Goal: Task Accomplishment & Management: Manage account settings

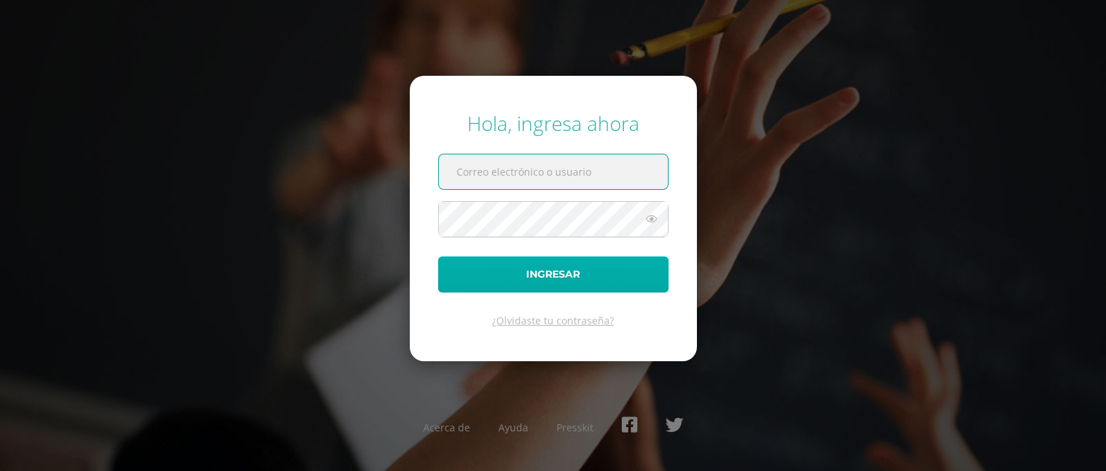
type input "[EMAIL_ADDRESS][PERSON_NAME][DOMAIN_NAME]"
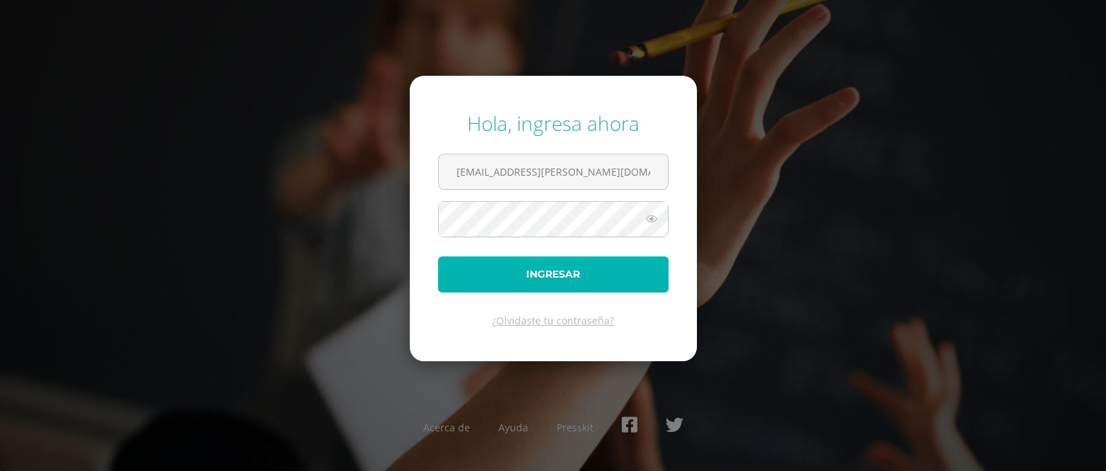
click at [500, 264] on button "Ingresar" at bounding box center [553, 275] width 230 height 36
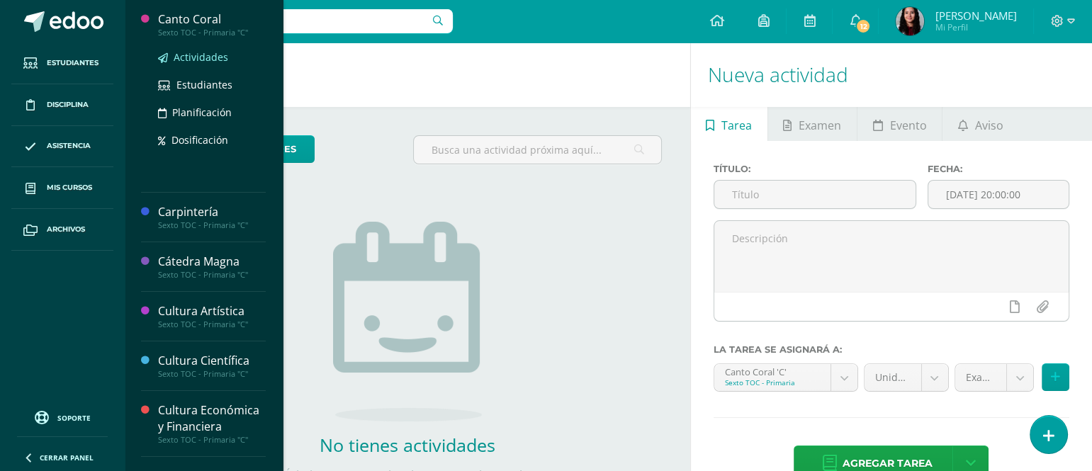
click at [179, 54] on span "Actividades" at bounding box center [201, 56] width 55 height 13
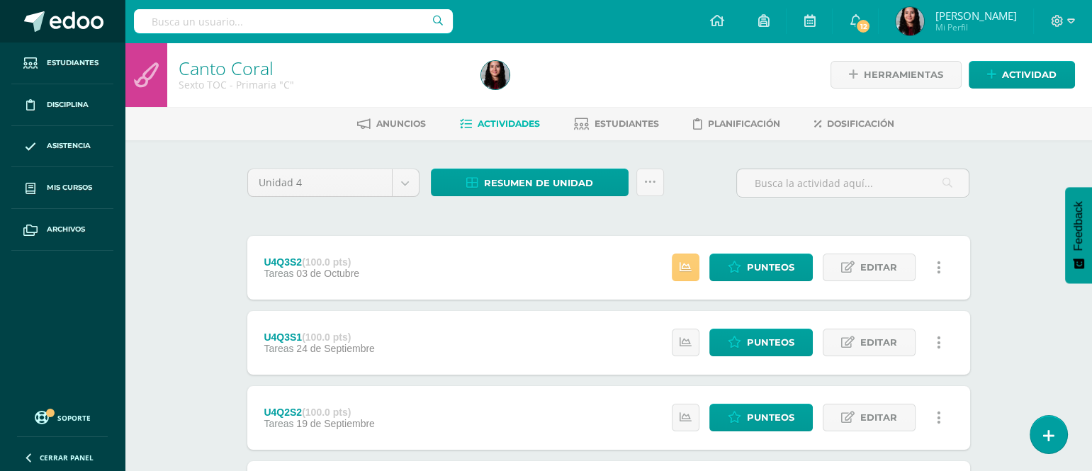
click at [70, 29] on span at bounding box center [77, 21] width 54 height 21
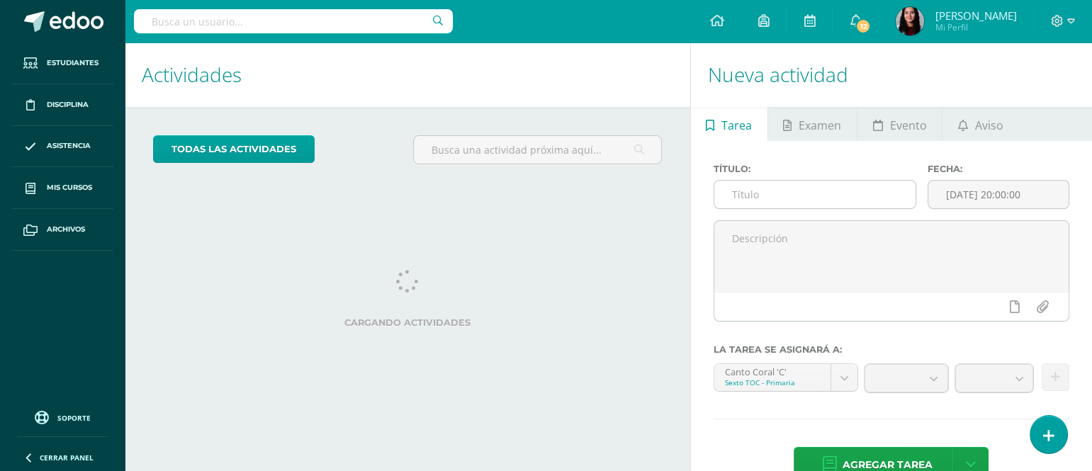
click at [823, 204] on input "text" at bounding box center [814, 195] width 201 height 28
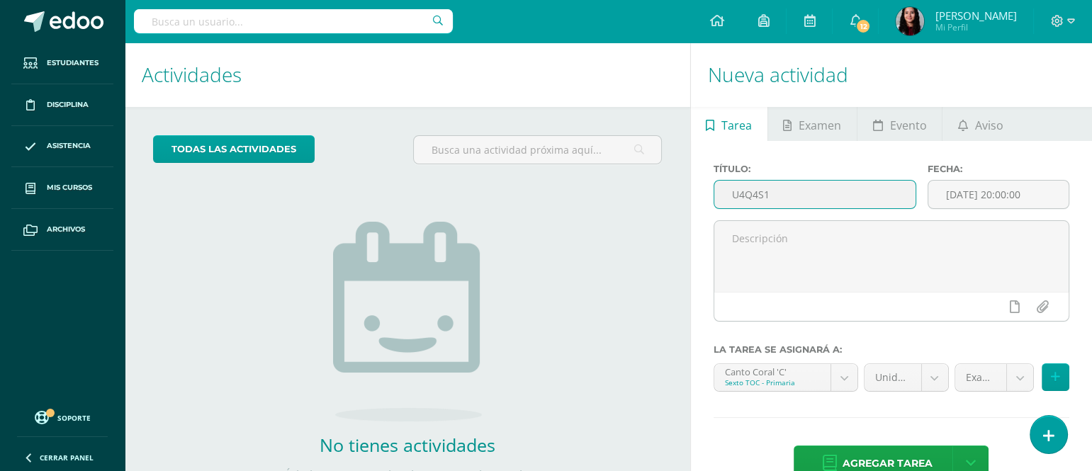
click at [749, 197] on input "U4Q4S1" at bounding box center [814, 195] width 201 height 28
type input "U4Q4S1"
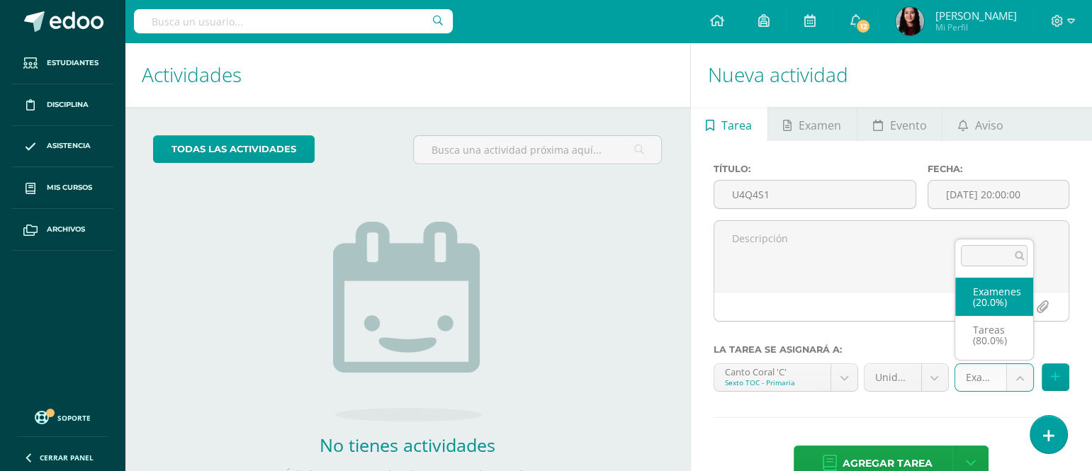
click at [1011, 378] on body "Estudiantes Disciplina Asistencia Mis cursos Archivos Soporte Ayuda Reportar un…" at bounding box center [546, 235] width 1092 height 471
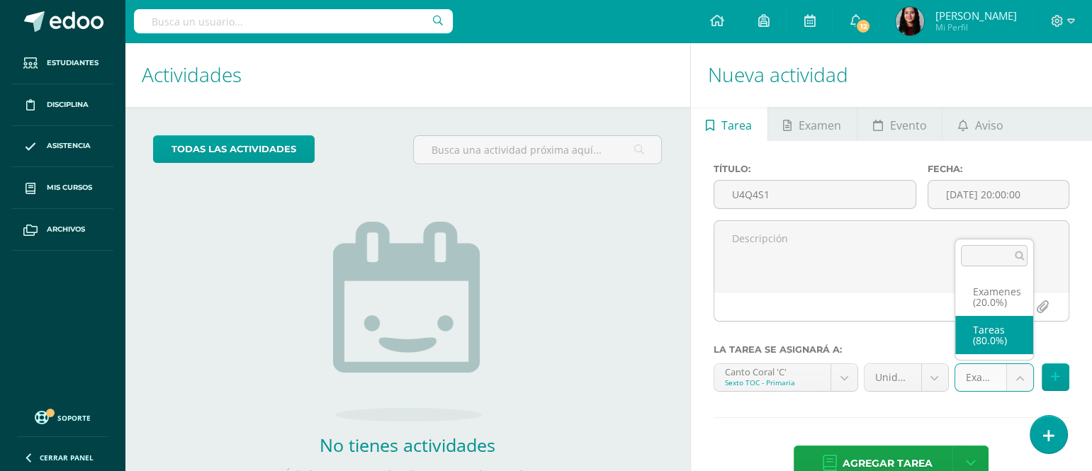
select select "148634"
click at [839, 369] on body "Estudiantes Disciplina Asistencia Mis cursos Archivos Soporte Ayuda Reportar un…" at bounding box center [546, 235] width 1092 height 471
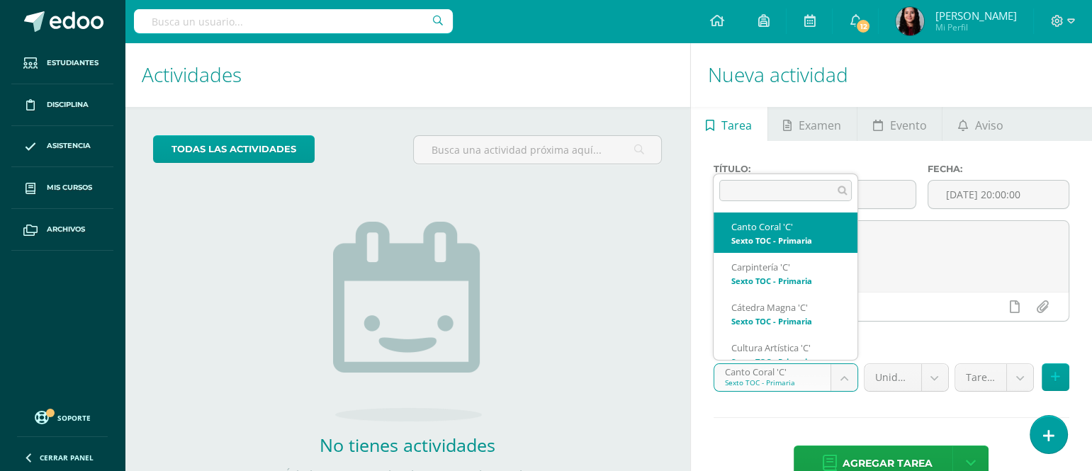
click at [839, 369] on body "Estudiantes Disciplina Asistencia Mis cursos Archivos Soporte Ayuda Reportar un…" at bounding box center [546, 235] width 1092 height 471
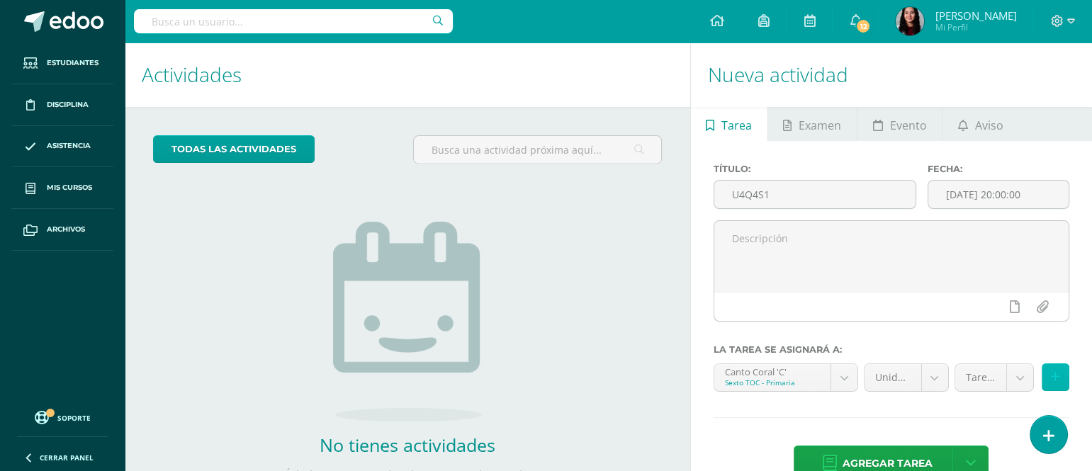
click at [1060, 386] on button at bounding box center [1056, 378] width 28 height 28
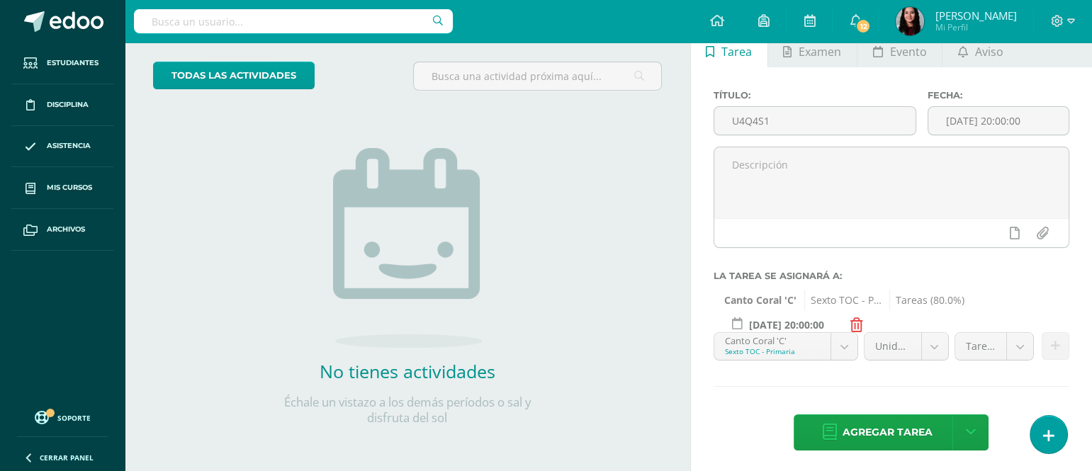
scroll to position [79, 0]
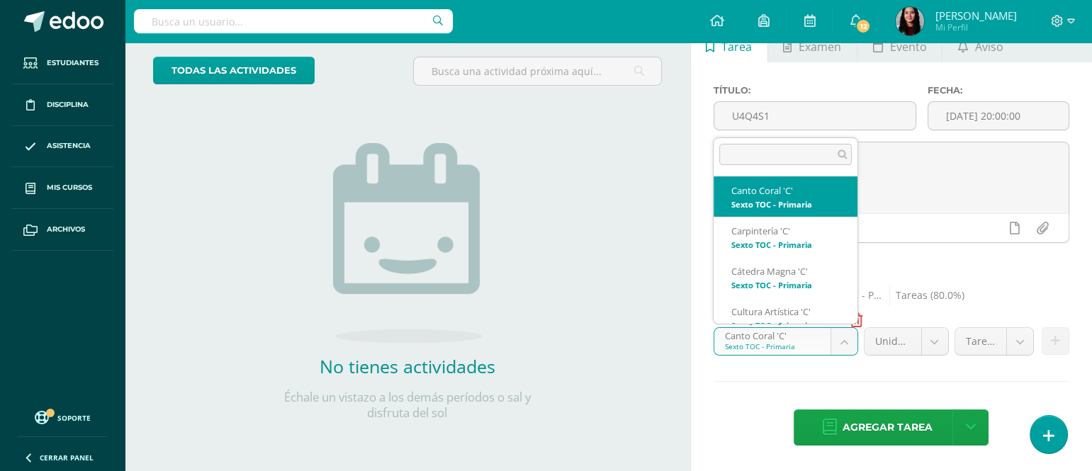
click at [839, 349] on body "Estudiantes Disciplina Asistencia Mis cursos Archivos Soporte Ayuda Reportar un…" at bounding box center [546, 156] width 1092 height 471
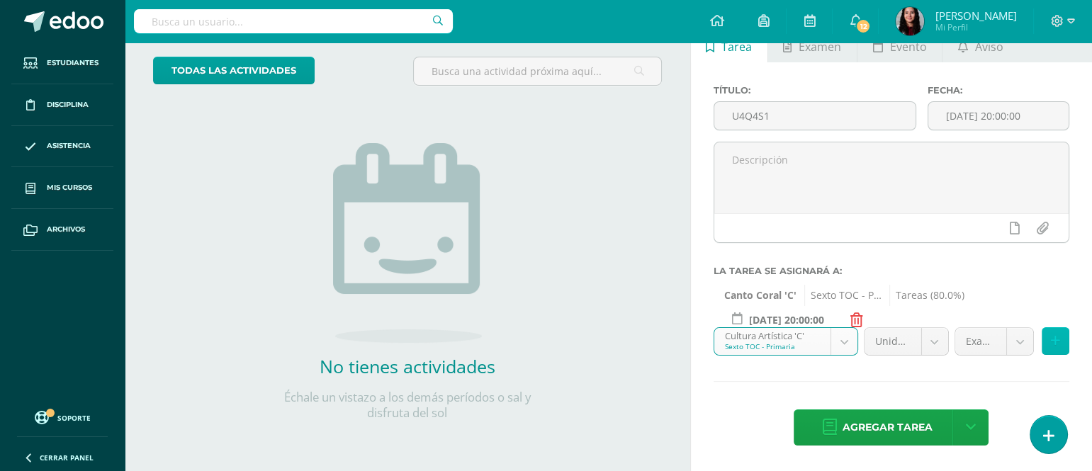
click at [1053, 342] on icon at bounding box center [1055, 341] width 9 height 12
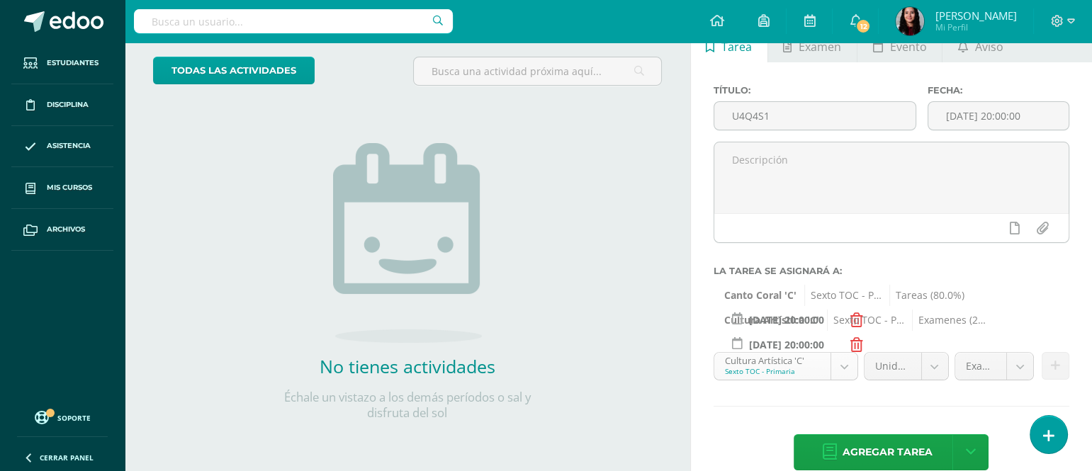
click at [846, 359] on body "Estudiantes Disciplina Asistencia Mis cursos Archivos Soporte Ayuda Reportar un…" at bounding box center [546, 156] width 1092 height 471
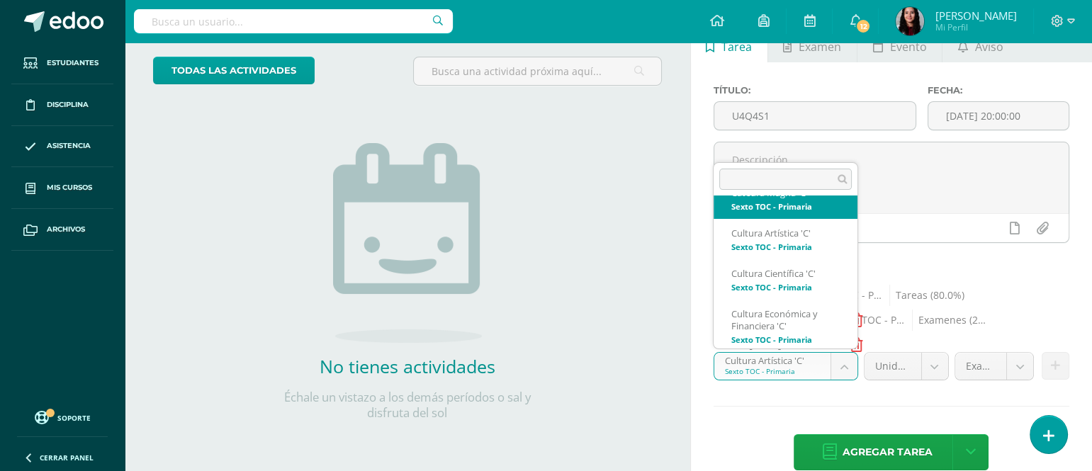
scroll to position [108, 0]
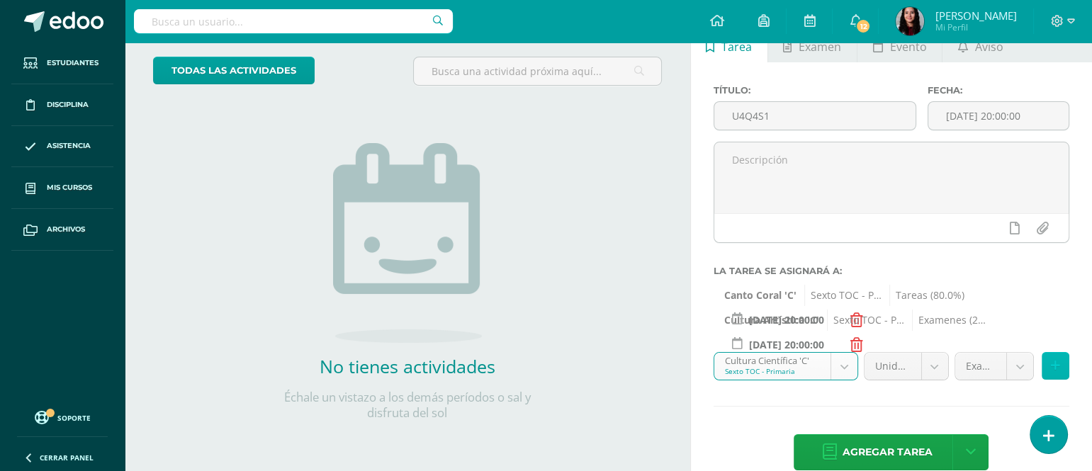
click at [1055, 366] on icon at bounding box center [1055, 366] width 9 height 12
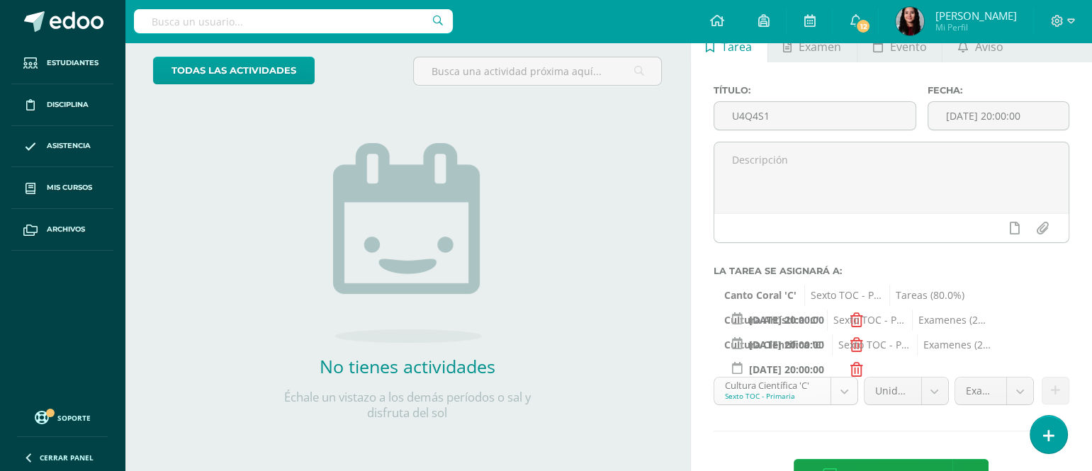
click at [847, 393] on body "Estudiantes Disciplina Asistencia Mis cursos Archivos Soporte Ayuda Reportar un…" at bounding box center [546, 156] width 1092 height 471
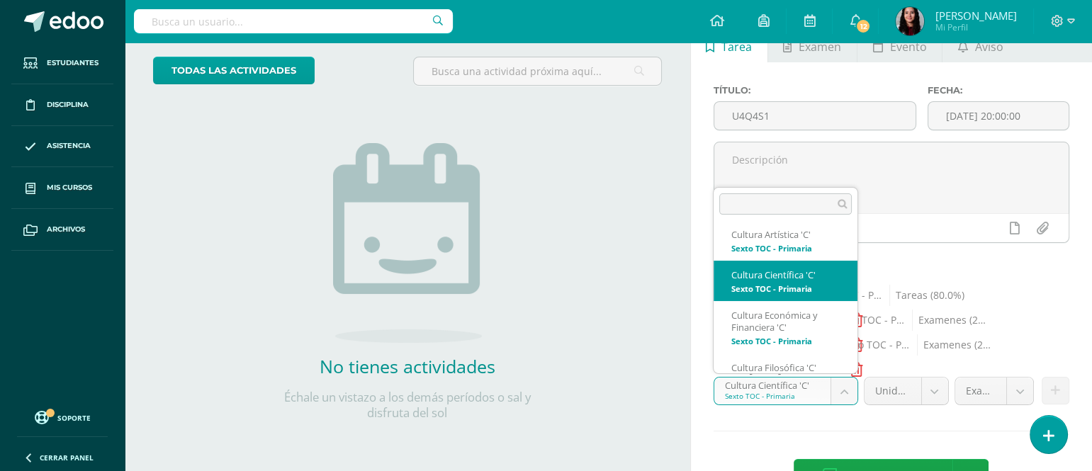
scroll to position [133, 0]
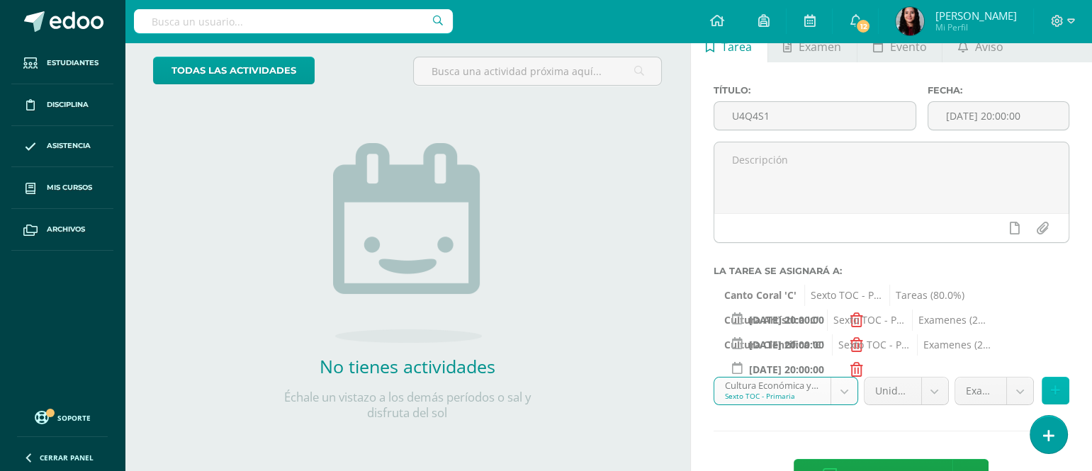
click at [1050, 393] on button at bounding box center [1056, 391] width 28 height 28
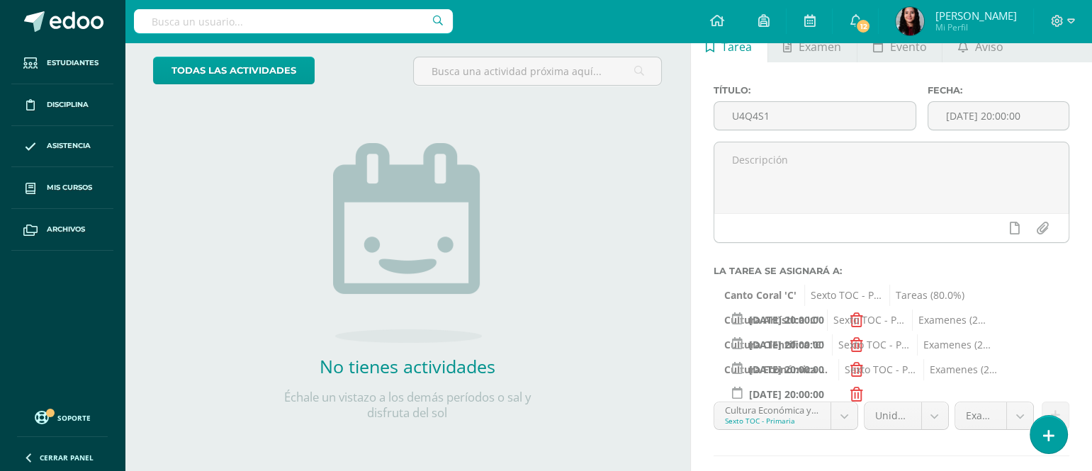
scroll to position [153, 0]
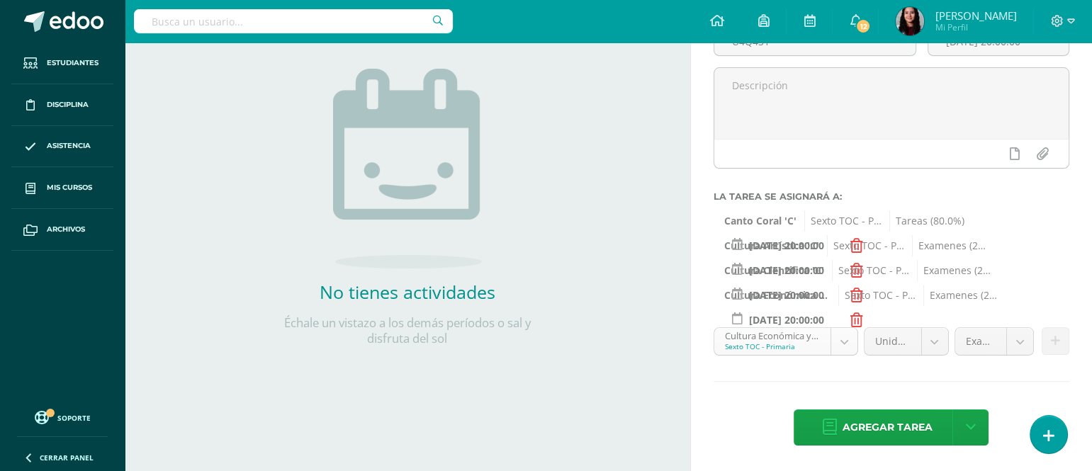
click at [843, 318] on body "Estudiantes Disciplina Asistencia Mis cursos Archivos Soporte Ayuda Reportar un…" at bounding box center [546, 82] width 1092 height 471
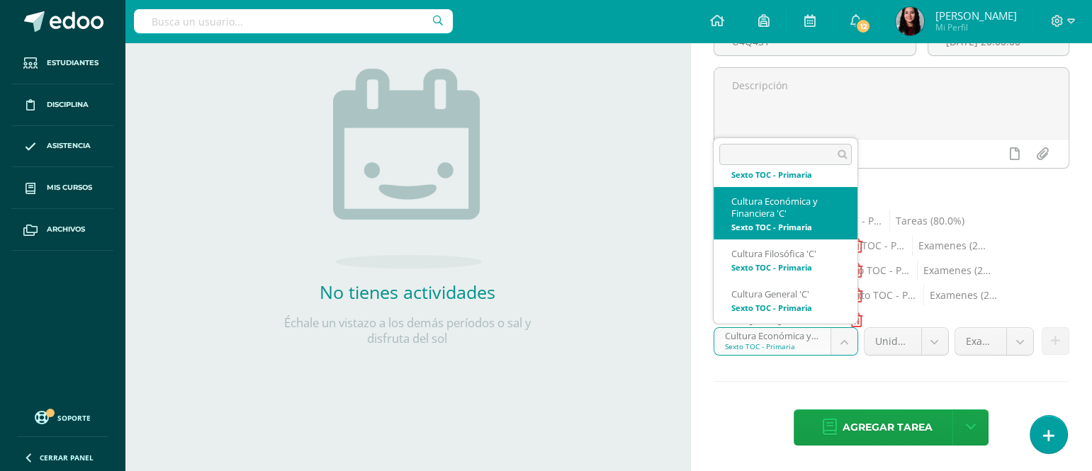
scroll to position [197, 0]
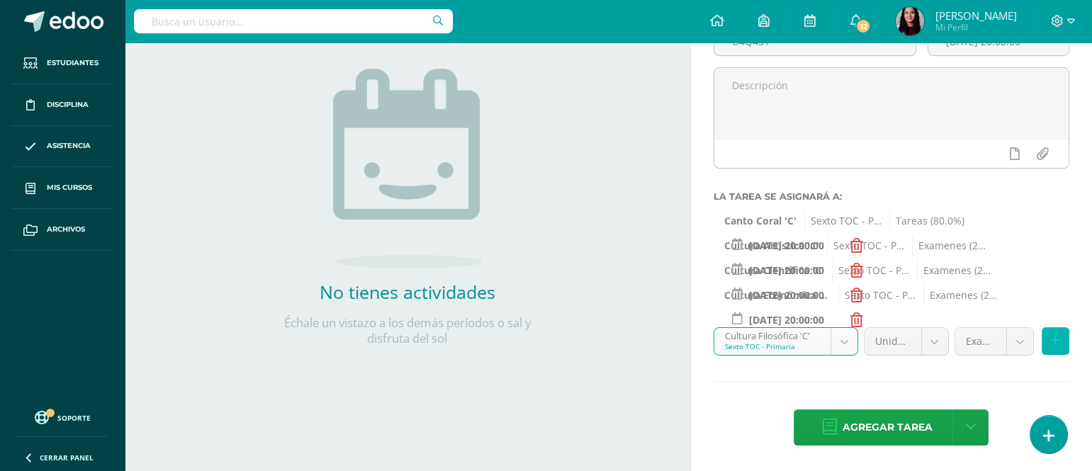
click at [1060, 344] on button at bounding box center [1056, 341] width 28 height 28
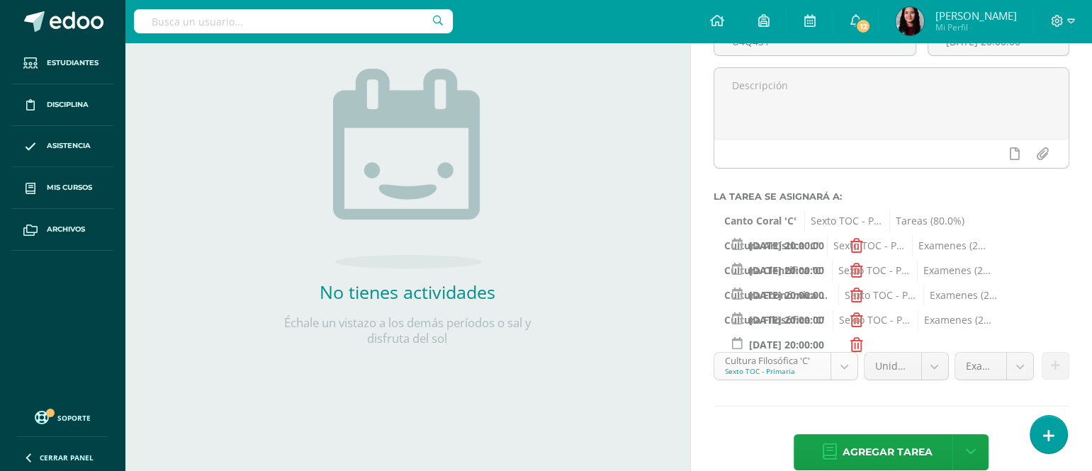
click at [843, 318] on body "Estudiantes Disciplina Asistencia Mis cursos Archivos Soporte Ayuda Reportar un…" at bounding box center [546, 82] width 1092 height 471
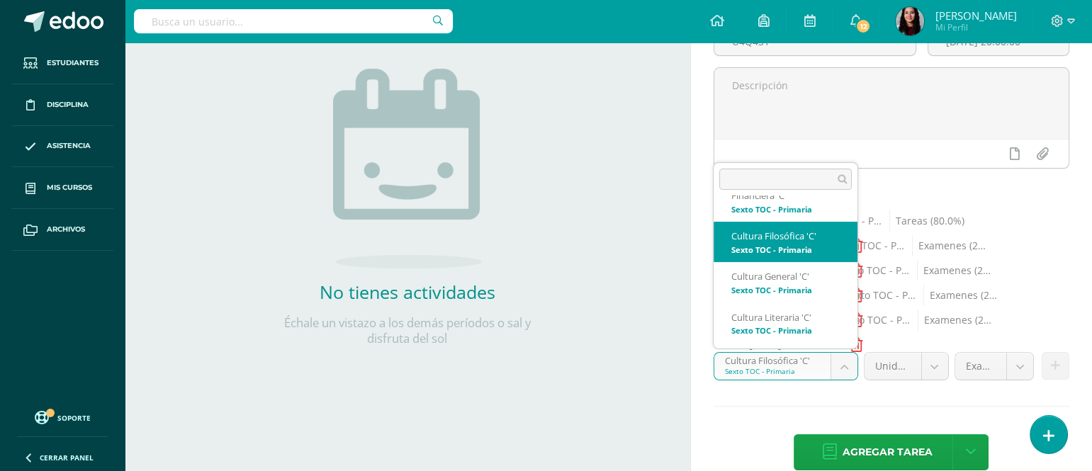
scroll to position [235, 0]
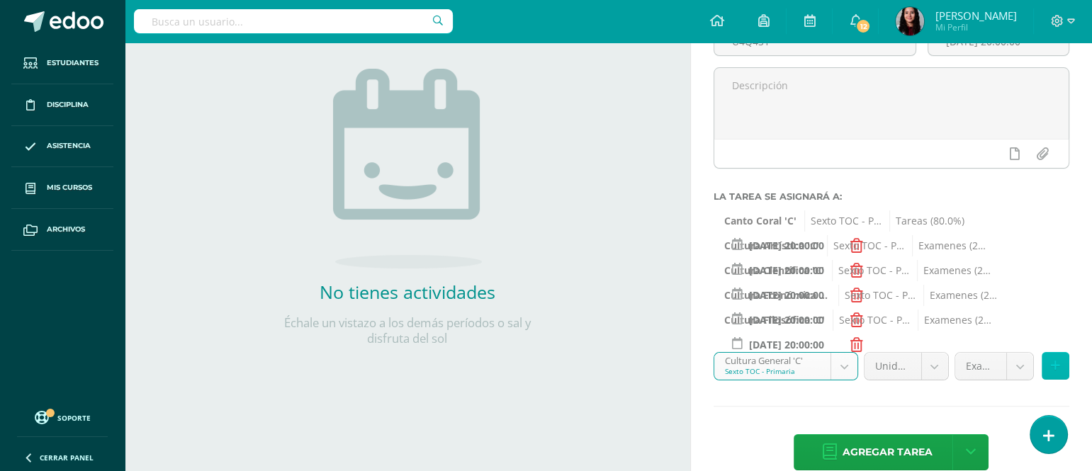
click at [1063, 363] on button at bounding box center [1056, 366] width 28 height 28
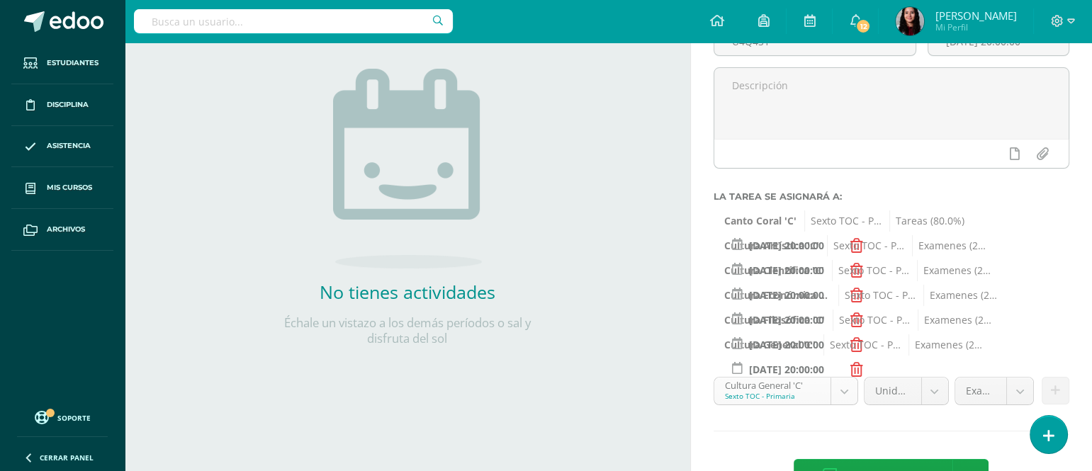
click at [842, 318] on body "Estudiantes Disciplina Asistencia Mis cursos Archivos Soporte Ayuda Reportar un…" at bounding box center [546, 82] width 1092 height 471
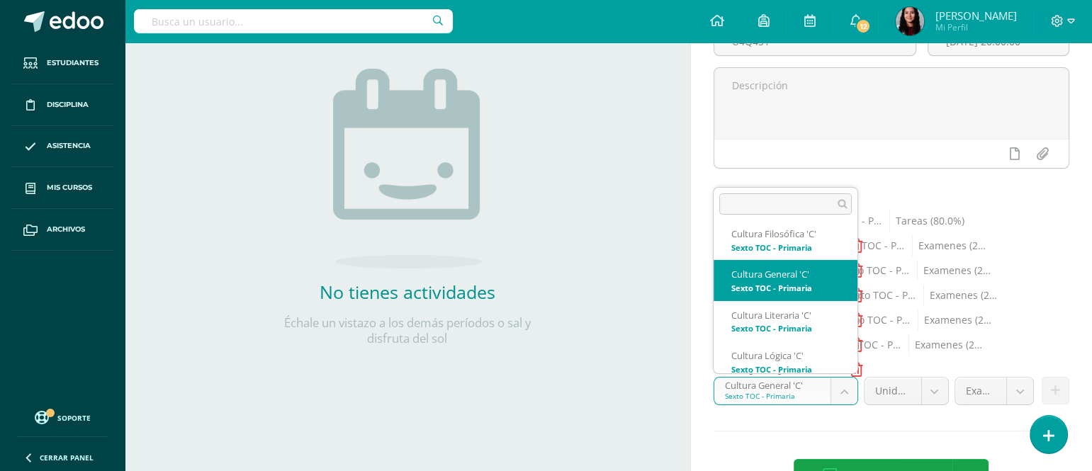
scroll to position [269, 0]
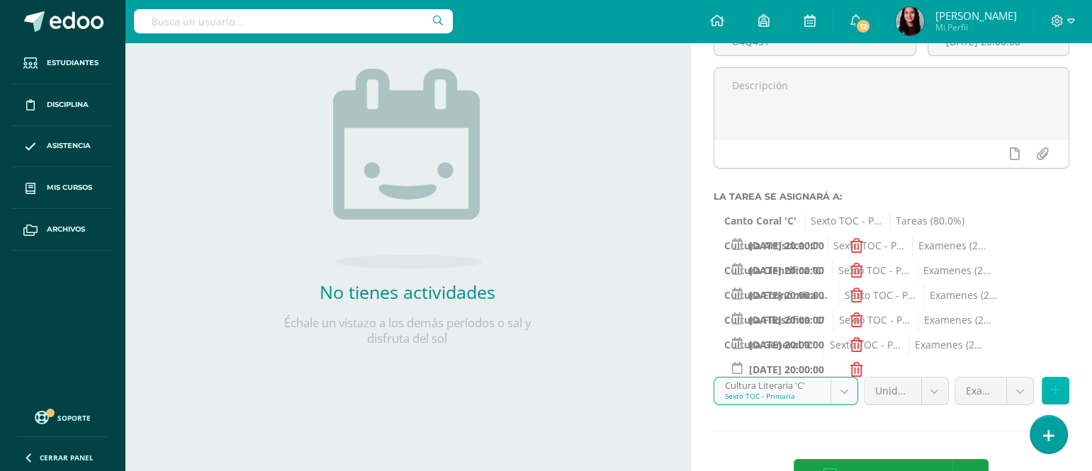
click at [1059, 396] on icon at bounding box center [1055, 391] width 9 height 12
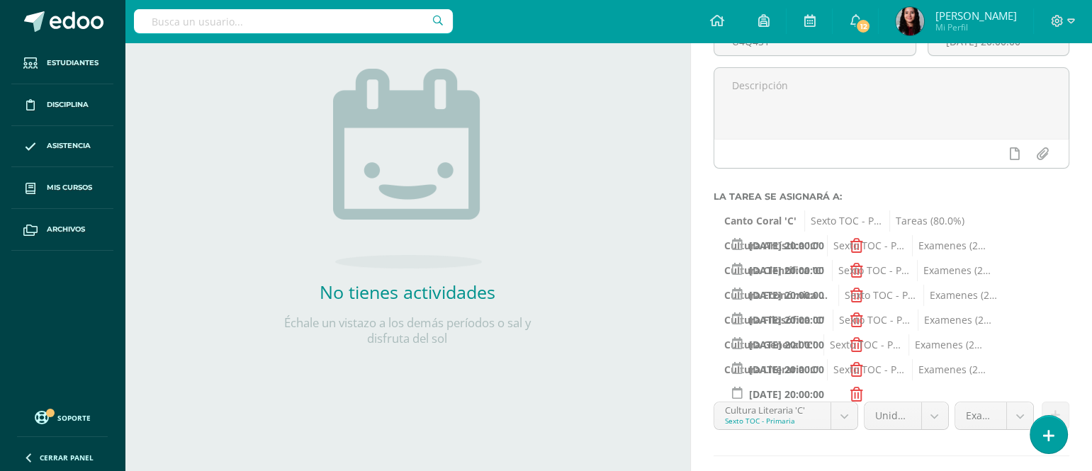
scroll to position [228, 0]
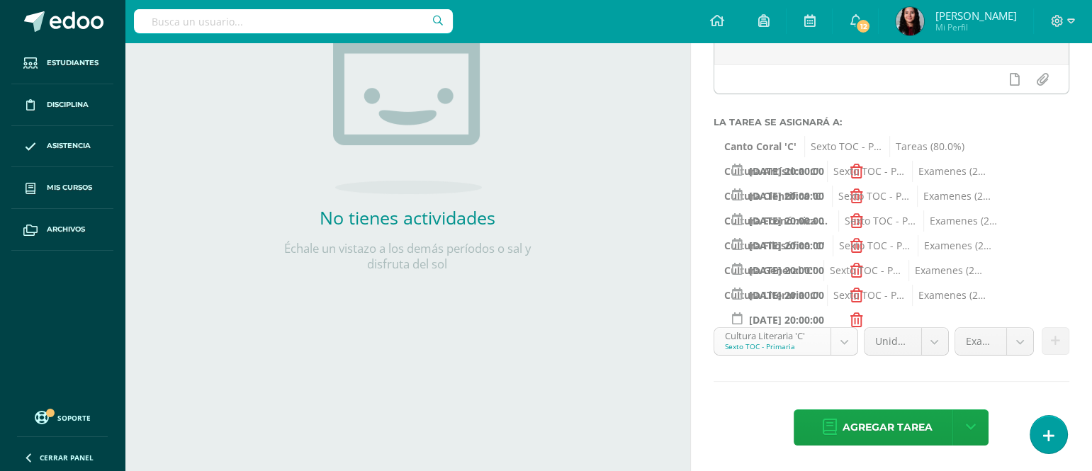
click at [834, 244] on body "Estudiantes Disciplina Asistencia Mis cursos Archivos Soporte Ayuda Reportar un…" at bounding box center [546, 7] width 1092 height 471
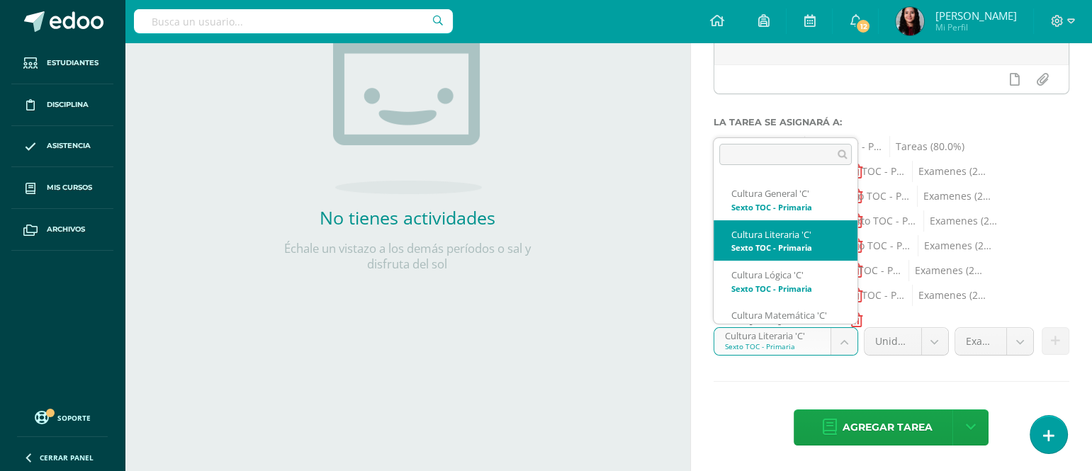
scroll to position [321, 0]
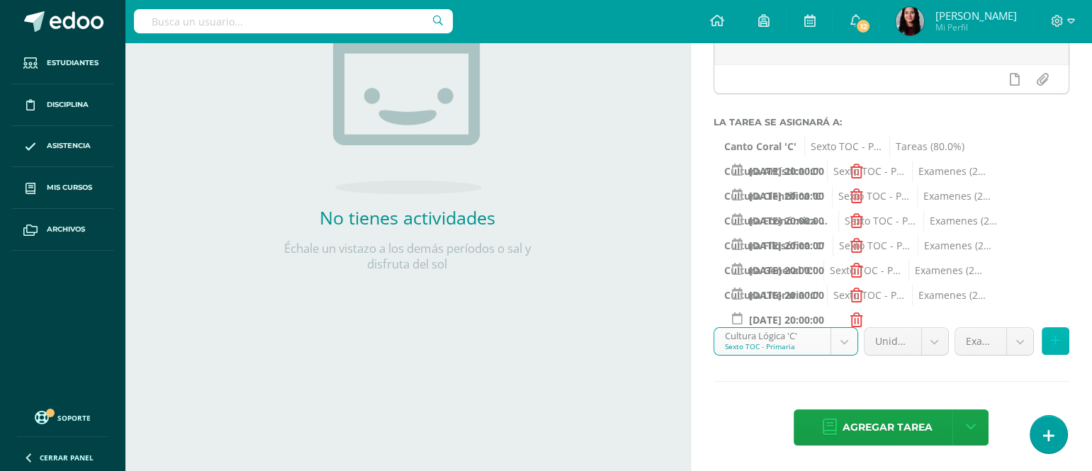
click at [1057, 342] on icon at bounding box center [1055, 341] width 9 height 12
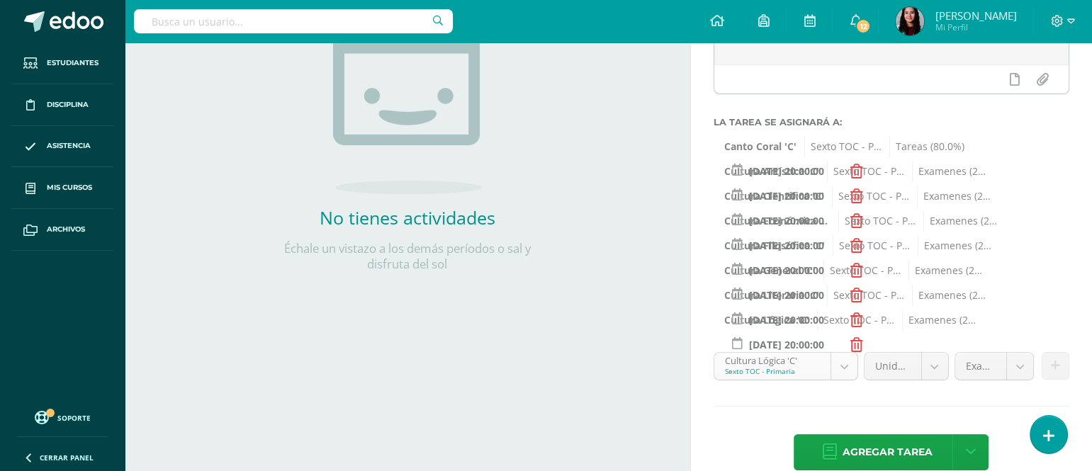
click at [841, 244] on body "Estudiantes Disciplina Asistencia Mis cursos Archivos Soporte Ayuda Reportar un…" at bounding box center [546, 7] width 1092 height 471
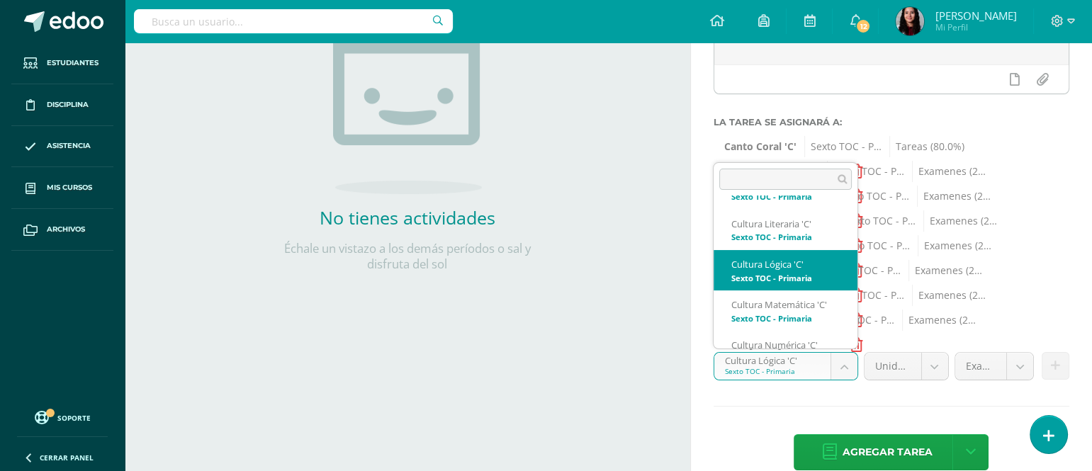
scroll to position [354, 0]
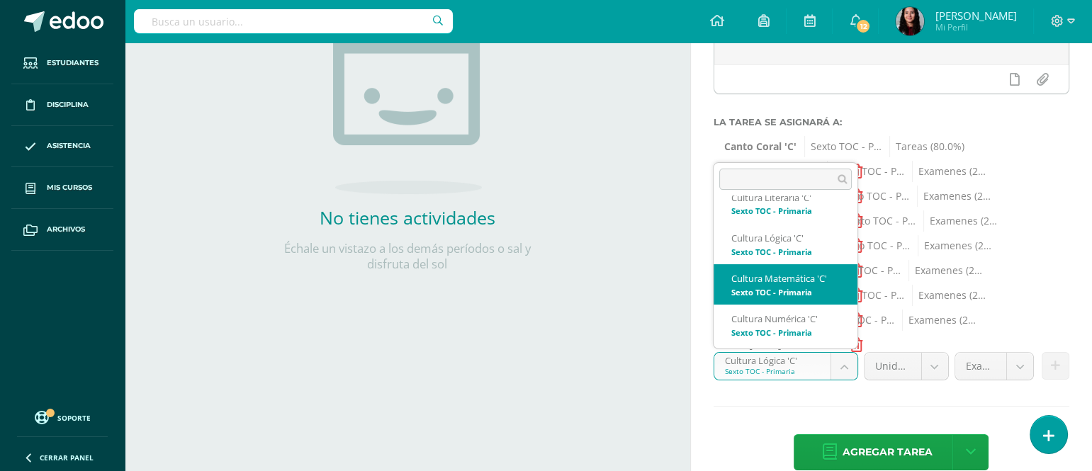
select select "148487"
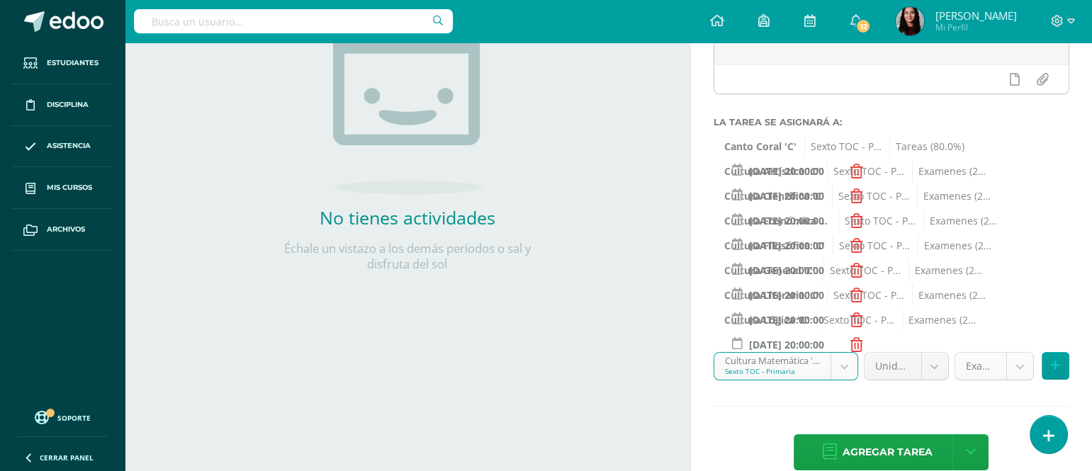
click at [1014, 244] on body "Estudiantes Disciplina Asistencia Mis cursos Archivos Soporte Ayuda Reportar un…" at bounding box center [546, 7] width 1092 height 471
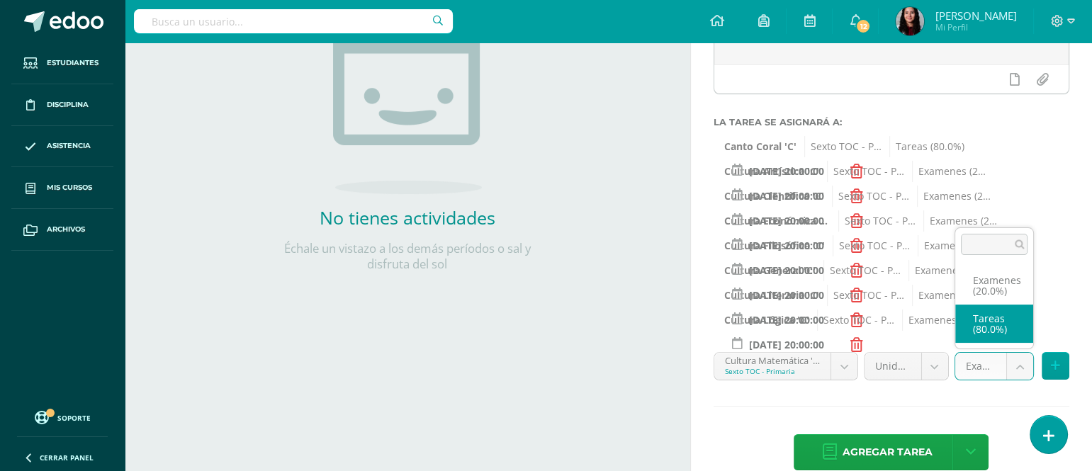
select select "148499"
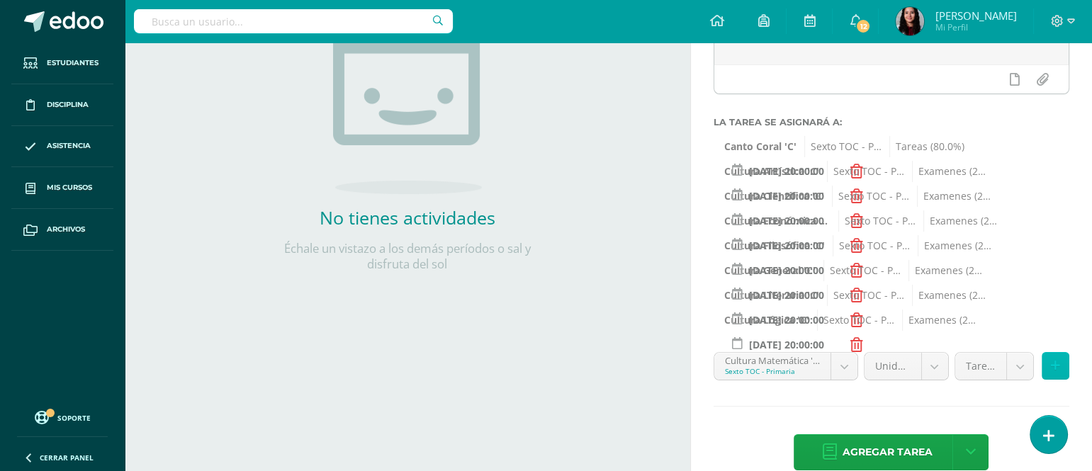
click at [1058, 370] on icon at bounding box center [1055, 366] width 9 height 12
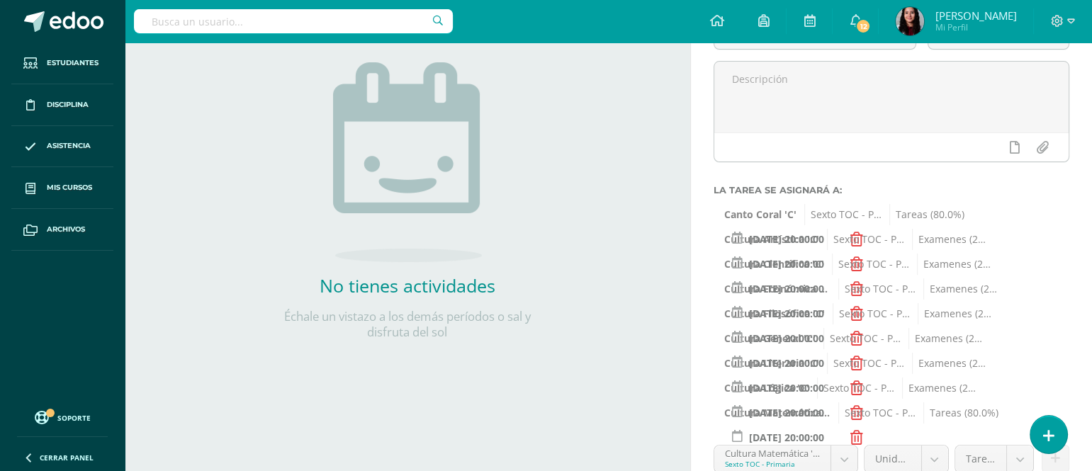
scroll to position [162, 0]
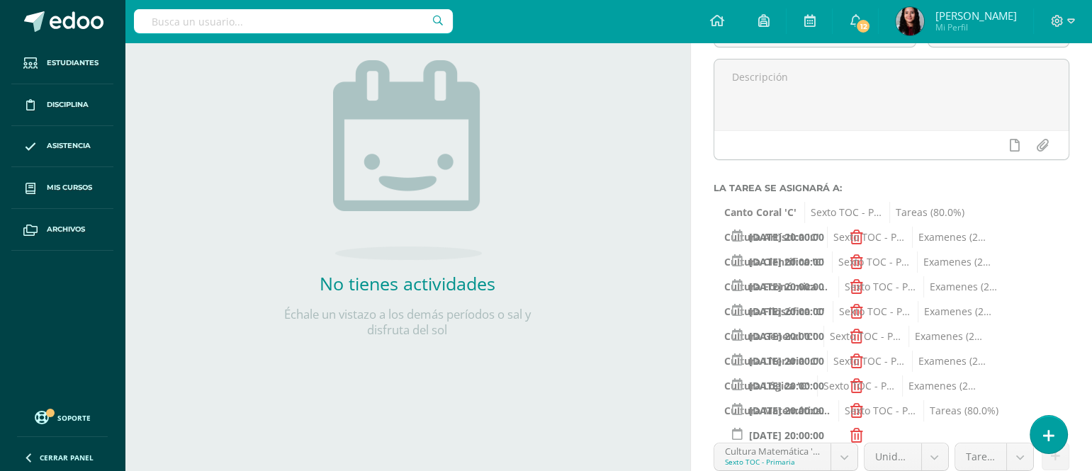
click at [852, 237] on span "Sexto TOC - Primaria" at bounding box center [865, 237] width 77 height 21
click at [861, 237] on span "Sexto TOC - Primaria" at bounding box center [865, 237] width 77 height 21
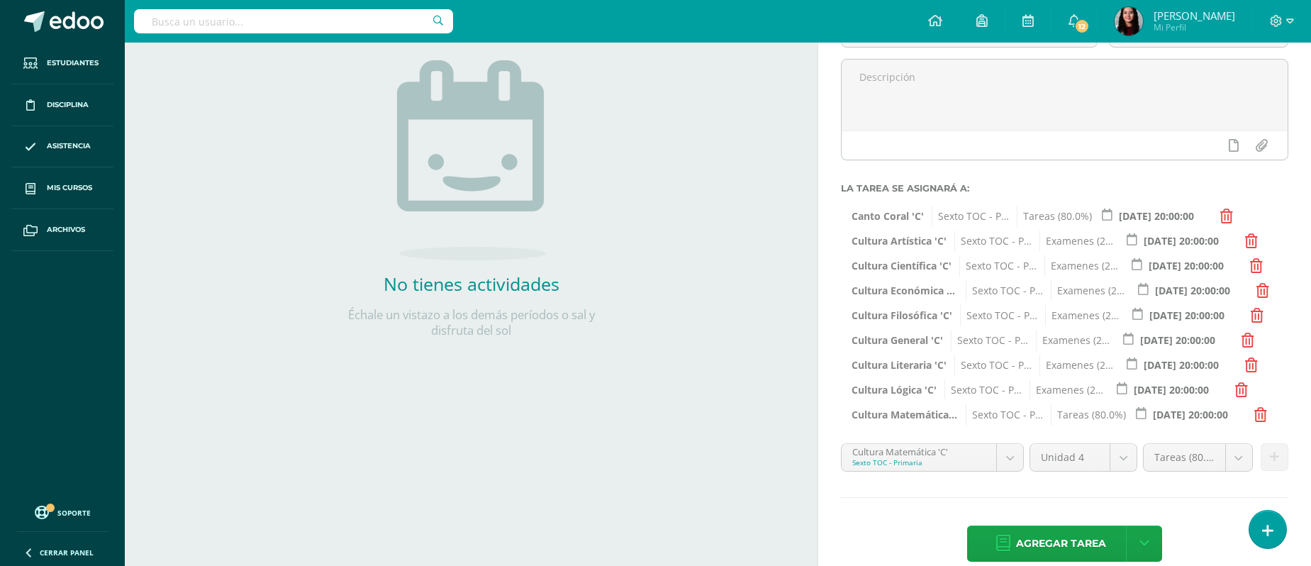
drag, startPoint x: 992, startPoint y: 1, endPoint x: 678, endPoint y: 419, distance: 522.4
click at [678, 419] on div "Actividades Actividad todas las Actividades No tienes actividades Échale un vis…" at bounding box center [468, 234] width 698 height 706
click at [1092, 240] on icon at bounding box center [1251, 241] width 13 height 14
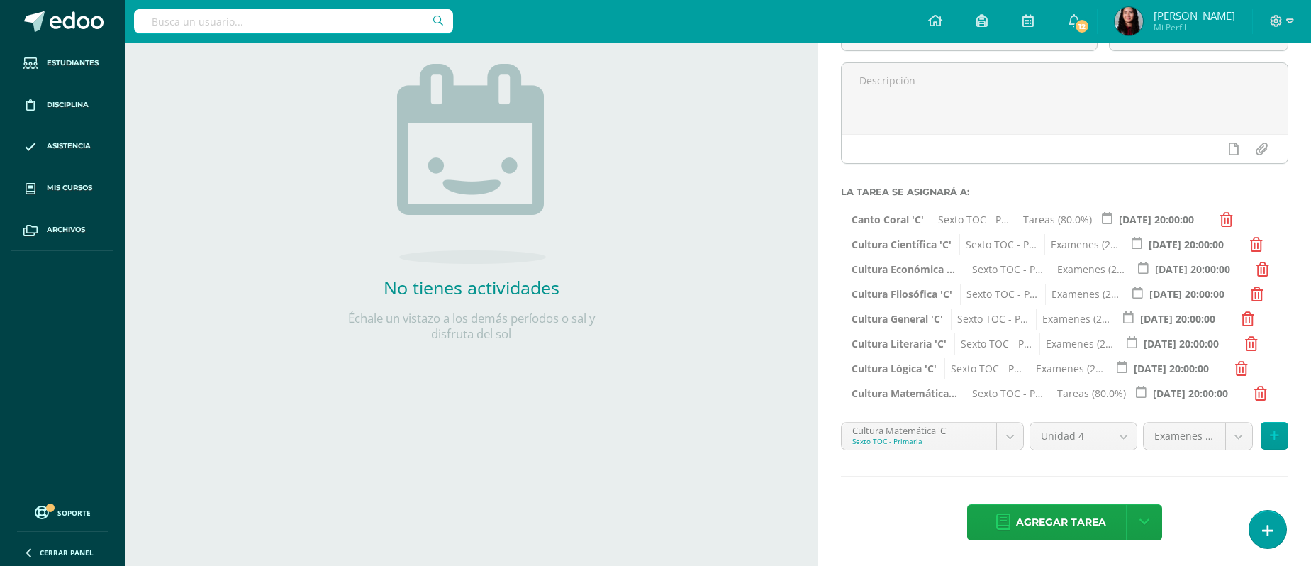
click at [1092, 240] on icon at bounding box center [1256, 244] width 13 height 14
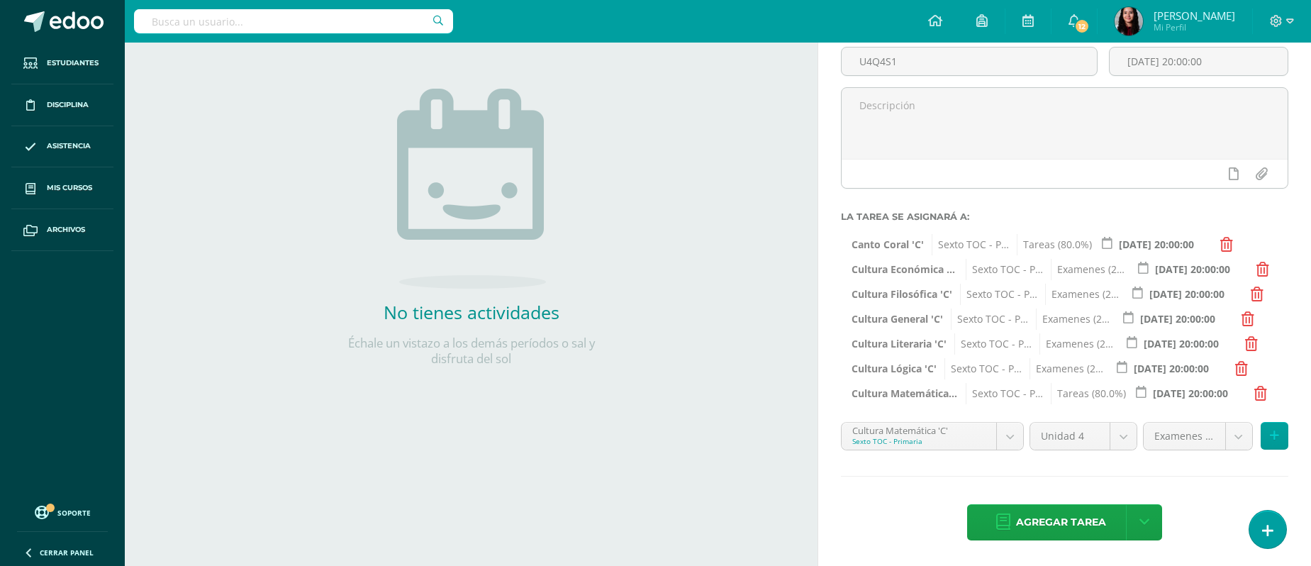
scroll to position [133, 0]
click at [1092, 271] on icon at bounding box center [1262, 269] width 13 height 14
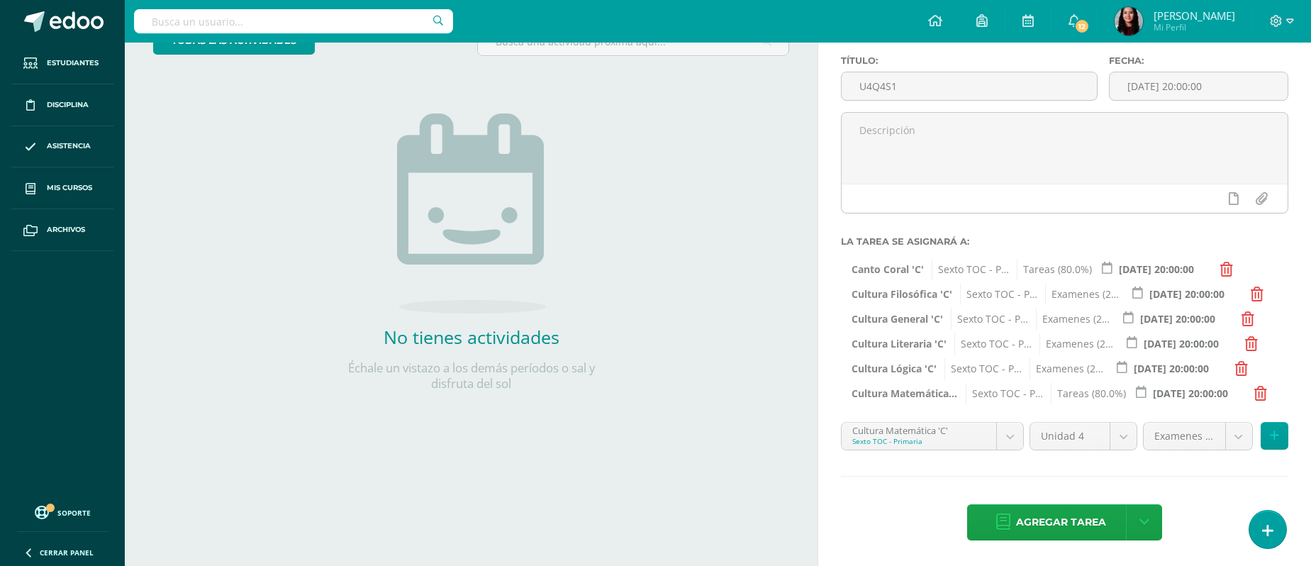
click at [1092, 298] on icon at bounding box center [1256, 294] width 13 height 14
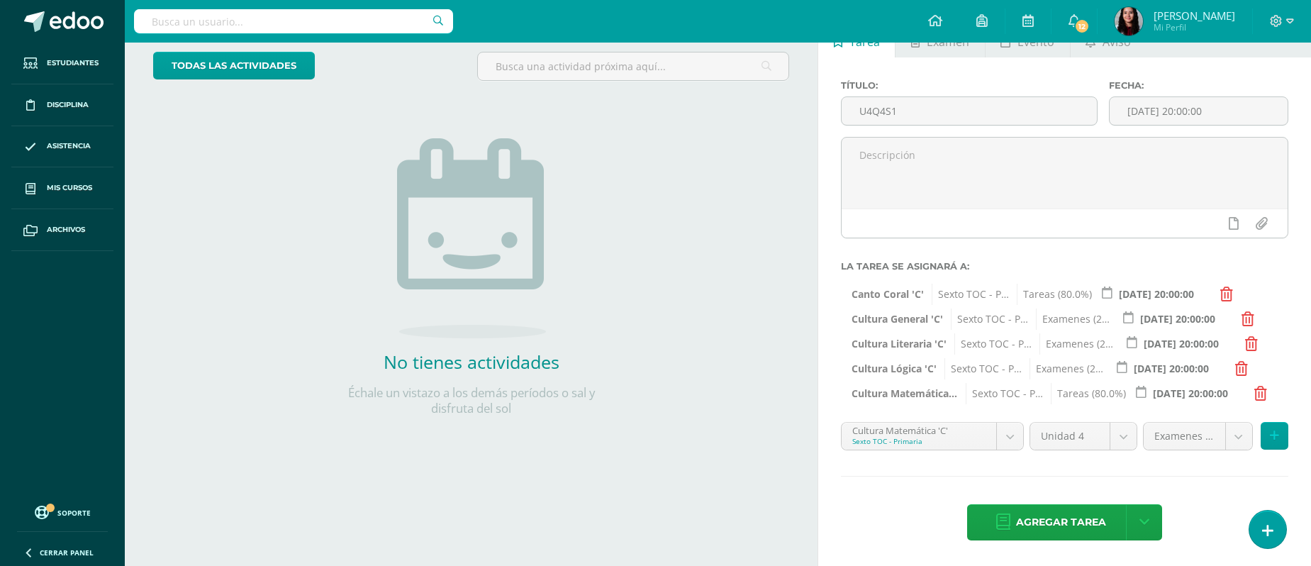
click at [1092, 315] on icon at bounding box center [1247, 319] width 13 height 14
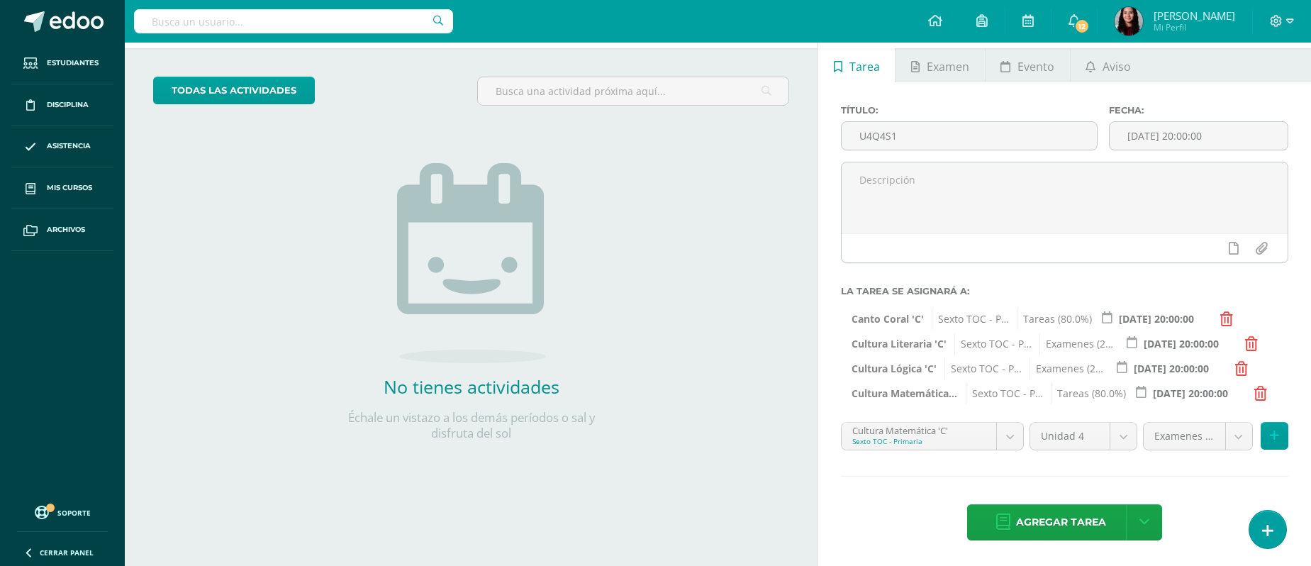
click at [1092, 340] on icon at bounding box center [1251, 344] width 13 height 14
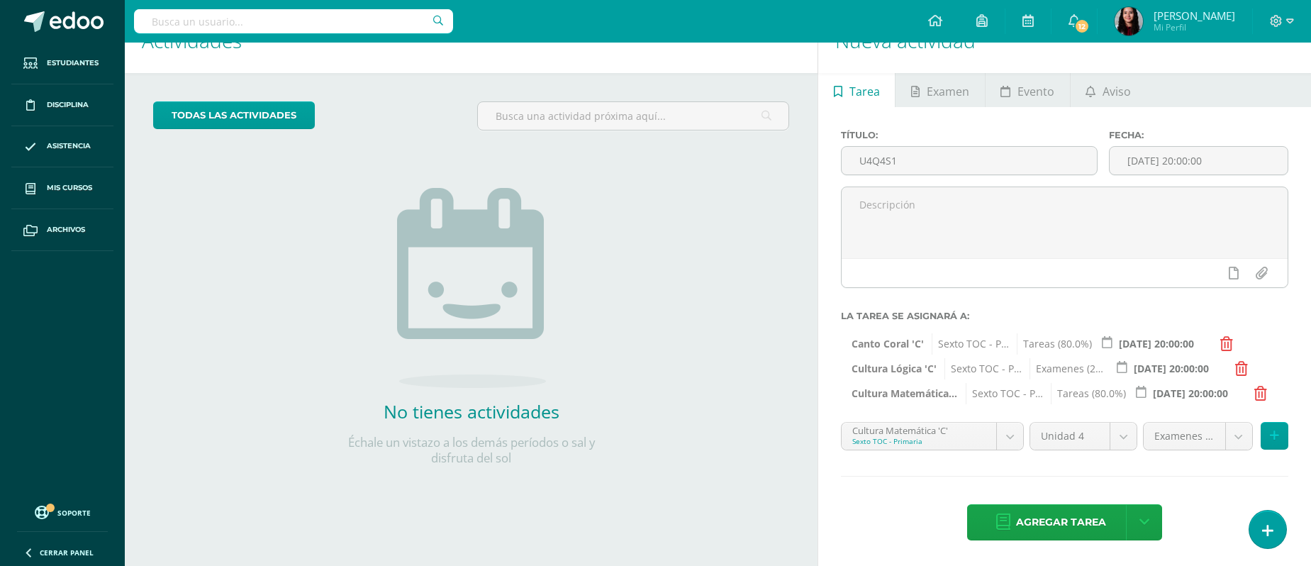
click at [1092, 371] on icon at bounding box center [1241, 368] width 13 height 14
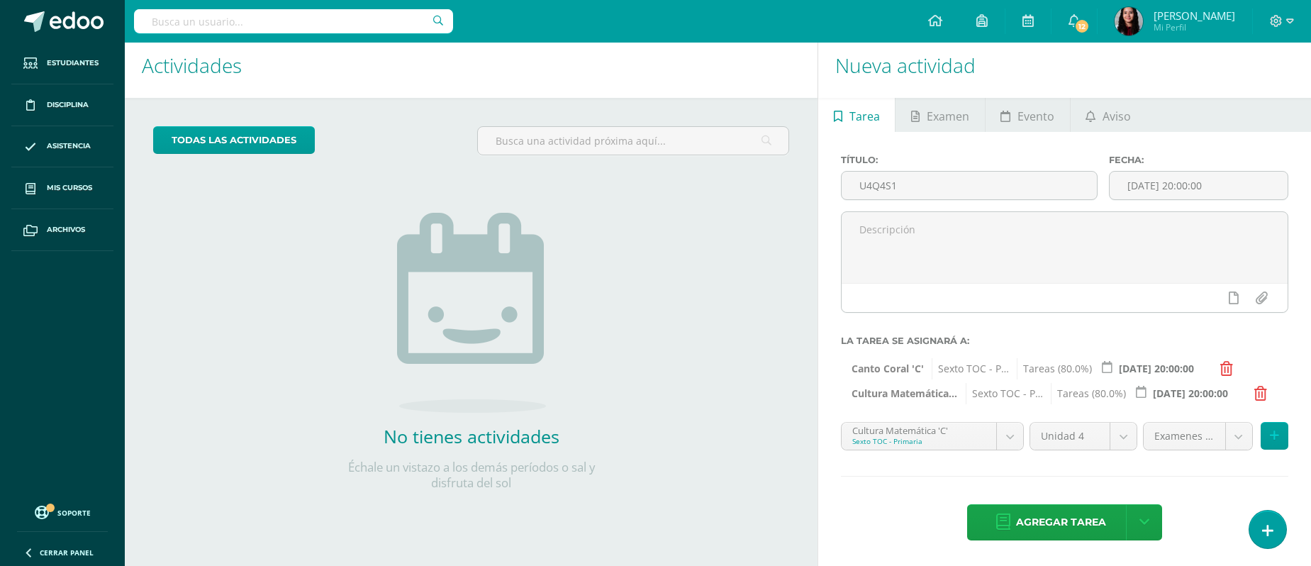
click at [1092, 401] on div "Título: U4Q4S1 Fecha: 2025-10-10 20:00:00 La tarea se asignará a: Canto Coral '…" at bounding box center [1064, 349] width 493 height 434
click at [1092, 394] on icon at bounding box center [1260, 393] width 13 height 14
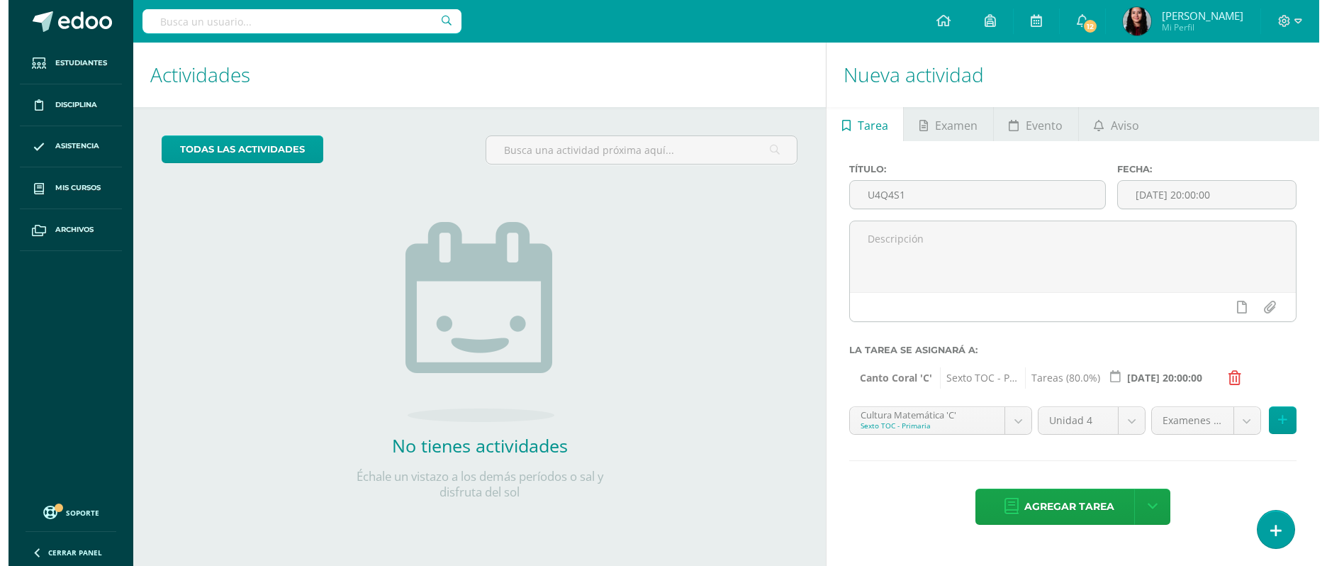
scroll to position [0, 0]
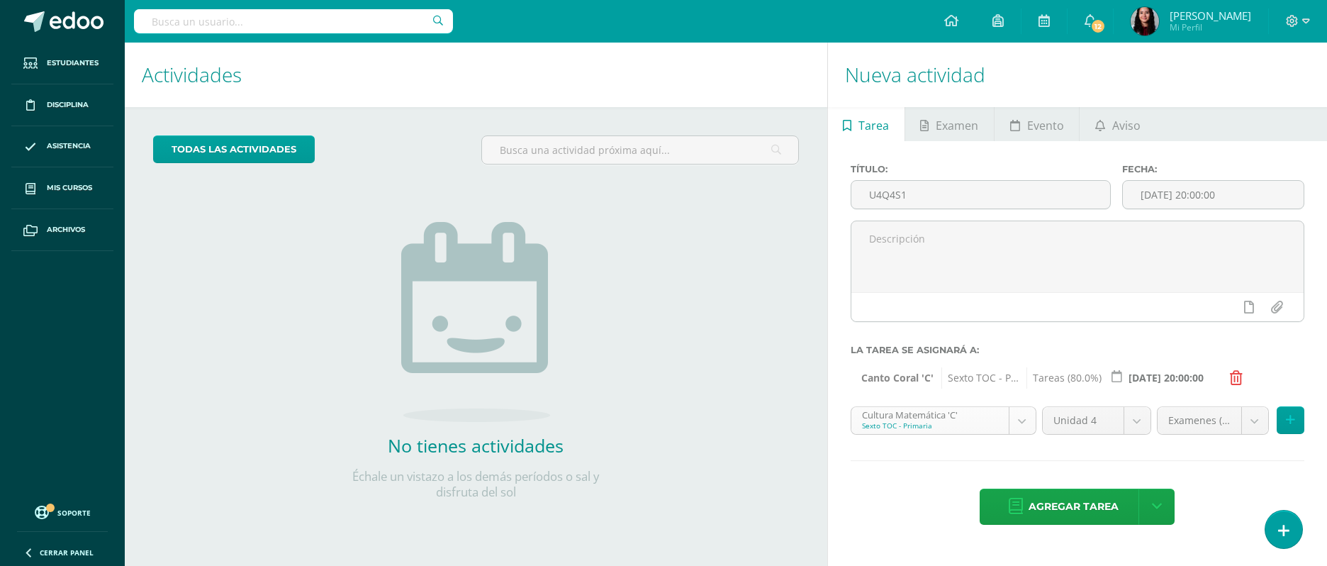
click at [1033, 423] on body "Estudiantes Disciplina Asistencia Mis cursos Archivos Soporte Ayuda Reportar un…" at bounding box center [663, 283] width 1327 height 566
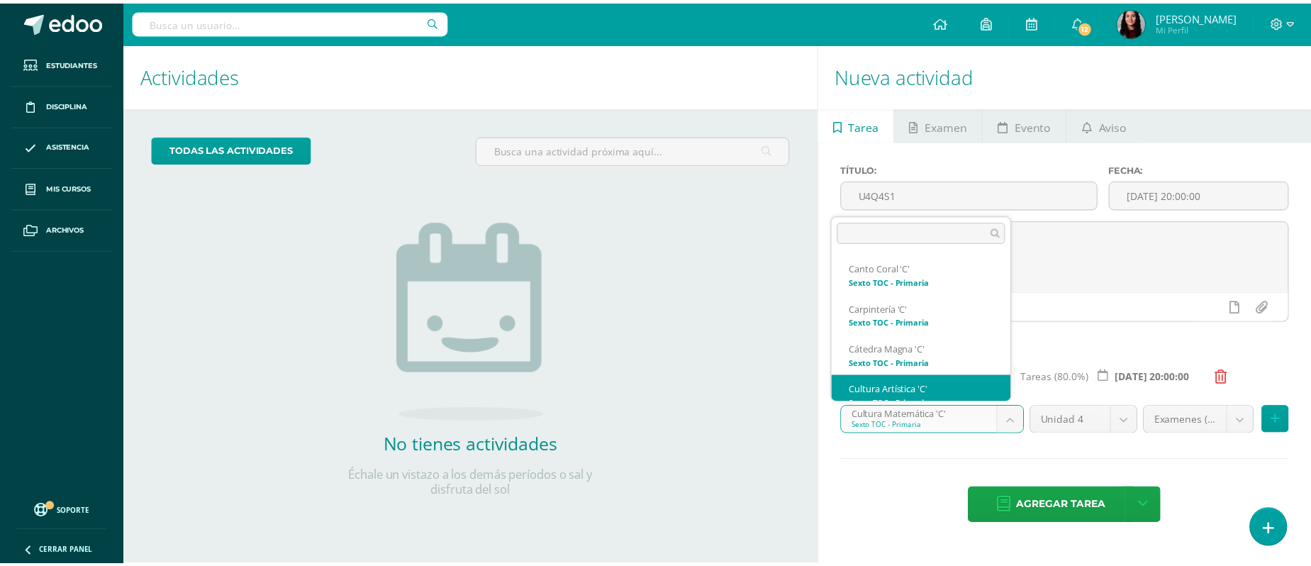
scroll to position [14, 0]
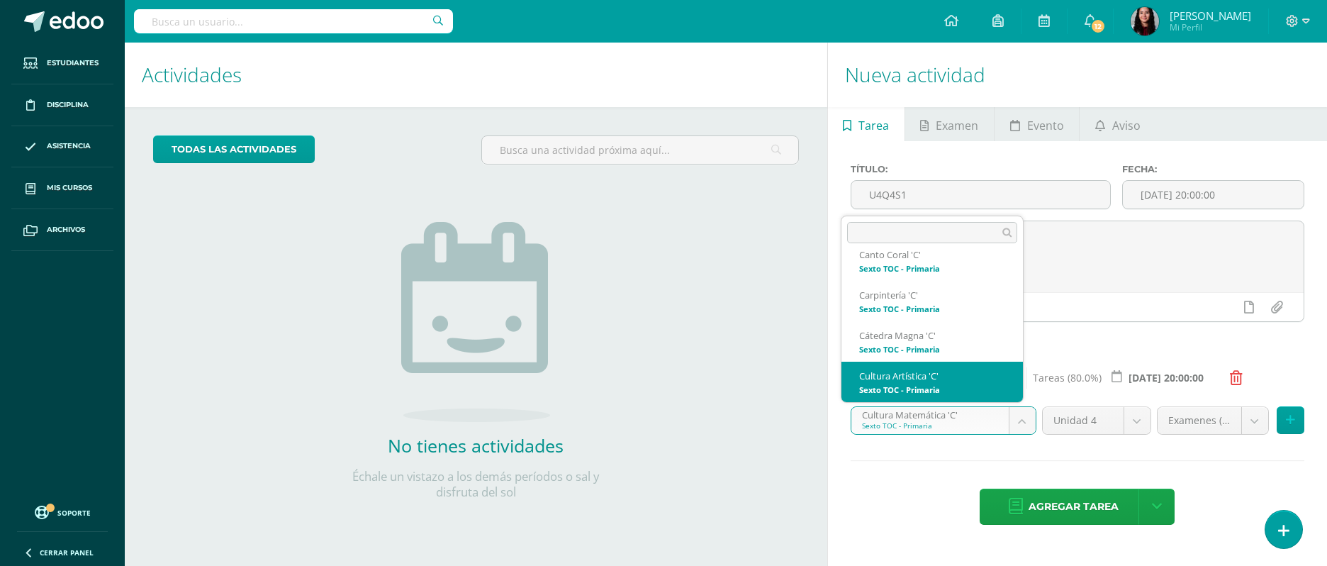
select select "148637"
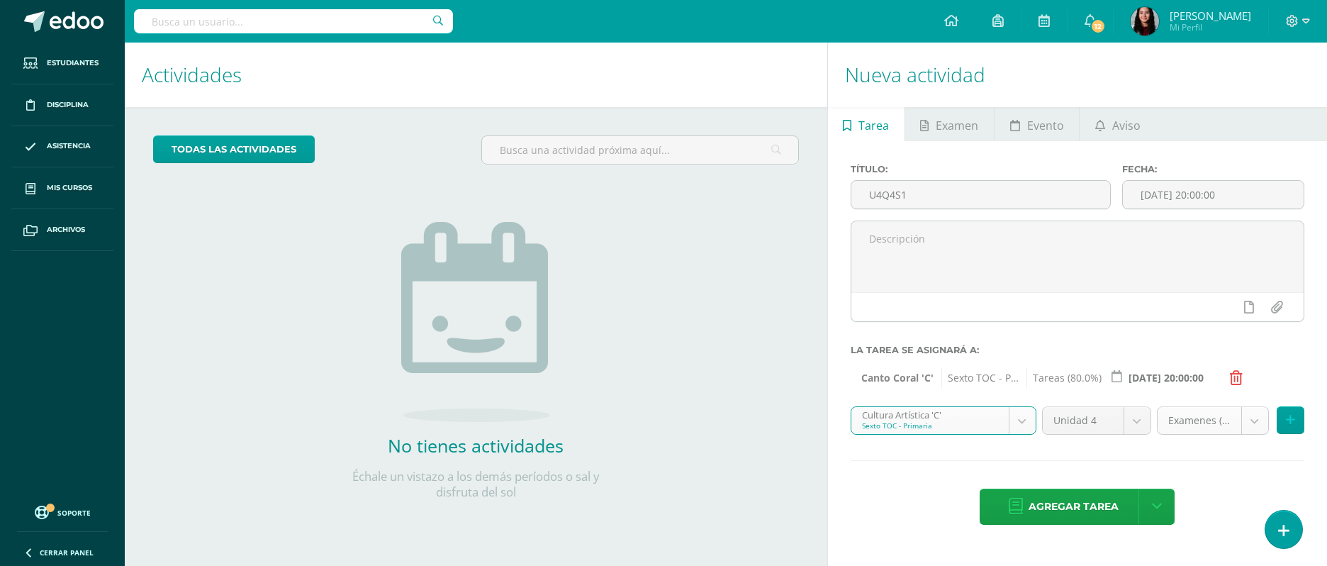
click at [1092, 425] on body "Estudiantes Disciplina Asistencia Mis cursos Archivos Soporte Ayuda Reportar un…" at bounding box center [663, 283] width 1327 height 566
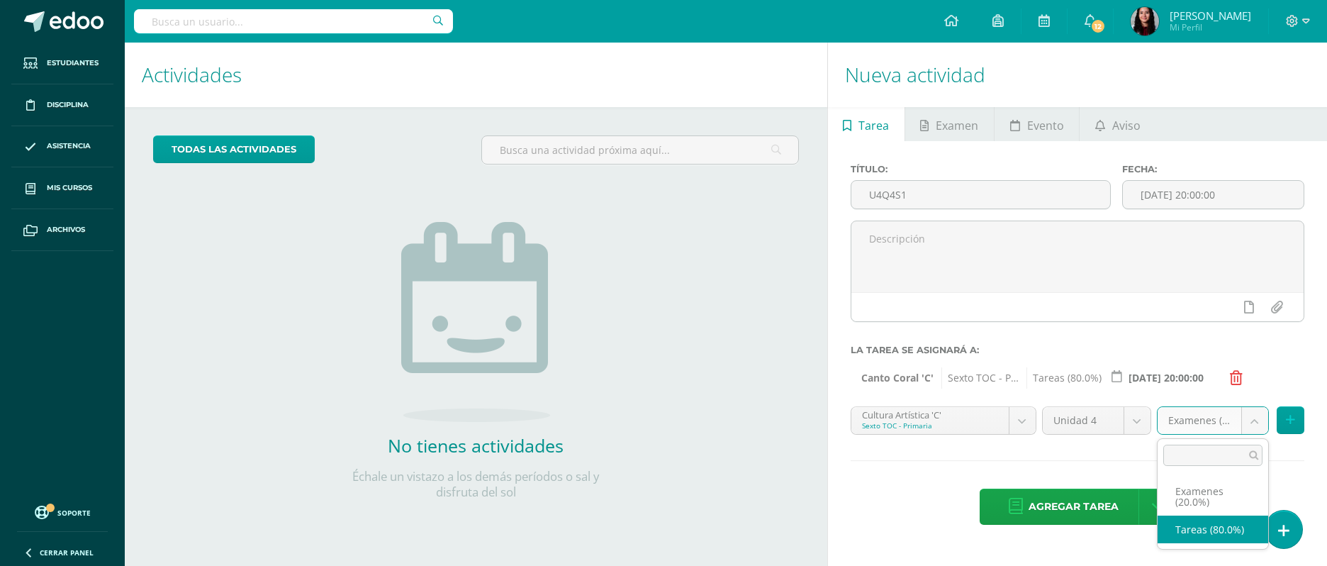
select select "148649"
click at [1092, 420] on button at bounding box center [1291, 420] width 28 height 28
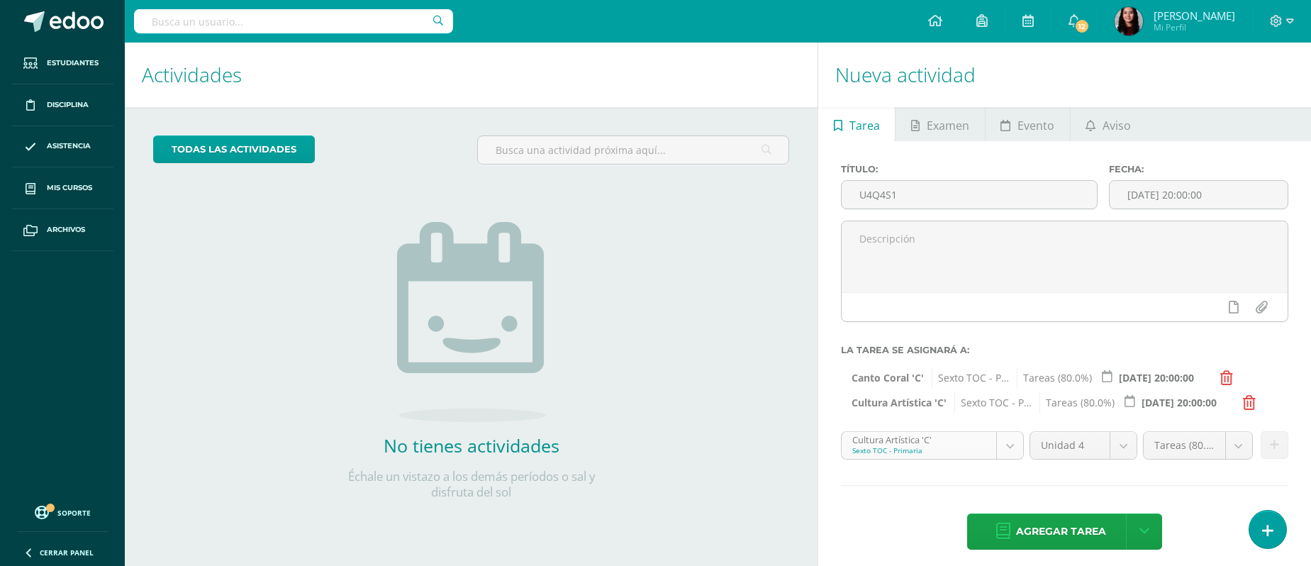
click at [991, 447] on body "Estudiantes Disciplina Asistencia Mis cursos Archivos Soporte Ayuda Reportar un…" at bounding box center [655, 283] width 1311 height 566
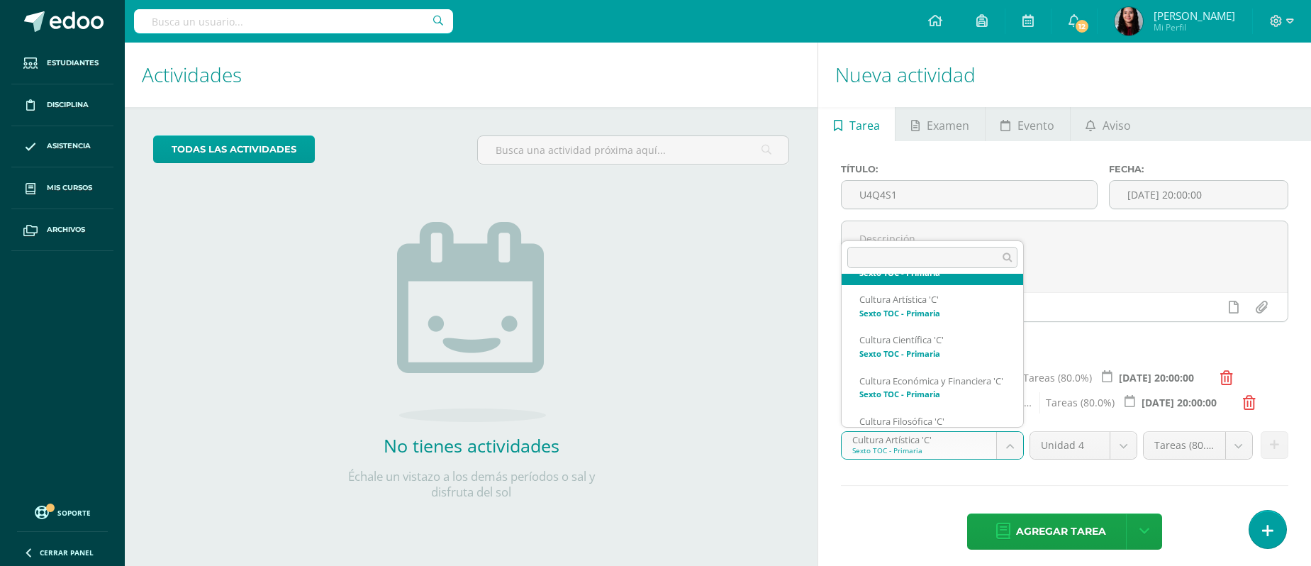
scroll to position [120, 0]
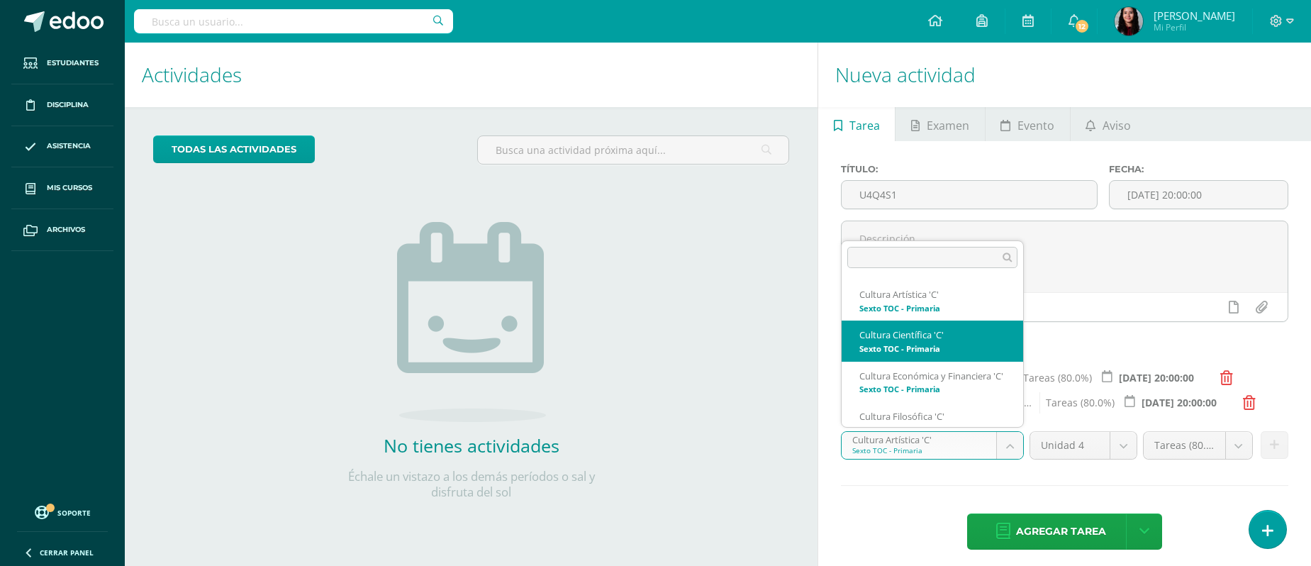
select select "148547"
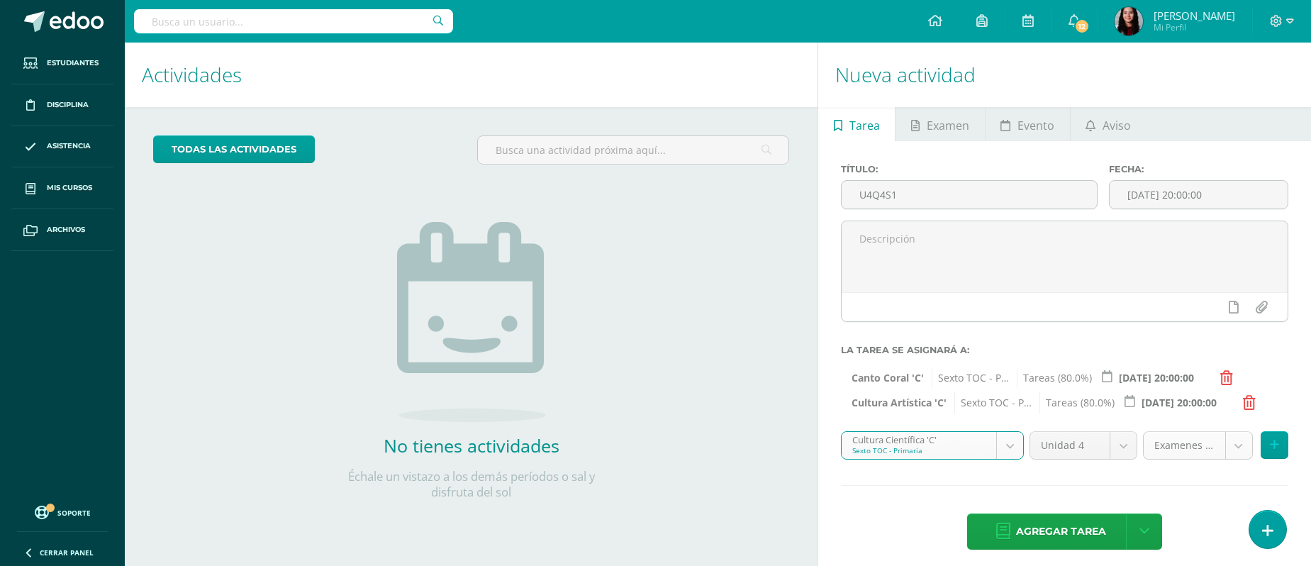
click at [1092, 443] on body "Estudiantes Disciplina Asistencia Mis cursos Archivos Soporte Ayuda Reportar un…" at bounding box center [655, 283] width 1311 height 566
select select "148559"
click at [1092, 447] on button at bounding box center [1274, 445] width 28 height 28
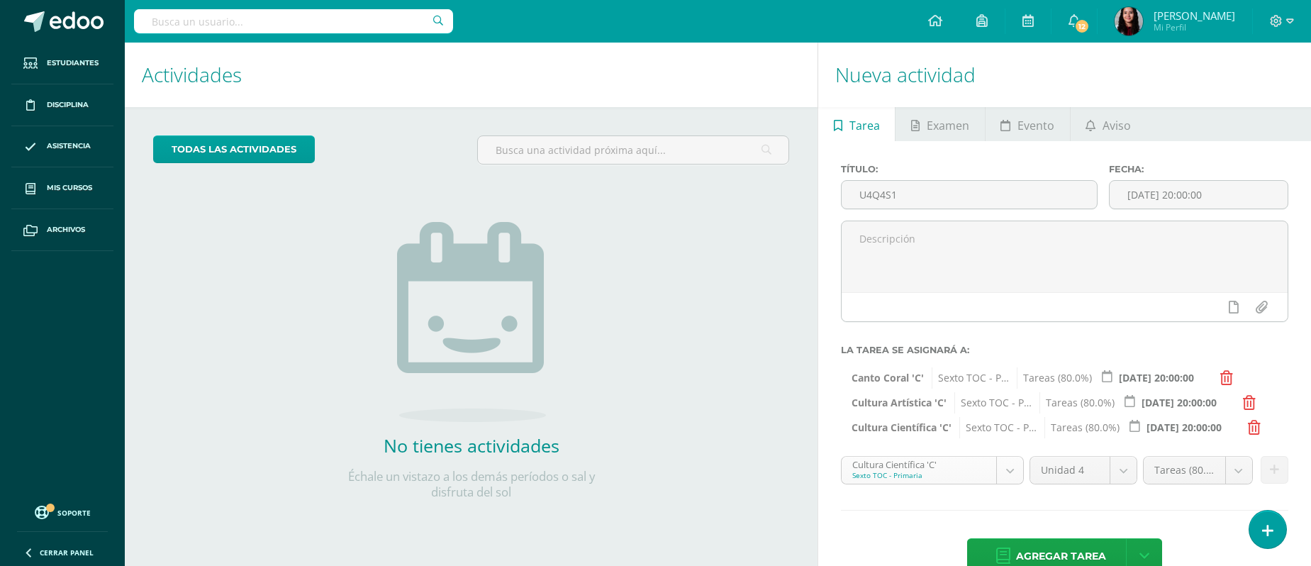
click at [980, 462] on body "Estudiantes Disciplina Asistencia Mis cursos Archivos Soporte Ayuda Reportar un…" at bounding box center [655, 283] width 1311 height 566
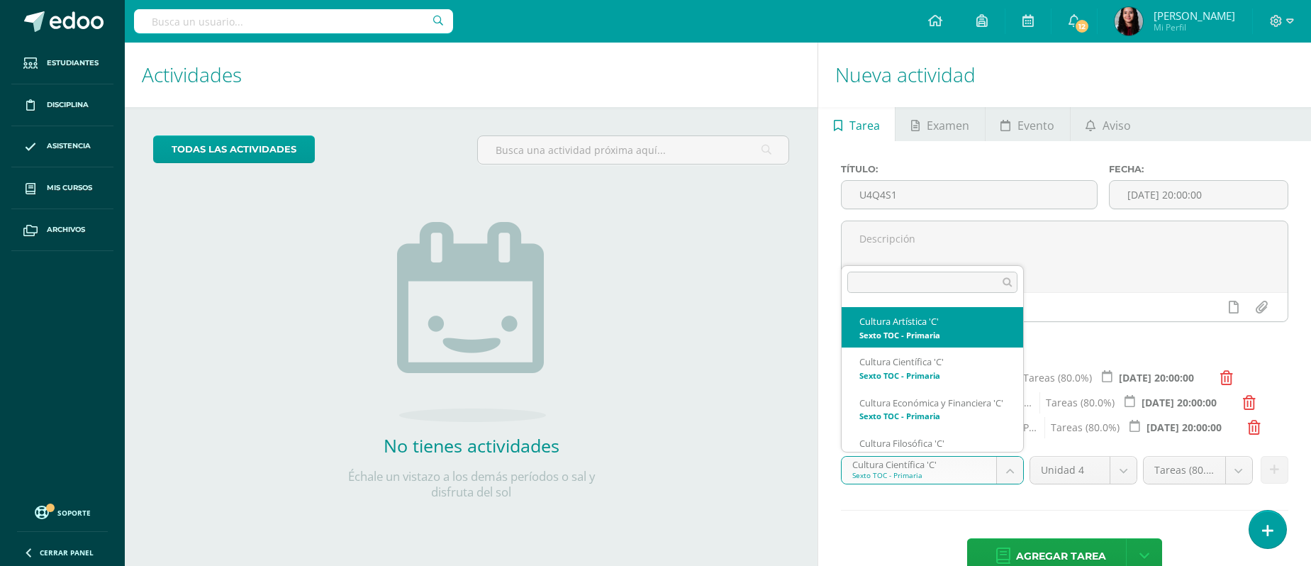
scroll to position [133, 0]
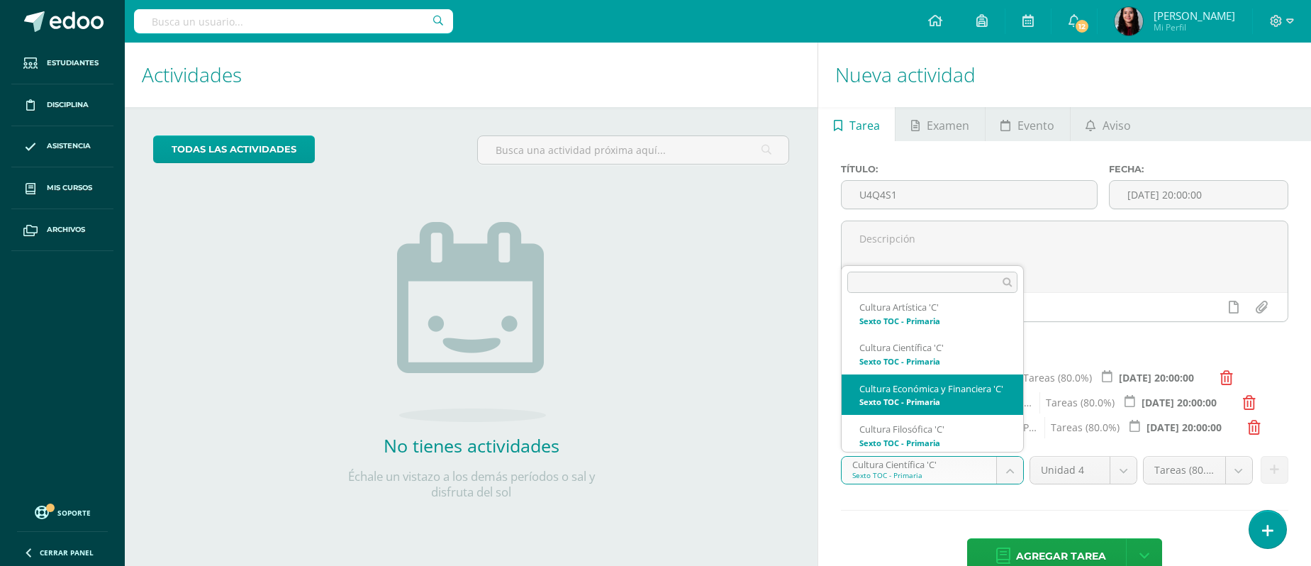
select select "148712"
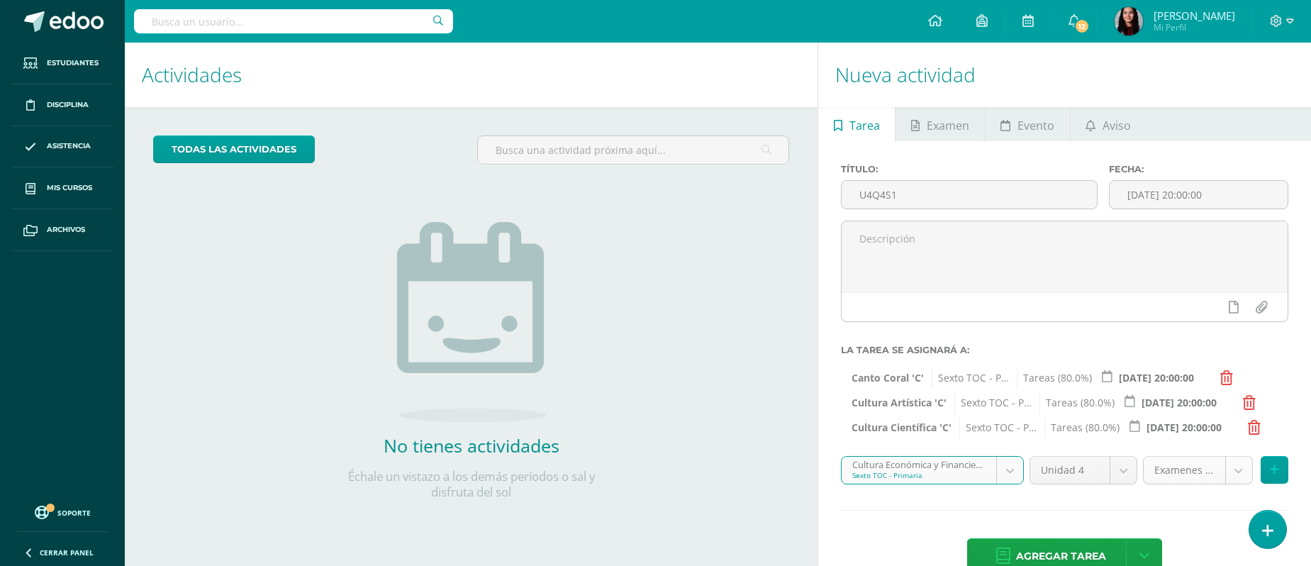
click at [1092, 470] on body "Estudiantes Disciplina Asistencia Mis cursos Archivos Soporte Ayuda Reportar un…" at bounding box center [655, 283] width 1311 height 566
select select "148724"
click at [1092, 464] on button at bounding box center [1274, 470] width 28 height 28
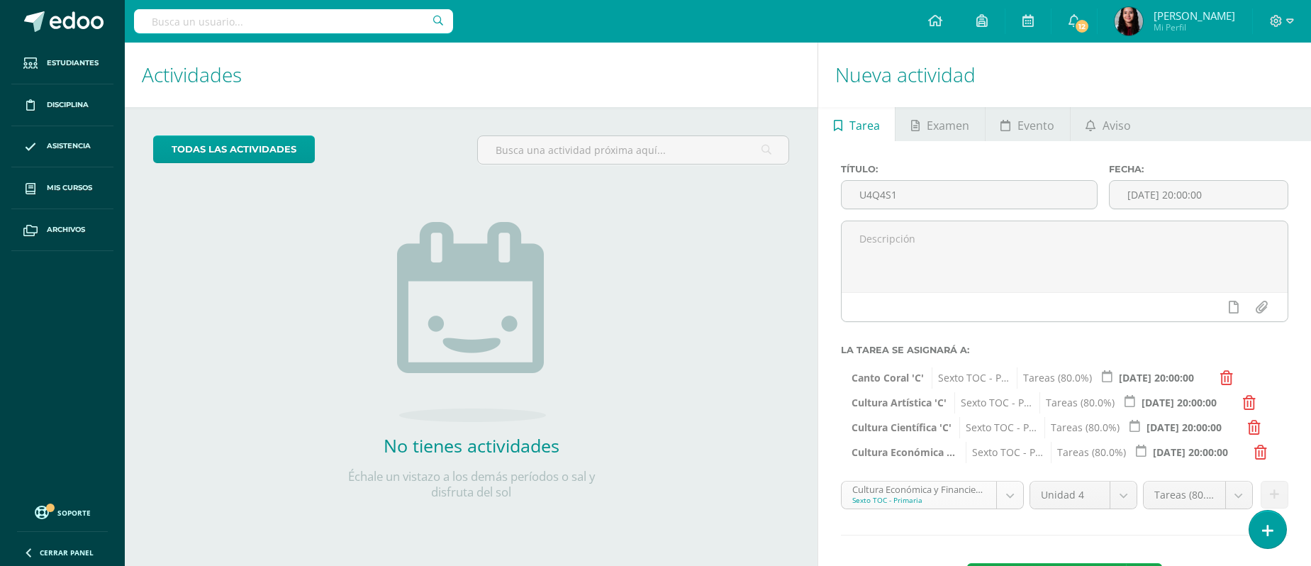
click at [1008, 471] on body "Estudiantes Disciplina Asistencia Mis cursos Archivos Soporte Ayuda Reportar un…" at bounding box center [655, 283] width 1311 height 566
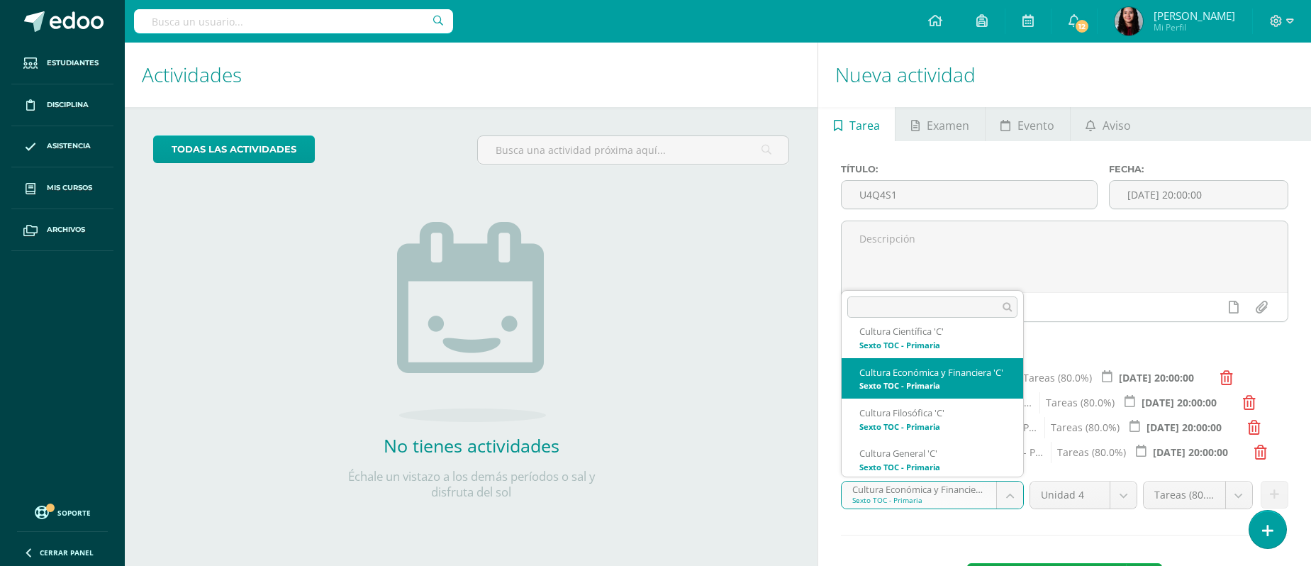
scroll to position [175, 0]
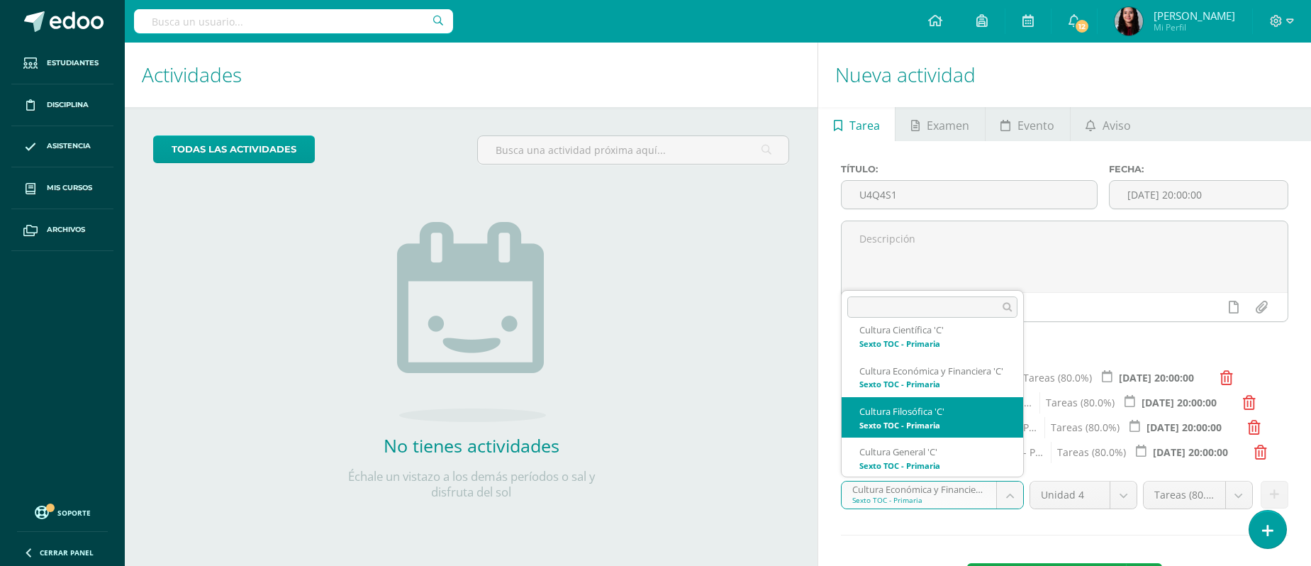
select select "148532"
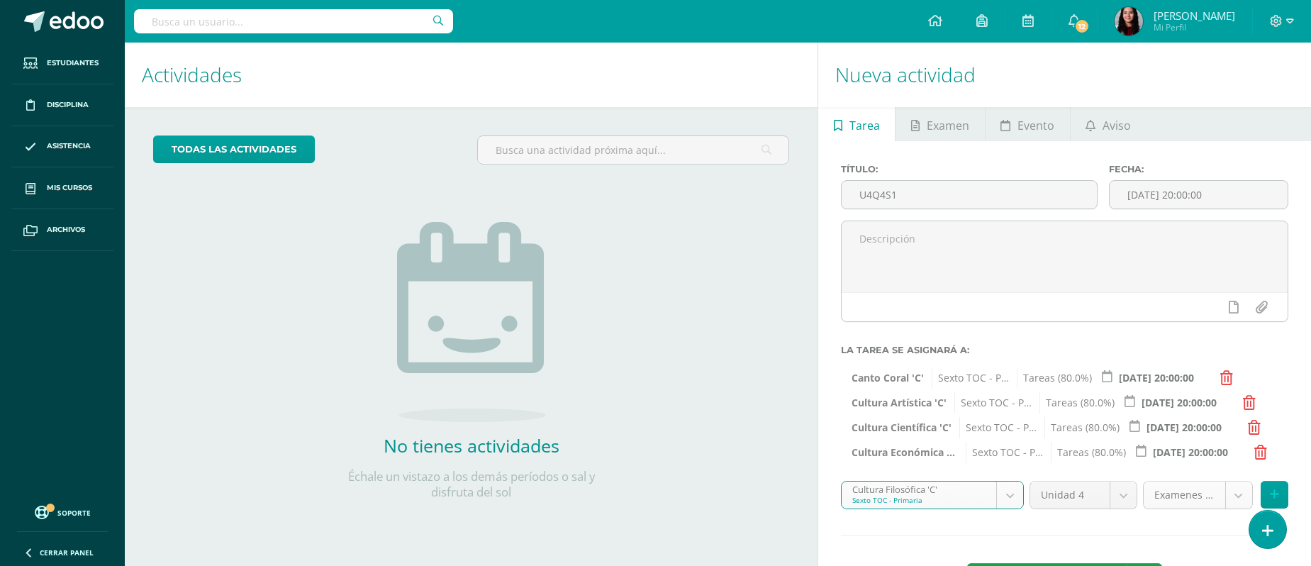
click at [1092, 471] on body "Estudiantes Disciplina Asistencia Mis cursos Archivos Soporte Ayuda Reportar un…" at bounding box center [655, 283] width 1311 height 566
select select "148544"
click at [1092, 471] on icon at bounding box center [1273, 494] width 9 height 12
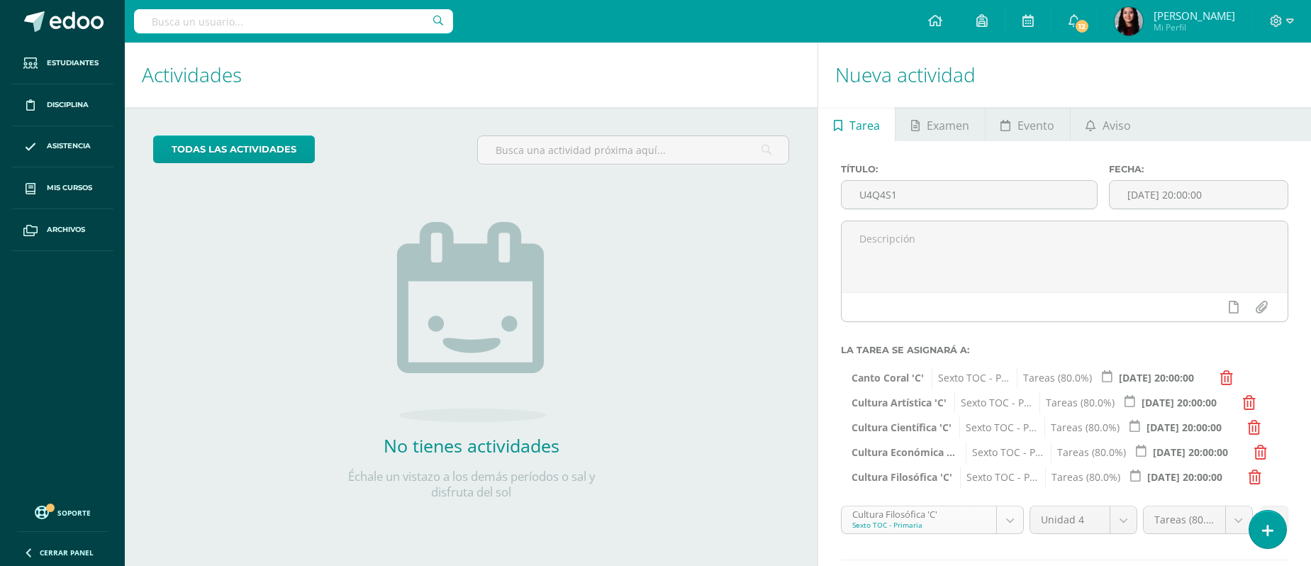
click at [1010, 471] on body "Estudiantes Disciplina Asistencia Mis cursos Archivos Soporte Ayuda Reportar un…" at bounding box center [655, 283] width 1311 height 566
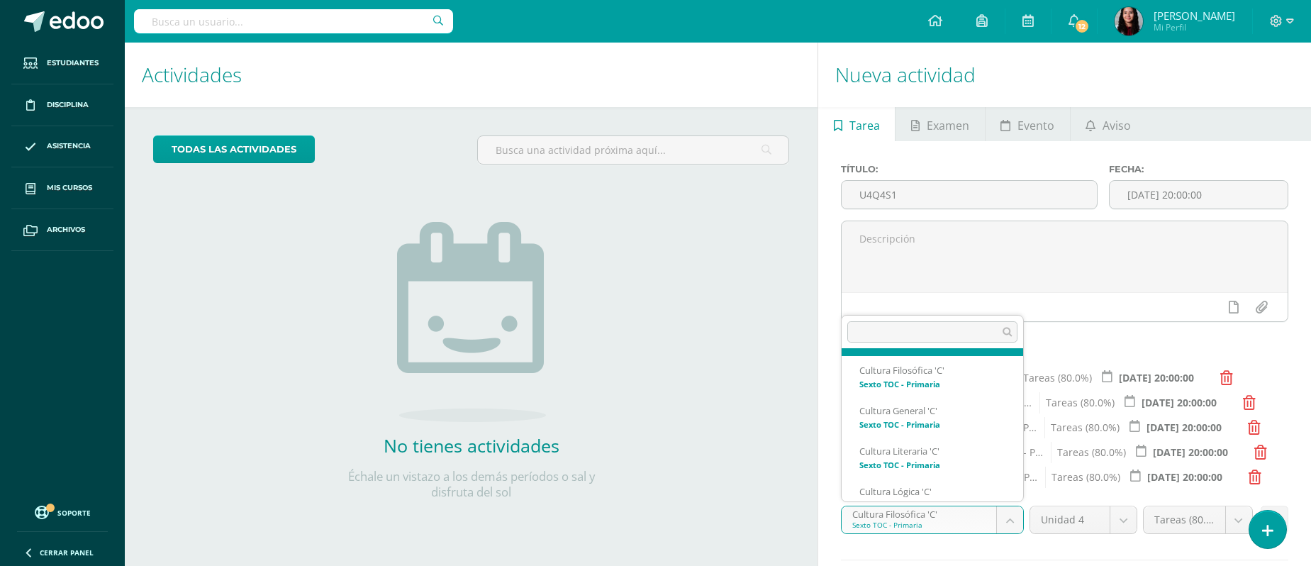
scroll to position [243, 0]
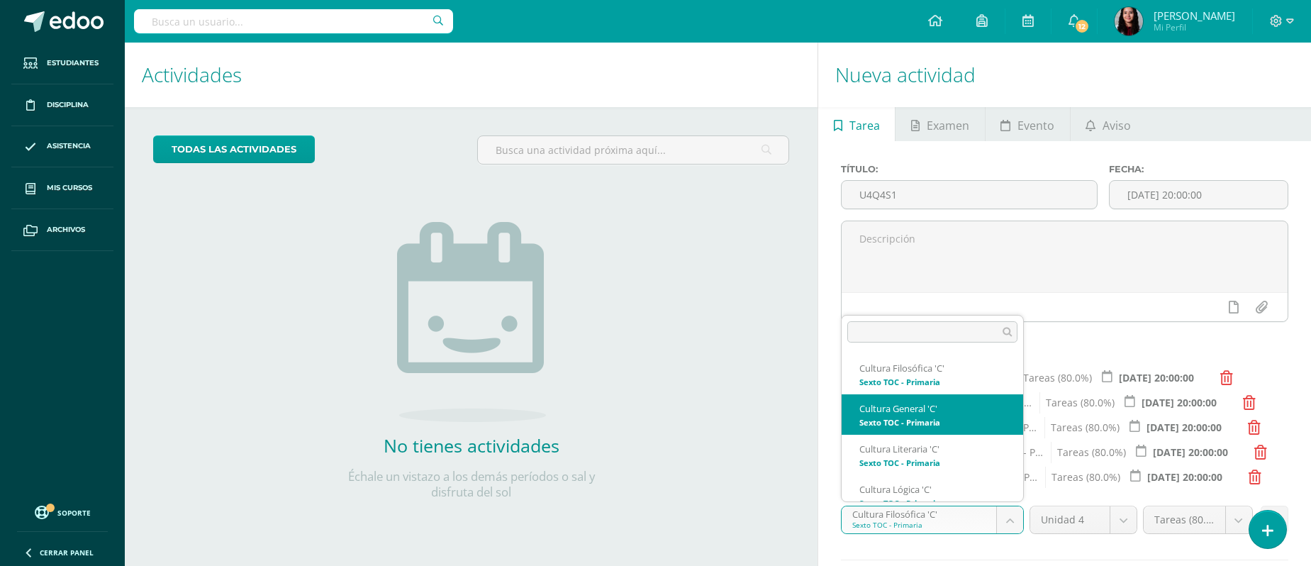
select select "148607"
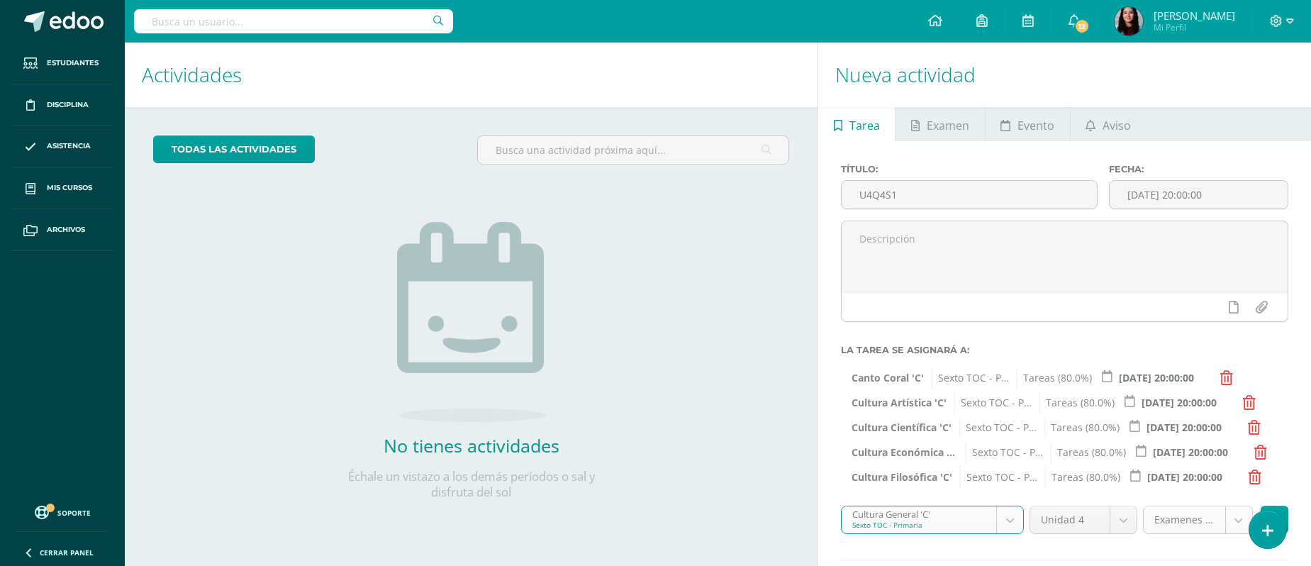
click at [1092, 471] on body "Estudiantes Disciplina Asistencia Mis cursos Archivos Soporte Ayuda Reportar un…" at bounding box center [655, 283] width 1311 height 566
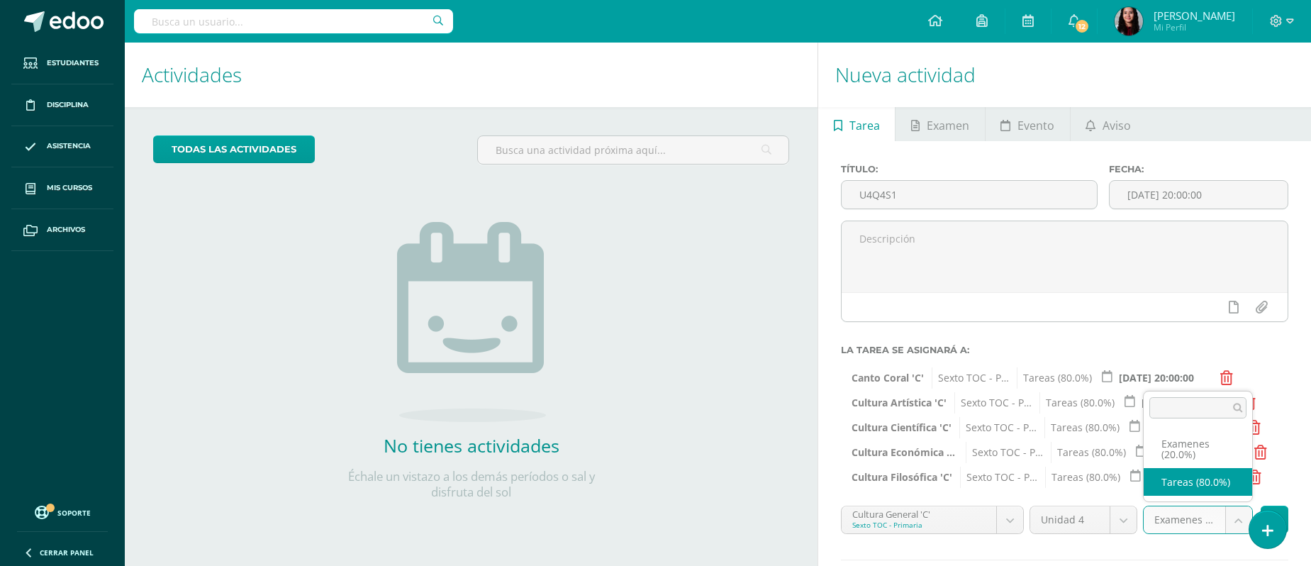
select select "148619"
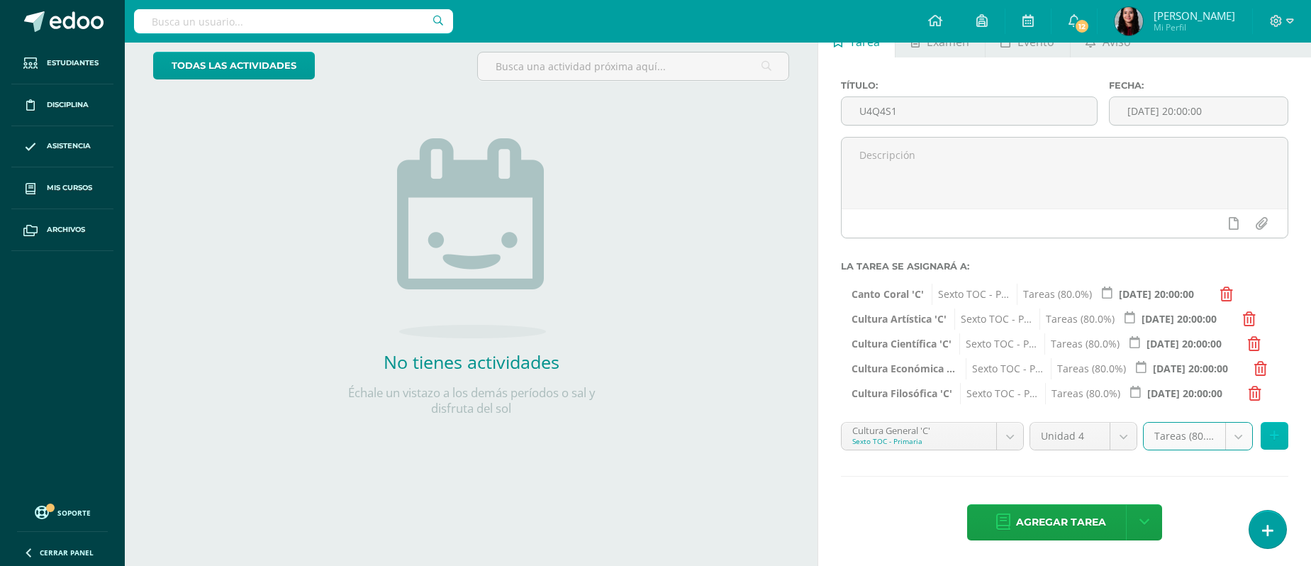
click at [1092, 440] on button at bounding box center [1274, 436] width 28 height 28
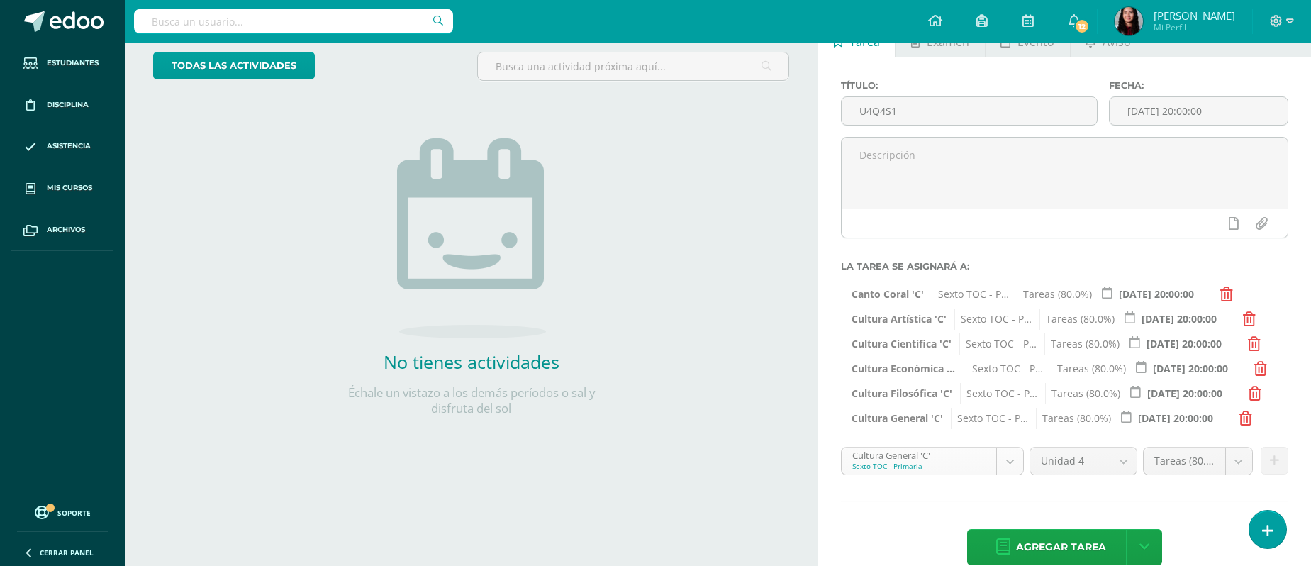
click at [1010, 458] on body "Estudiantes Disciplina Asistencia Mis cursos Archivos Soporte Ayuda Reportar un…" at bounding box center [655, 199] width 1311 height 566
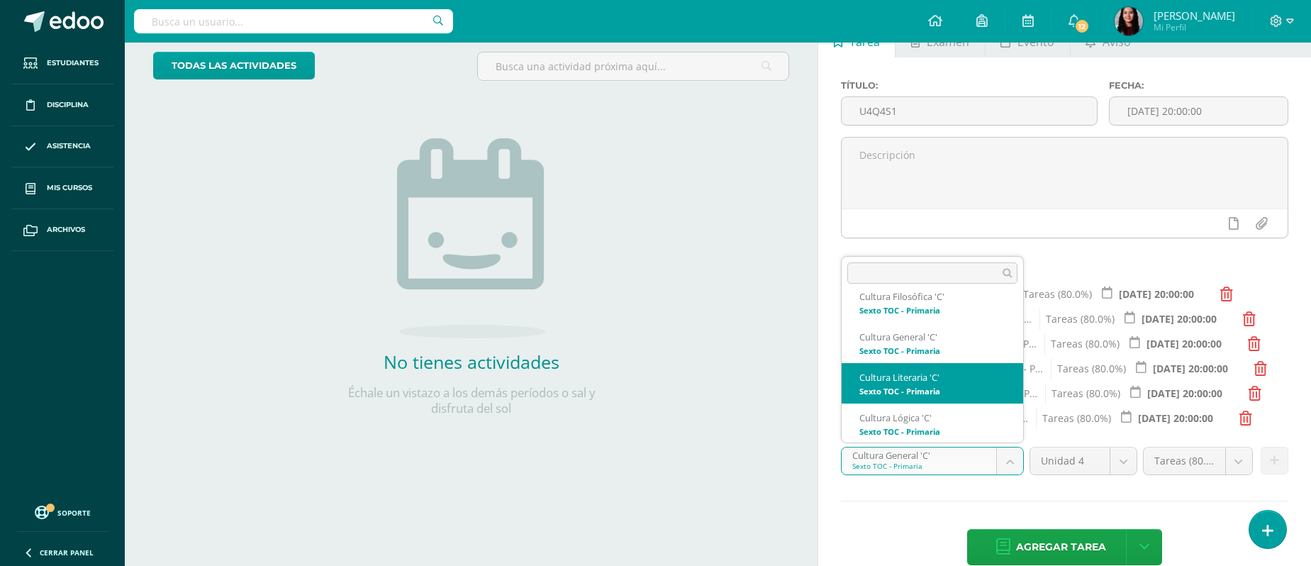
scroll to position [257, 0]
select select "148697"
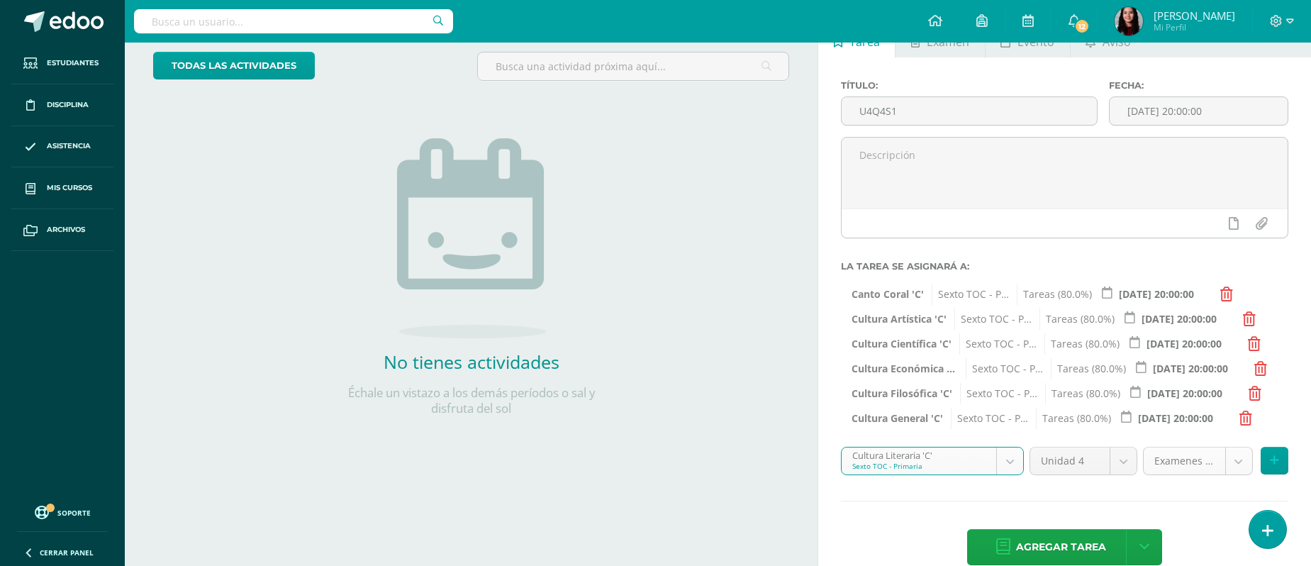
click at [1092, 468] on body "Estudiantes Disciplina Asistencia Mis cursos Archivos Soporte Ayuda Reportar un…" at bounding box center [655, 199] width 1311 height 566
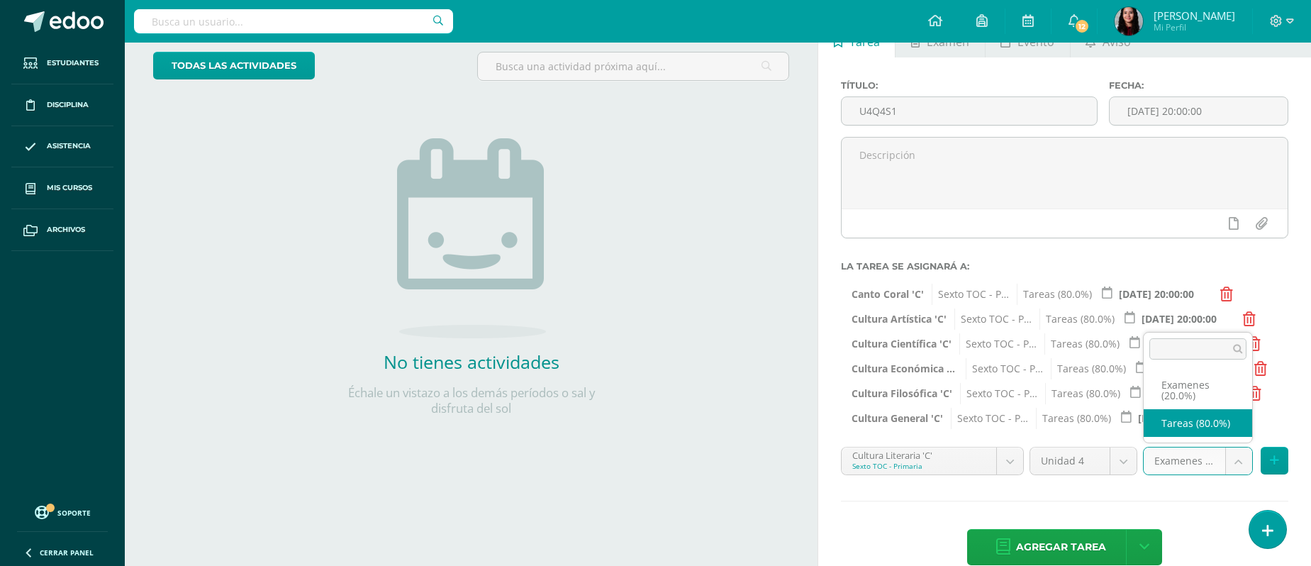
select select "148709"
click at [1092, 458] on icon at bounding box center [1273, 460] width 9 height 12
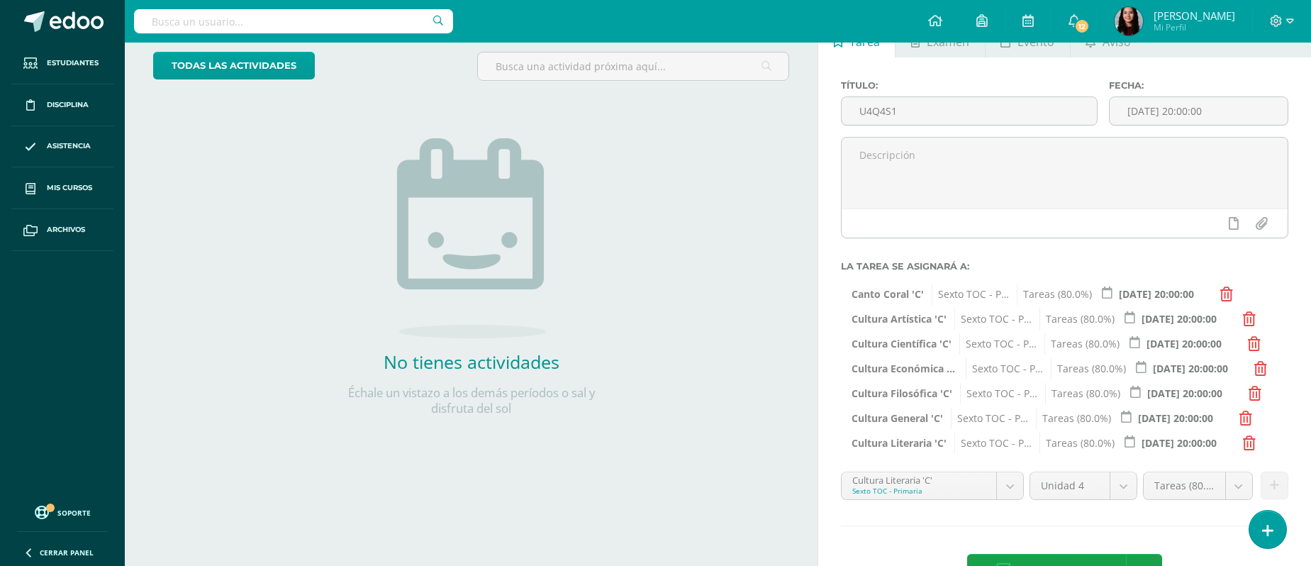
scroll to position [133, 0]
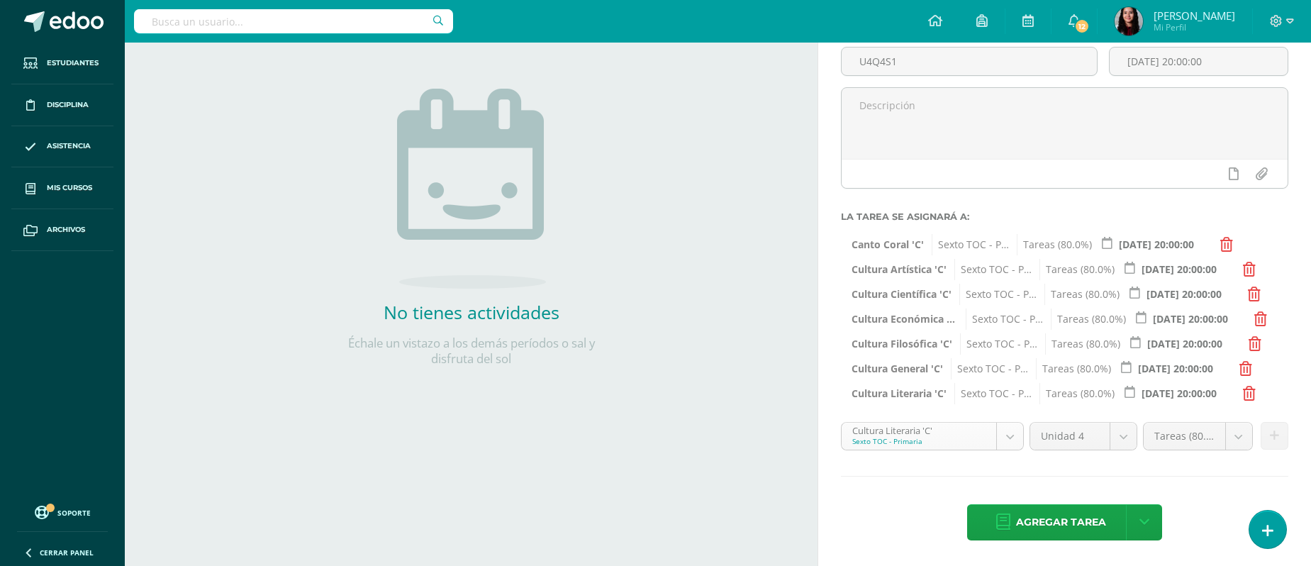
click at [1011, 432] on body "Estudiantes Disciplina Asistencia Mis cursos Archivos Soporte Ayuda Reportar un…" at bounding box center [655, 150] width 1311 height 566
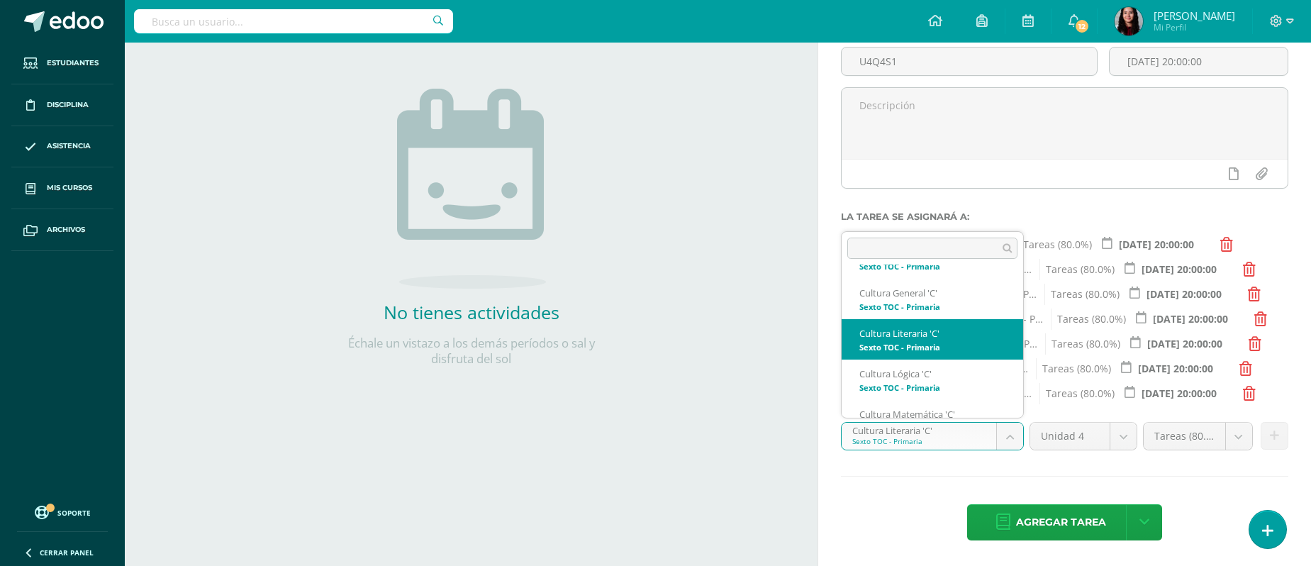
scroll to position [298, 0]
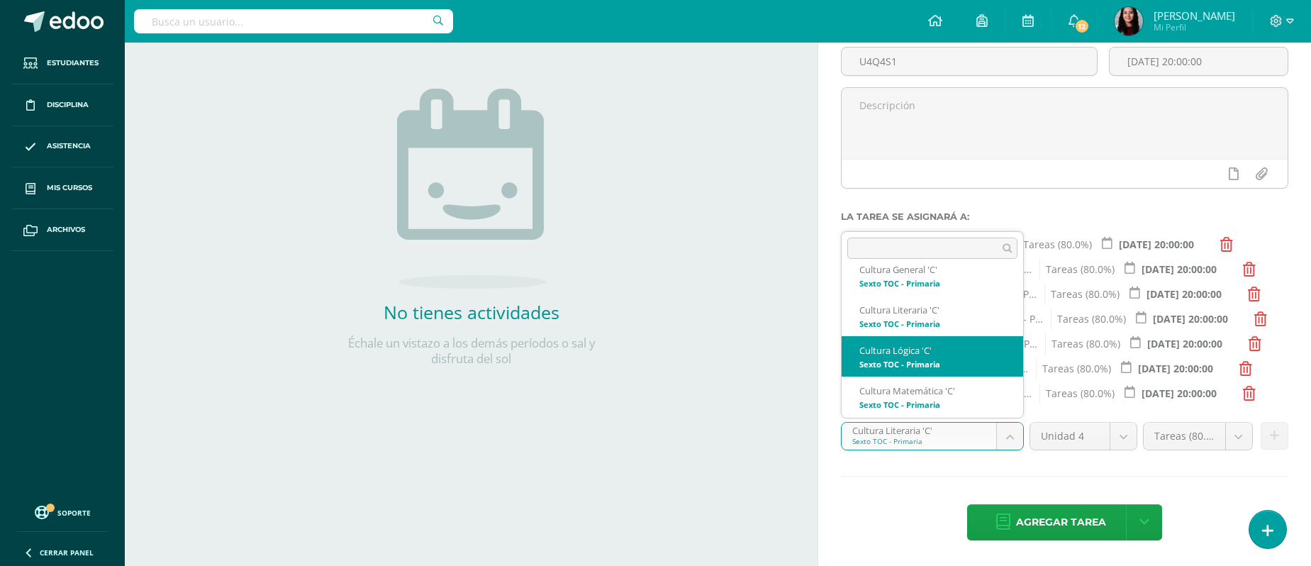
select select "148562"
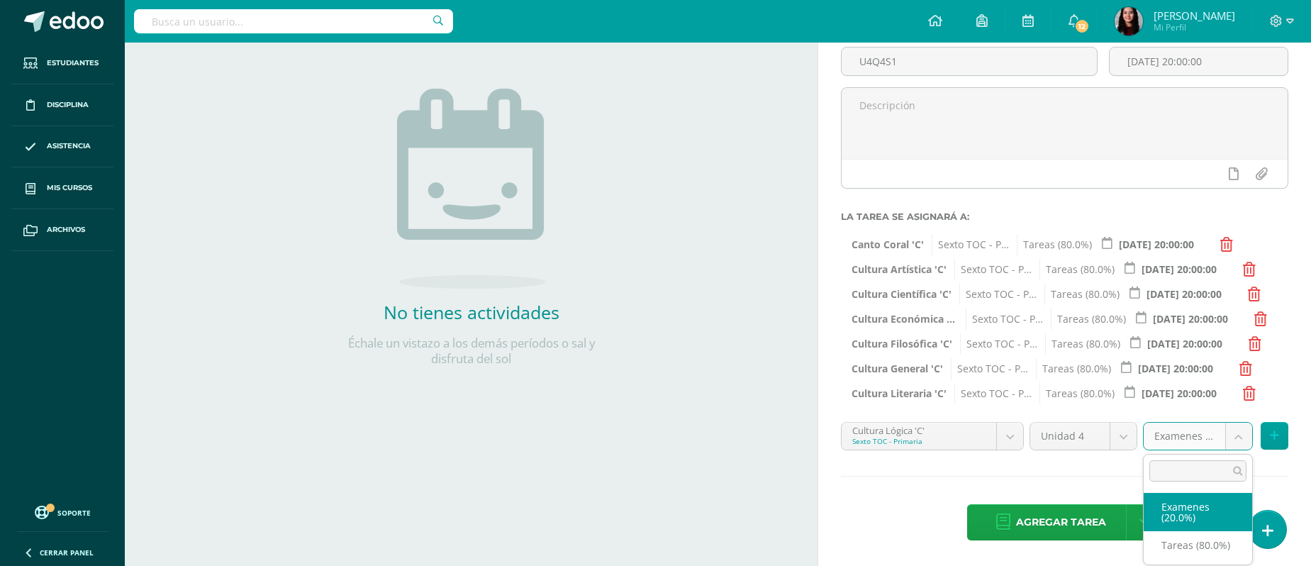
click at [1092, 432] on body "Estudiantes Disciplina Asistencia Mis cursos Archivos Soporte Ayuda Reportar un…" at bounding box center [655, 150] width 1311 height 566
select select "148574"
click at [1092, 427] on button at bounding box center [1274, 436] width 28 height 28
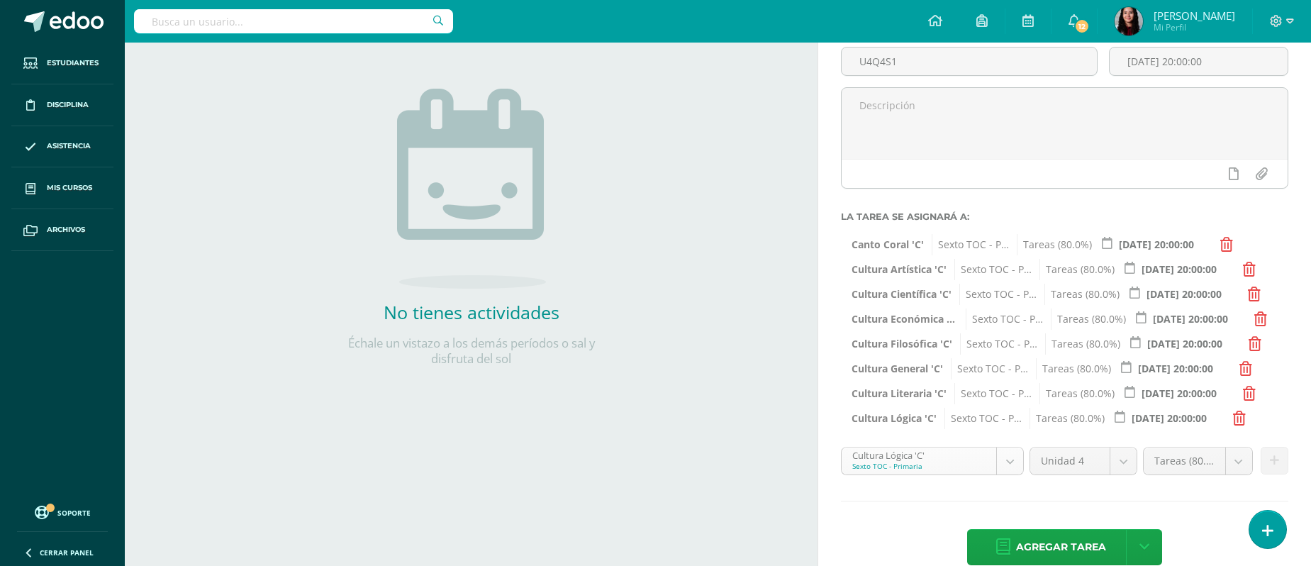
click at [1009, 432] on body "Estudiantes Disciplina Asistencia Mis cursos Archivos Soporte Ayuda Reportar un…" at bounding box center [655, 150] width 1311 height 566
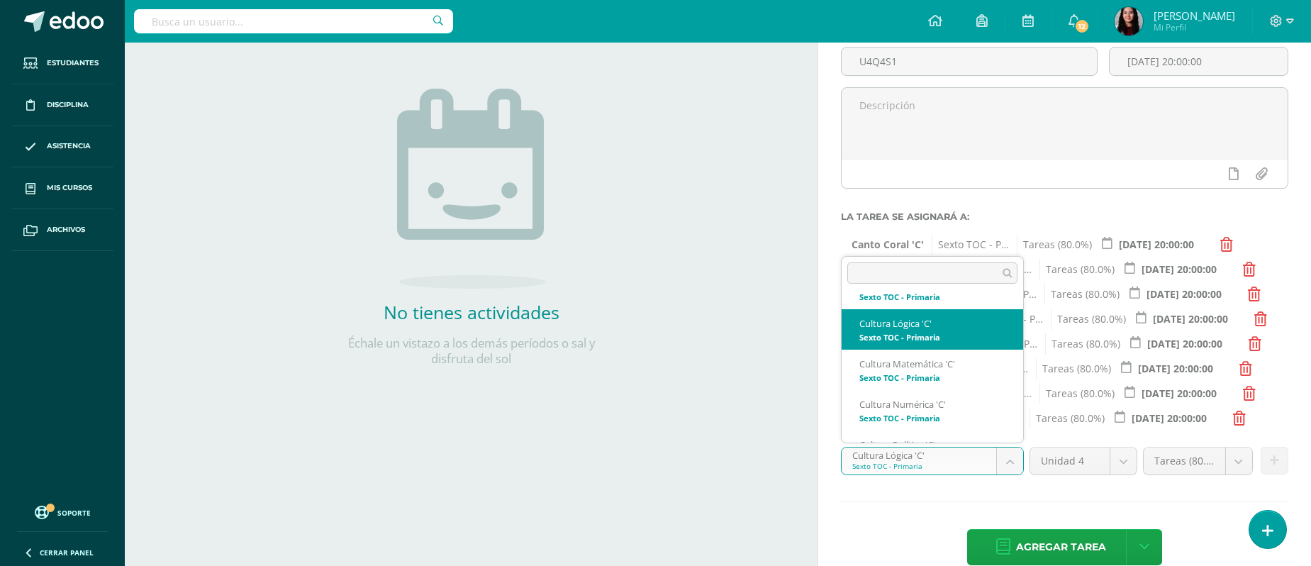
scroll to position [352, 0]
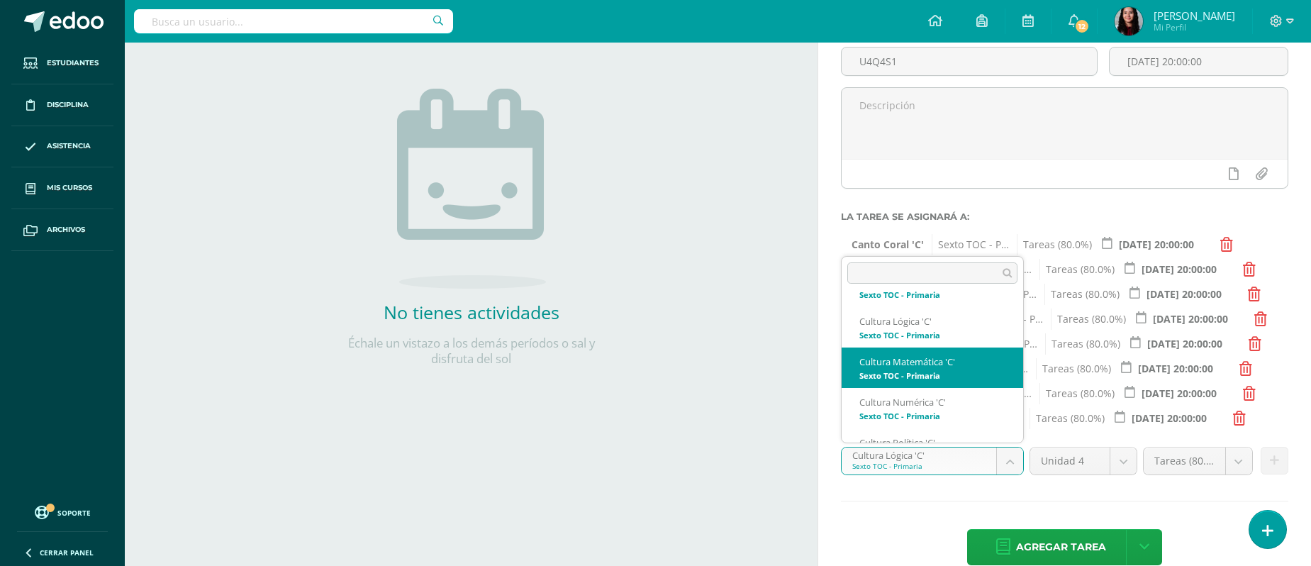
select select "148487"
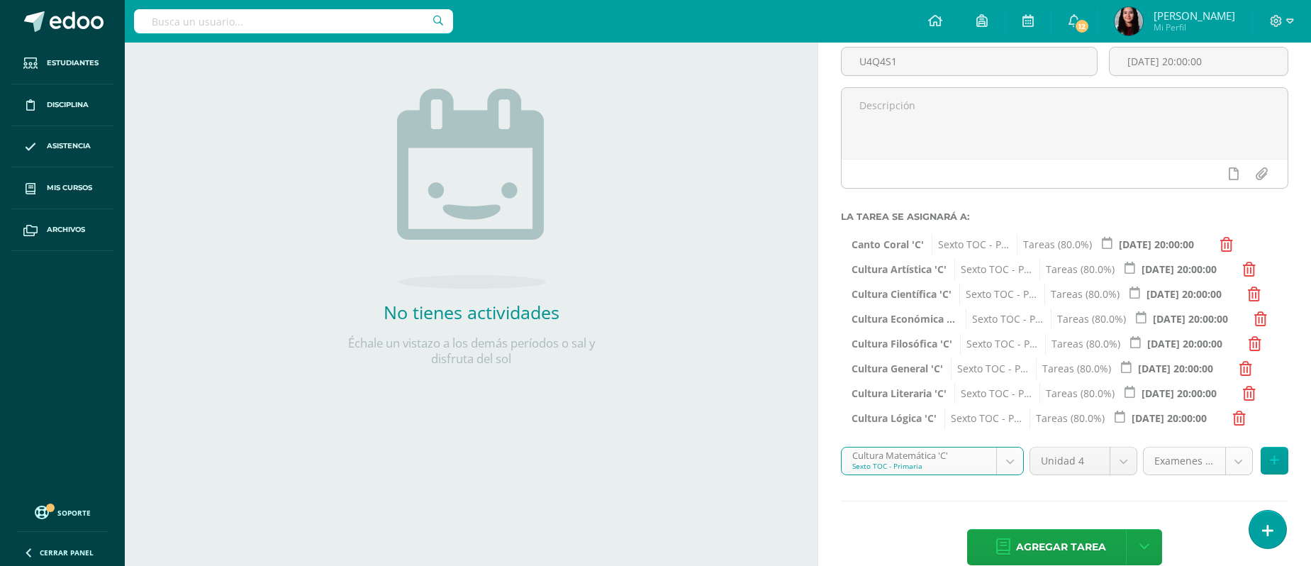
click at [1092, 432] on body "Estudiantes Disciplina Asistencia Mis cursos Archivos Soporte Ayuda Reportar un…" at bounding box center [655, 150] width 1311 height 566
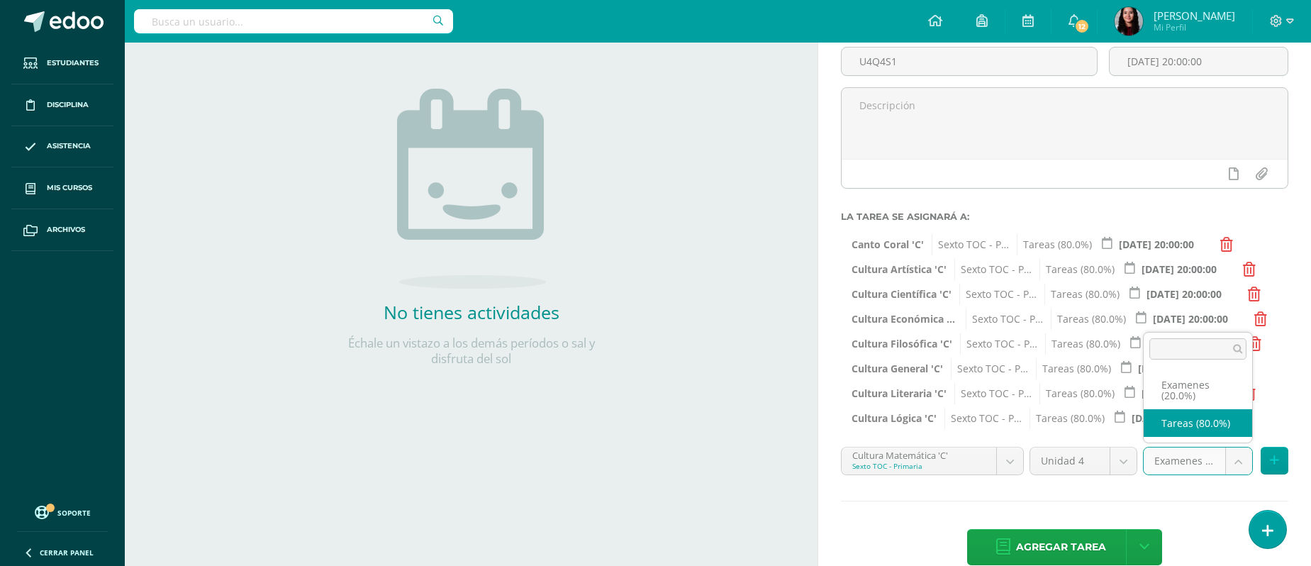
select select "148499"
click at [1092, 457] on icon at bounding box center [1273, 460] width 9 height 12
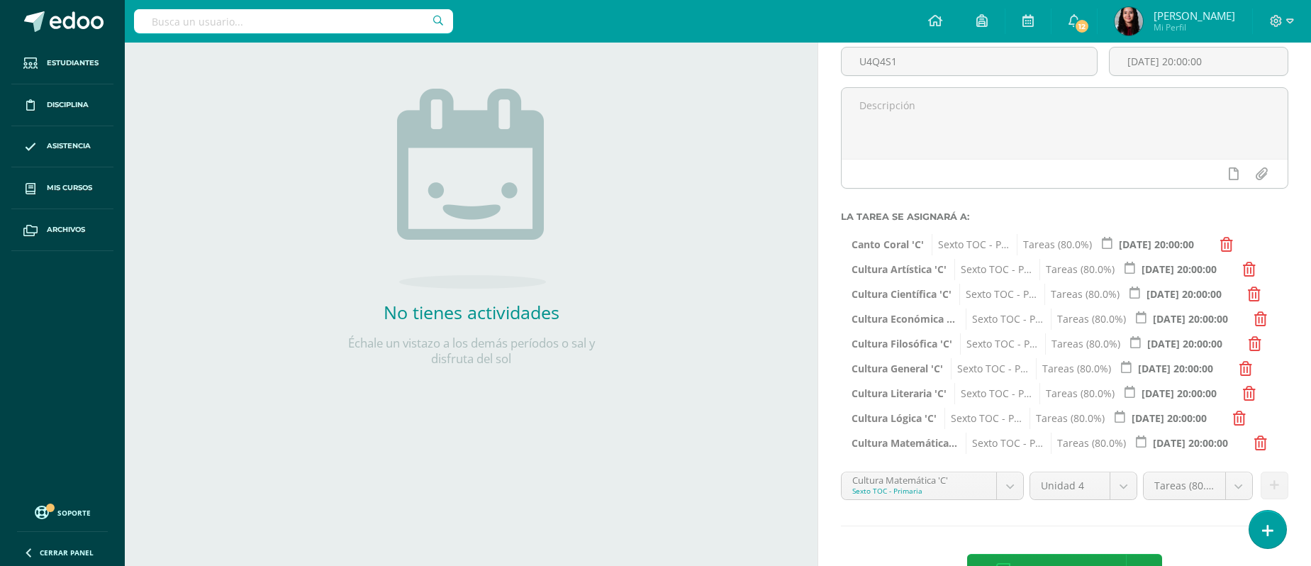
scroll to position [183, 0]
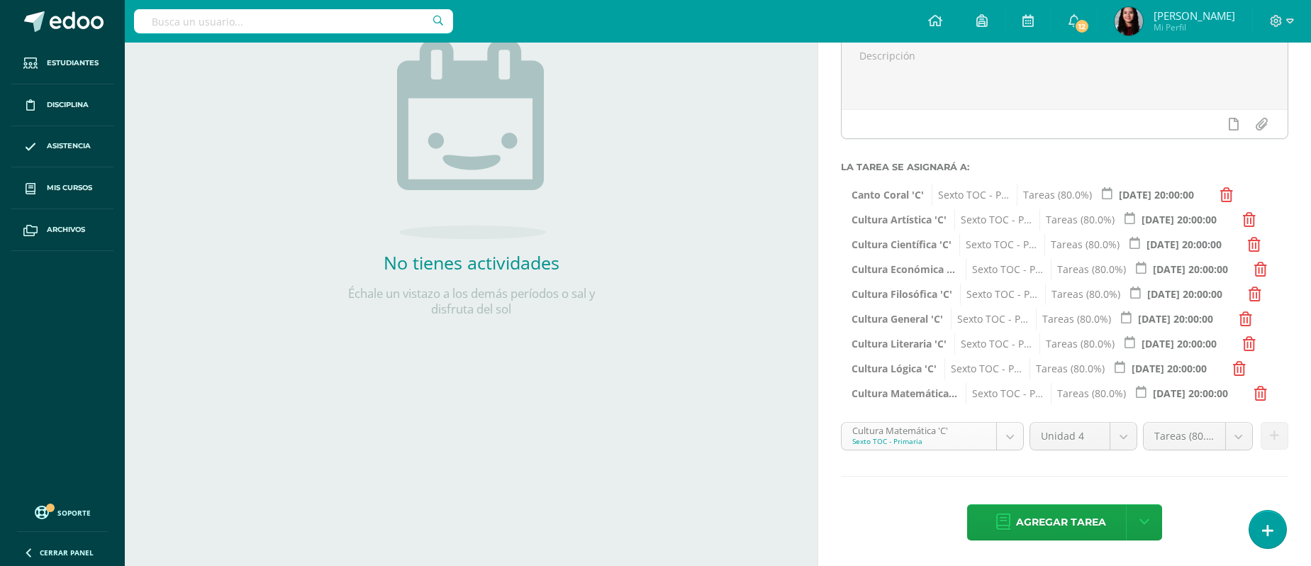
click at [1002, 383] on body "Estudiantes Disciplina Asistencia Mis cursos Archivos Soporte Ayuda Reportar un…" at bounding box center [655, 100] width 1311 height 566
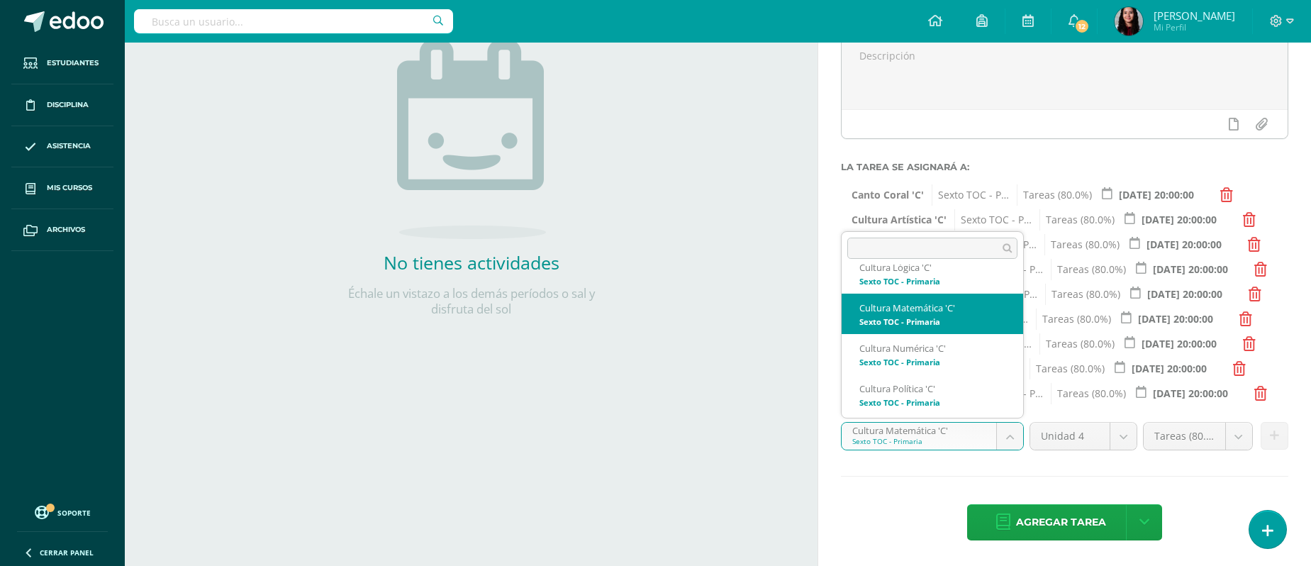
scroll to position [393, 0]
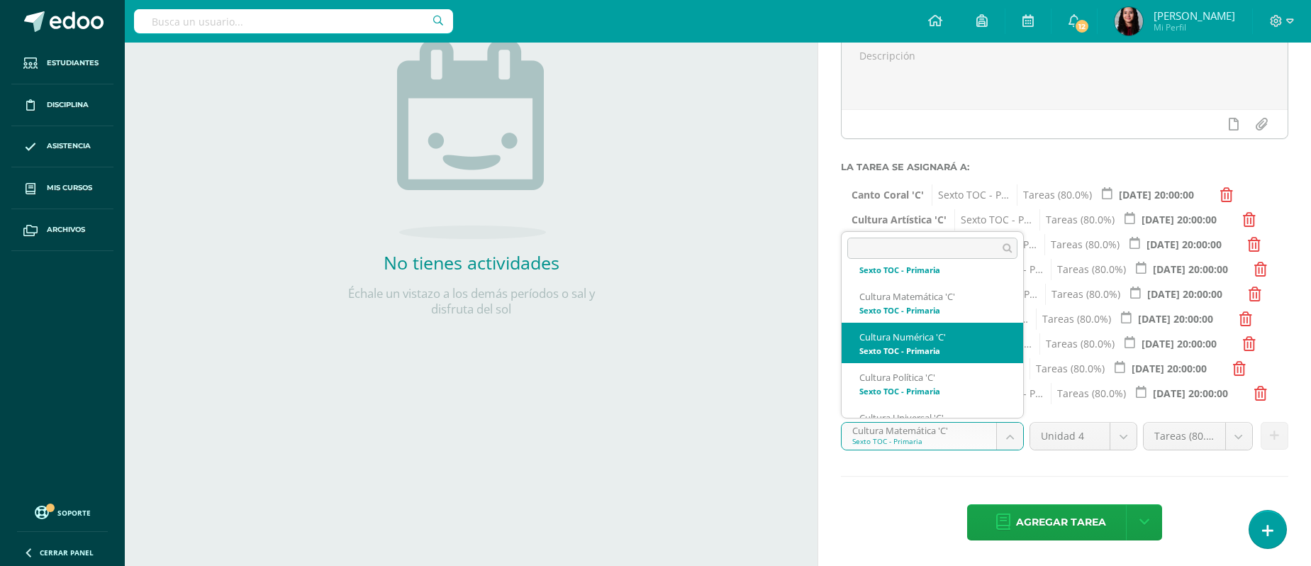
select select "148502"
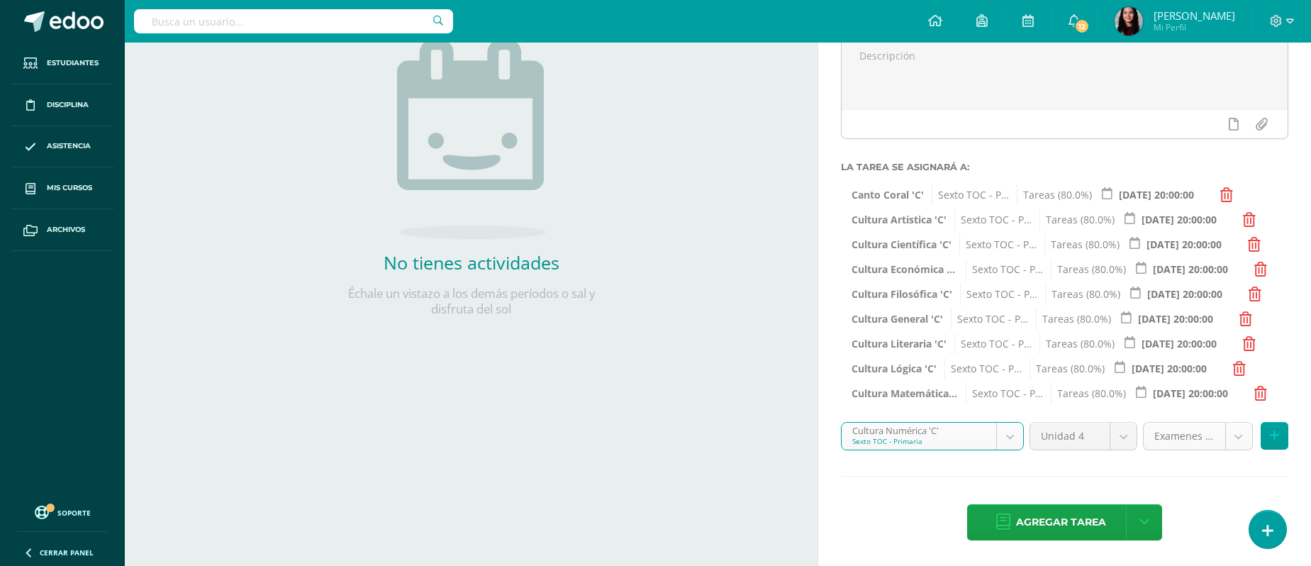
click at [1092, 383] on body "Estudiantes Disciplina Asistencia Mis cursos Archivos Soporte Ayuda Reportar un…" at bounding box center [655, 100] width 1311 height 566
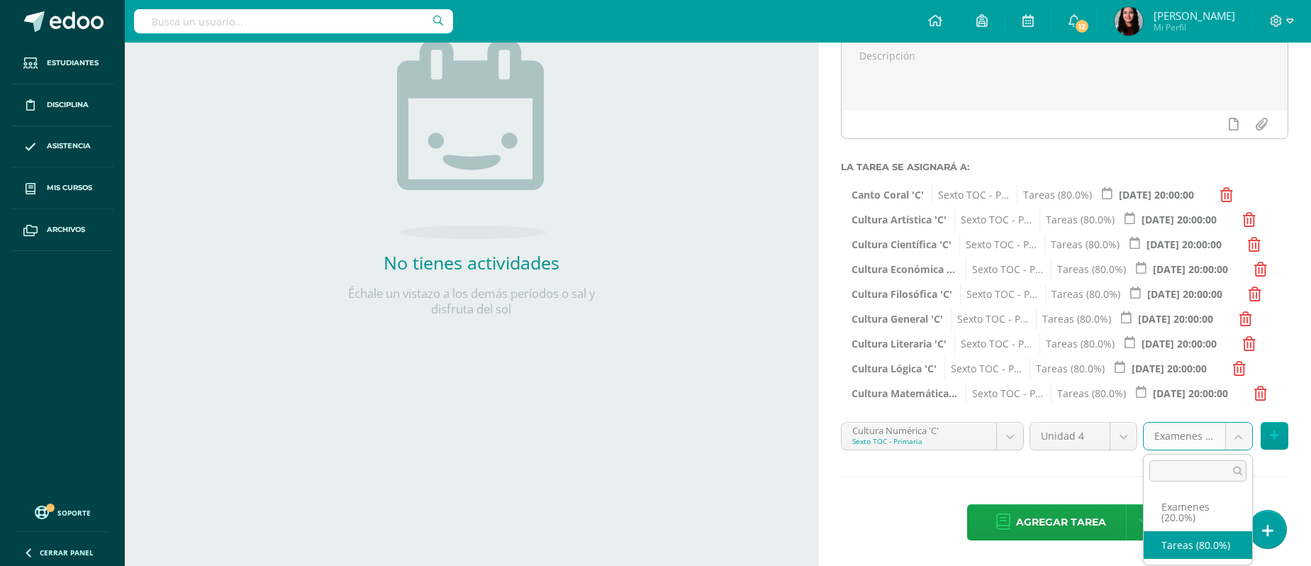
select select "148514"
click at [1092, 431] on icon at bounding box center [1273, 436] width 9 height 12
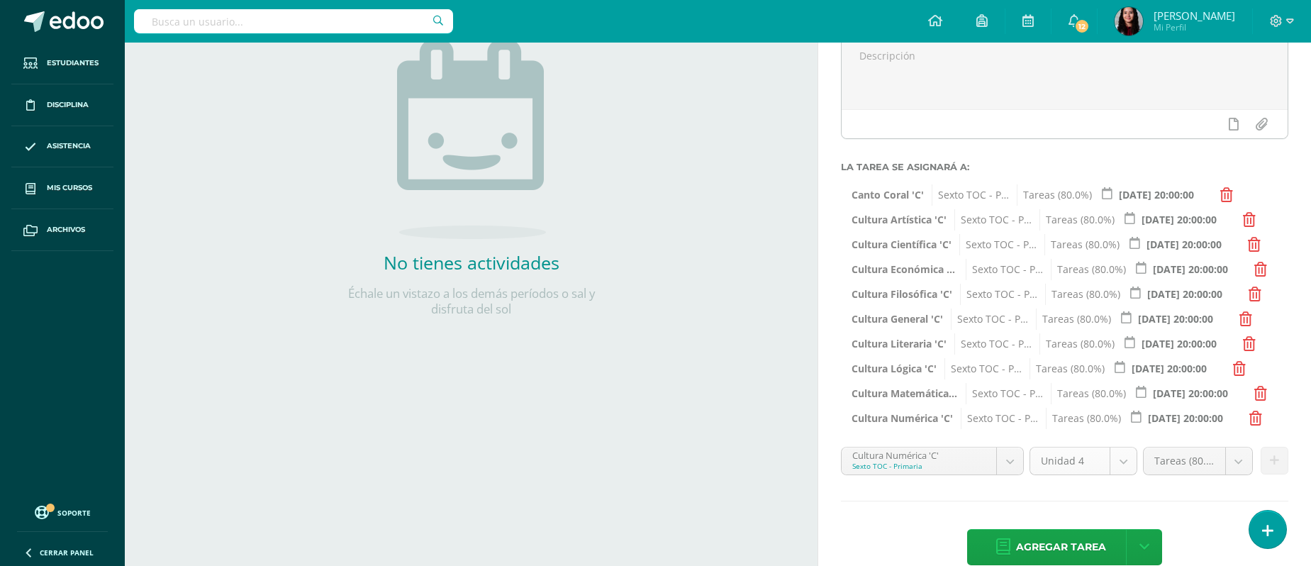
scroll to position [208, 0]
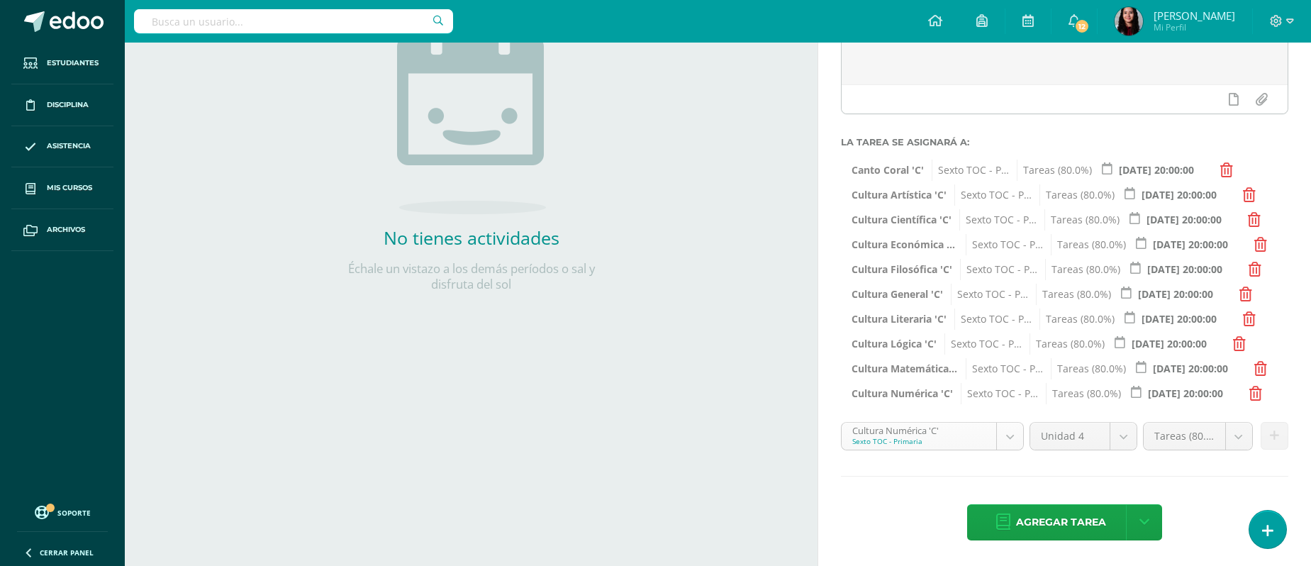
click at [1005, 358] on body "Estudiantes Disciplina Asistencia Mis cursos Archivos Soporte Ayuda Reportar un…" at bounding box center [655, 75] width 1311 height 566
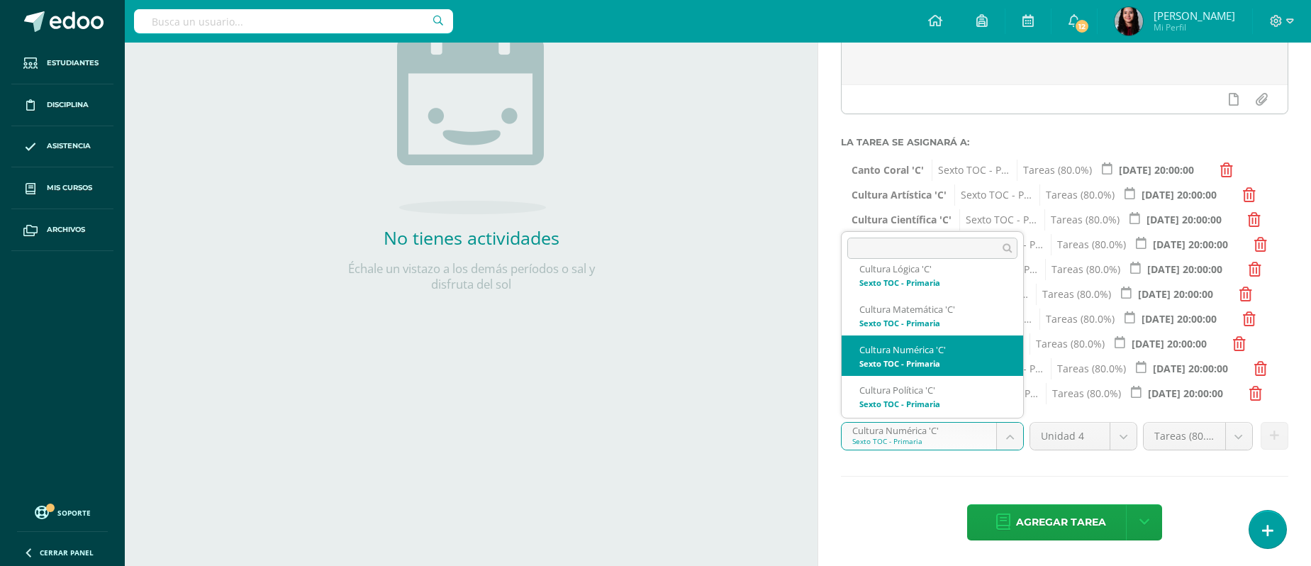
scroll to position [391, 0]
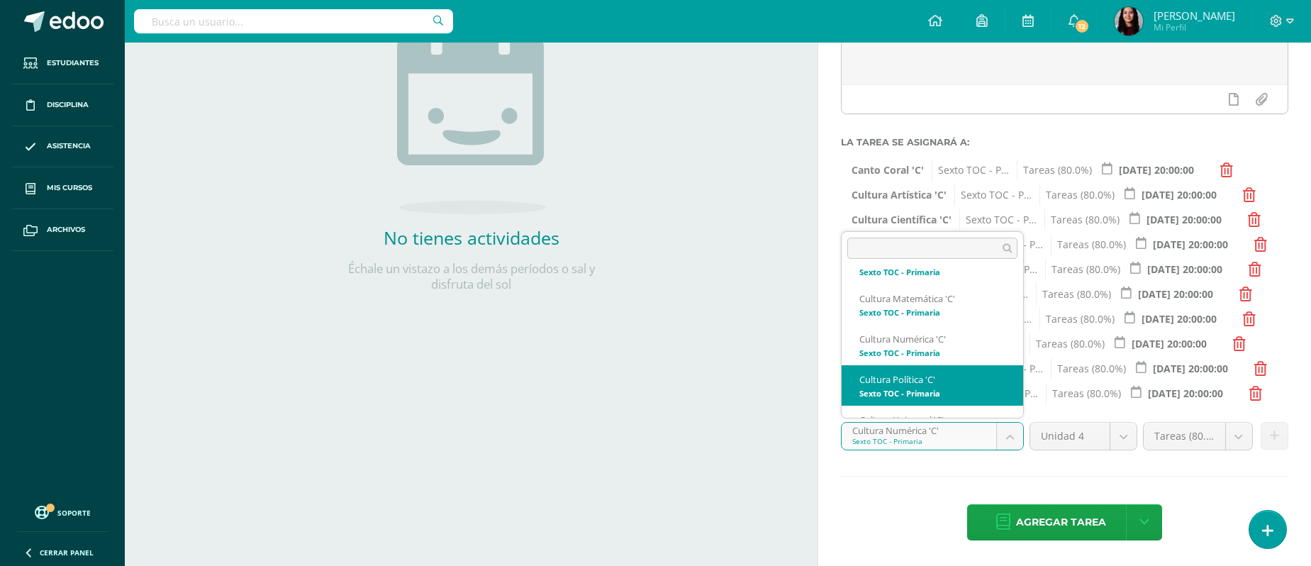
select select "148592"
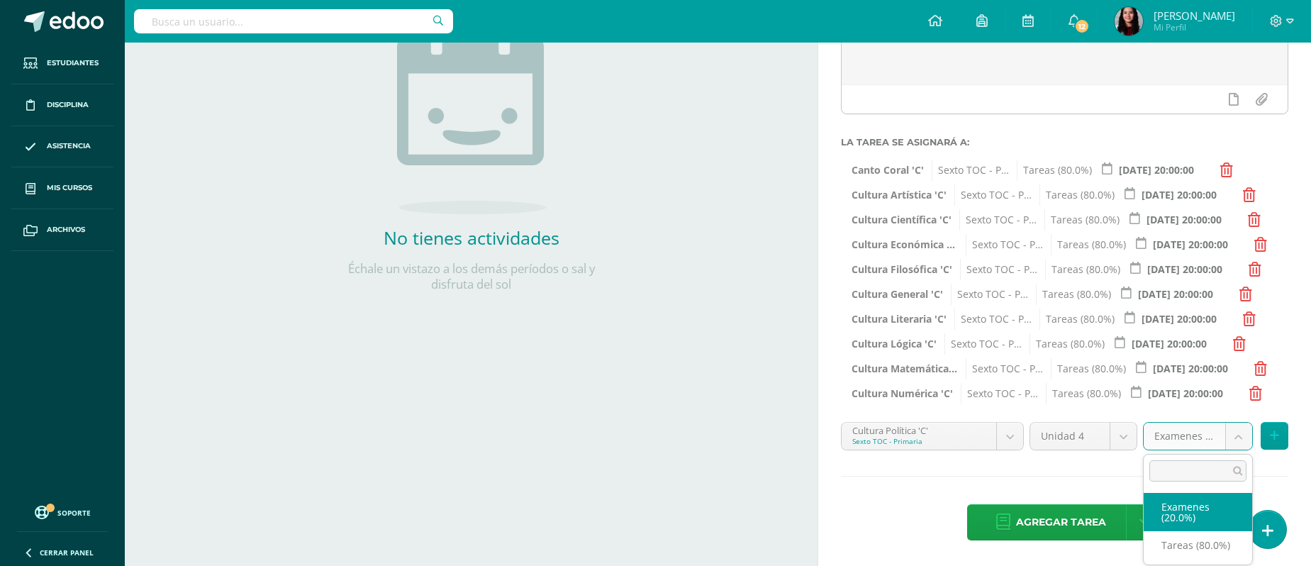
click at [1092, 358] on body "Estudiantes Disciplina Asistencia Mis cursos Archivos Soporte Ayuda Reportar un…" at bounding box center [655, 75] width 1311 height 566
select select "148604"
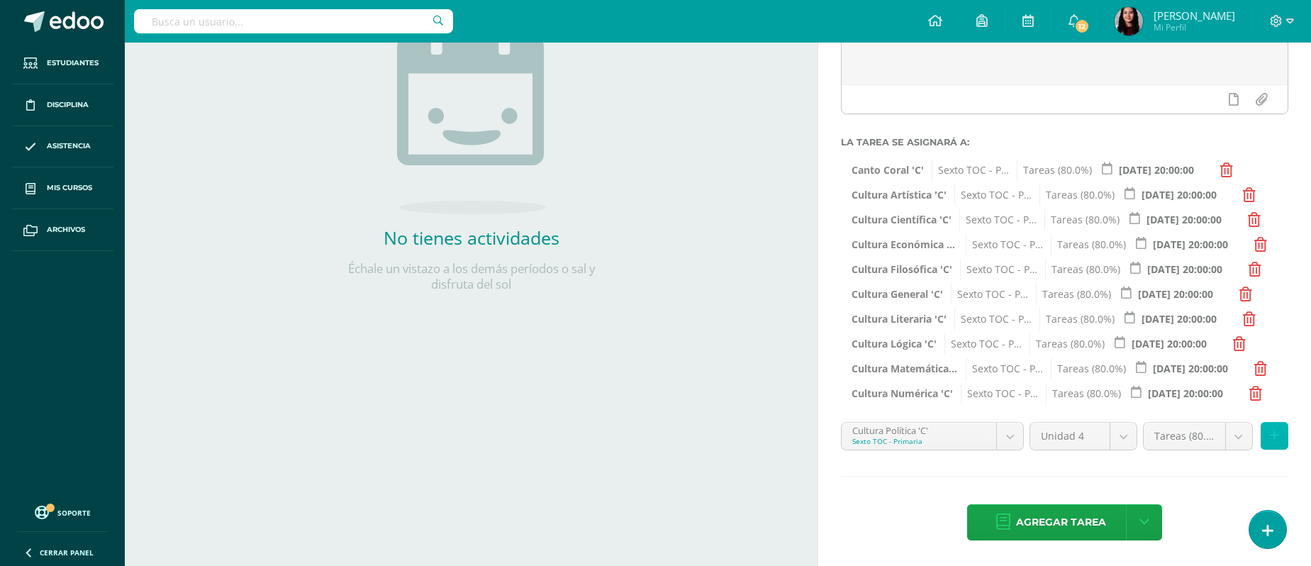
click at [1092, 430] on icon at bounding box center [1273, 436] width 9 height 12
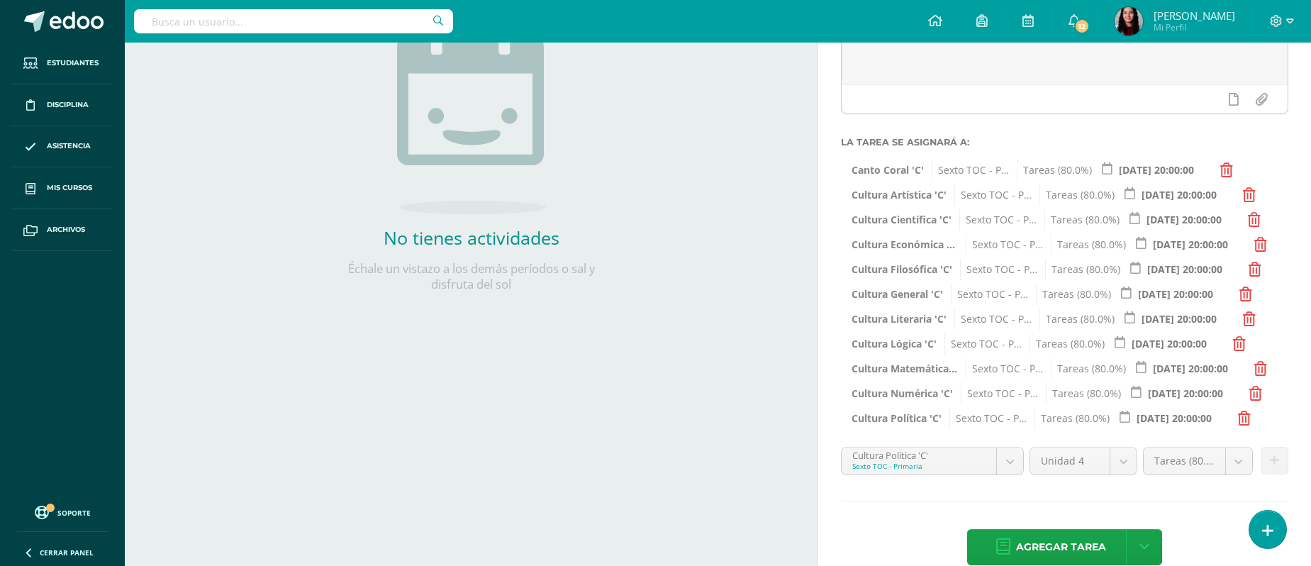
scroll to position [232, 0]
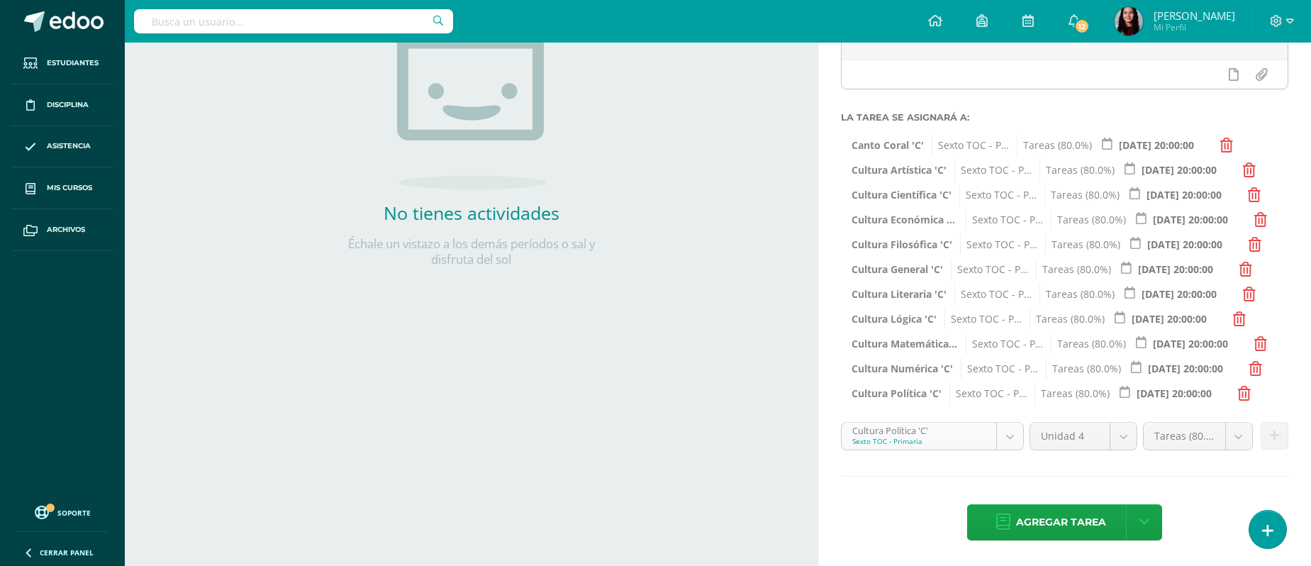
click at [1004, 333] on body "Estudiantes Disciplina Asistencia Mis cursos Archivos Soporte Ayuda Reportar un…" at bounding box center [655, 51] width 1311 height 566
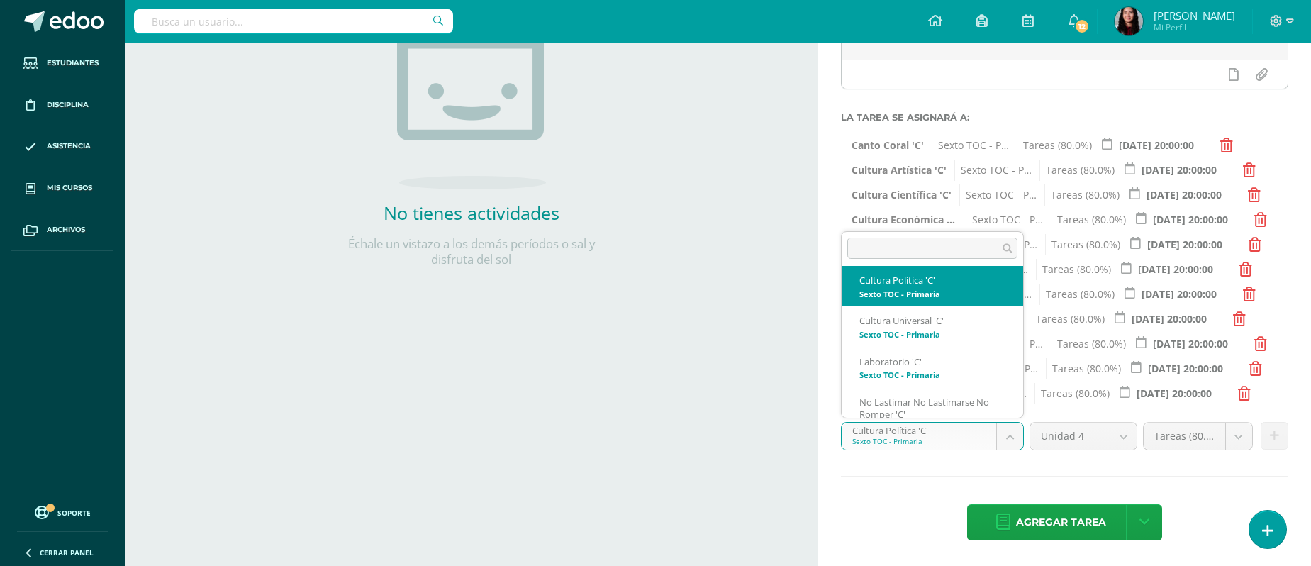
scroll to position [498, 0]
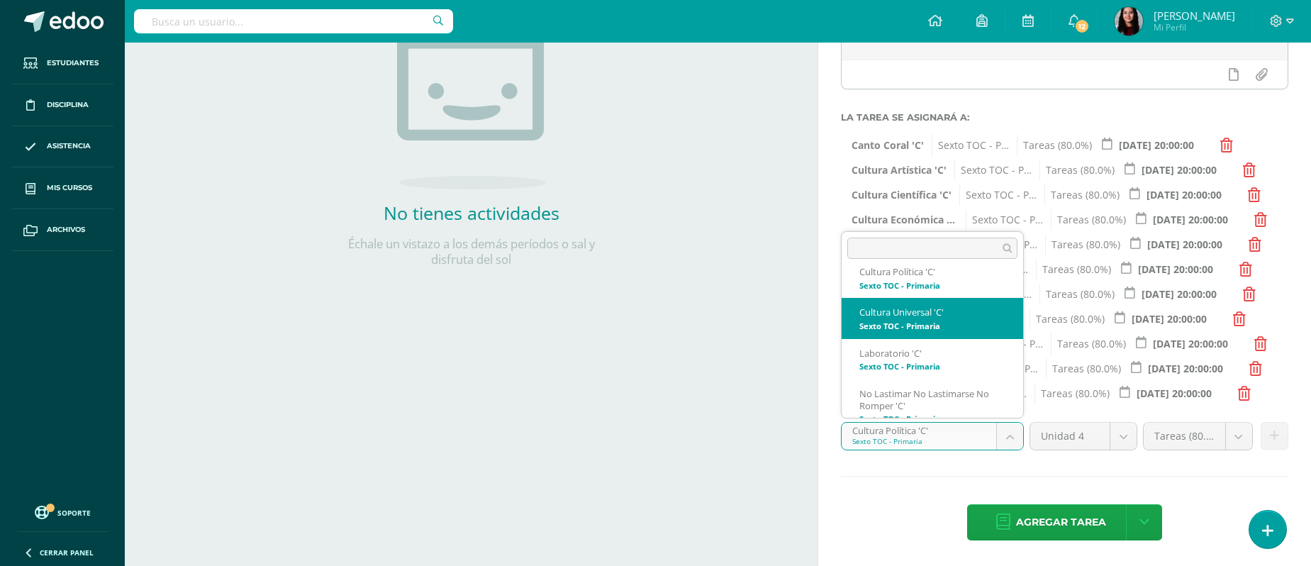
select select "148742"
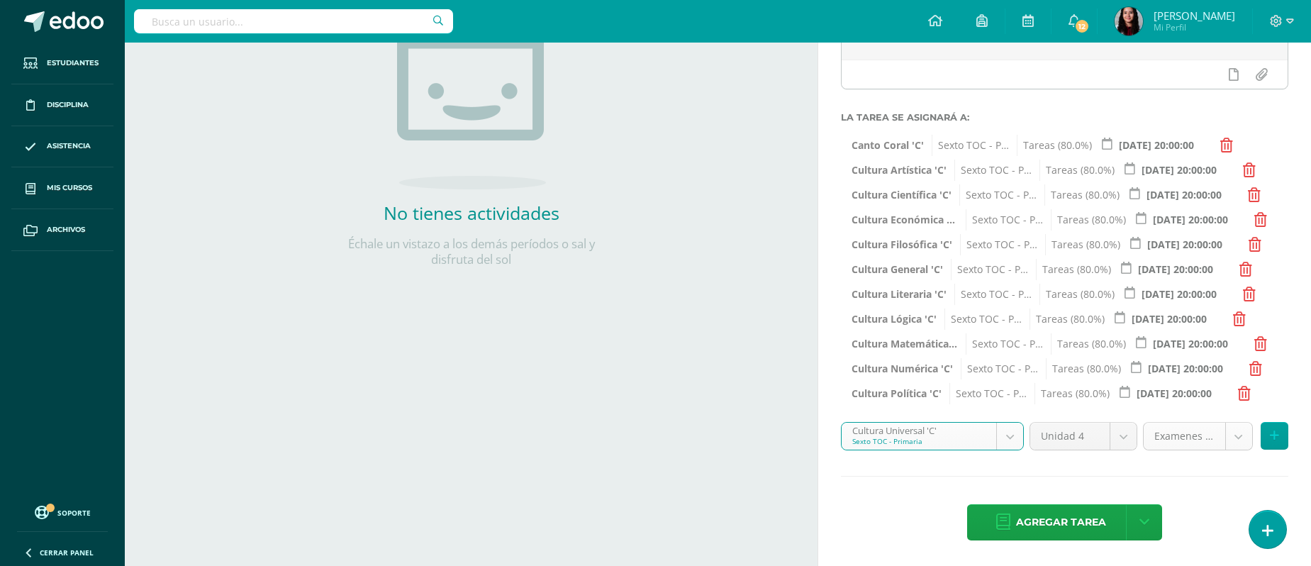
click at [1092, 333] on body "Estudiantes Disciplina Asistencia Mis cursos Archivos Soporte Ayuda Reportar un…" at bounding box center [655, 51] width 1311 height 566
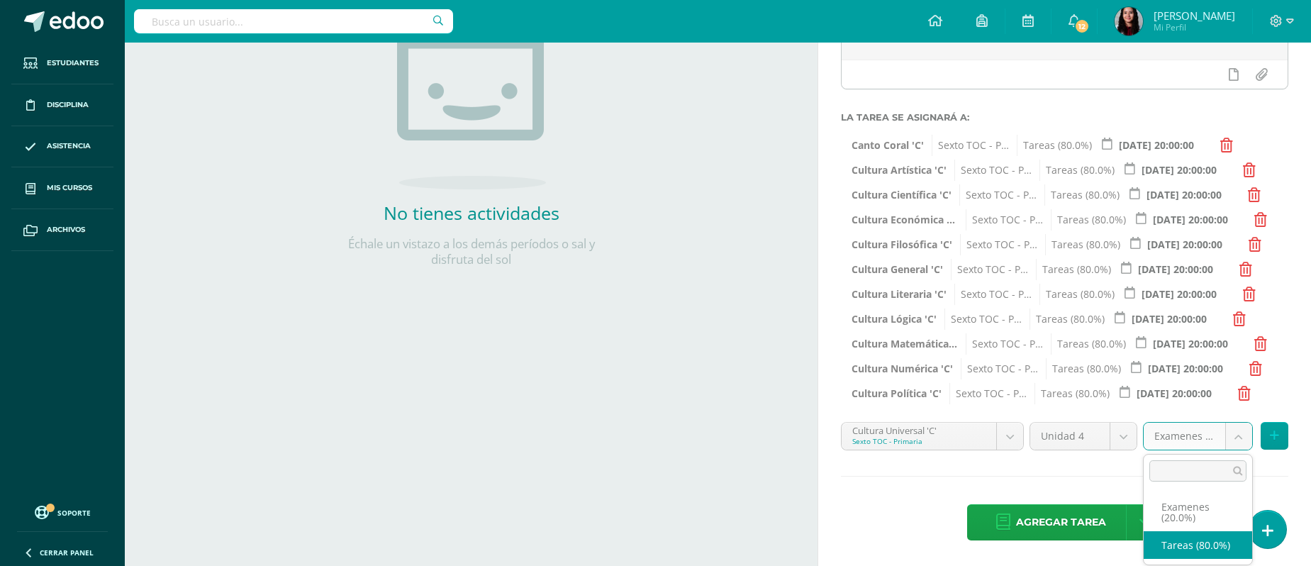
select select "148754"
click at [1092, 437] on button at bounding box center [1274, 436] width 28 height 28
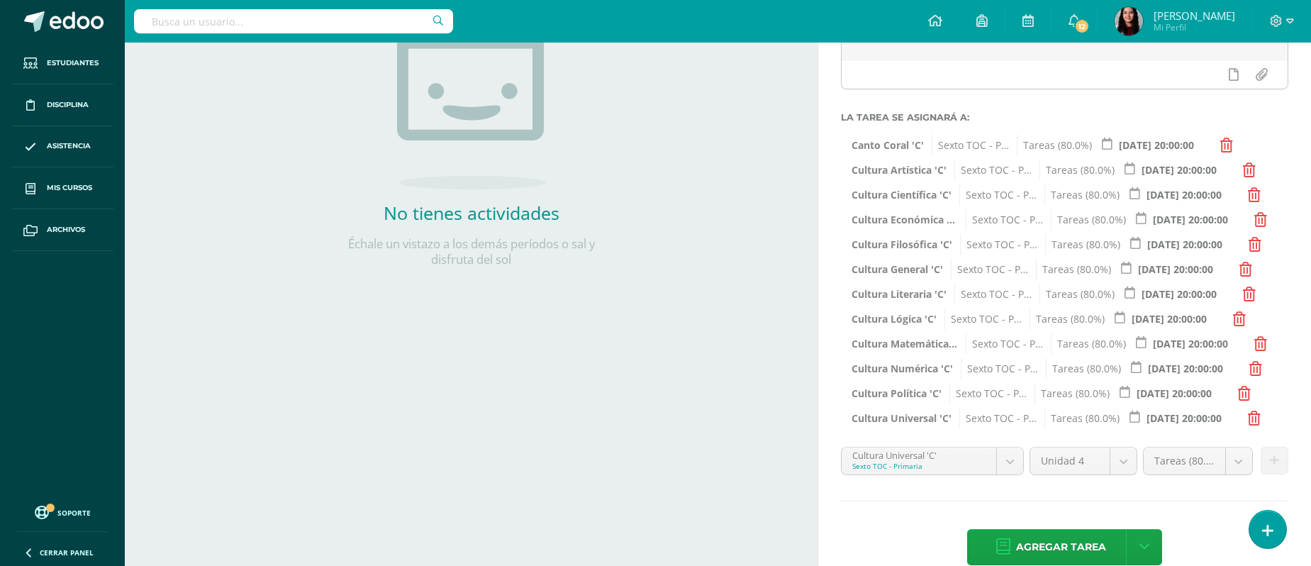
scroll to position [257, 0]
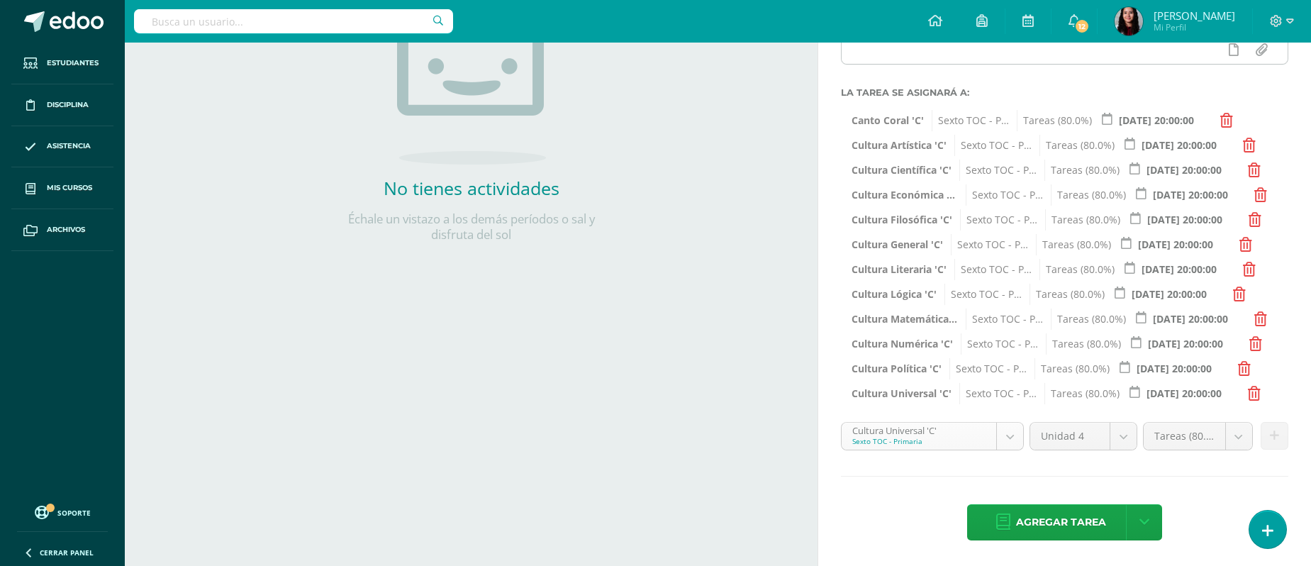
click at [999, 308] on body "Estudiantes Disciplina Asistencia Mis cursos Archivos Soporte Ayuda Reportar un…" at bounding box center [655, 26] width 1311 height 566
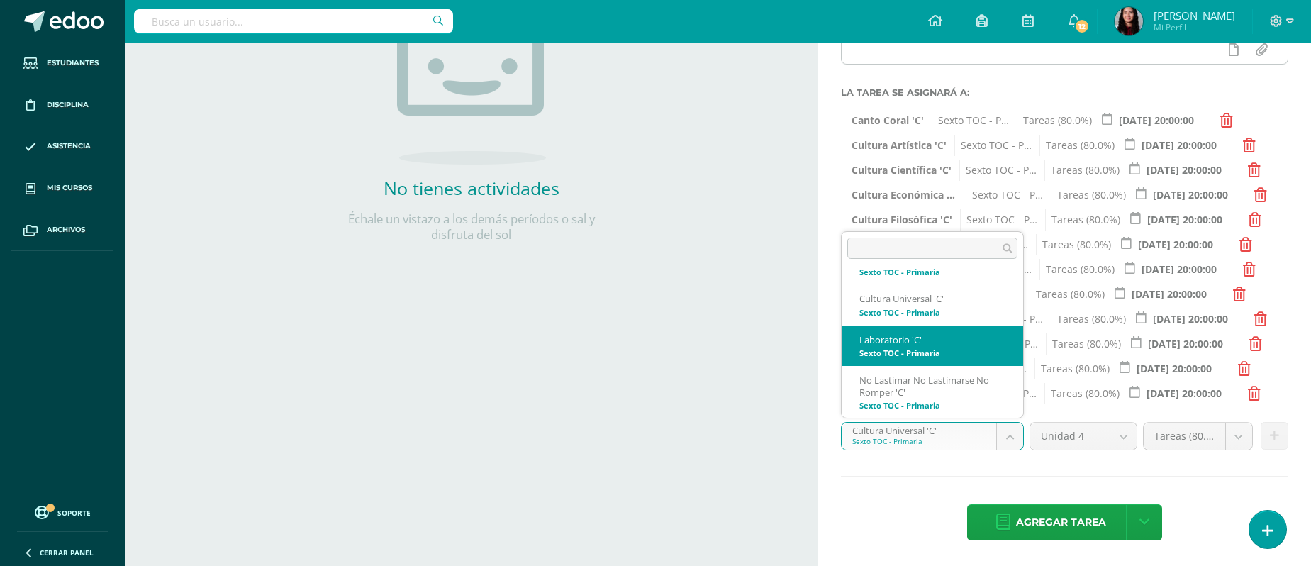
scroll to position [529, 0]
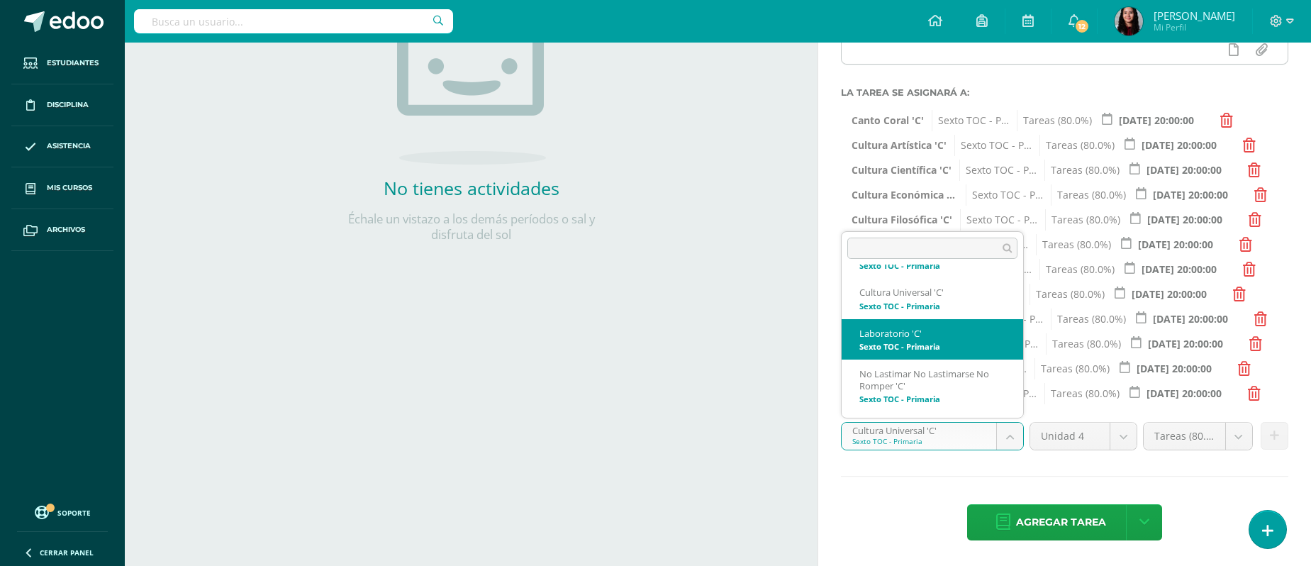
select select "148577"
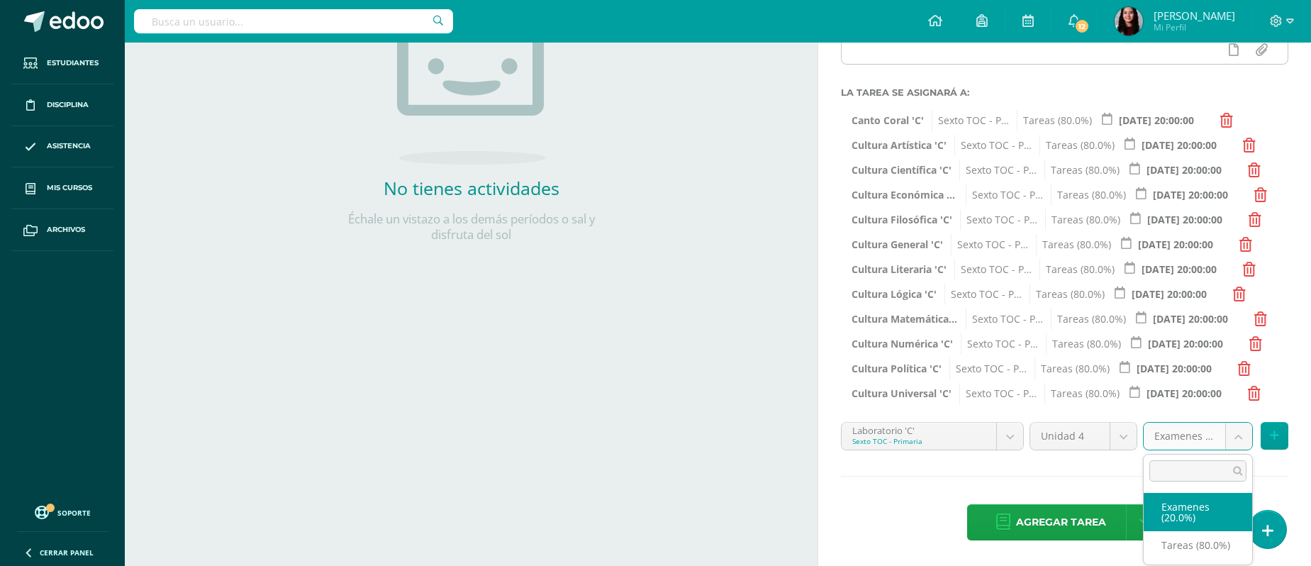
click at [1092, 308] on body "Estudiantes Disciplina Asistencia Mis cursos Archivos Soporte Ayuda Reportar un…" at bounding box center [655, 26] width 1311 height 566
select select "148589"
click at [1092, 437] on icon at bounding box center [1273, 436] width 9 height 12
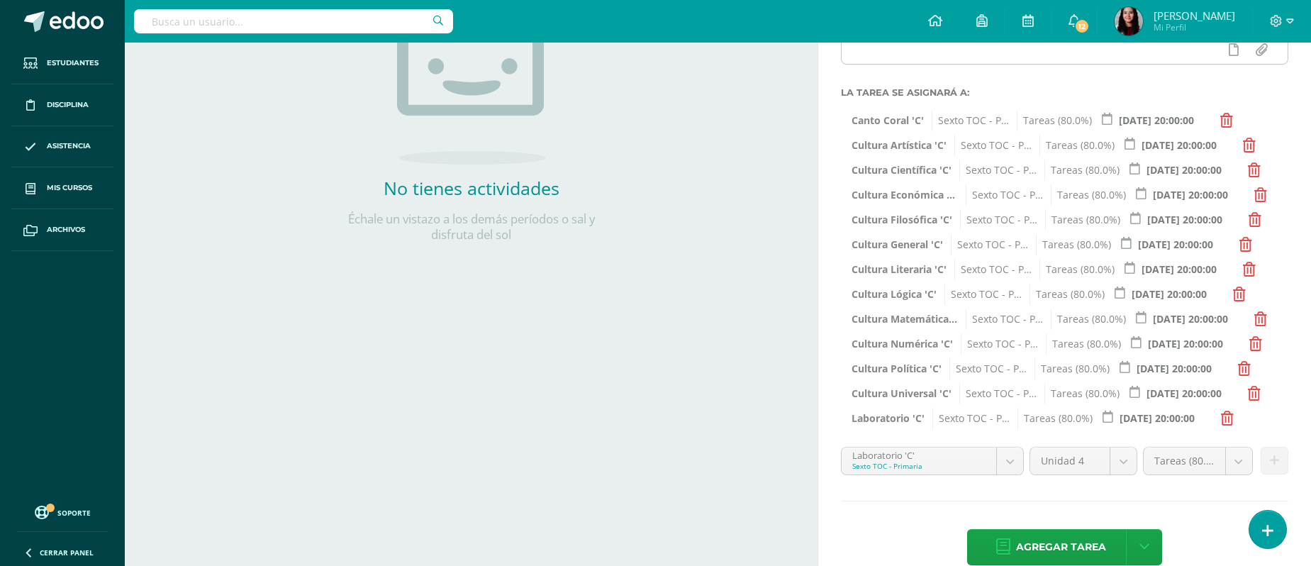
scroll to position [282, 0]
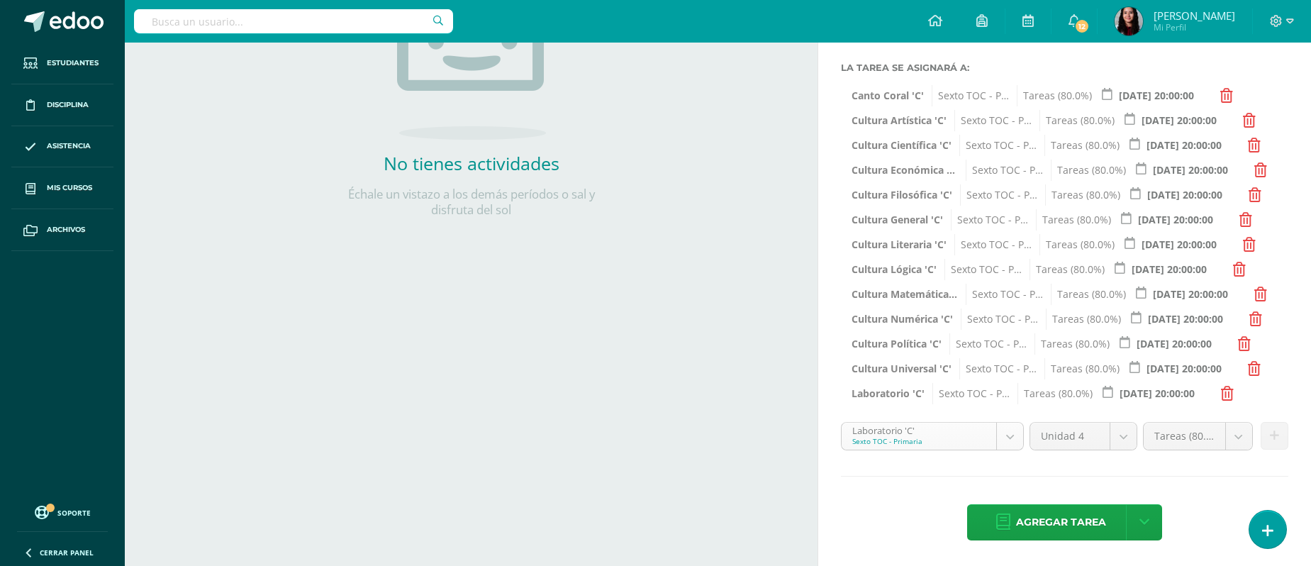
click at [1004, 284] on body "Estudiantes Disciplina Asistencia Mis cursos Archivos Soporte Ayuda Reportar un…" at bounding box center [655, 1] width 1311 height 566
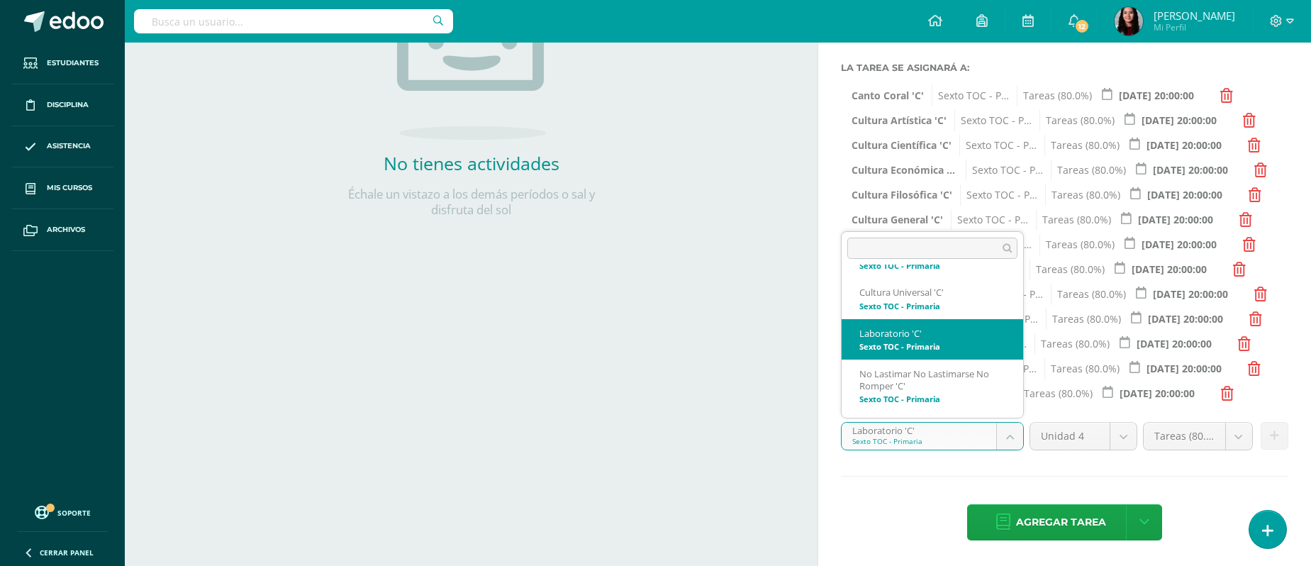
scroll to position [530, 0]
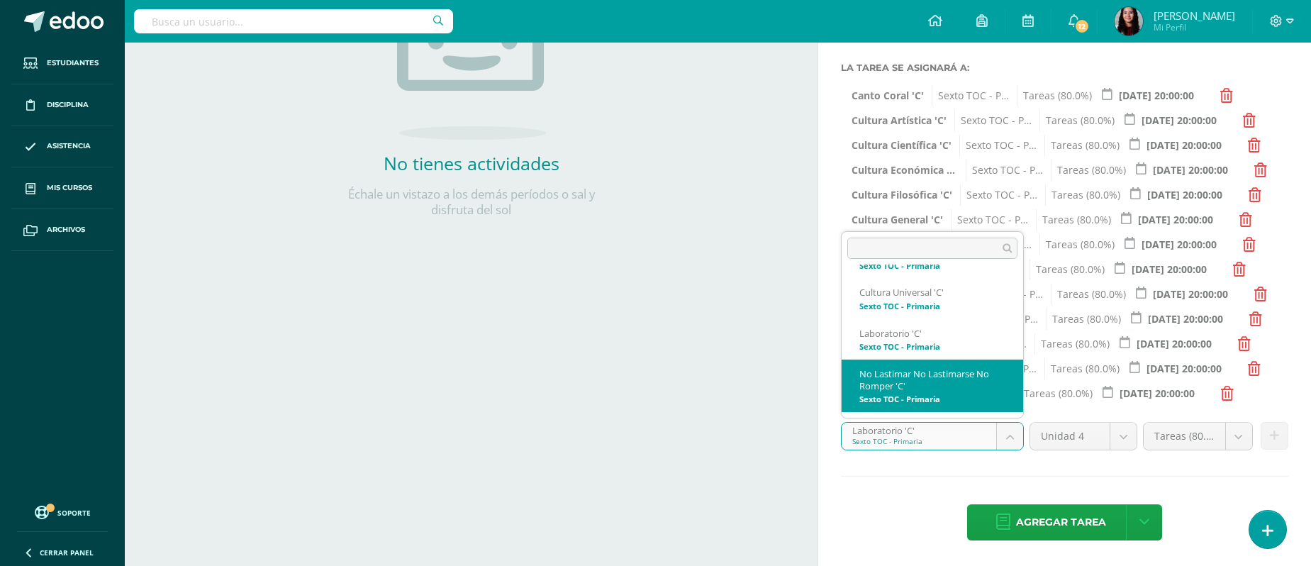
select select "148517"
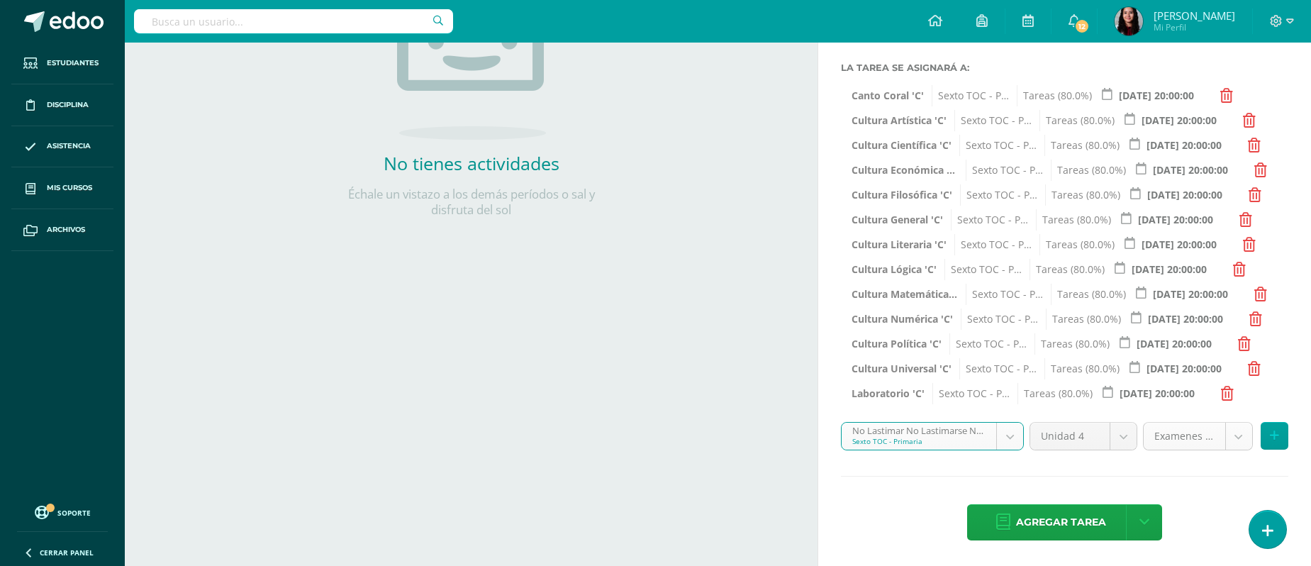
click at [1092, 284] on body "Estudiantes Disciplina Asistencia Mis cursos Archivos Soporte Ayuda Reportar un…" at bounding box center [655, 1] width 1311 height 566
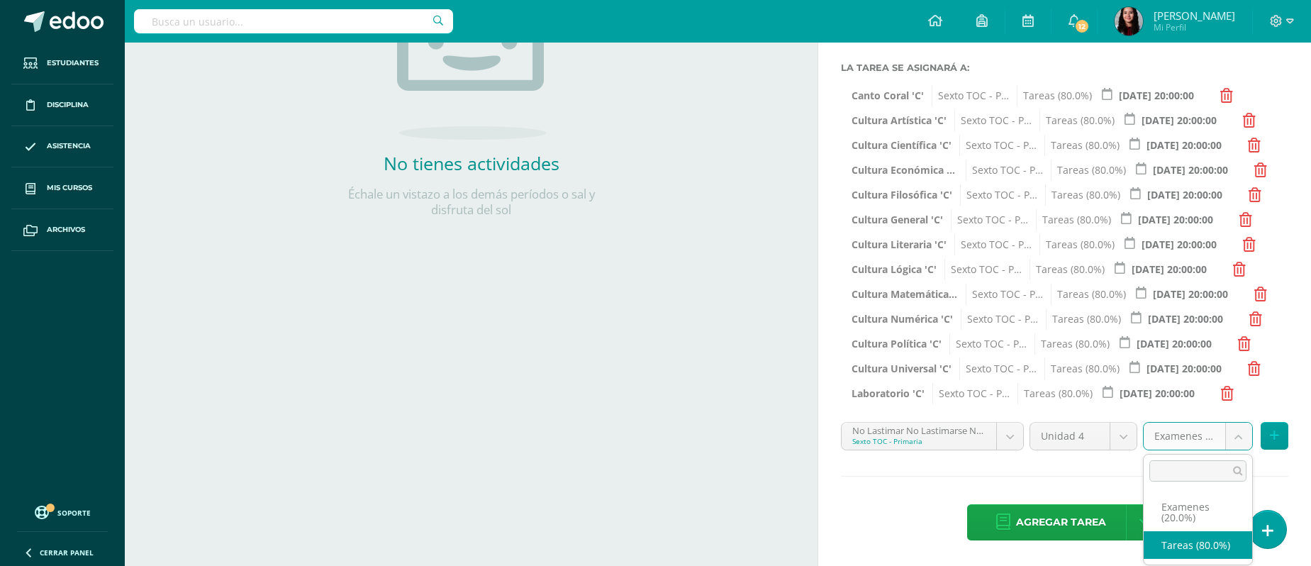
select select "148529"
click at [1092, 439] on button at bounding box center [1274, 436] width 28 height 28
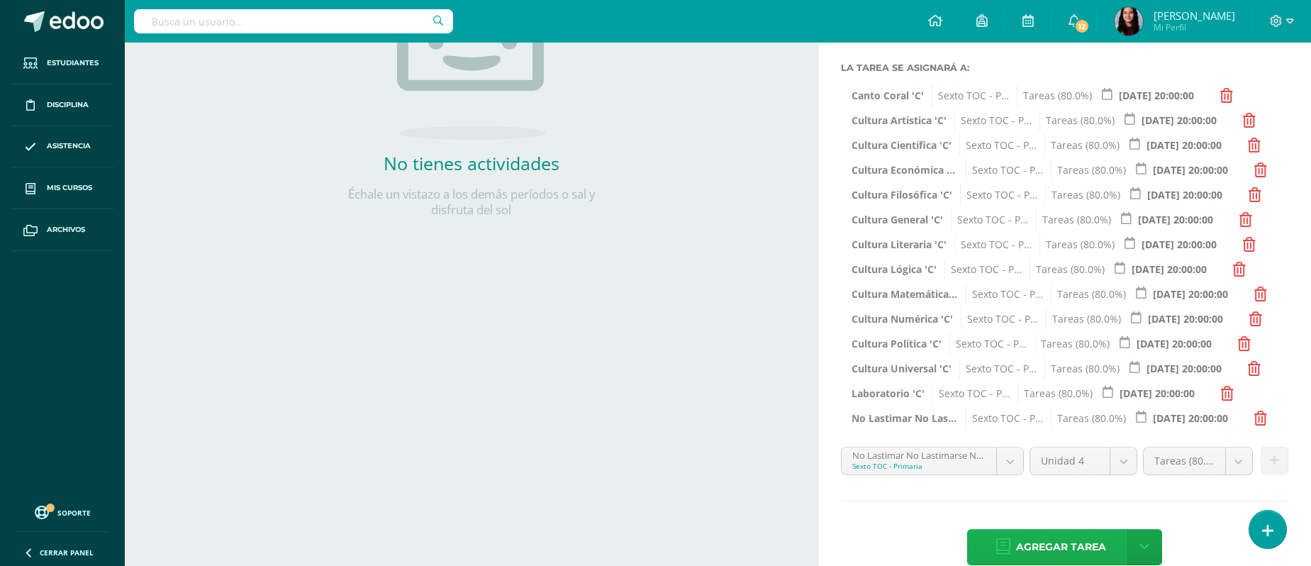
click at [1034, 471] on span "Agregar tarea" at bounding box center [1061, 546] width 90 height 35
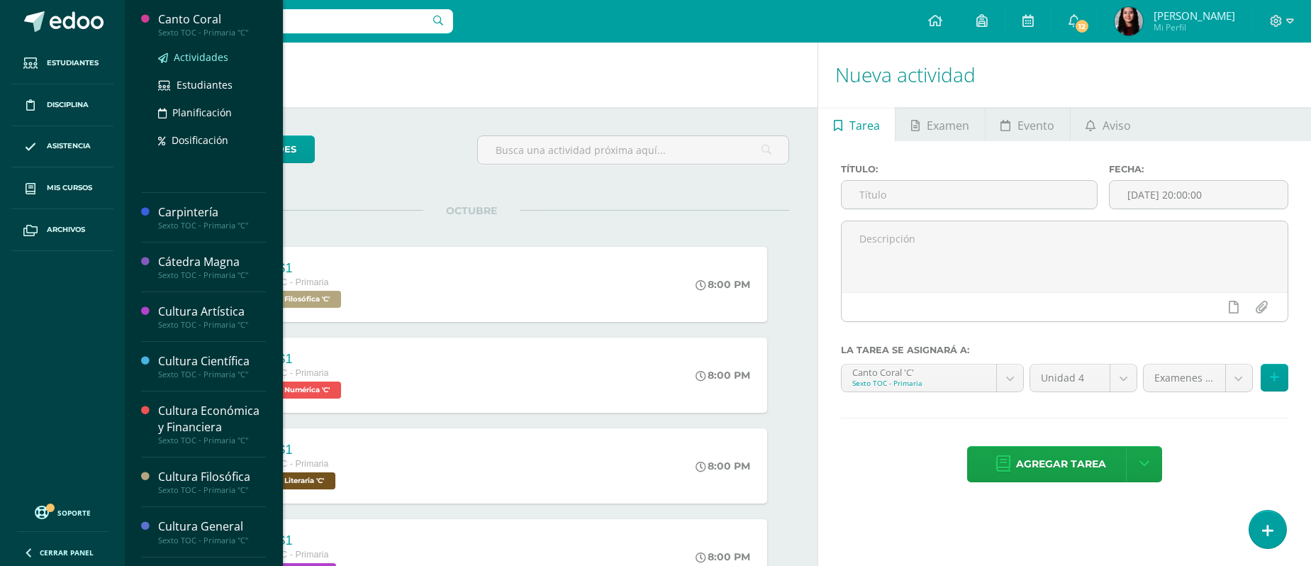
click at [191, 50] on span "Actividades" at bounding box center [201, 56] width 55 height 13
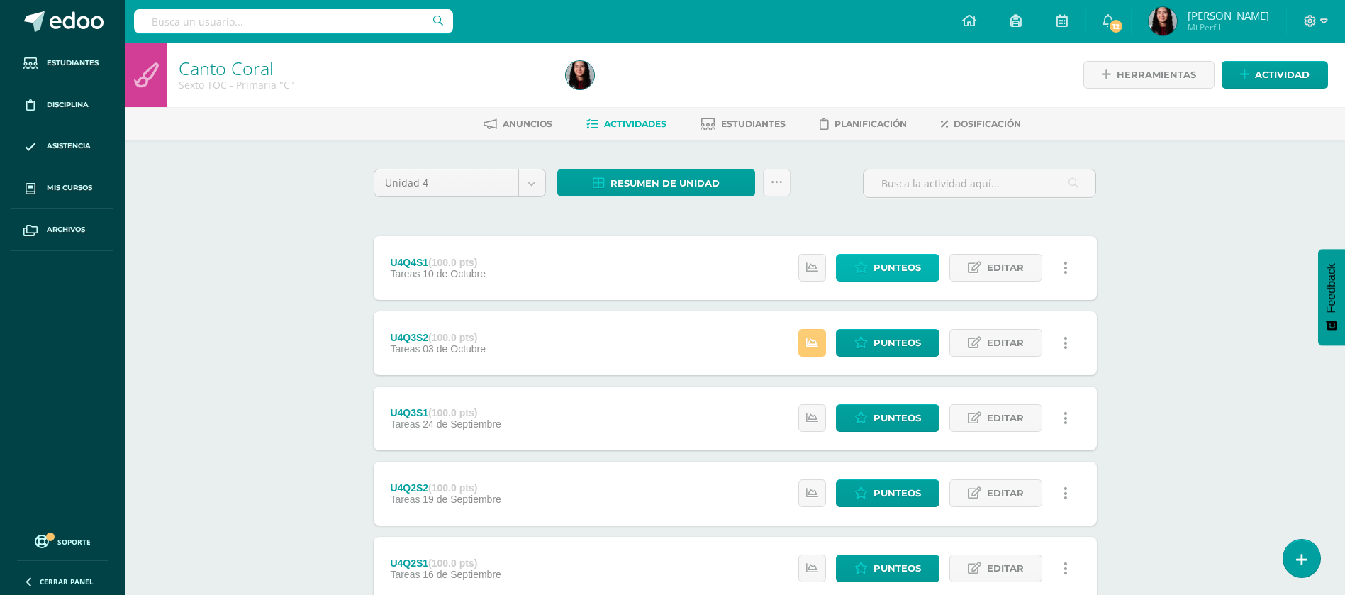
click at [888, 276] on span "Punteos" at bounding box center [896, 267] width 47 height 26
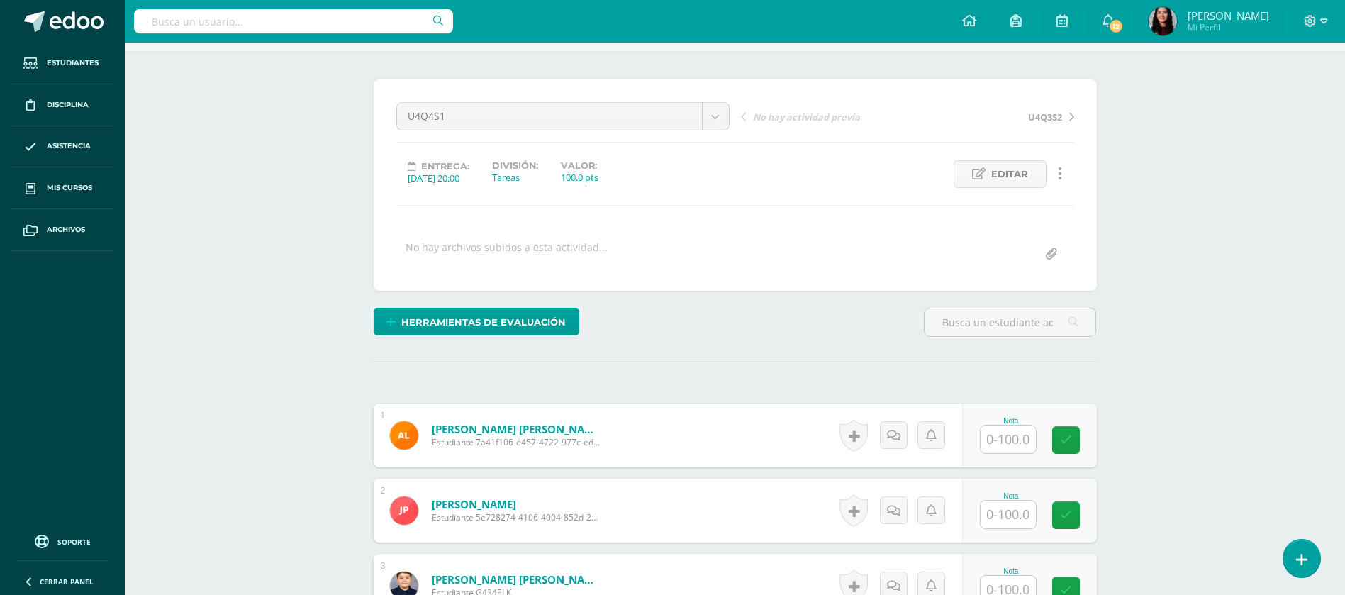
click at [1140, 375] on div "Canto Coral Sexto TOC - Primaria "C" Herramientas Detalle de asistencias Activi…" at bounding box center [735, 366] width 1220 height 826
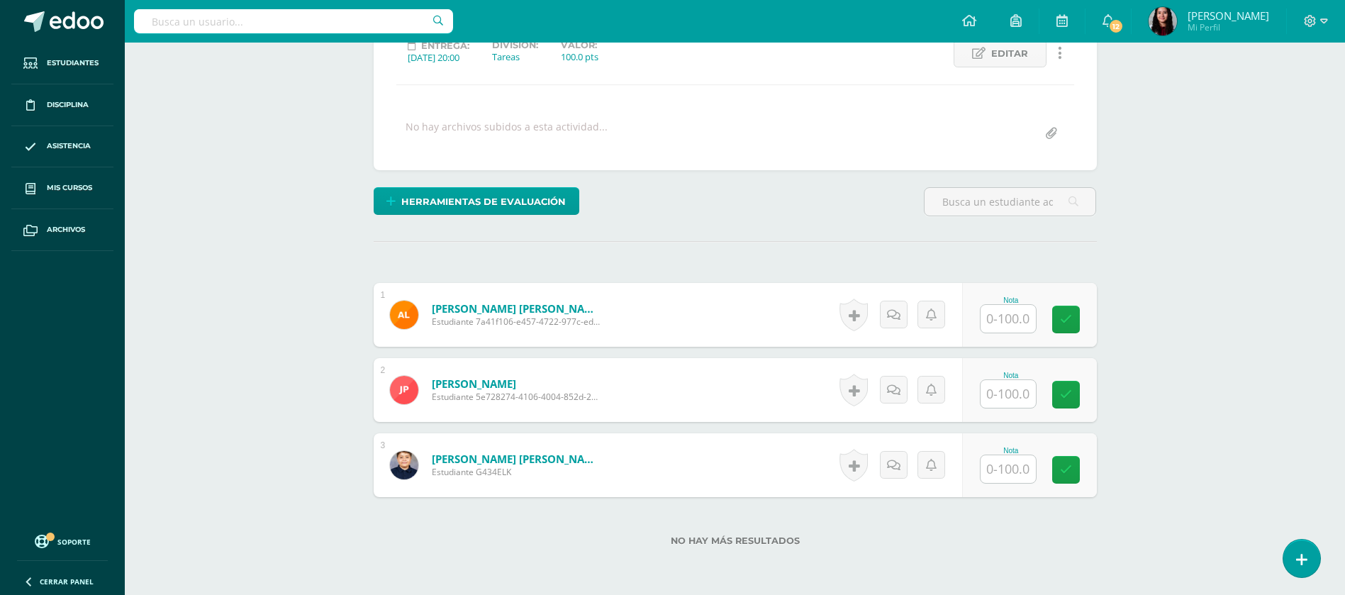
scroll to position [220, 0]
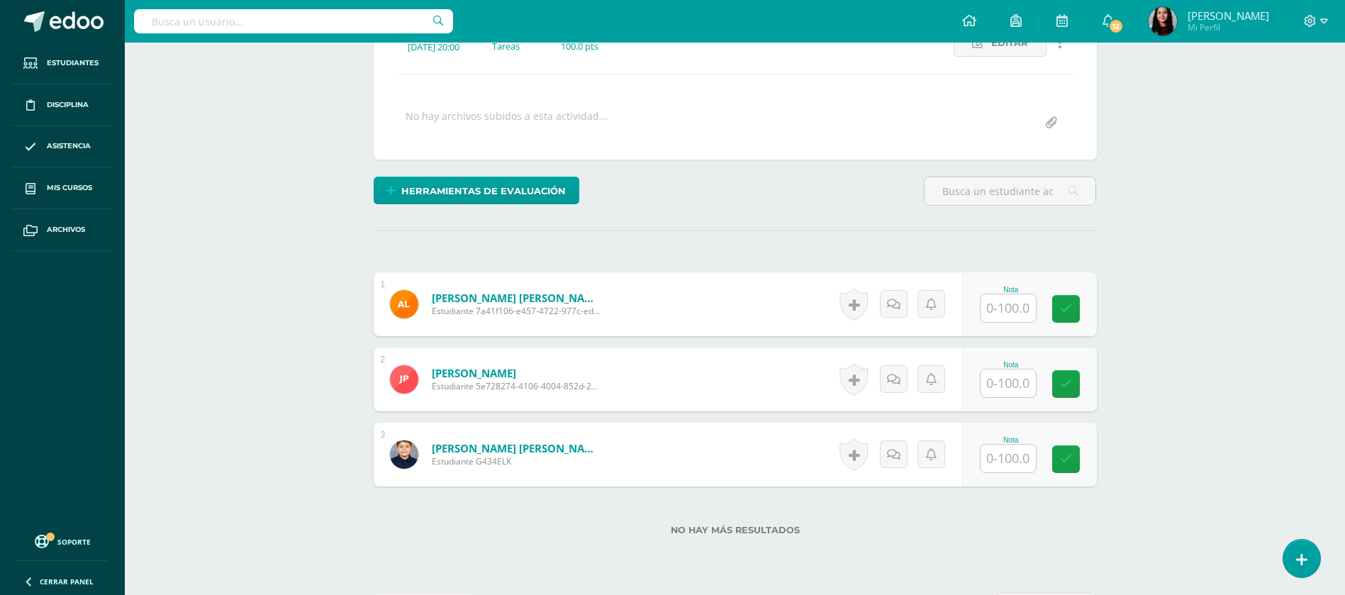
click at [1021, 299] on input "text" at bounding box center [1007, 308] width 55 height 28
type input "100"
type input "80"
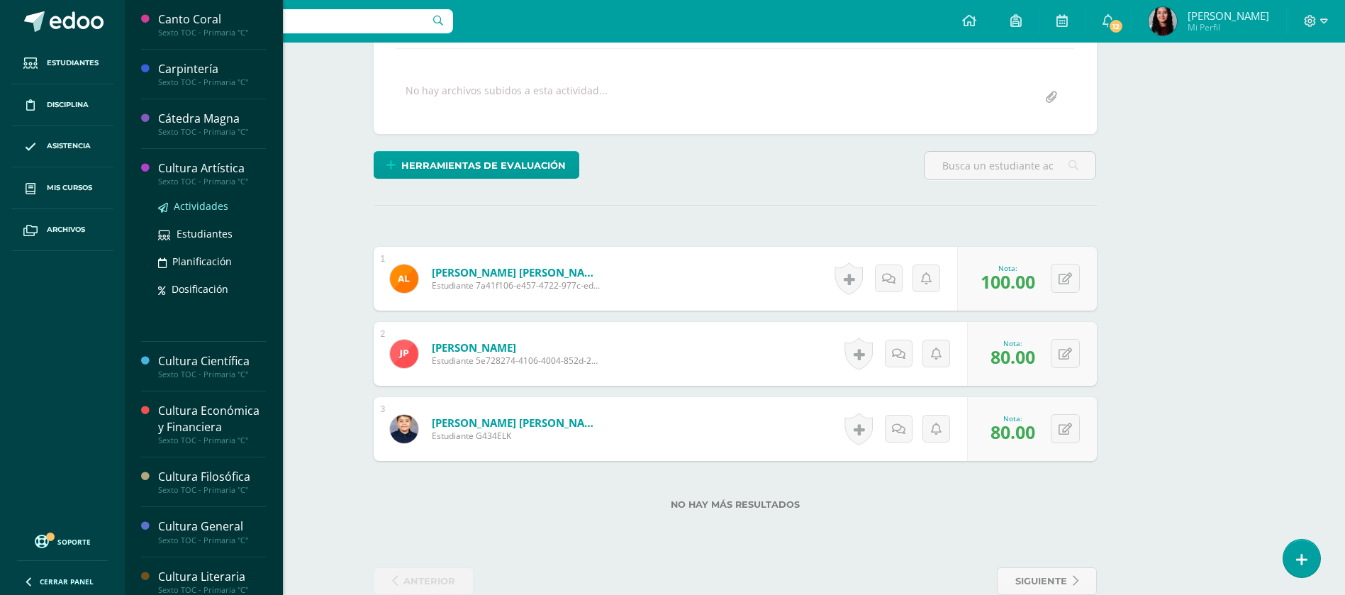
click at [209, 208] on span "Actividades" at bounding box center [201, 205] width 55 height 13
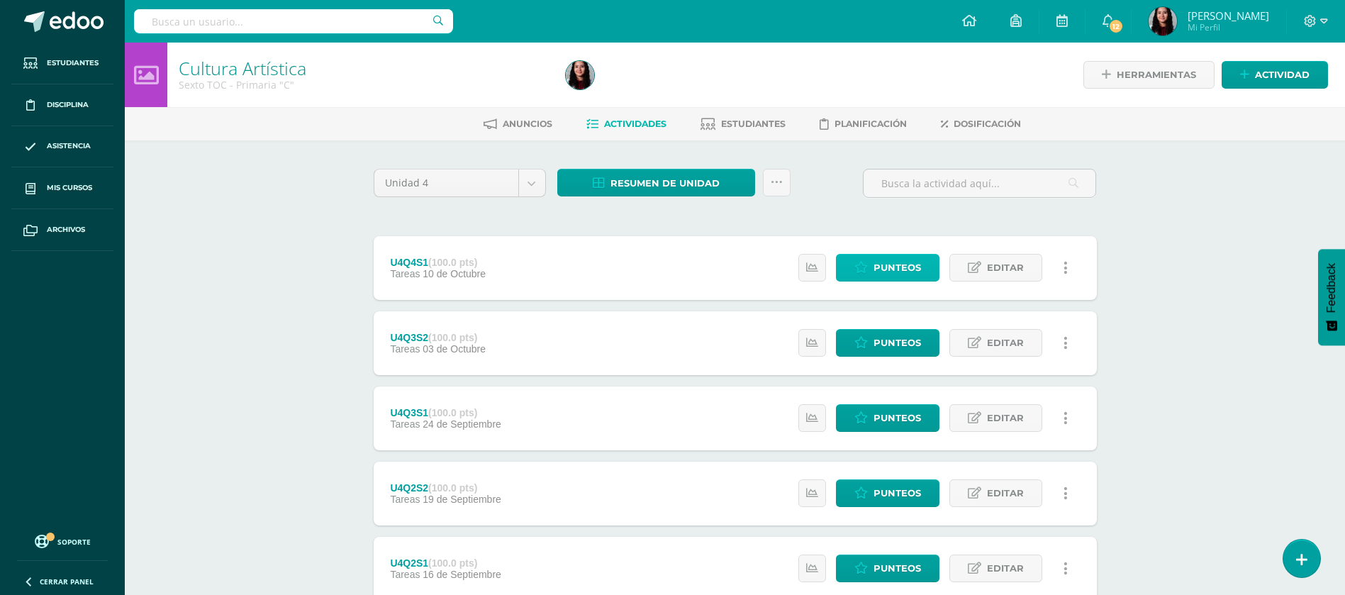
click at [887, 263] on span "Punteos" at bounding box center [896, 267] width 47 height 26
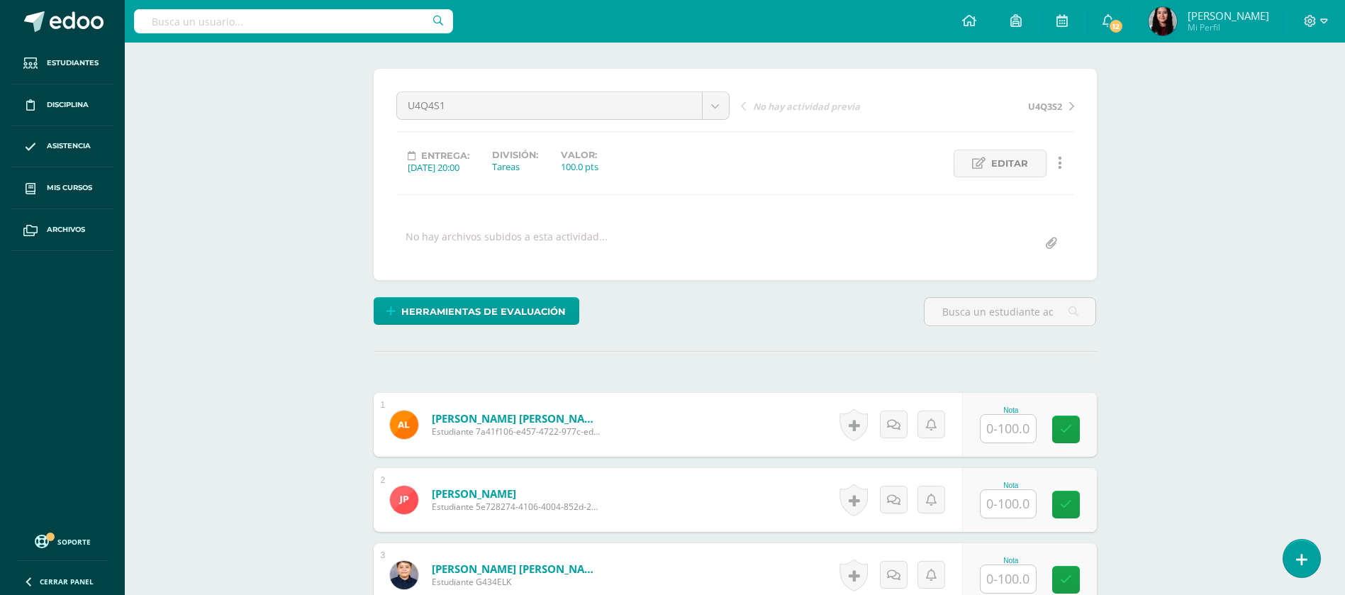
scroll to position [113, 0]
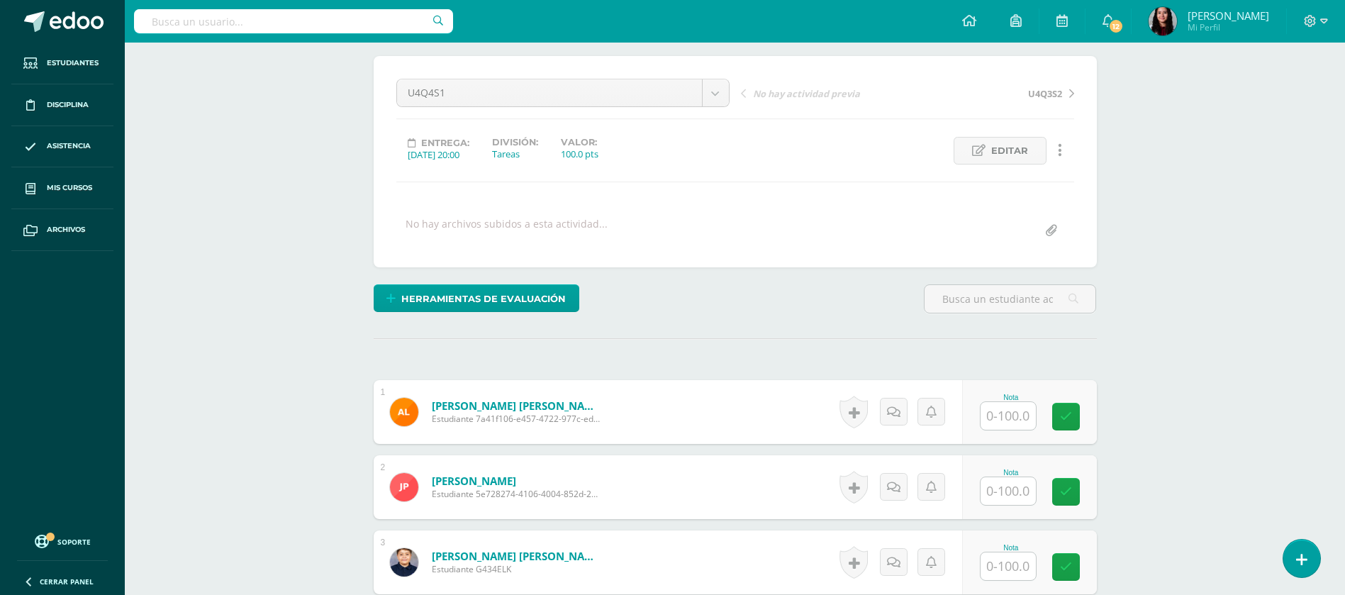
click at [975, 415] on div "Nota" at bounding box center [1029, 412] width 135 height 64
click at [999, 417] on input "text" at bounding box center [1007, 416] width 55 height 28
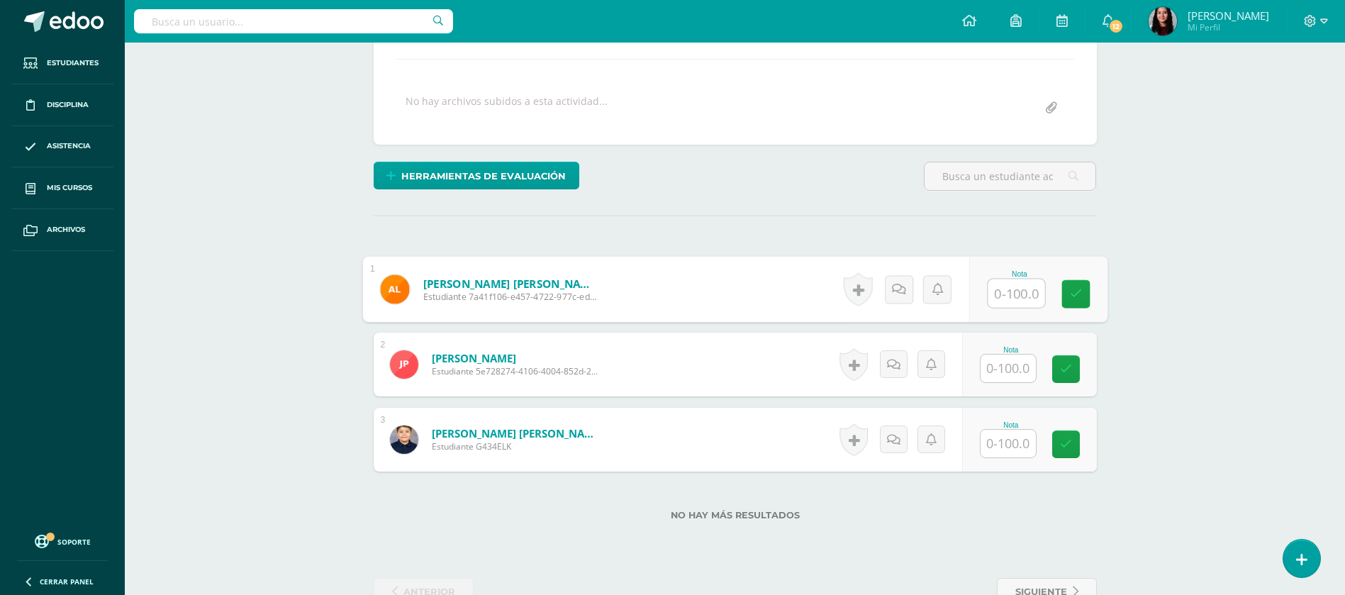
scroll to position [240, 0]
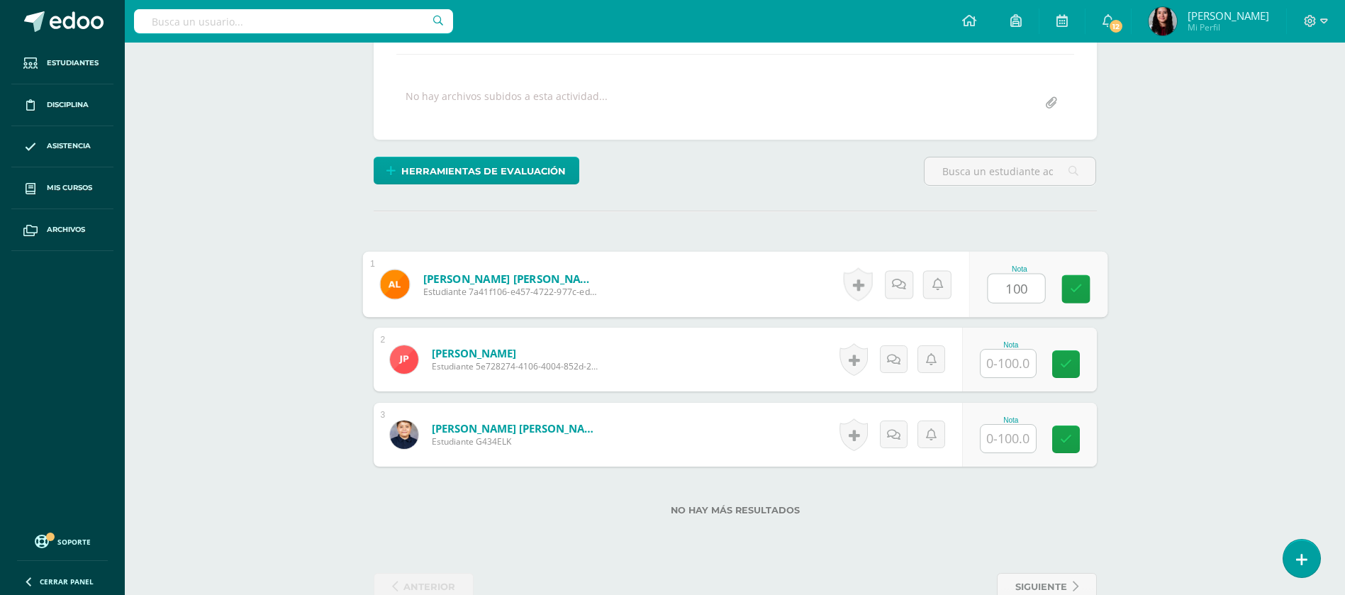
type input "100"
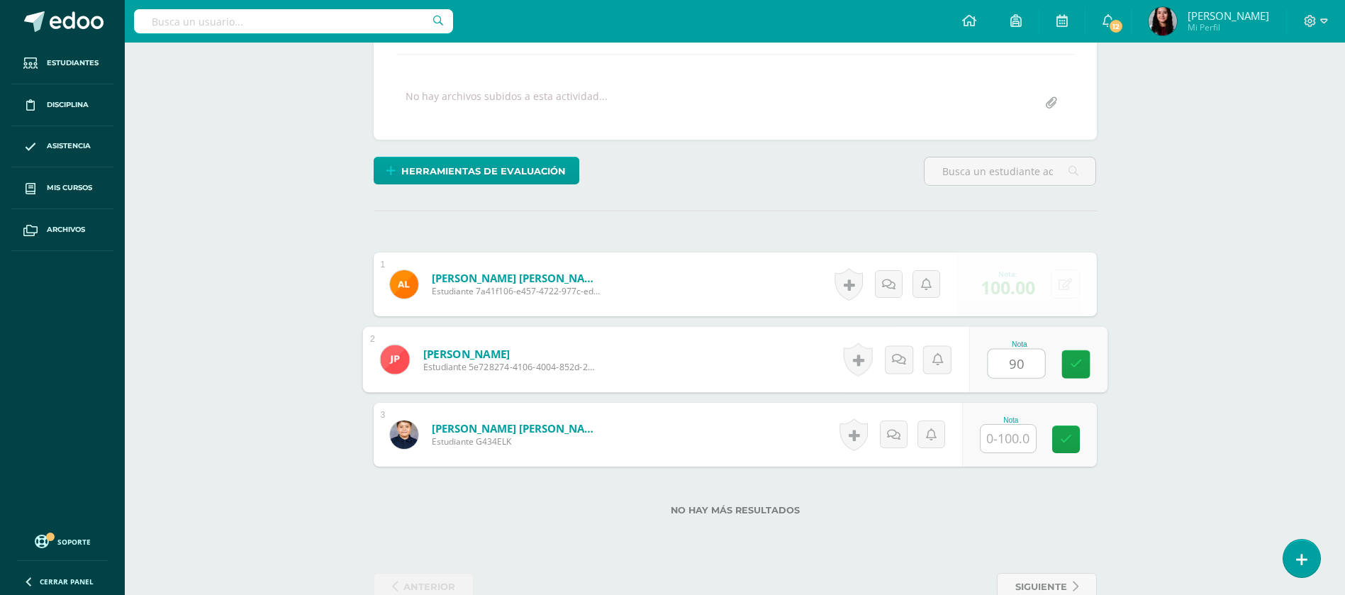
type input "90"
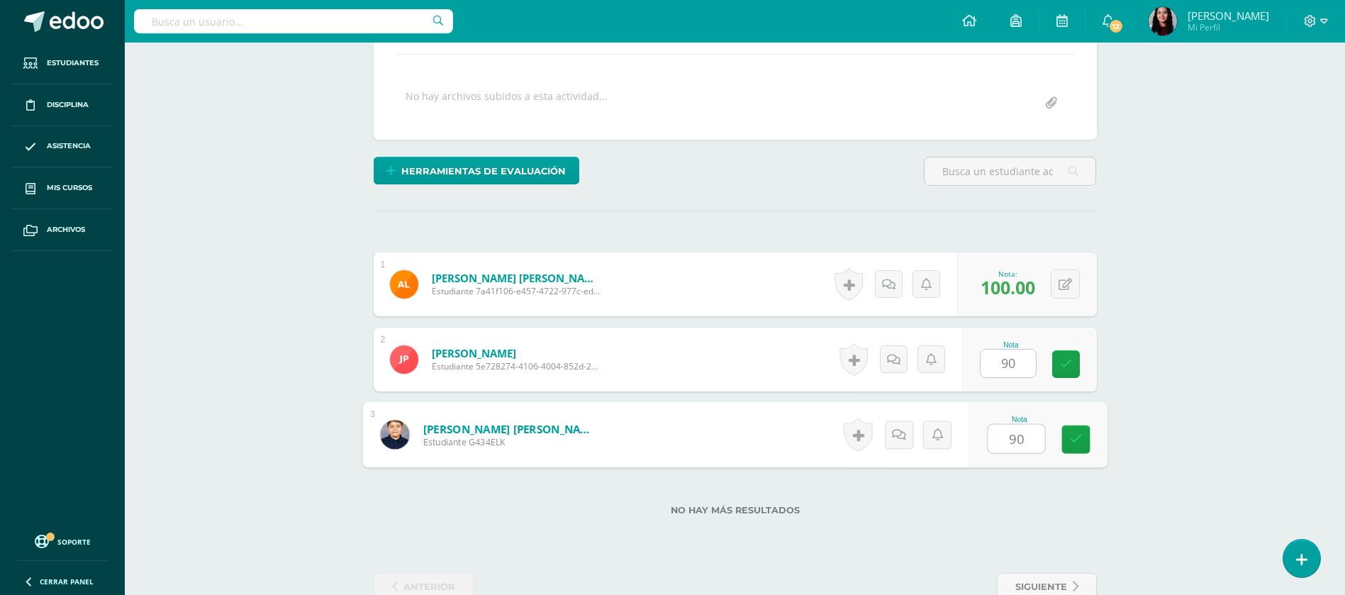
type input "90"
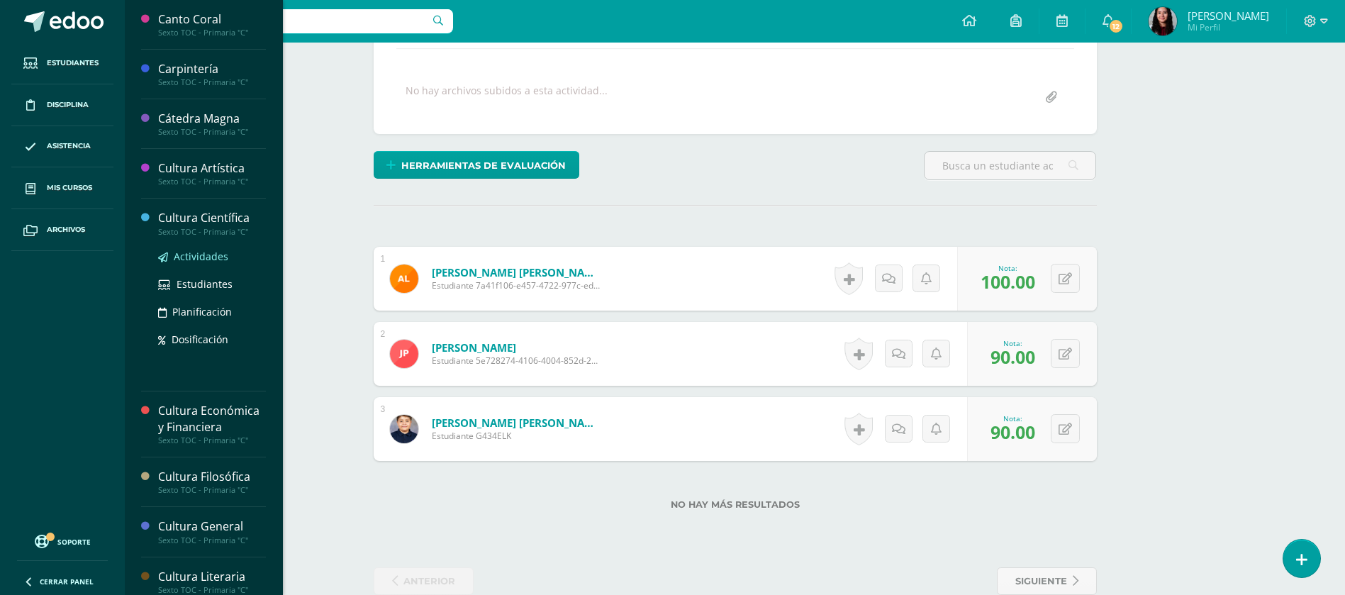
click at [203, 259] on span "Actividades" at bounding box center [201, 256] width 55 height 13
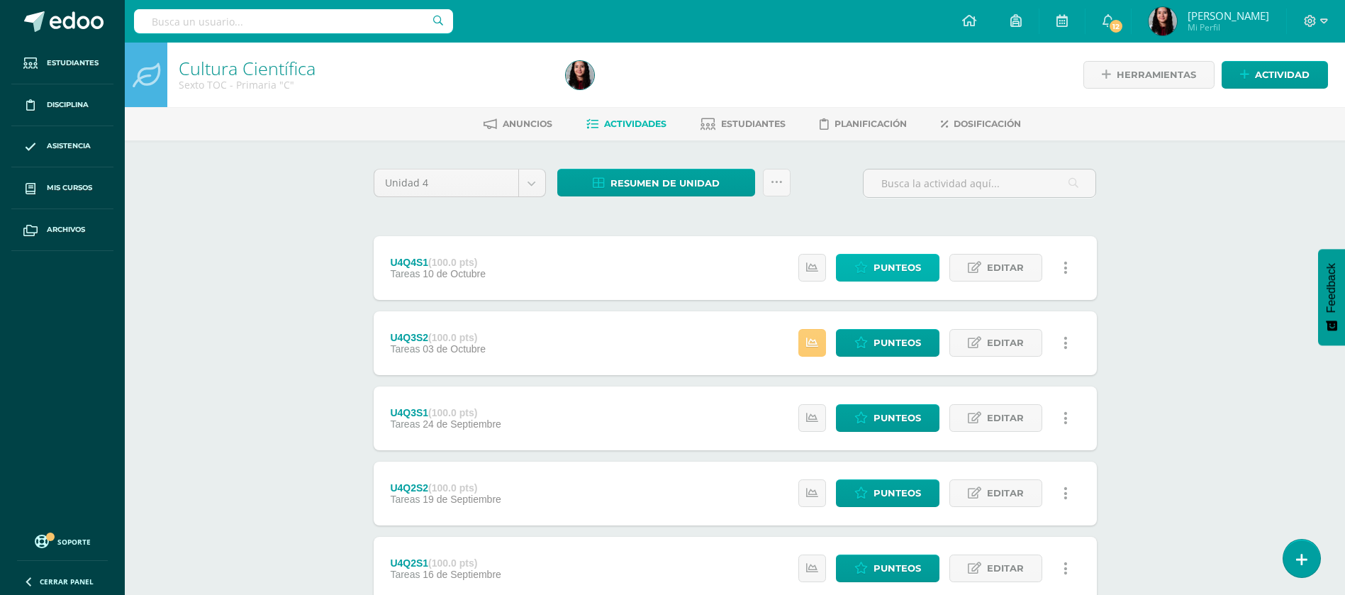
click at [902, 262] on span "Punteos" at bounding box center [896, 267] width 47 height 26
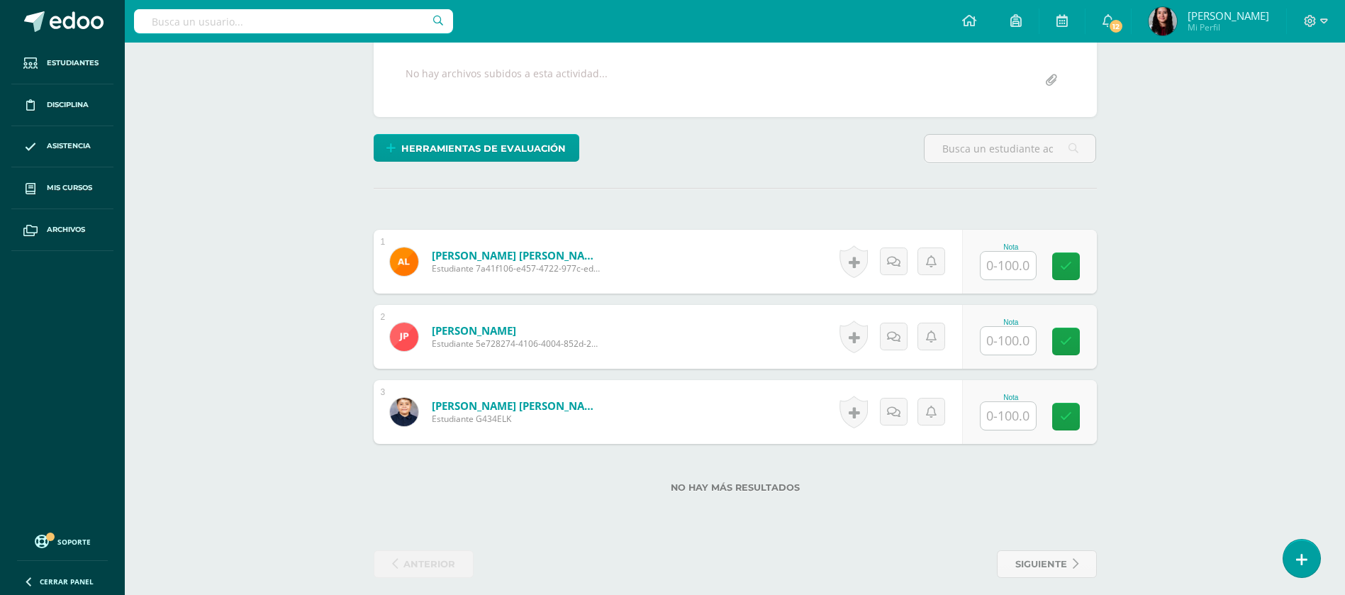
scroll to position [274, 0]
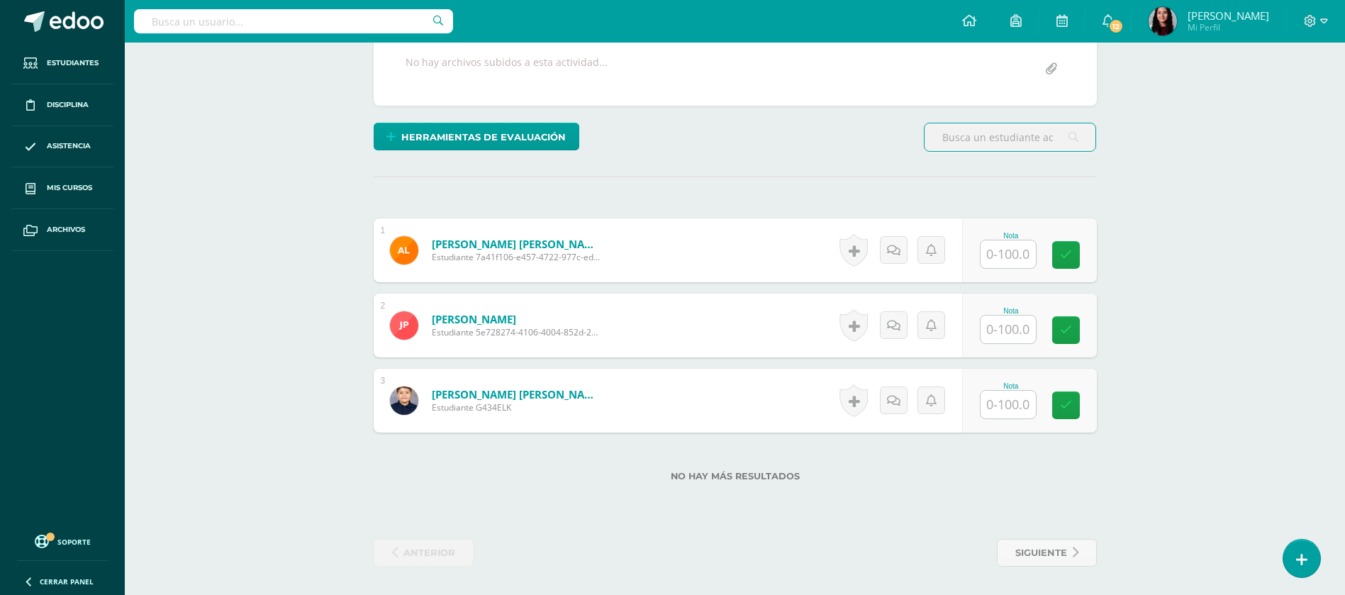
click at [996, 261] on input "text" at bounding box center [1007, 254] width 55 height 28
type input "100"
type input "60"
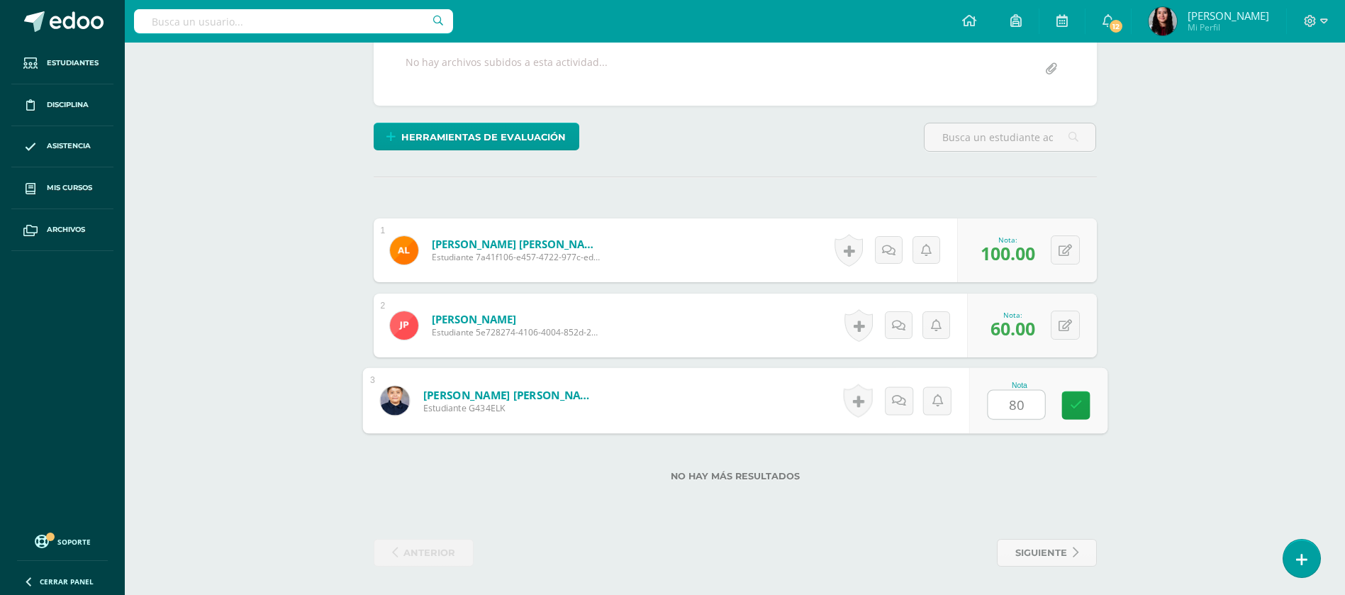
type input "80"
click at [824, 516] on div "¿Estás seguro que quieres eliminar esta actividad? Esto borrará la actividad y …" at bounding box center [735, 230] width 734 height 672
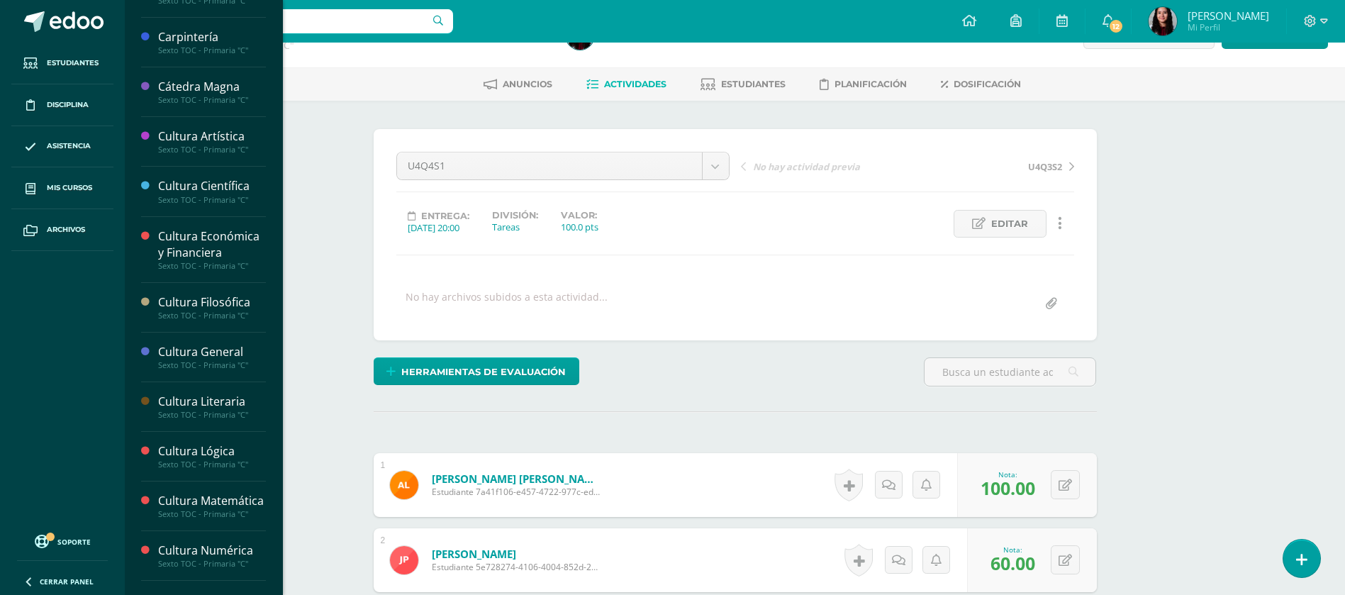
scroll to position [45, 0]
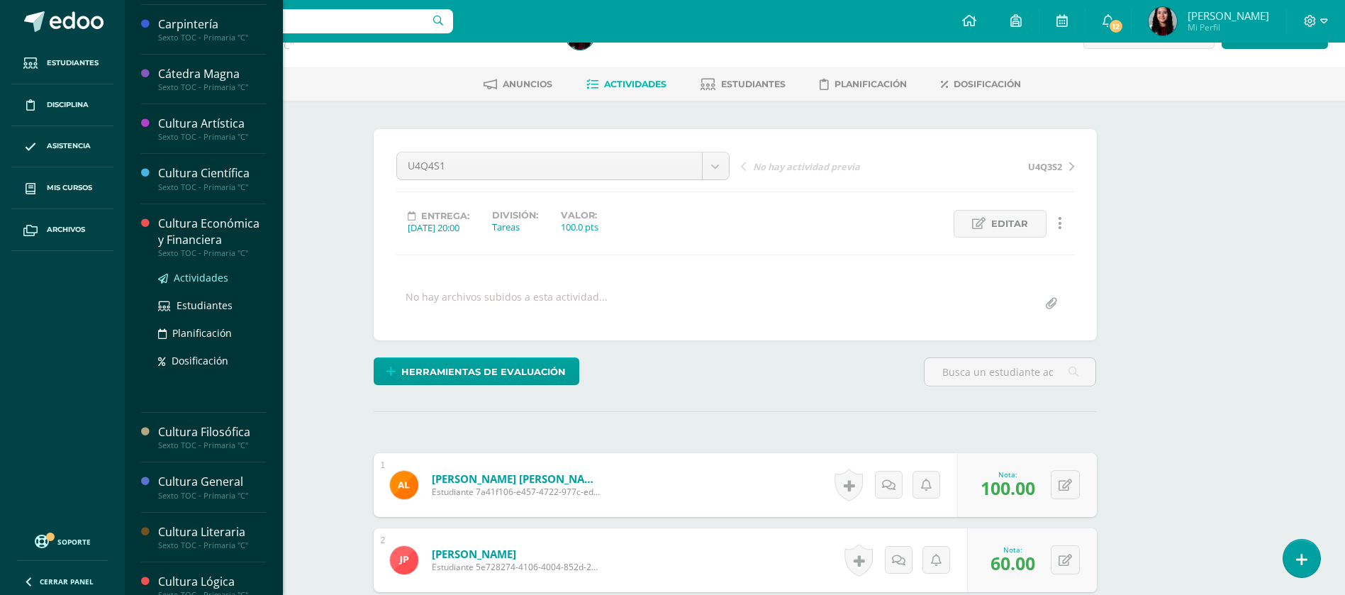
click at [185, 271] on span "Actividades" at bounding box center [201, 277] width 55 height 13
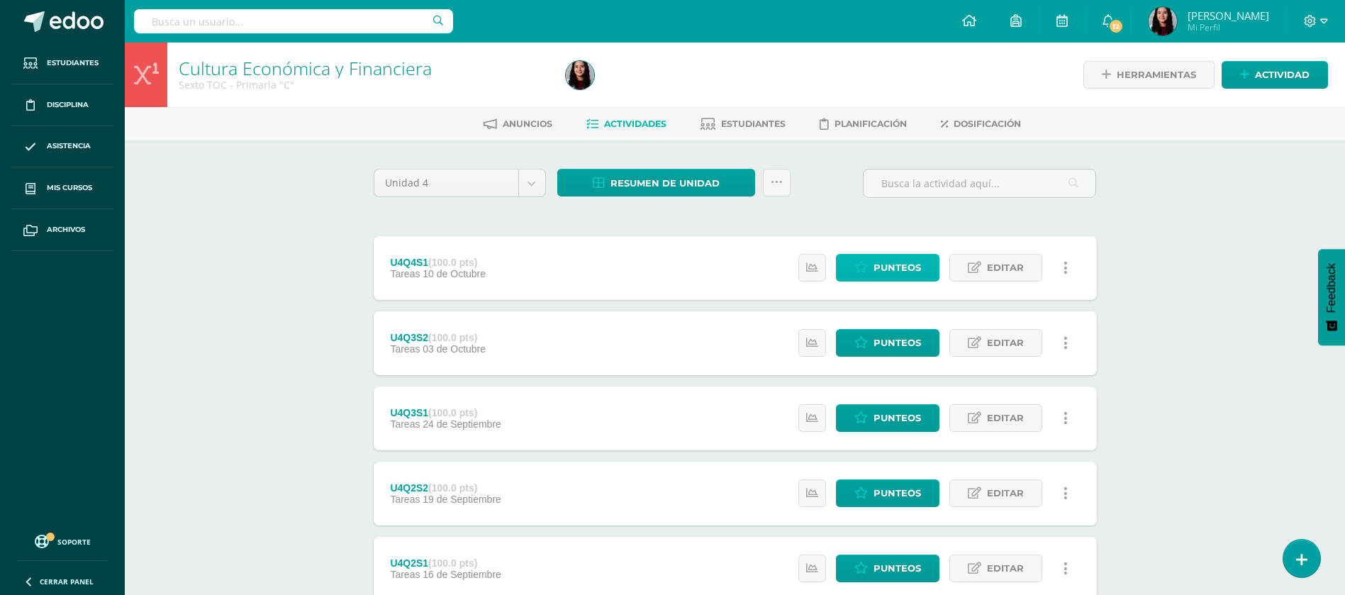
click at [890, 264] on span "Punteos" at bounding box center [896, 267] width 47 height 26
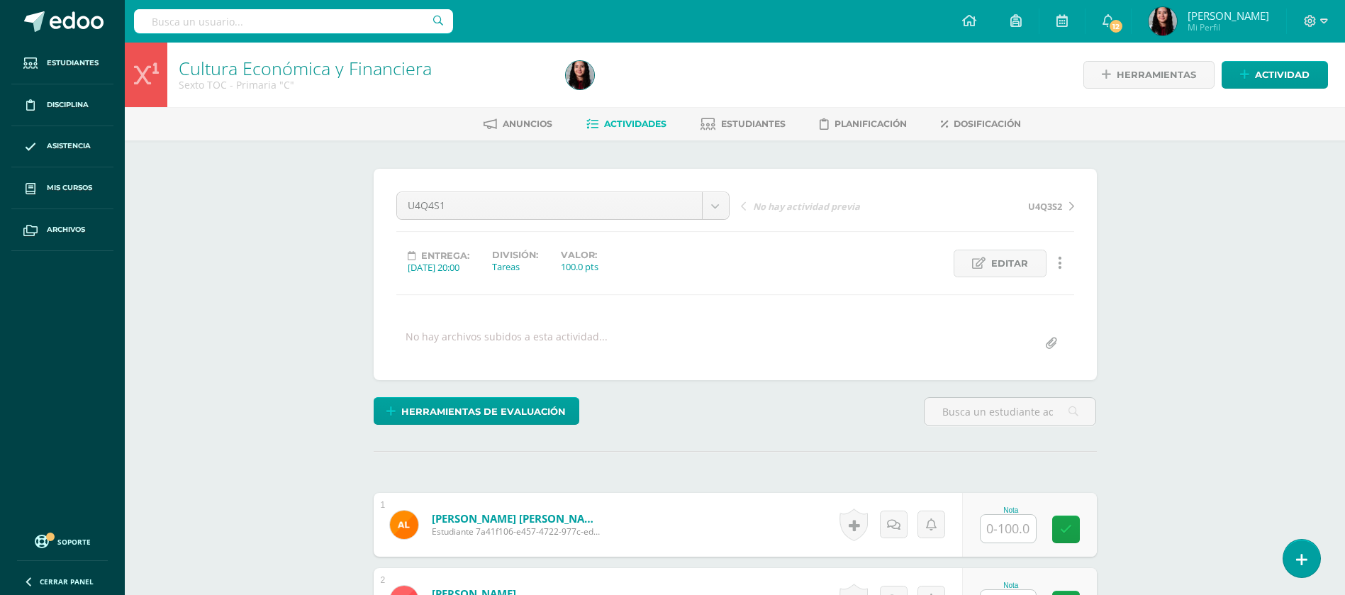
scroll to position [84, 0]
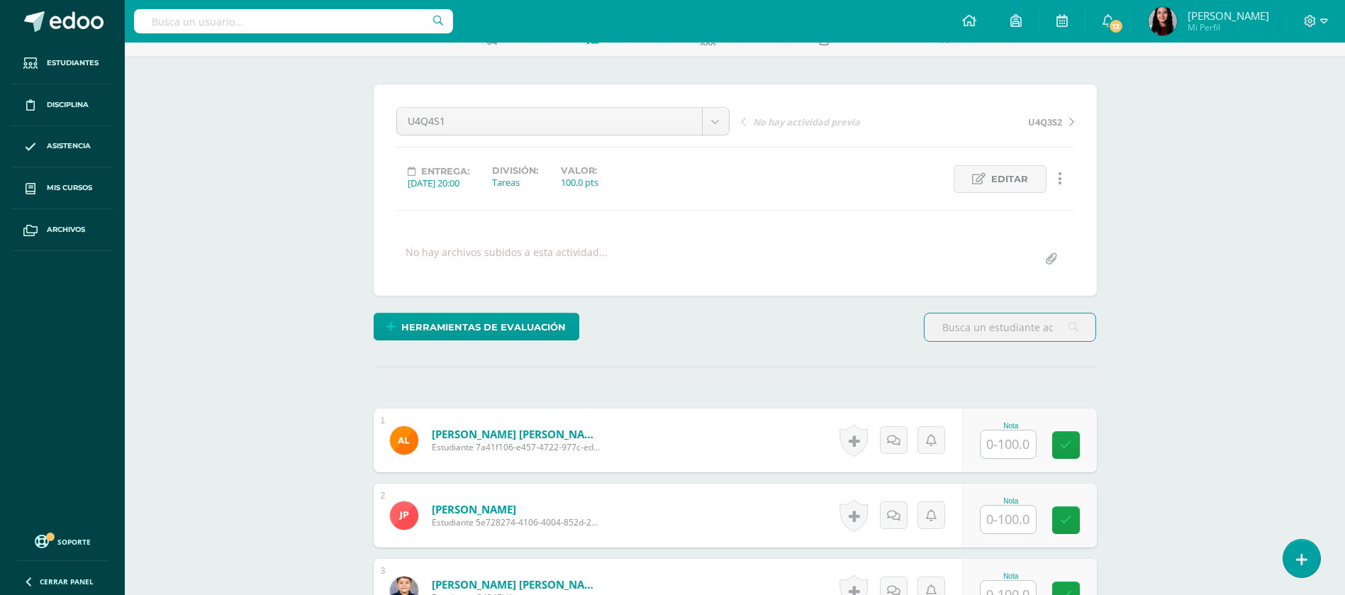
click at [980, 439] on div "Nota" at bounding box center [1029, 440] width 135 height 64
type input "100"
type input "60"
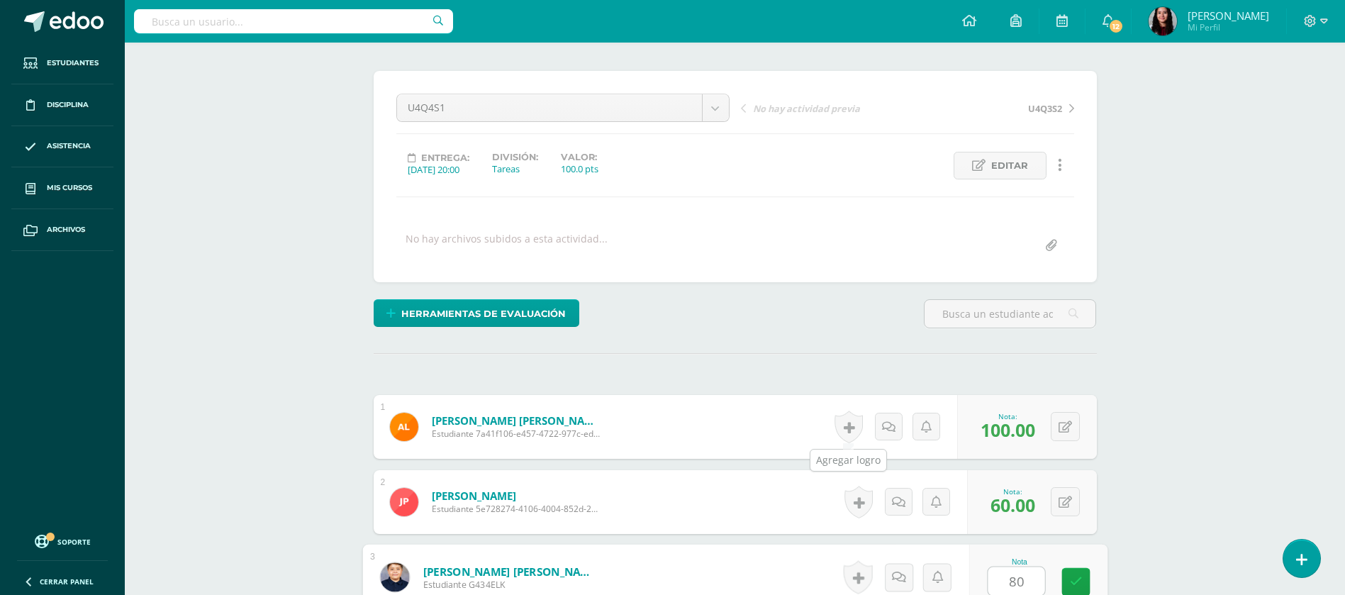
type input "80"
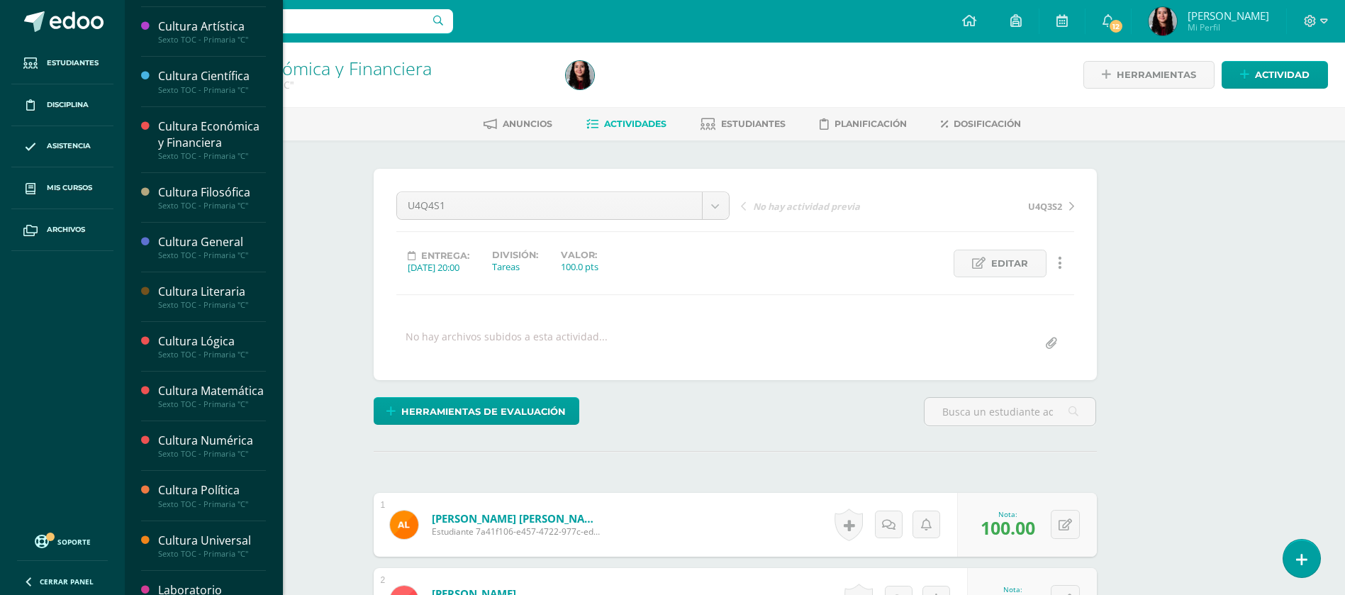
scroll to position [145, 0]
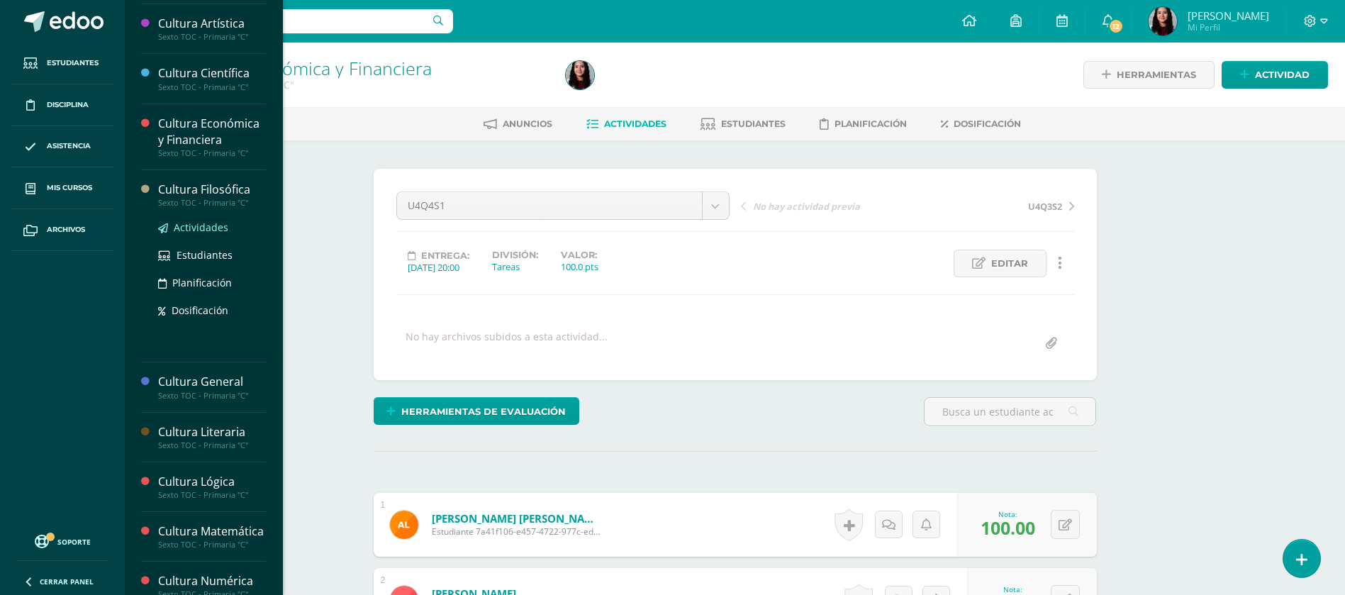
click at [211, 224] on span "Actividades" at bounding box center [201, 226] width 55 height 13
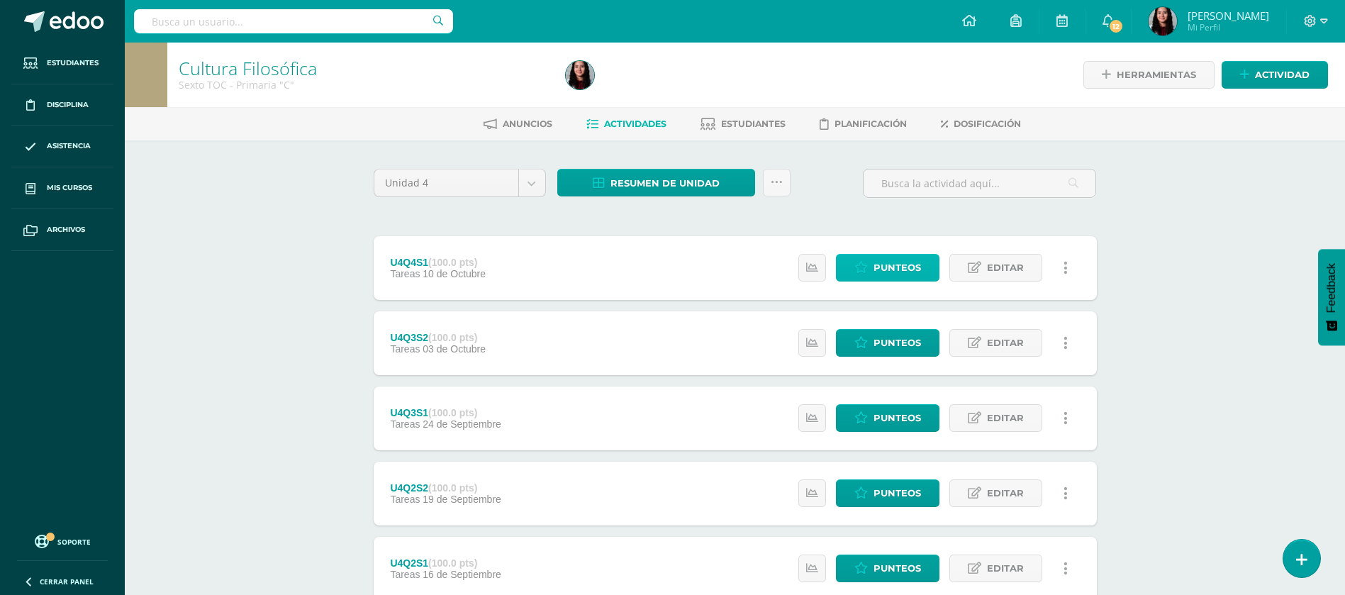
click at [897, 271] on span "Punteos" at bounding box center [896, 267] width 47 height 26
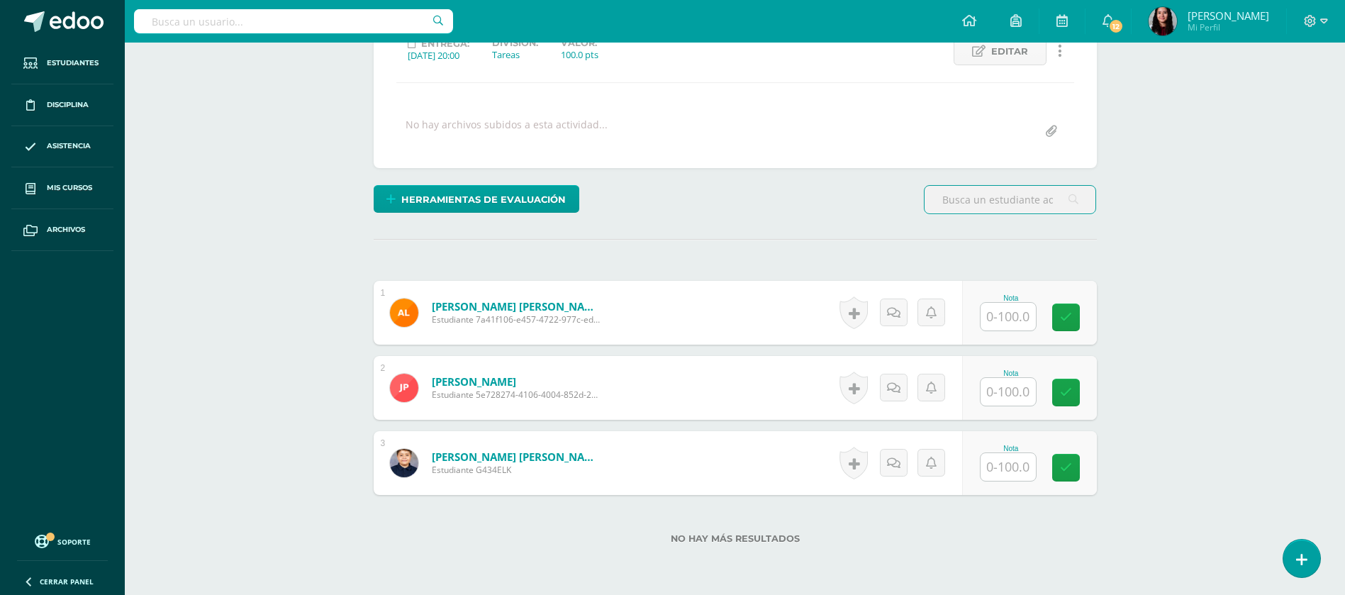
scroll to position [219, 0]
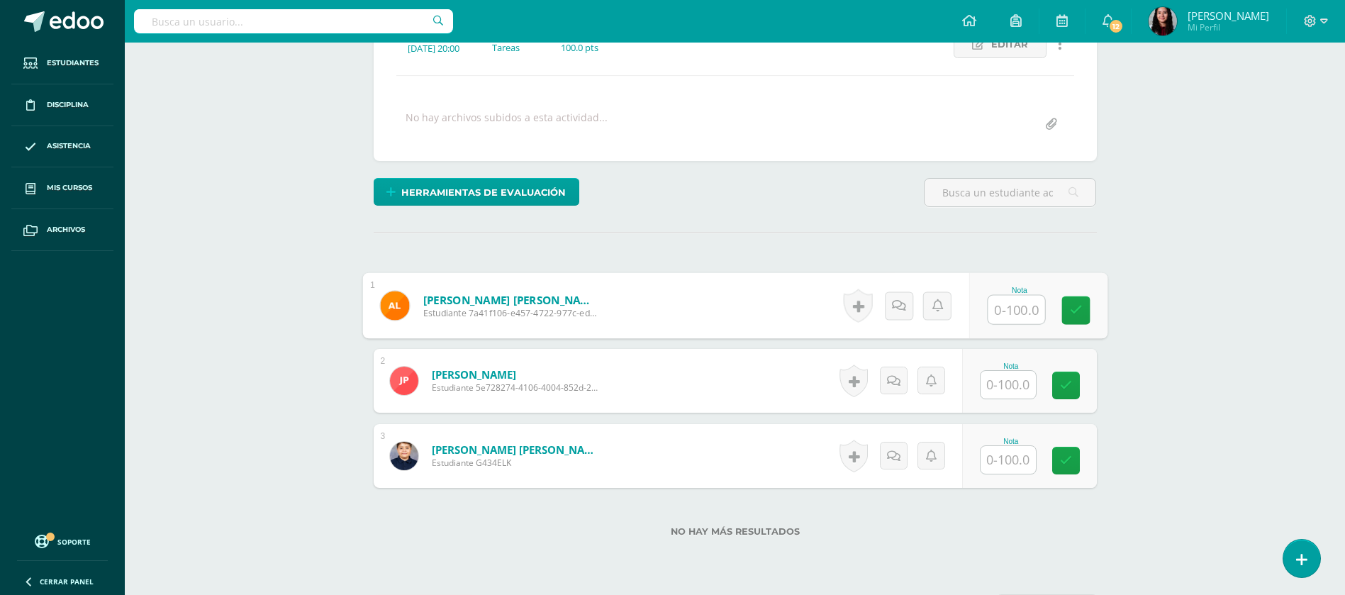
drag, startPoint x: 1019, startPoint y: 317, endPoint x: 987, endPoint y: 310, distance: 32.7
click at [987, 310] on div at bounding box center [1016, 310] width 58 height 30
click at [987, 310] on input "text" at bounding box center [1007, 310] width 55 height 28
type input "95"
type input "70"
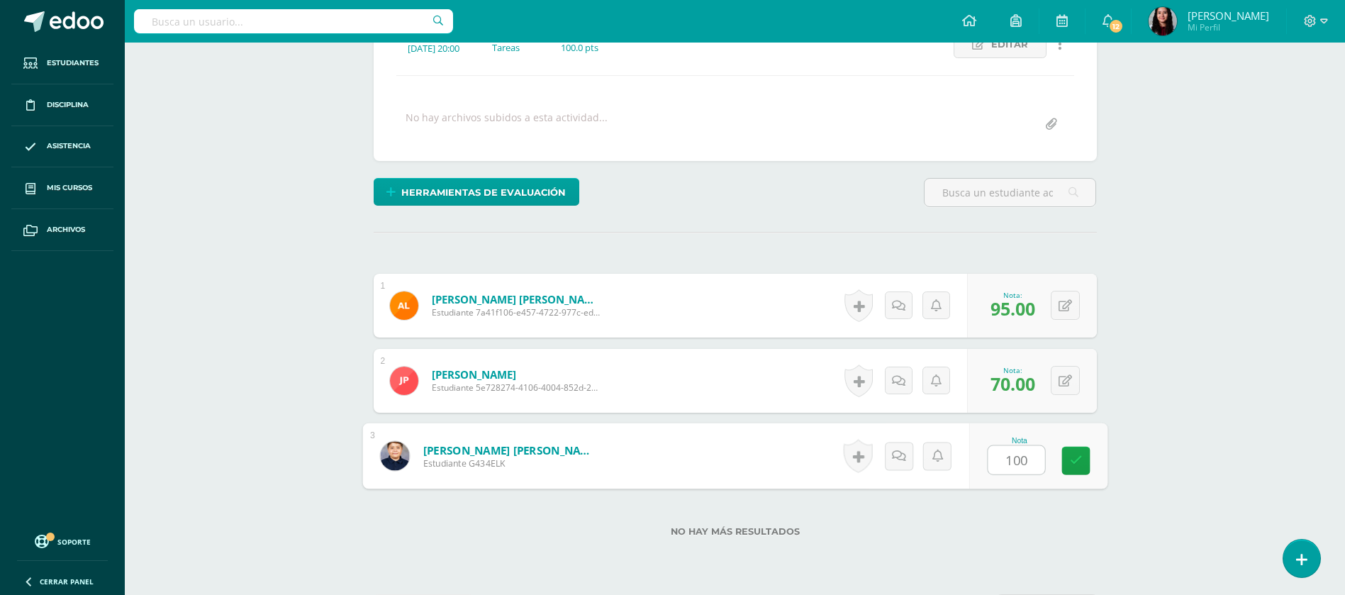
type input "100"
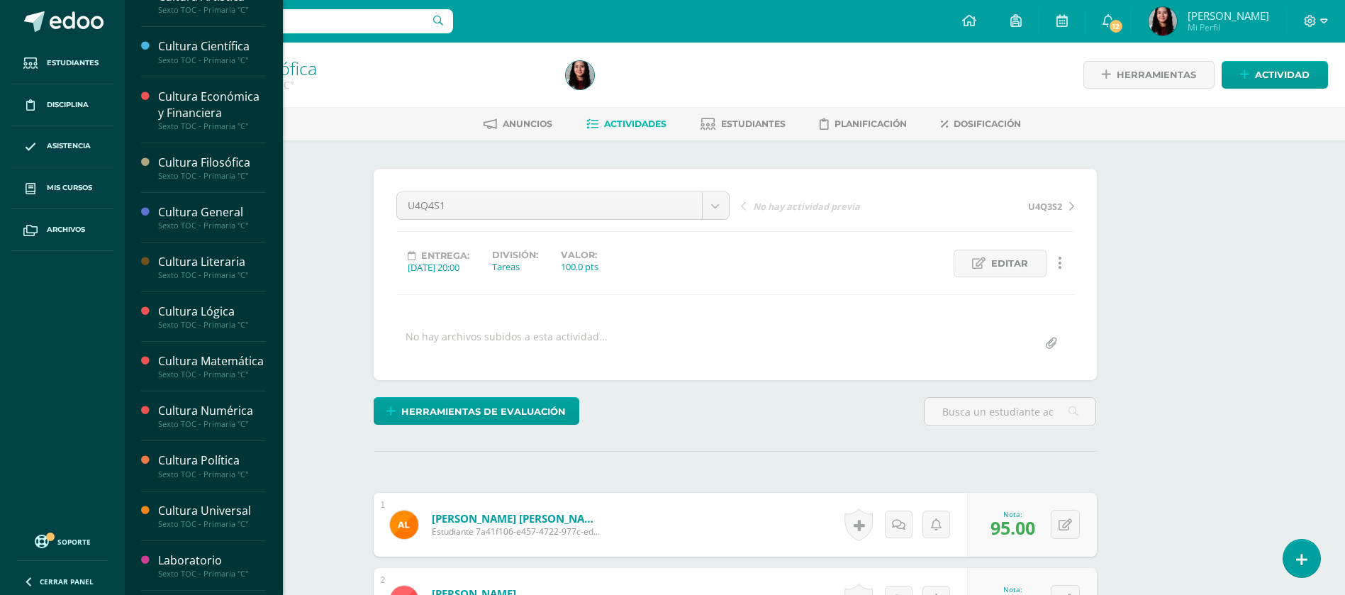
scroll to position [172, 0]
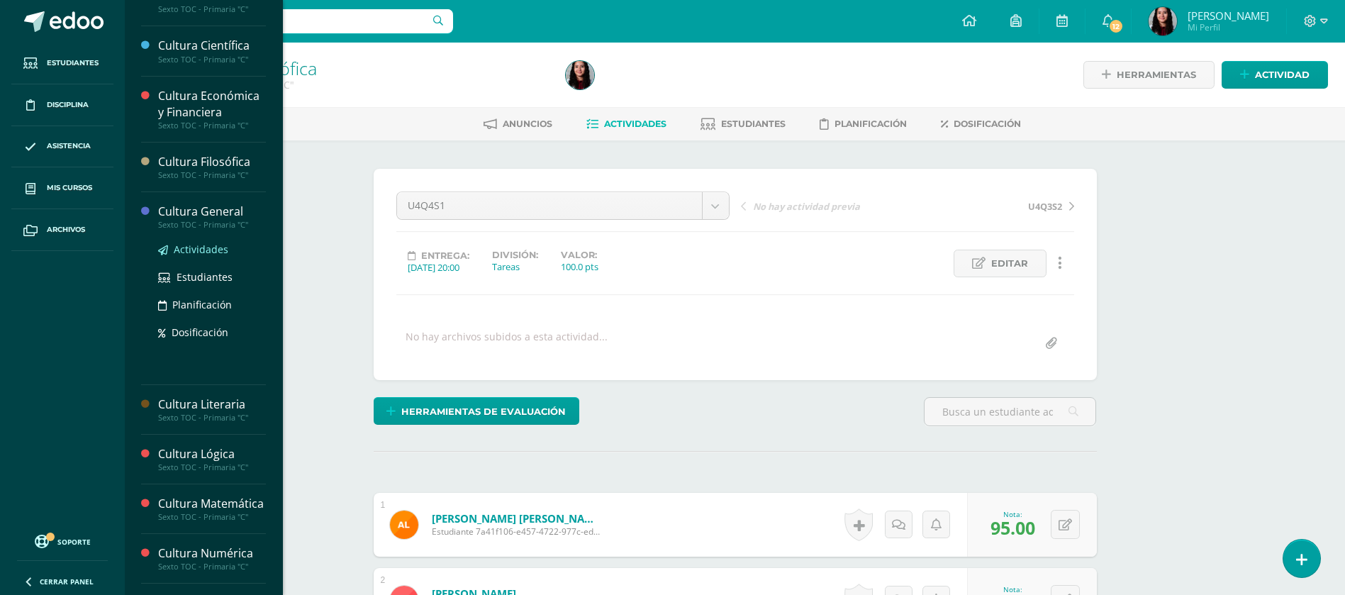
click at [194, 250] on span "Actividades" at bounding box center [201, 248] width 55 height 13
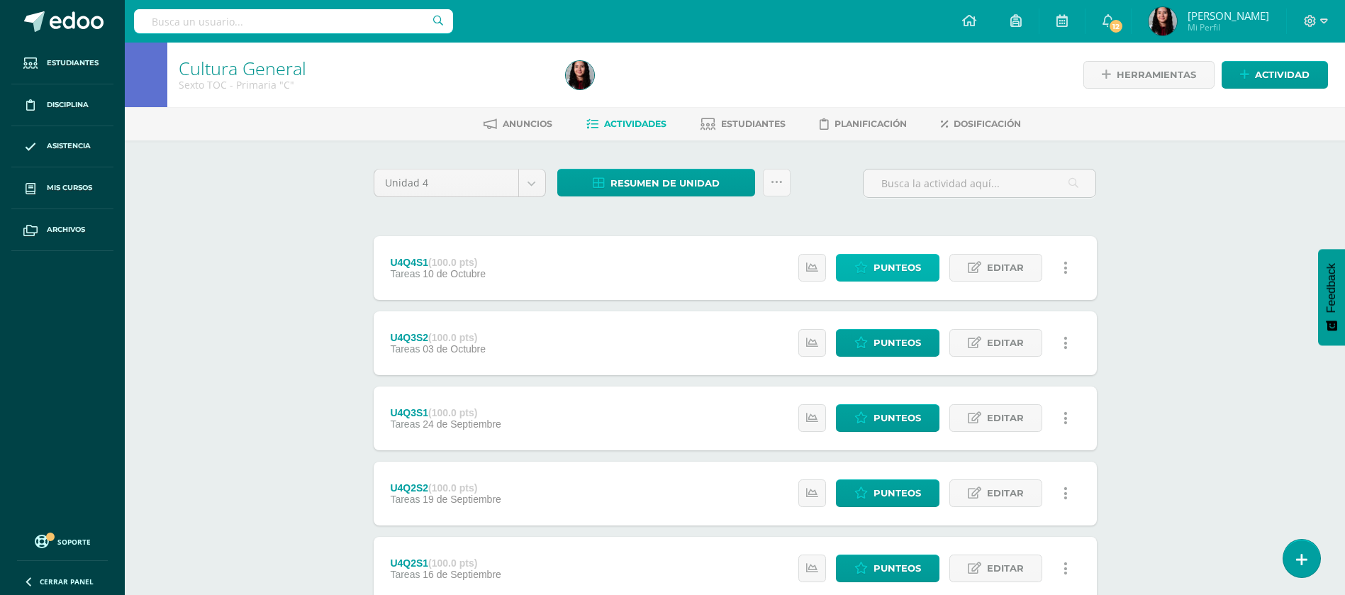
click at [887, 254] on span "Punteos" at bounding box center [896, 267] width 47 height 26
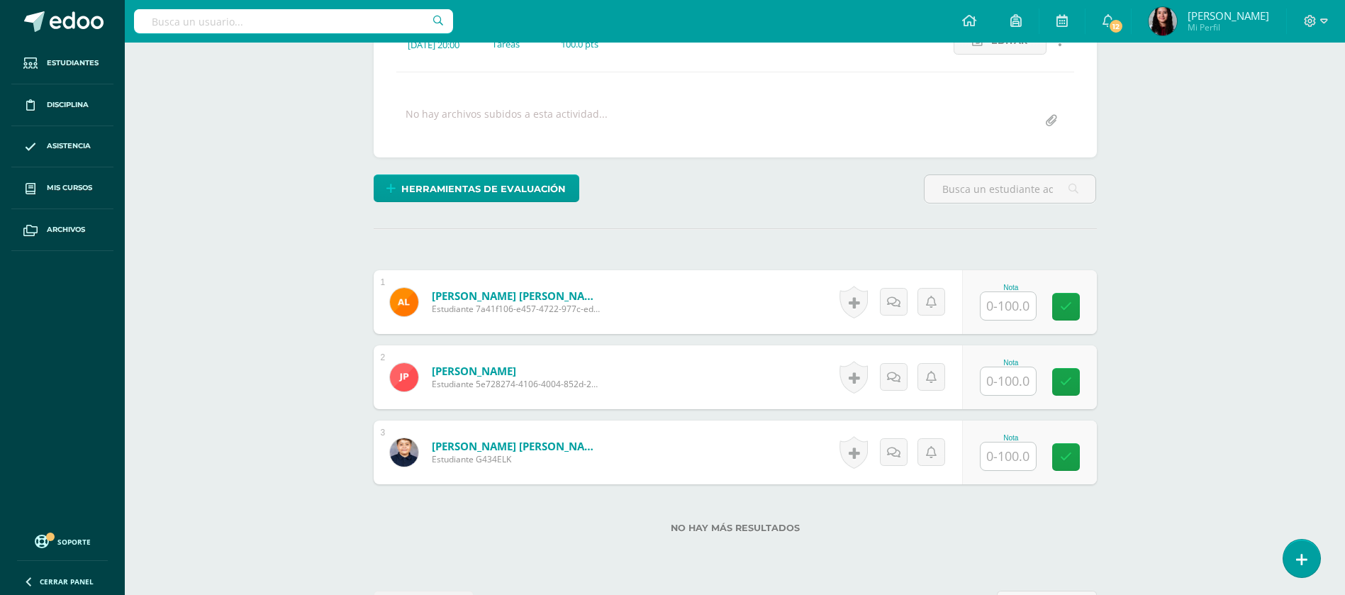
scroll to position [231, 0]
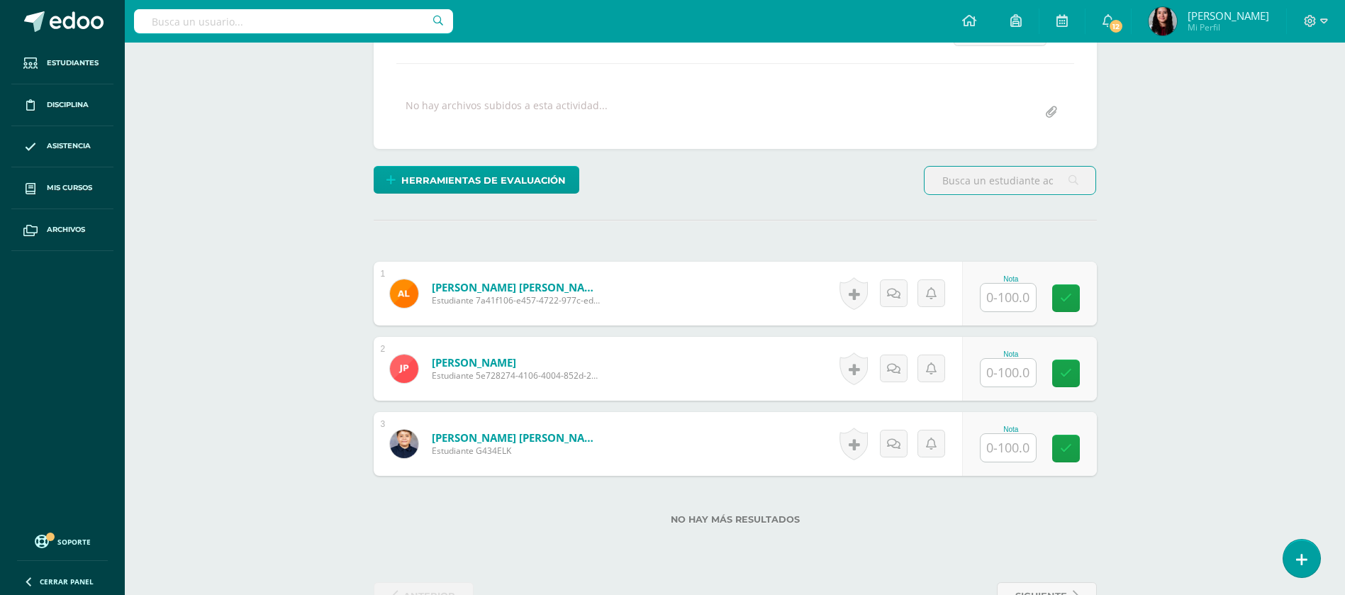
click at [1019, 301] on input "text" at bounding box center [1007, 298] width 55 height 28
type input "95"
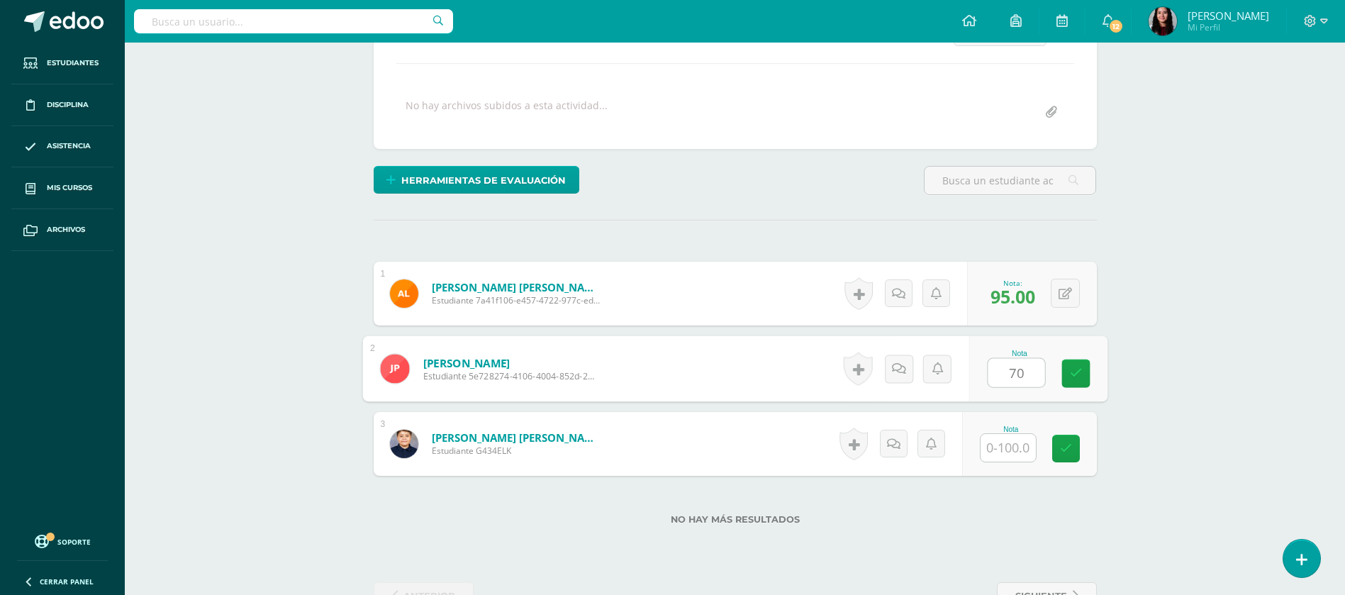
type input "70"
type input "88"
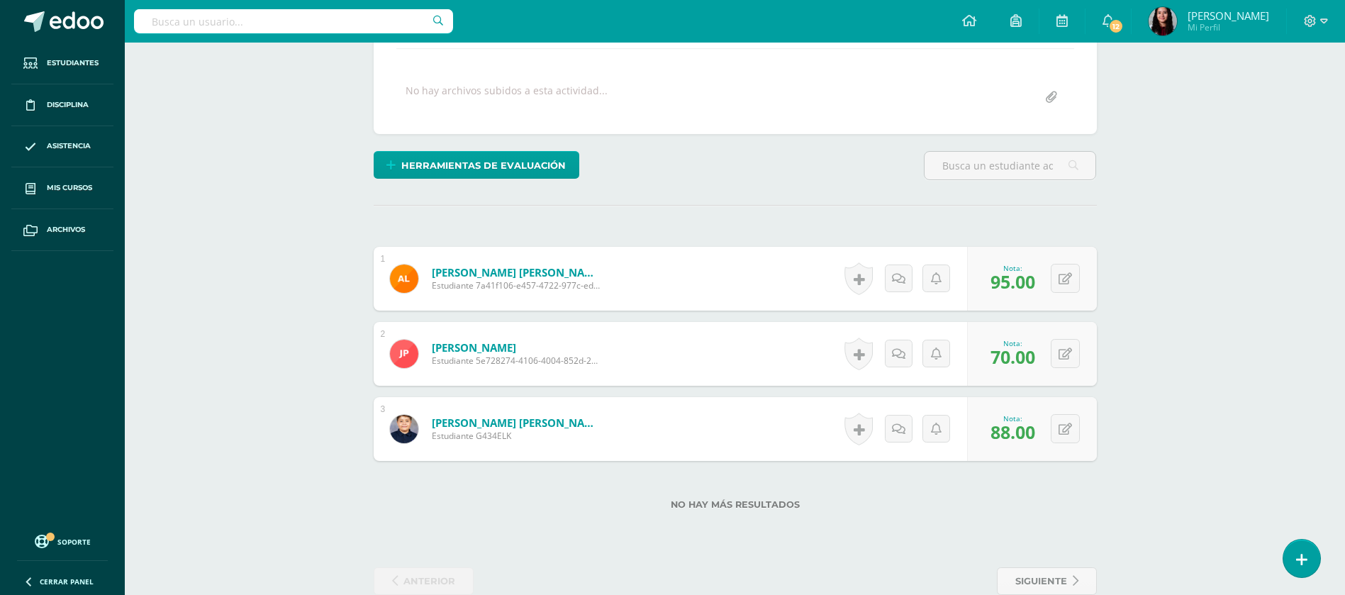
click at [537, 468] on div "No hay más resultados" at bounding box center [735, 494] width 723 height 66
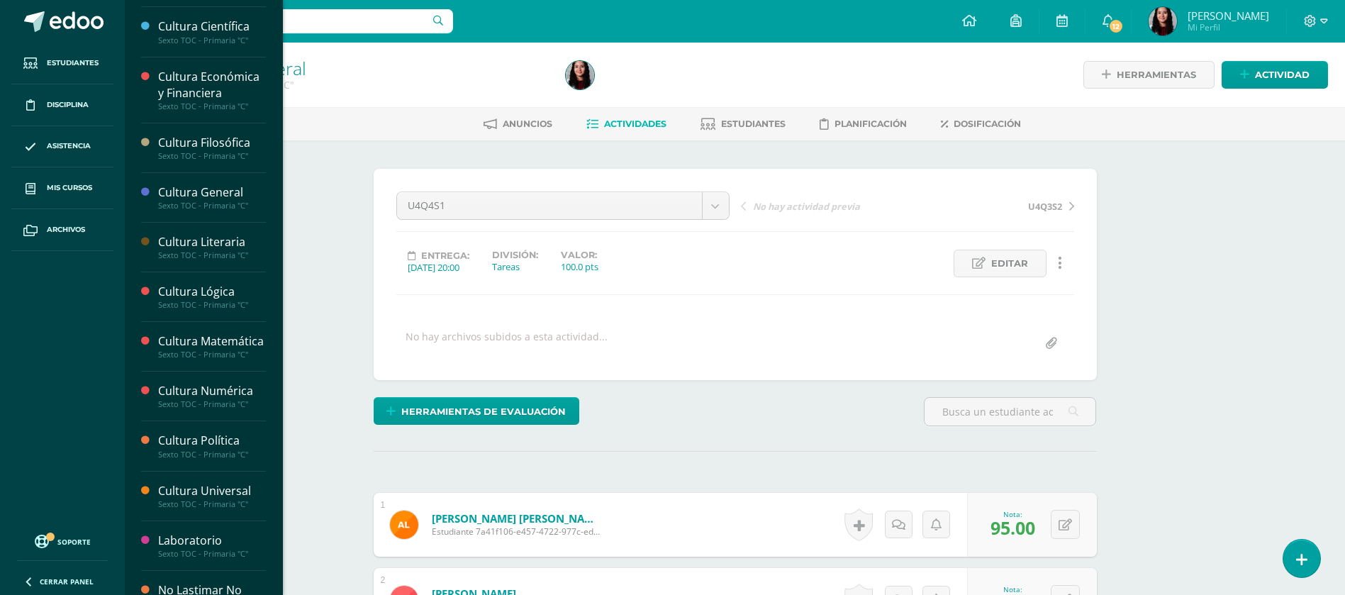
scroll to position [194, 0]
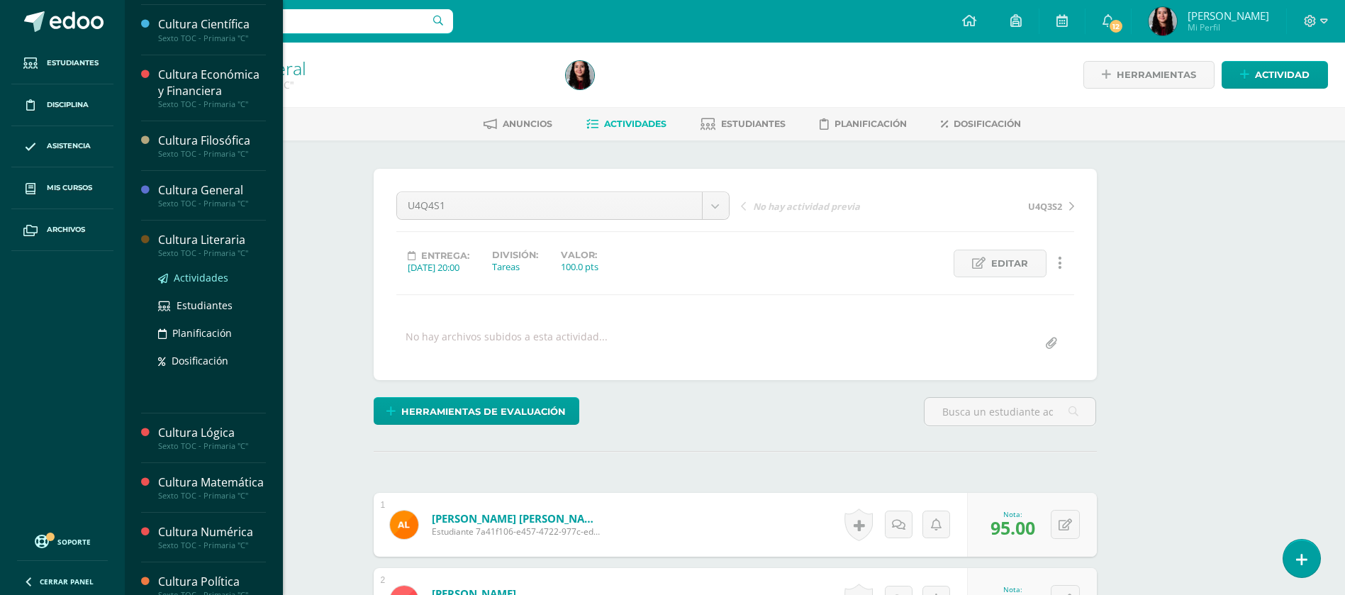
click at [197, 275] on span "Actividades" at bounding box center [201, 277] width 55 height 13
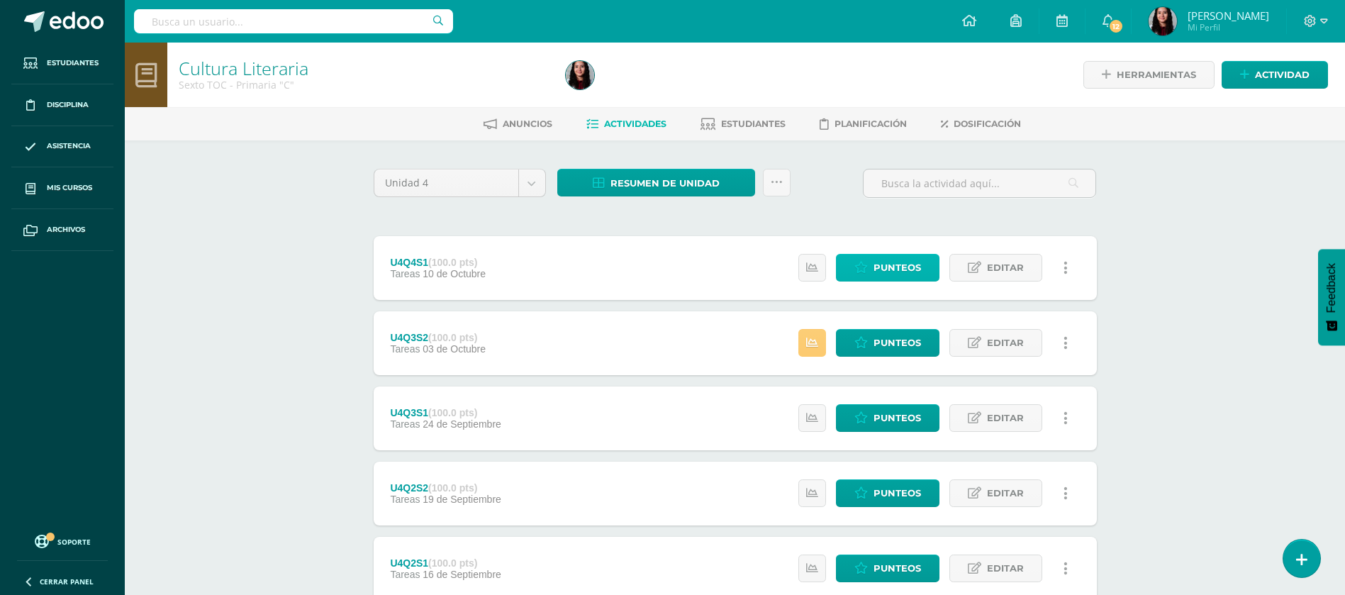
click at [886, 273] on span "Punteos" at bounding box center [896, 267] width 47 height 26
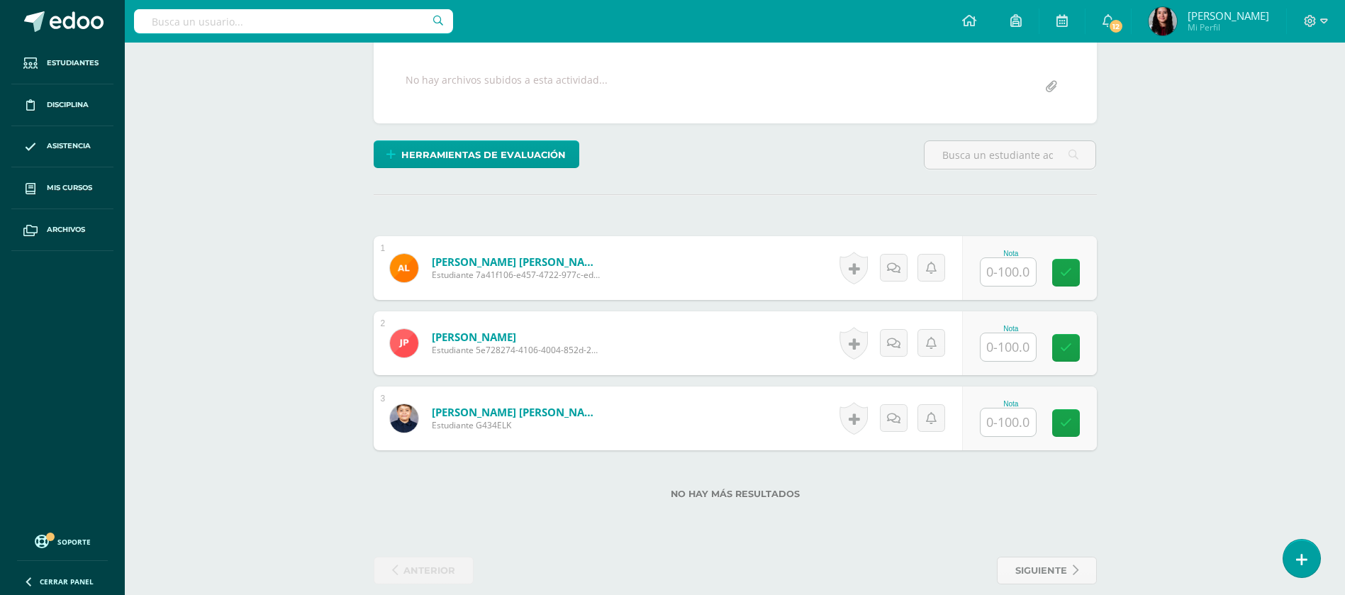
scroll to position [274, 0]
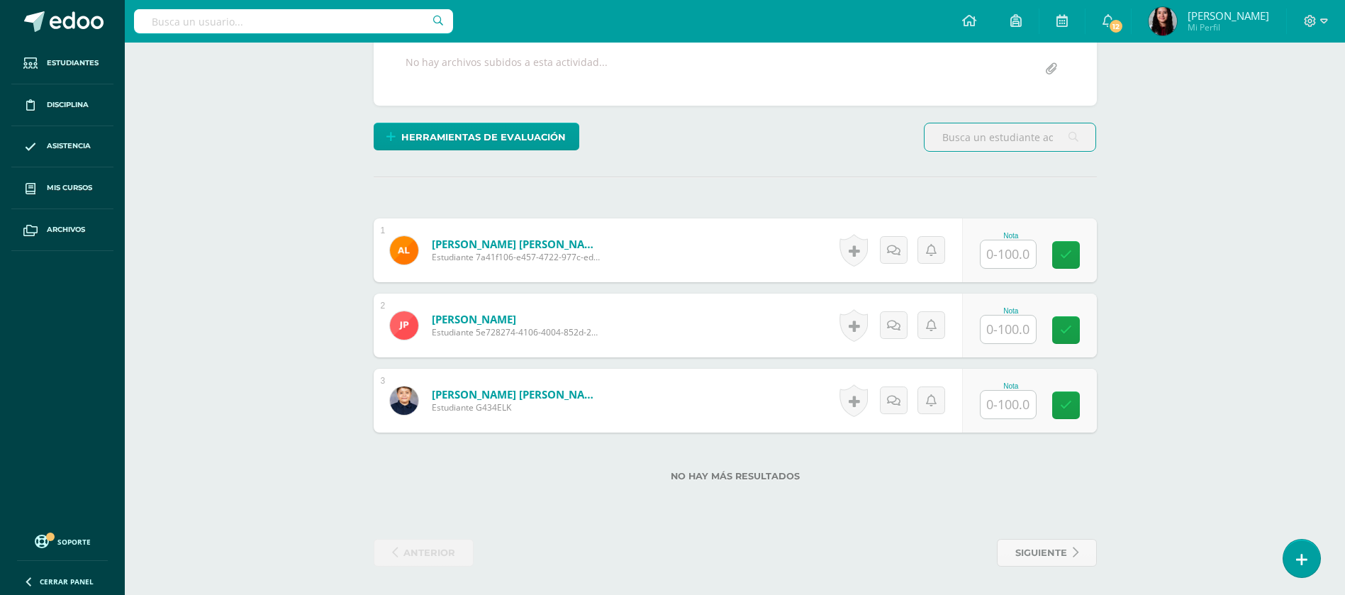
click at [998, 252] on input "text" at bounding box center [1007, 254] width 55 height 28
type input "100"
type input "66"
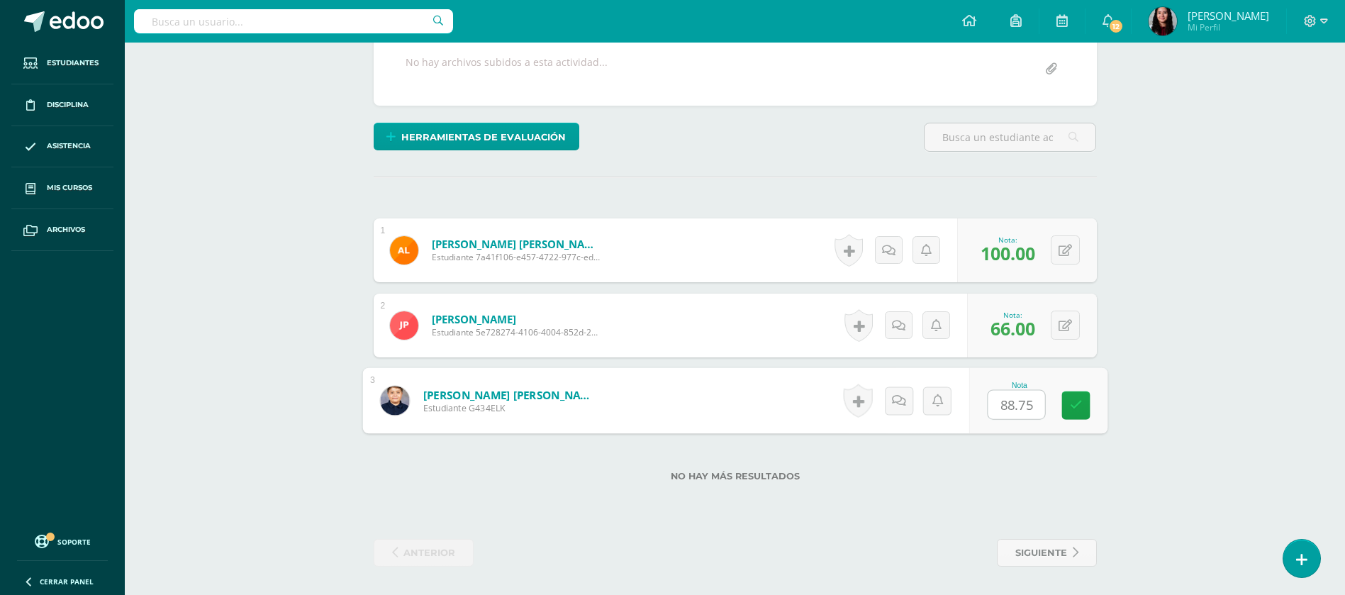
type input "88.75"
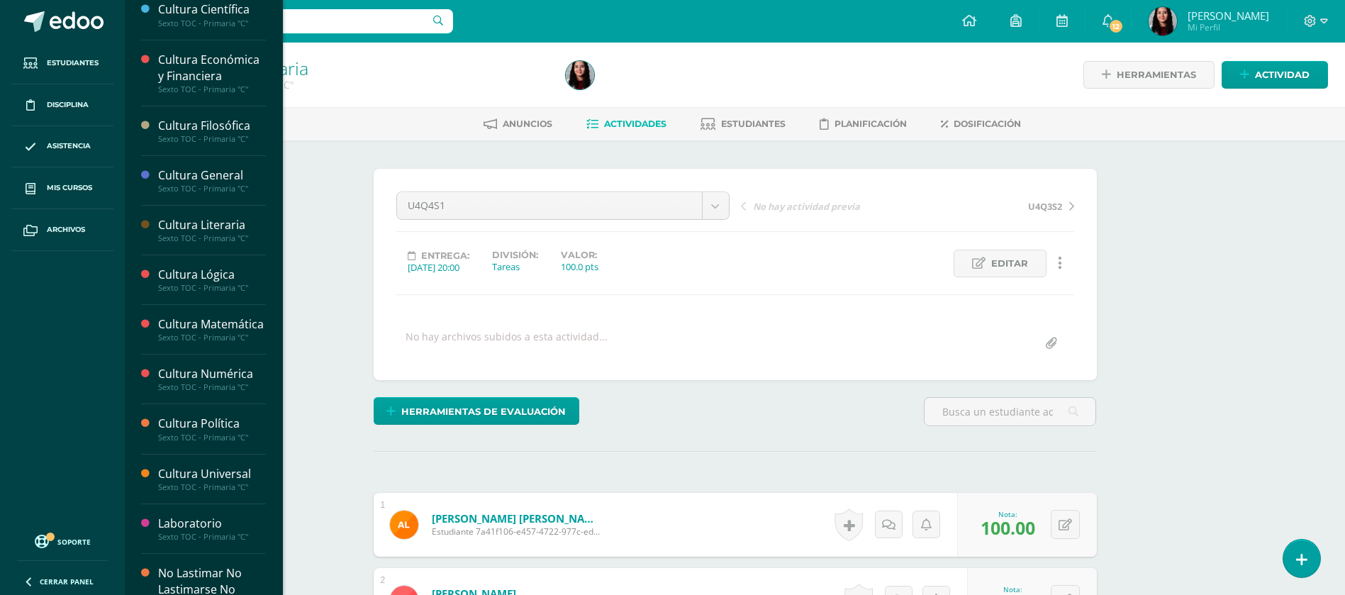
scroll to position [211, 0]
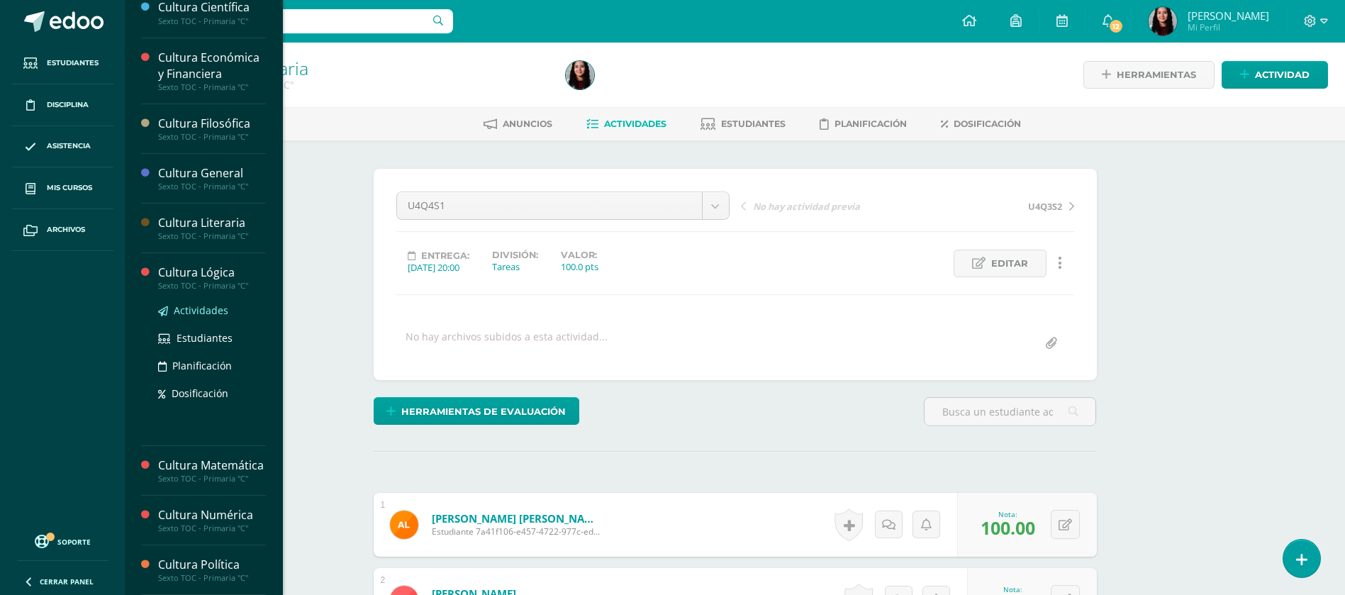
click at [199, 309] on span "Actividades" at bounding box center [201, 309] width 55 height 13
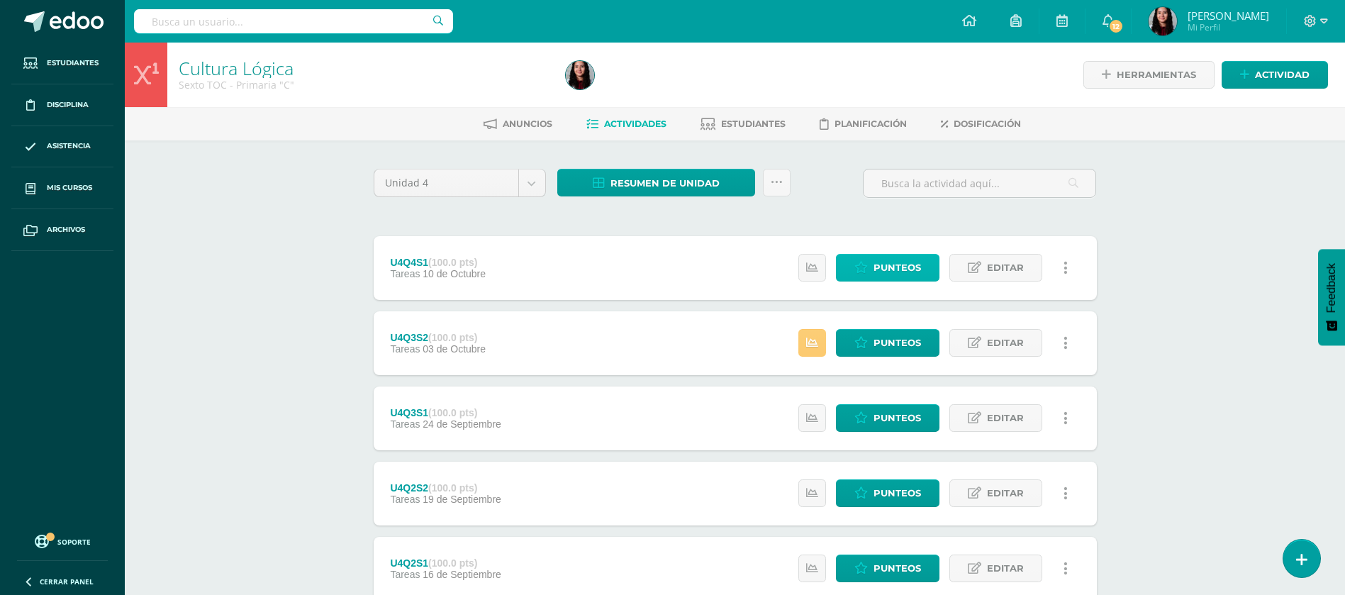
click at [882, 264] on span "Punteos" at bounding box center [896, 267] width 47 height 26
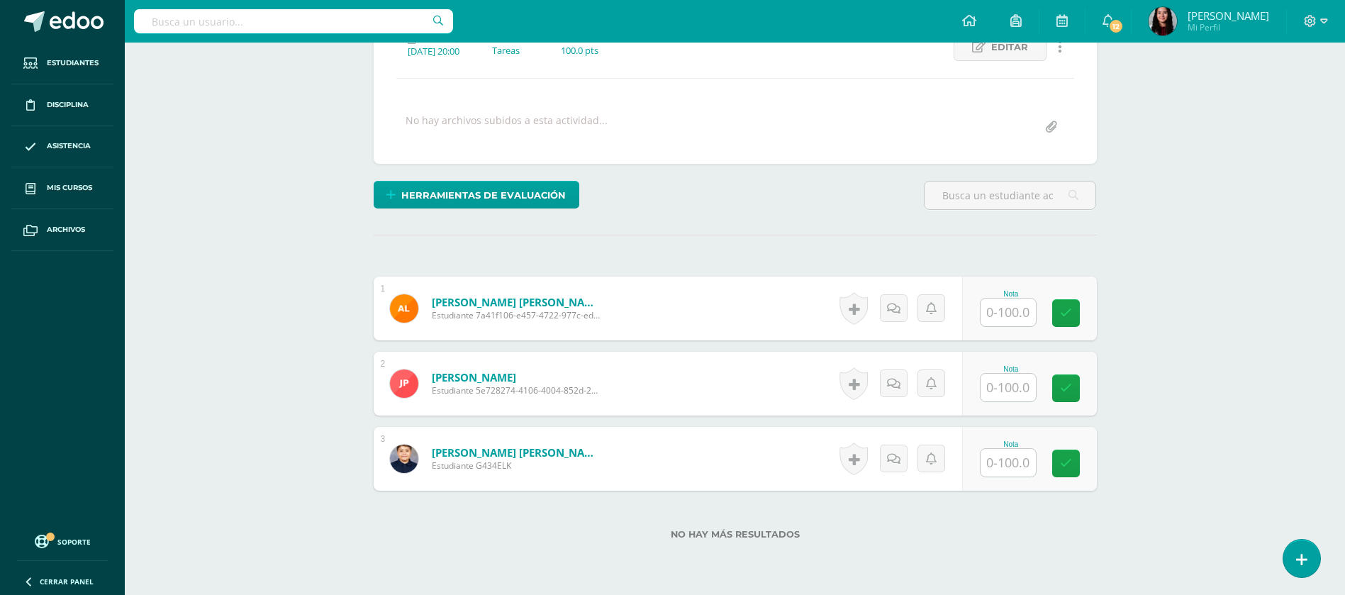
scroll to position [230, 0]
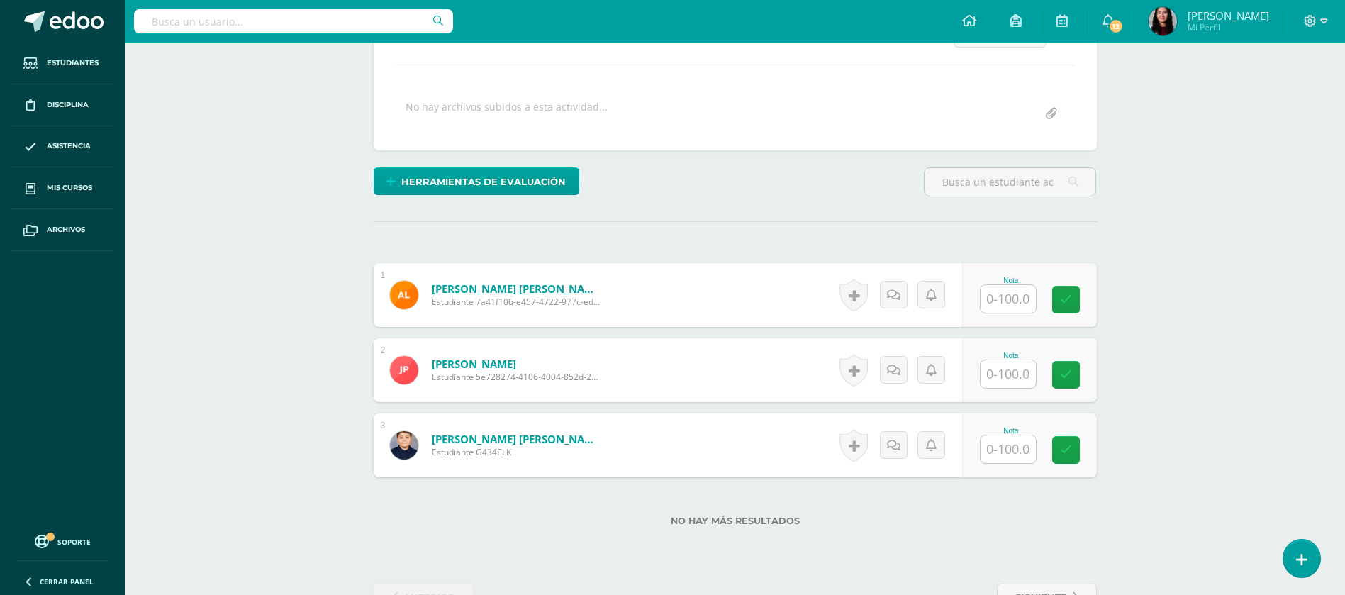
click at [996, 318] on div "Nota" at bounding box center [1029, 295] width 135 height 64
click at [1016, 298] on input "text" at bounding box center [1015, 299] width 57 height 28
type input "100"
type input "95"
type input "80"
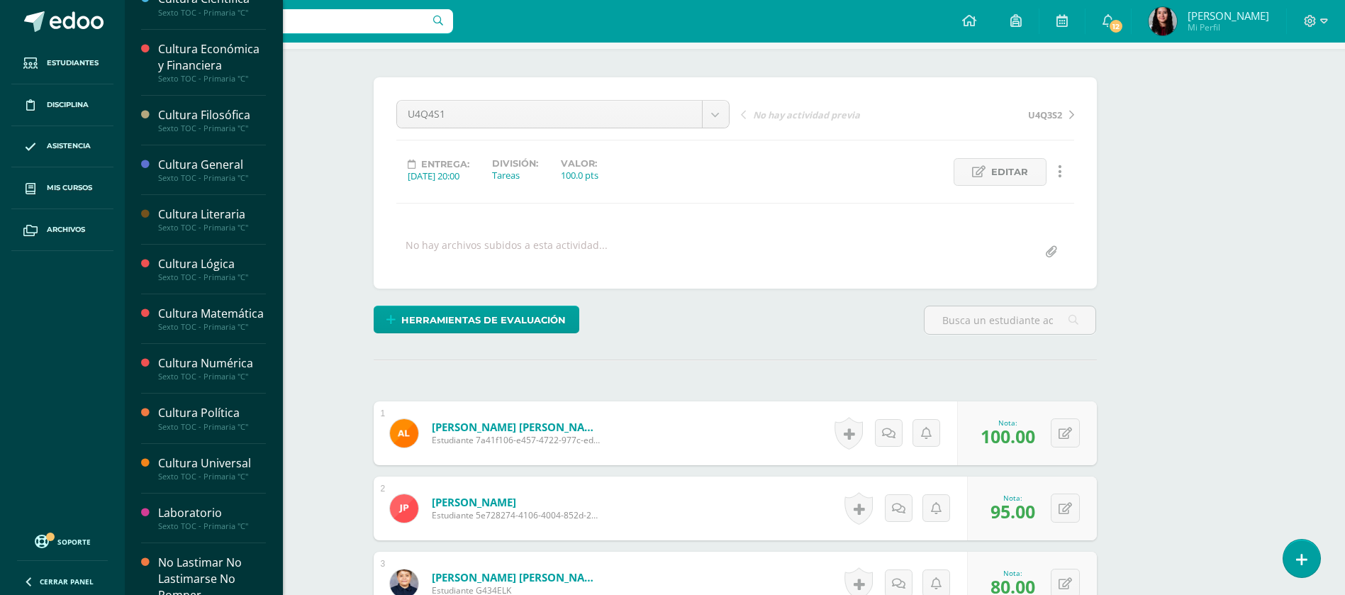
scroll to position [266, 0]
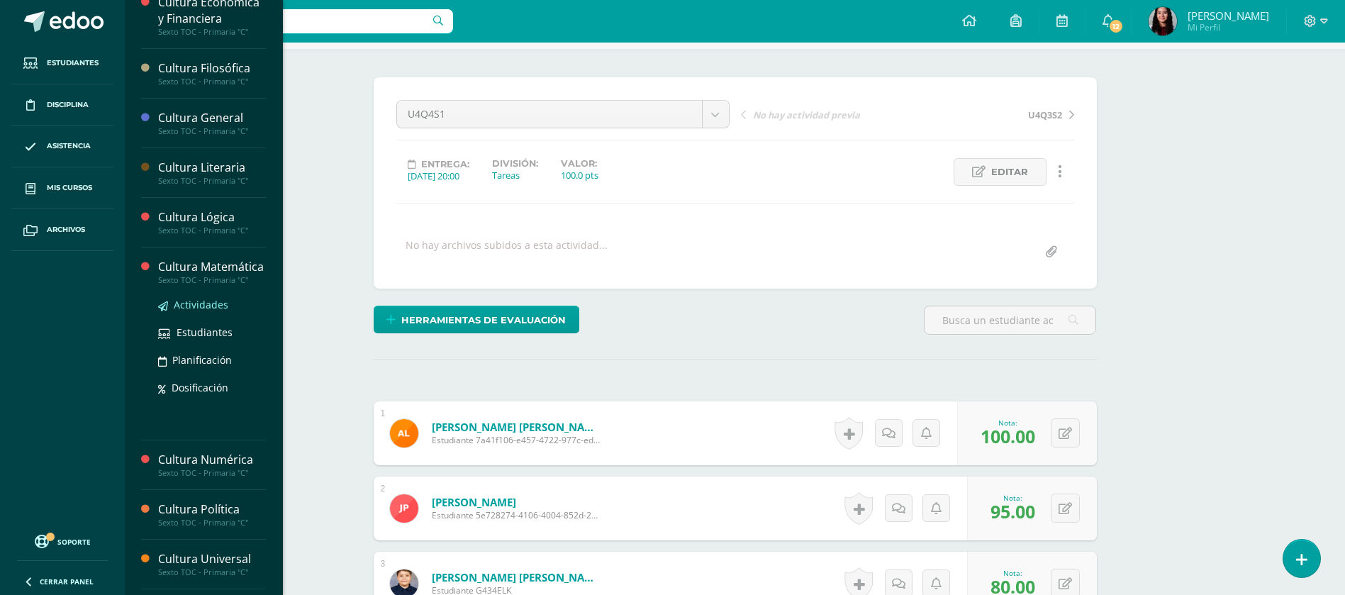
click at [173, 313] on link "Actividades" at bounding box center [212, 304] width 108 height 16
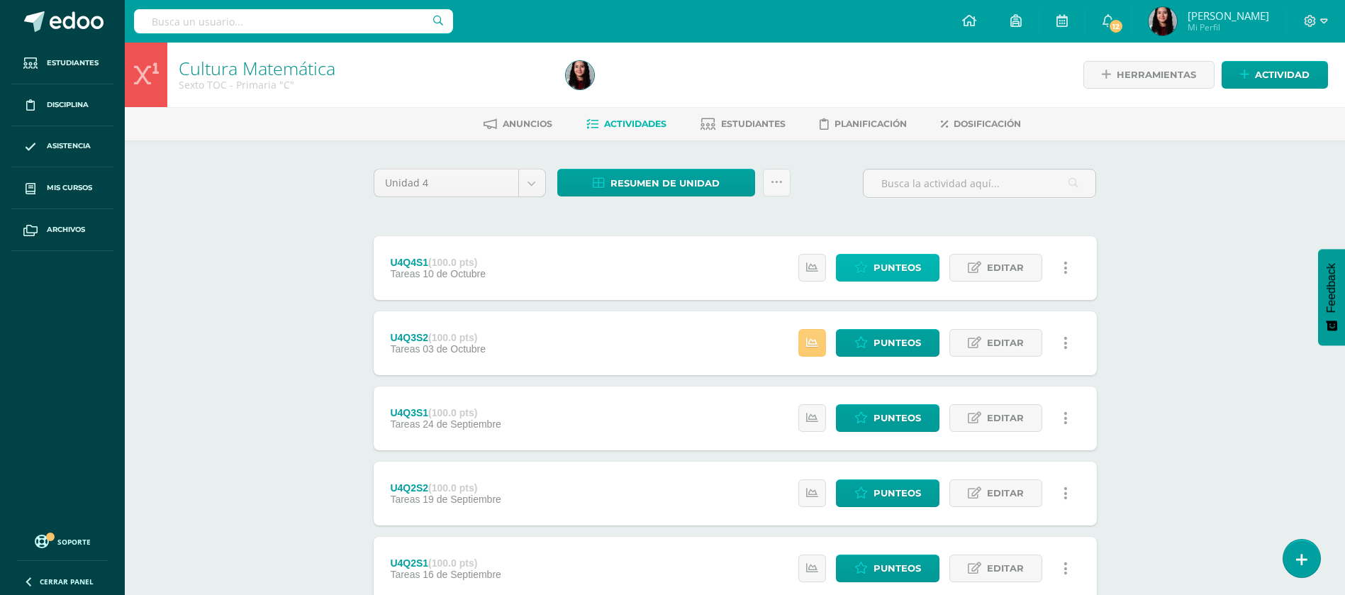
click at [873, 254] on link "Punteos" at bounding box center [887, 268] width 103 height 28
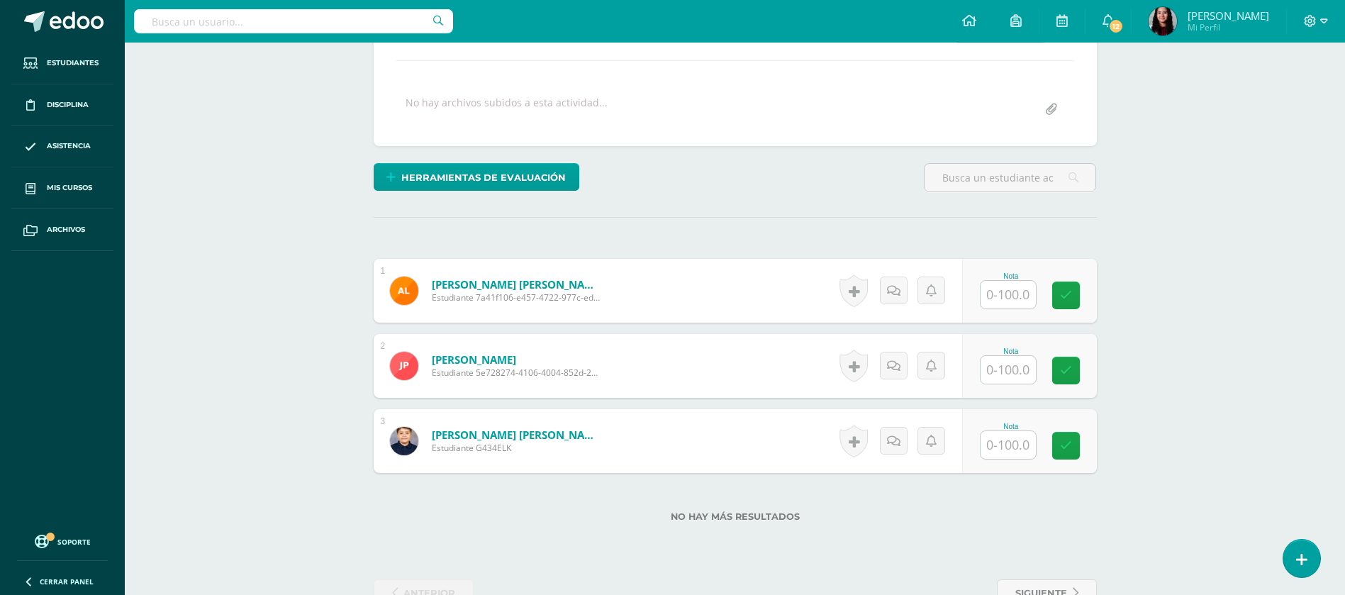
scroll to position [235, 0]
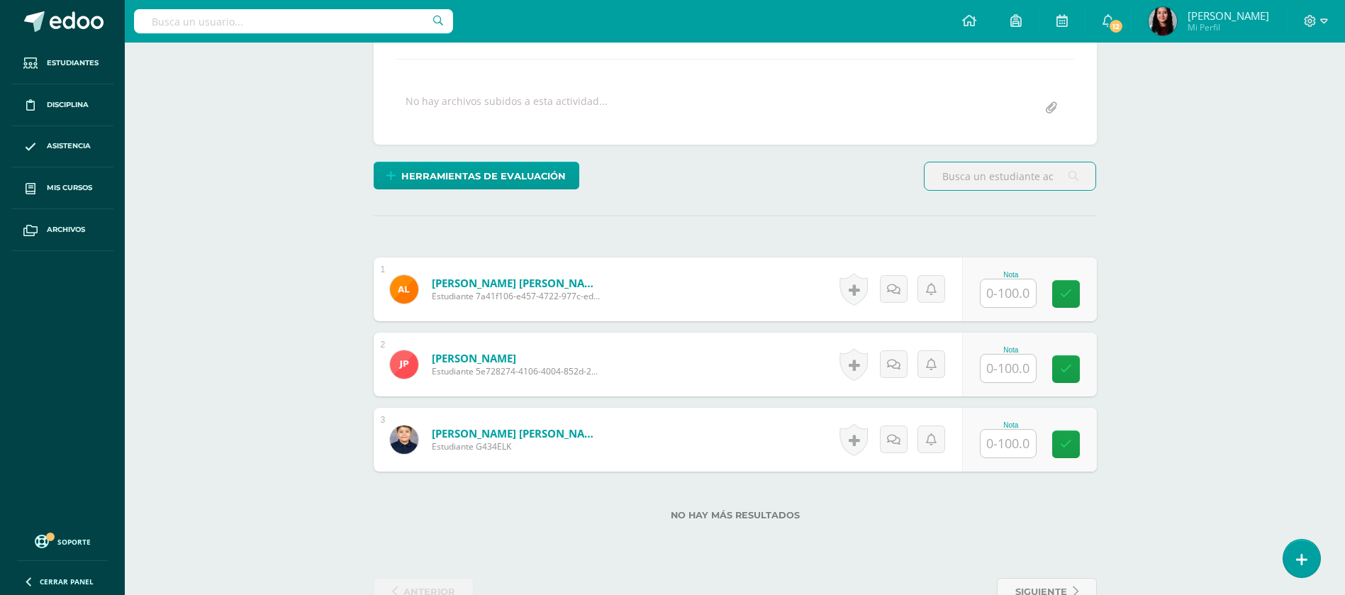
click at [989, 299] on input "text" at bounding box center [1007, 293] width 55 height 28
type input "96.67"
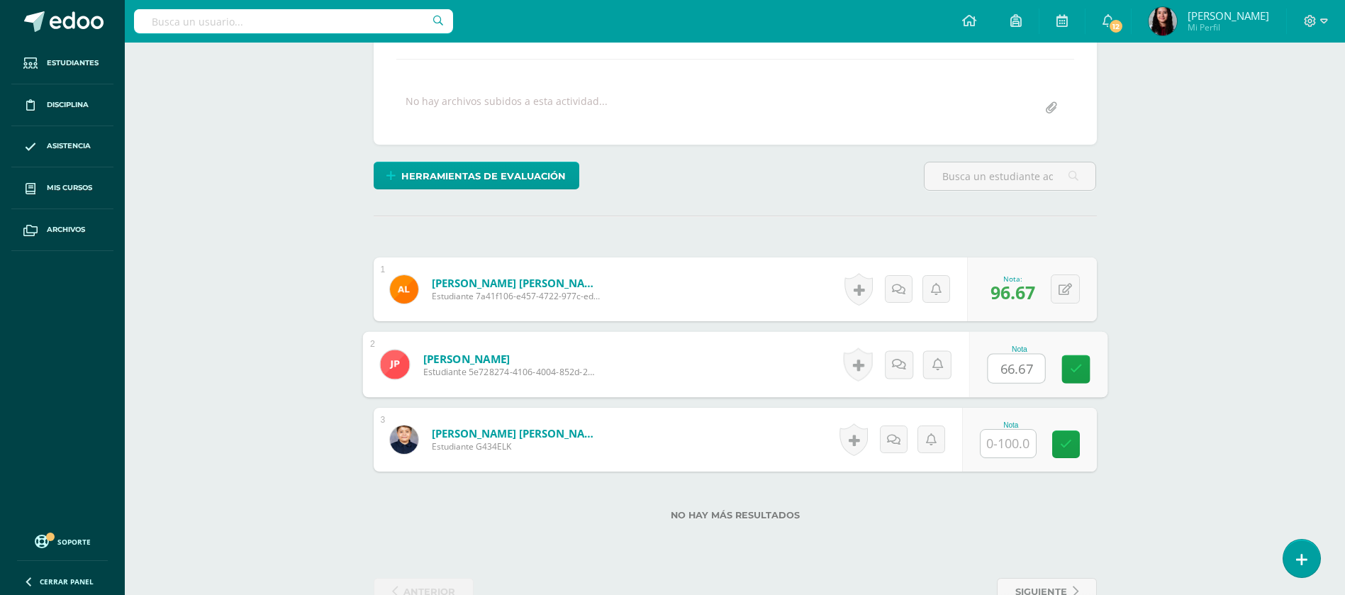
type input "66.67"
type input "81.67"
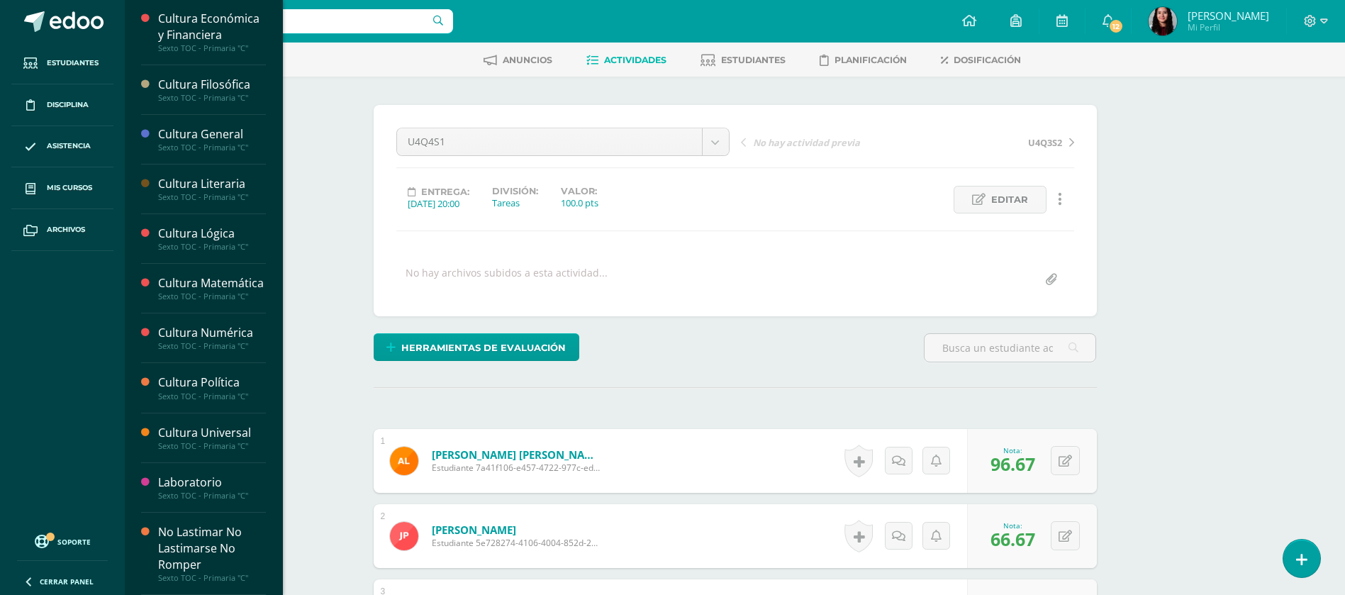
scroll to position [66, 0]
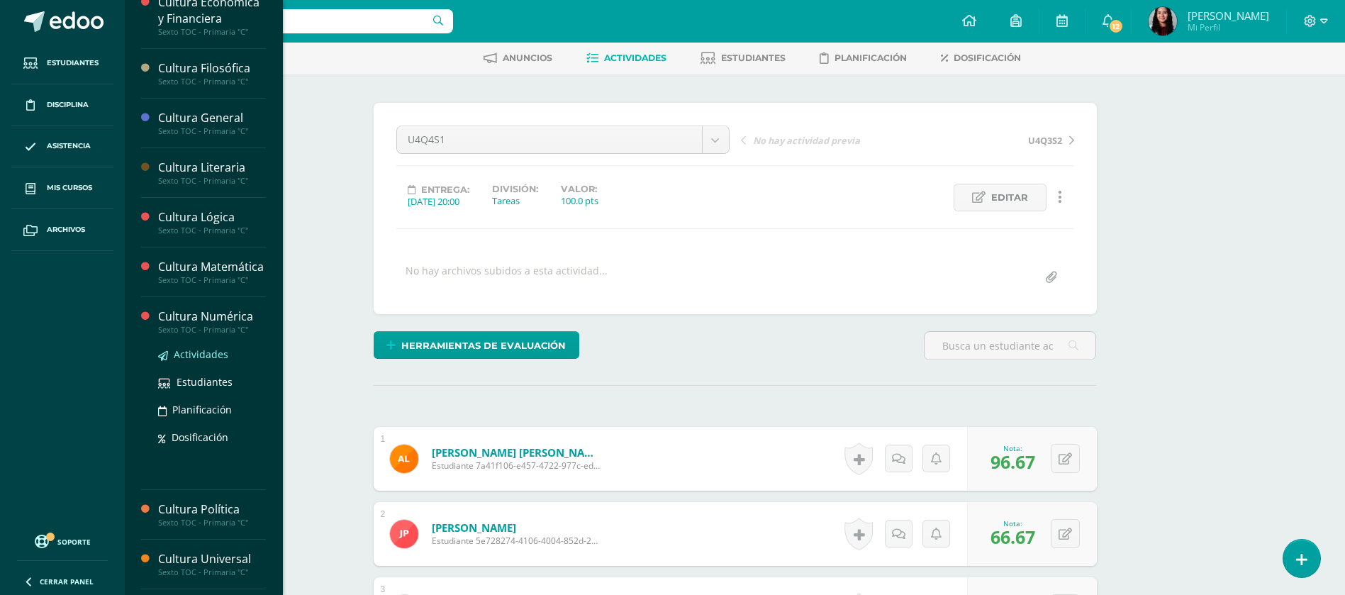
click at [186, 361] on span "Actividades" at bounding box center [201, 353] width 55 height 13
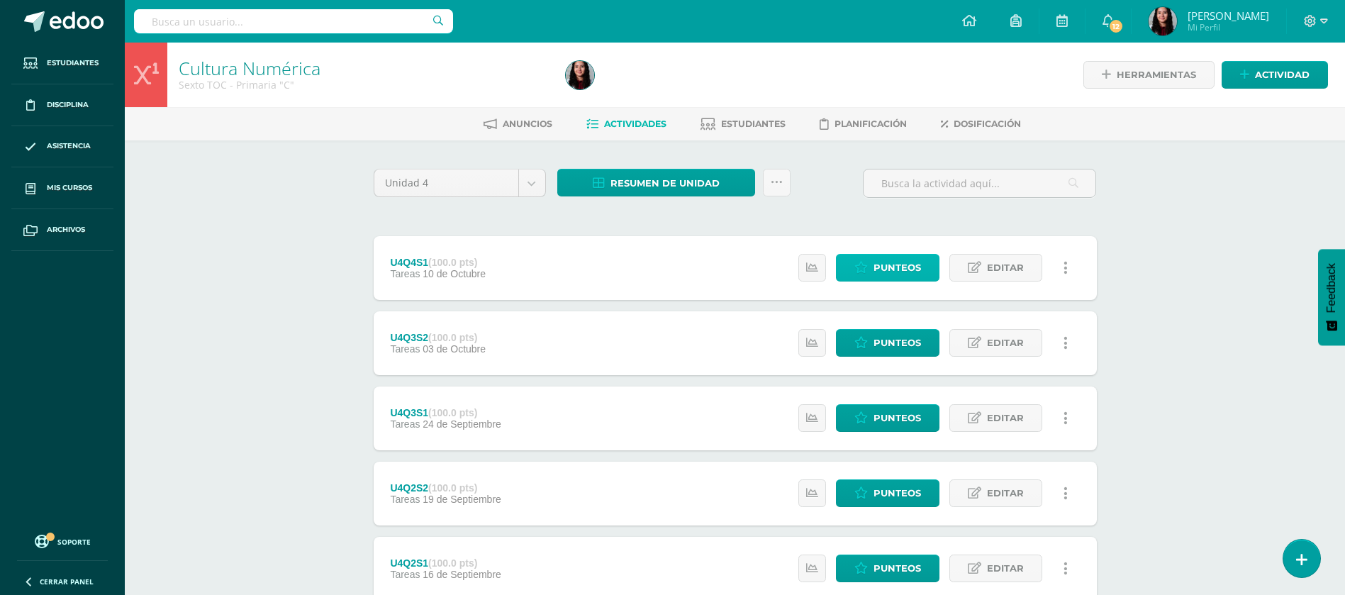
click at [898, 271] on span "Punteos" at bounding box center [896, 267] width 47 height 26
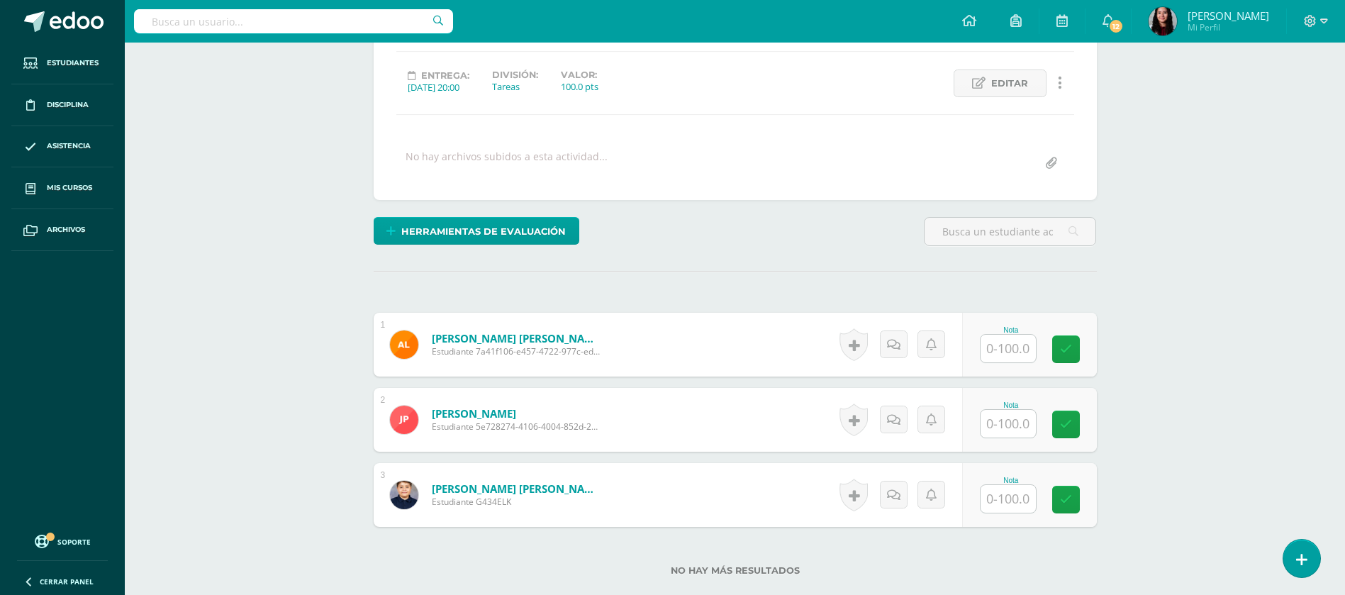
scroll to position [214, 0]
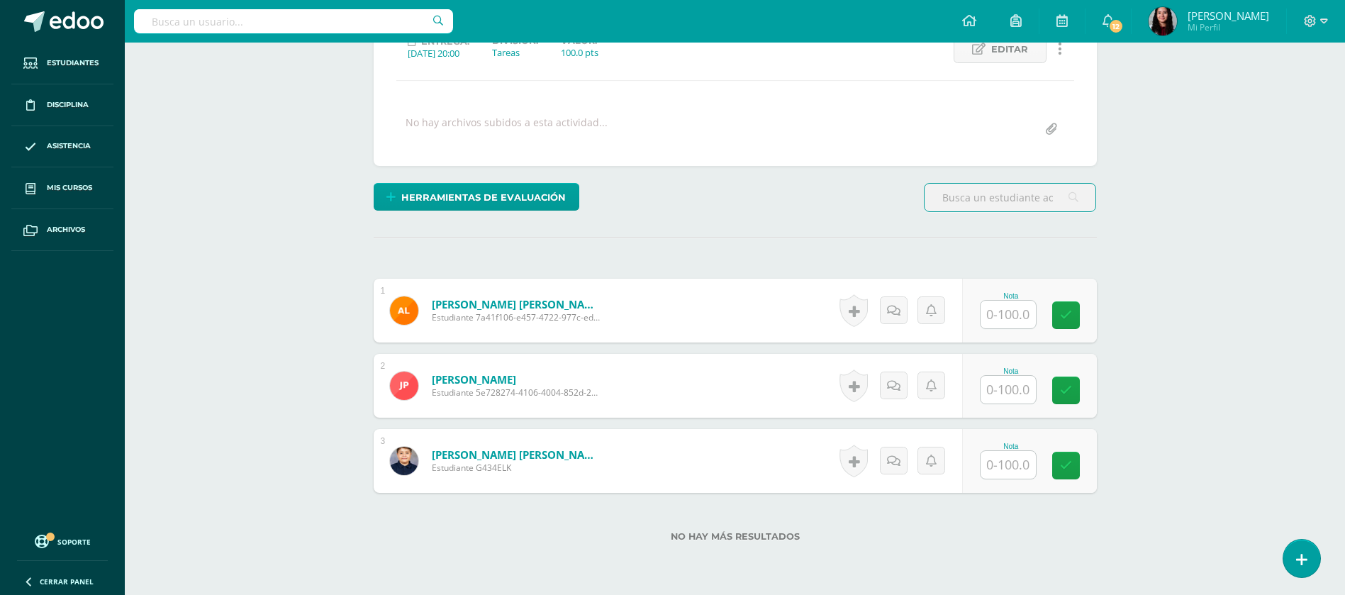
click at [1007, 318] on input "text" at bounding box center [1007, 315] width 55 height 28
type input "100"
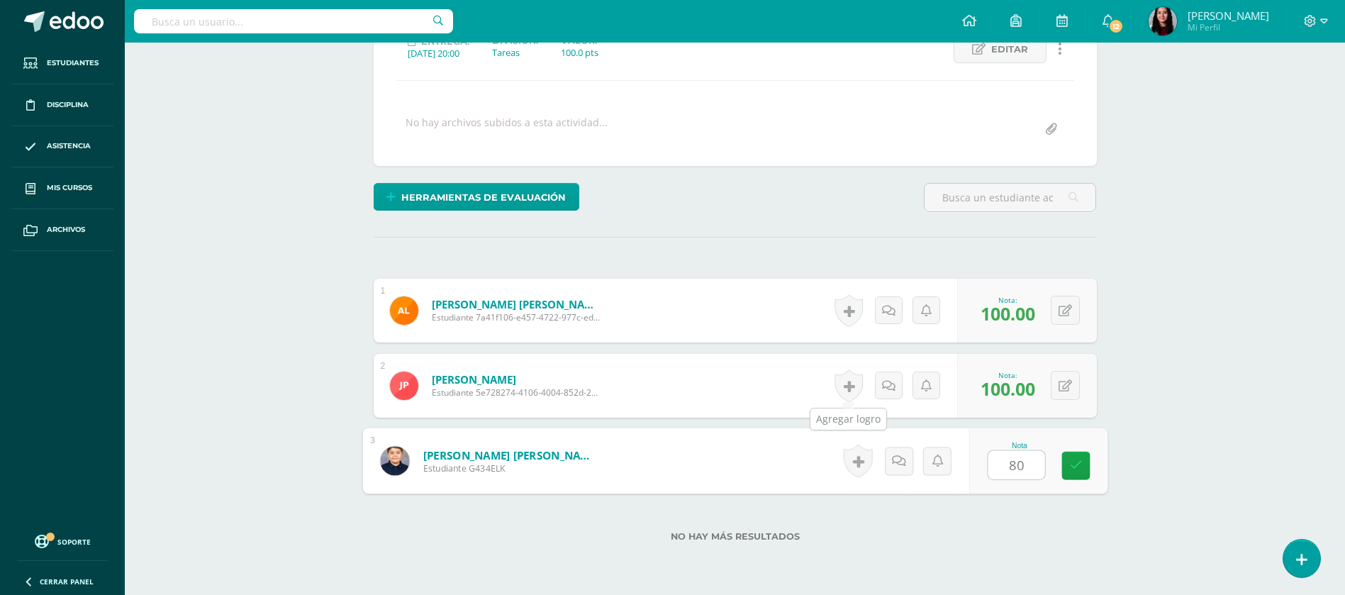
type input "80"
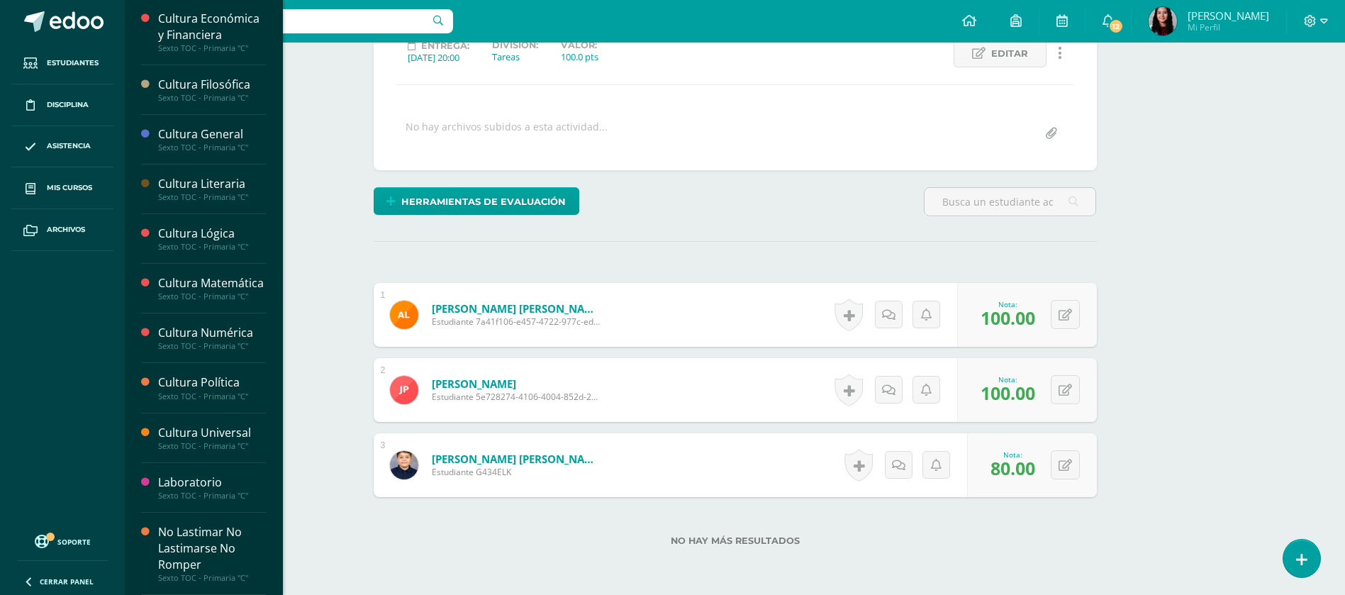
scroll to position [212, 0]
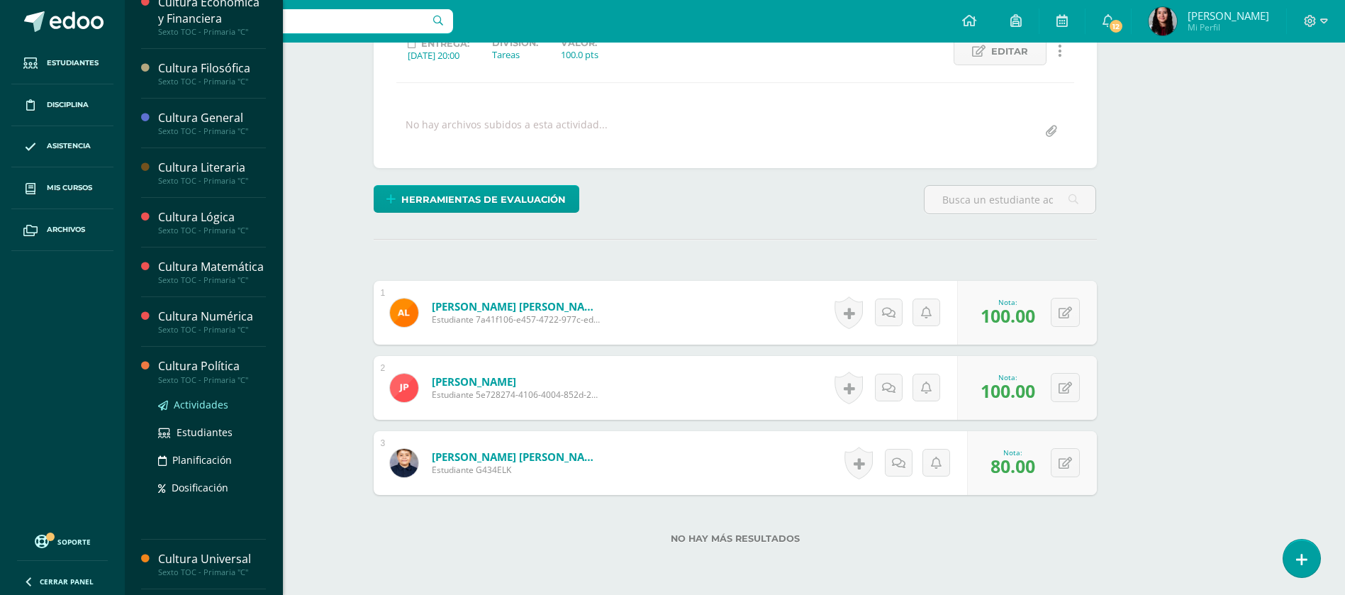
click at [188, 411] on span "Actividades" at bounding box center [201, 404] width 55 height 13
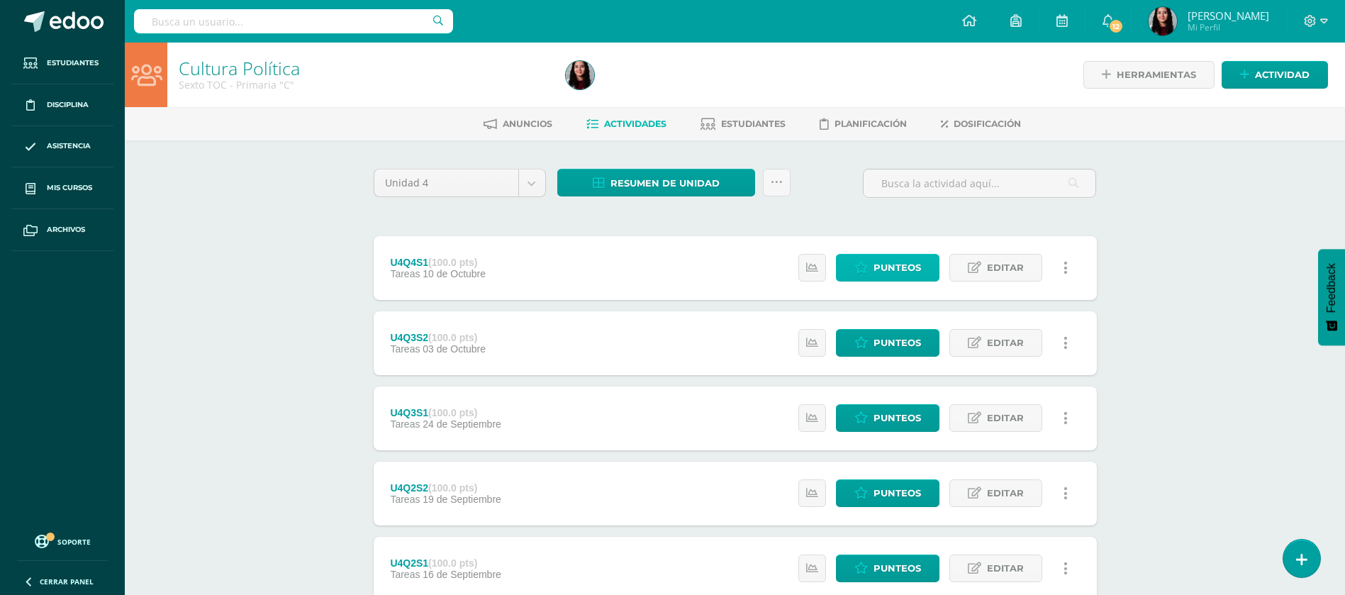
click at [897, 259] on span "Punteos" at bounding box center [896, 267] width 47 height 26
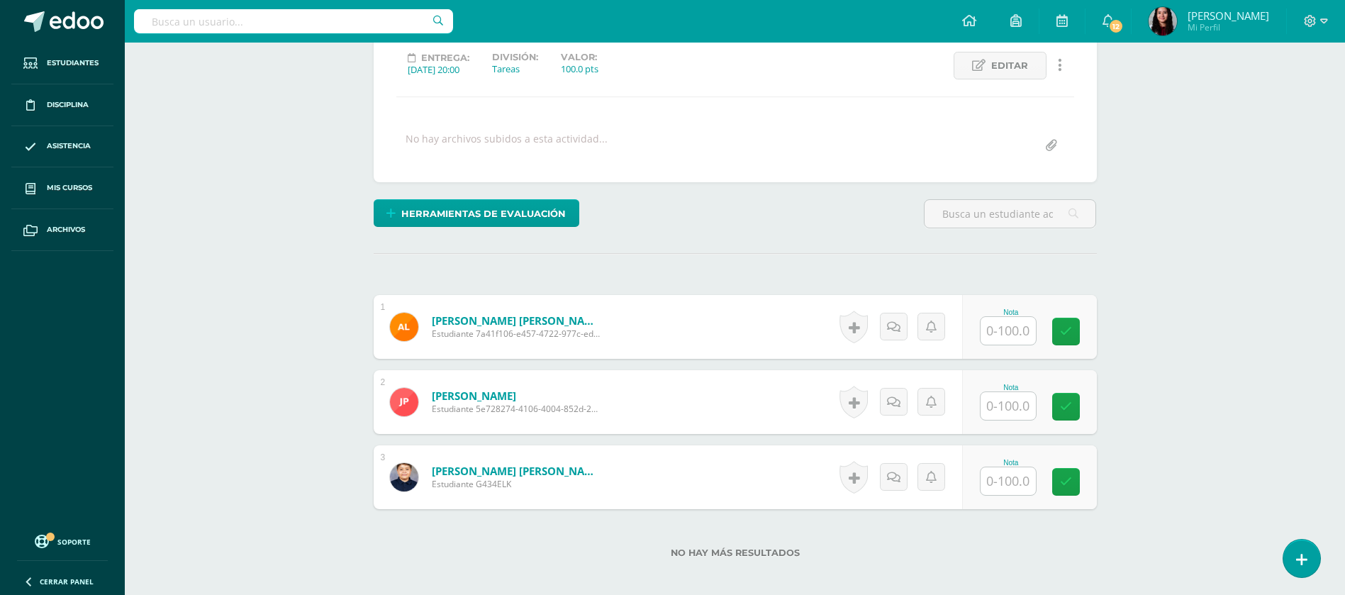
scroll to position [202, 0]
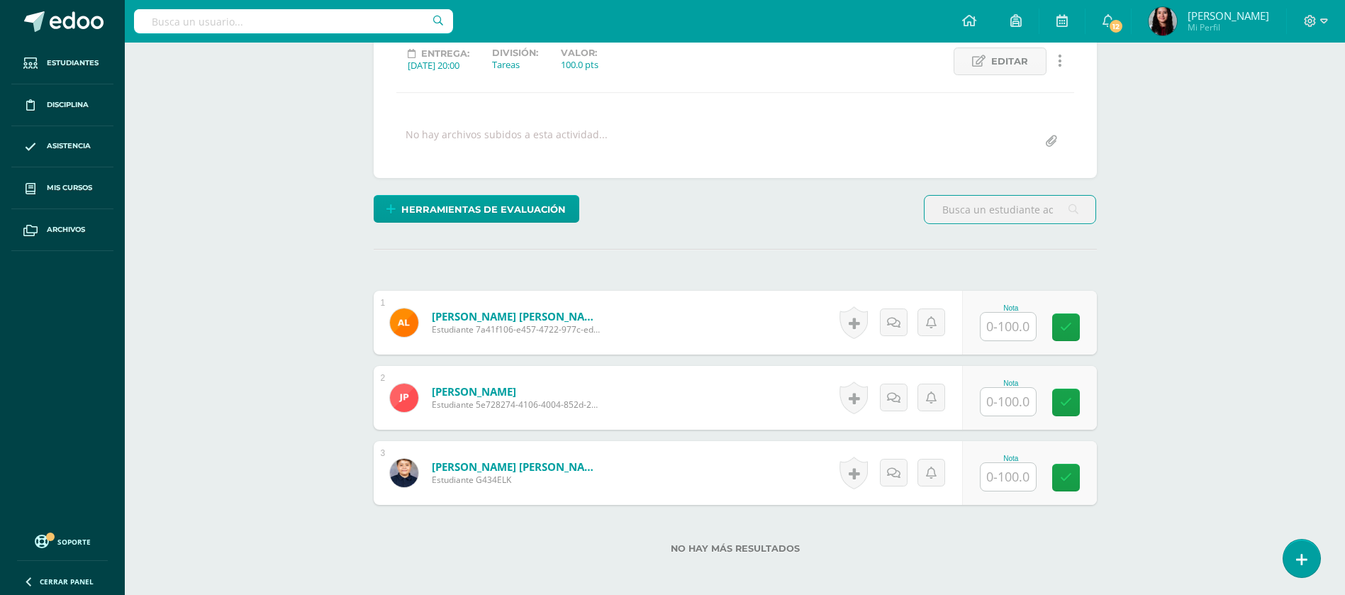
click at [994, 320] on input "text" at bounding box center [1007, 327] width 55 height 28
type input "100"
type input "80"
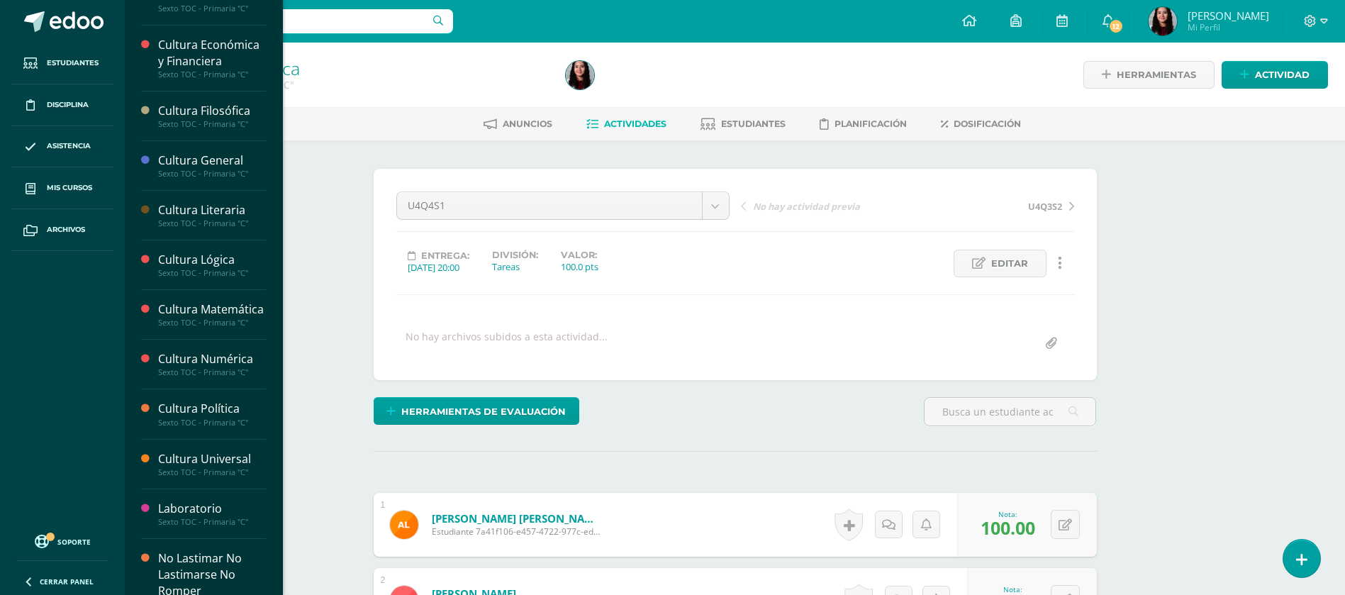
scroll to position [266, 0]
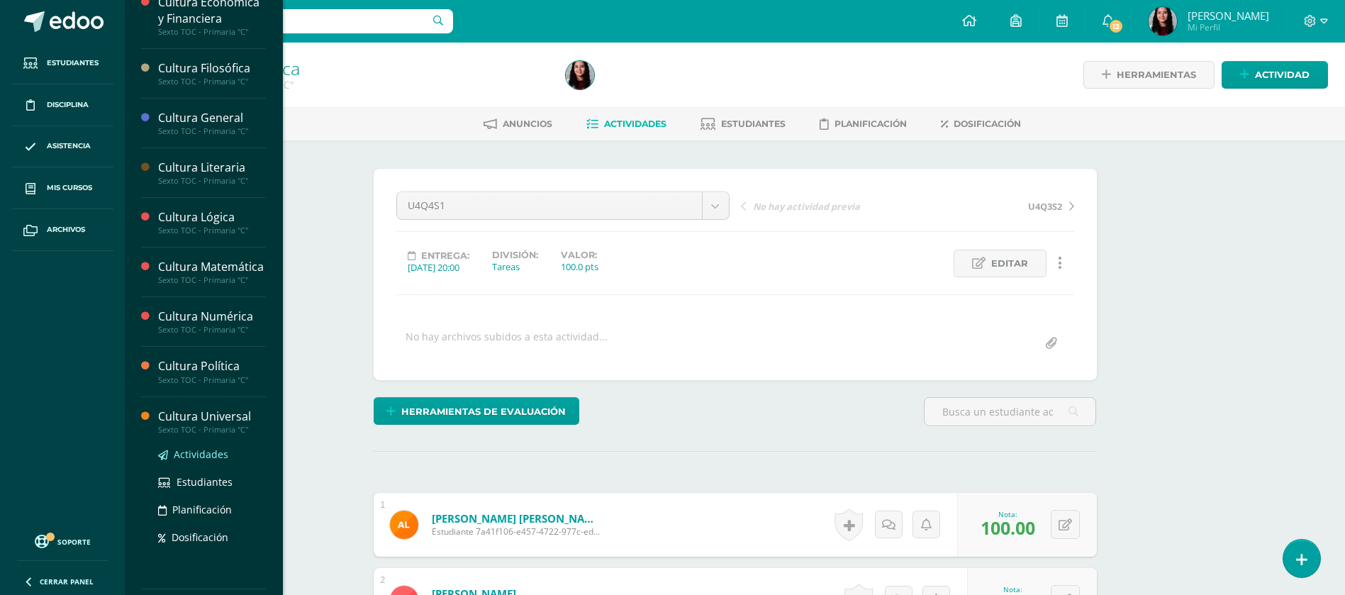
click at [211, 461] on span "Actividades" at bounding box center [201, 453] width 55 height 13
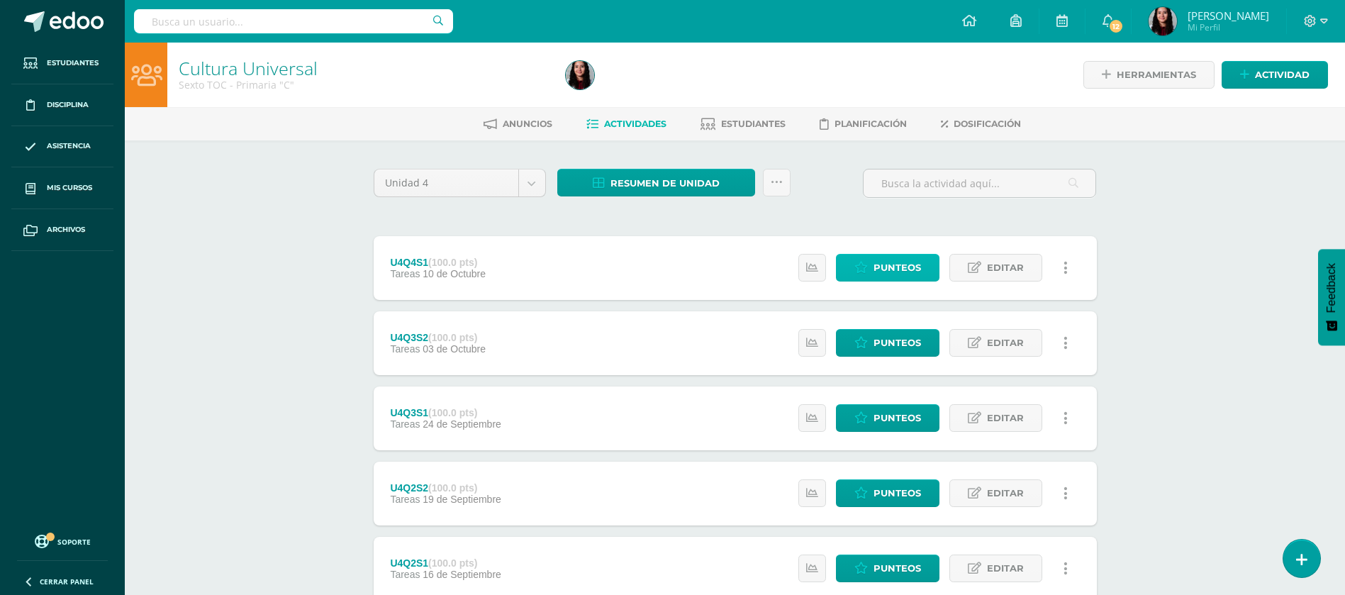
click at [881, 267] on span "Punteos" at bounding box center [896, 267] width 47 height 26
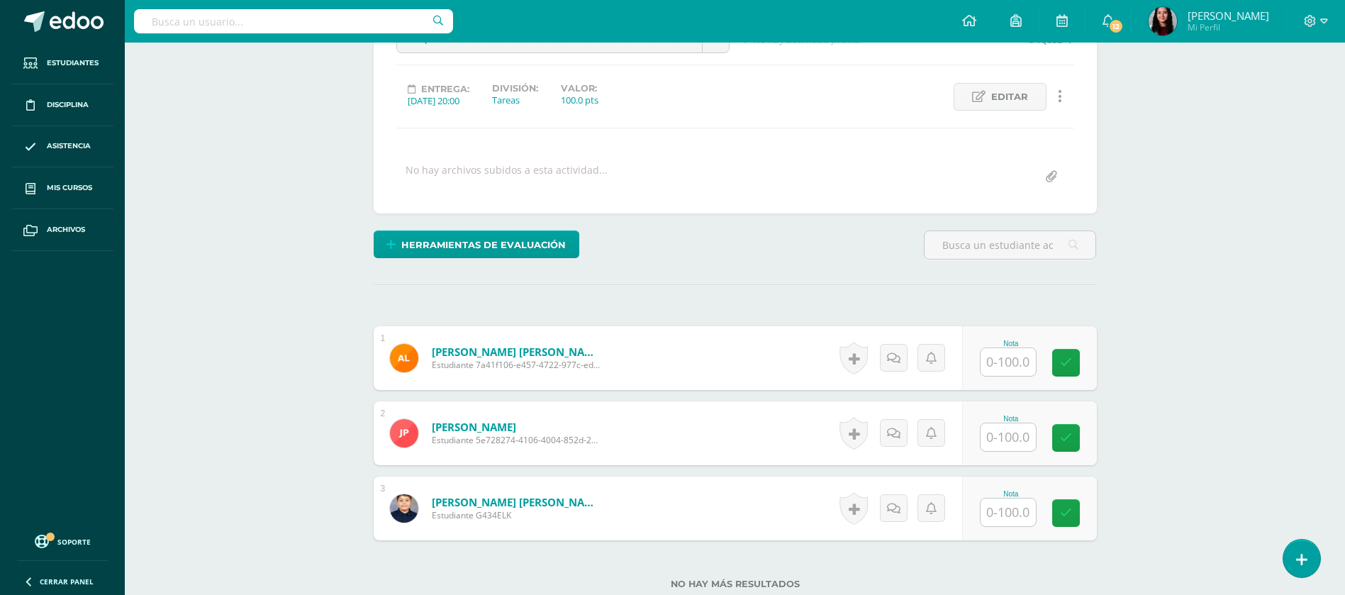
scroll to position [171, 0]
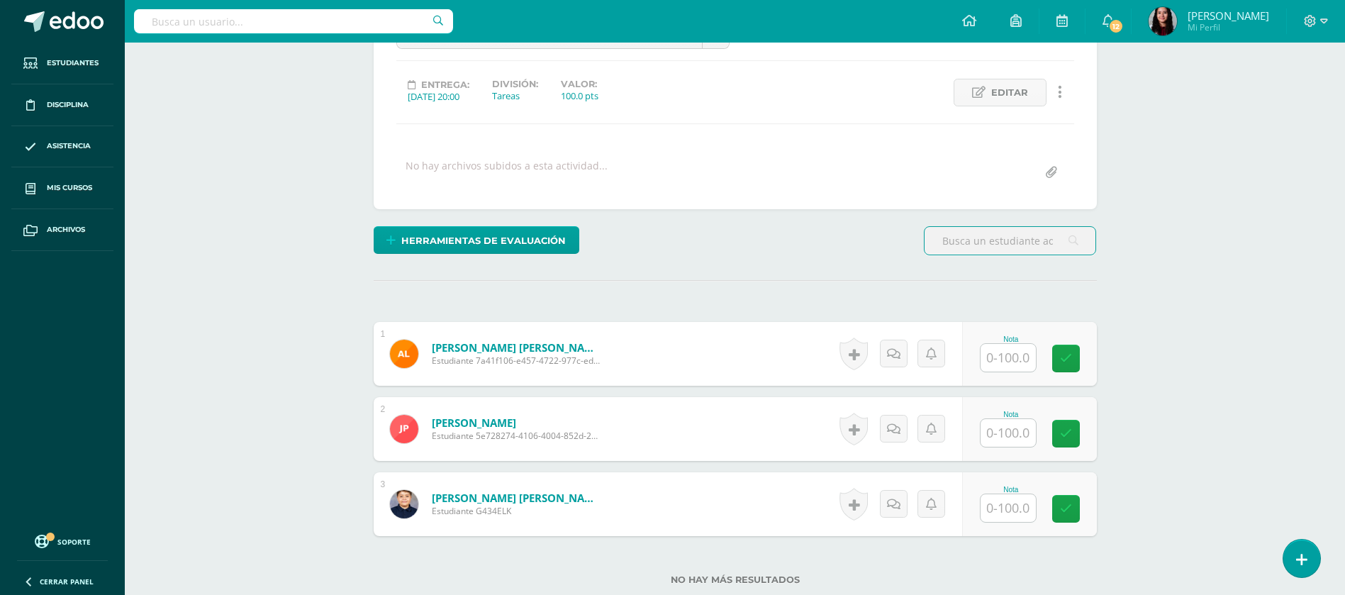
click at [1002, 367] on input "text" at bounding box center [1007, 358] width 55 height 28
type input "100"
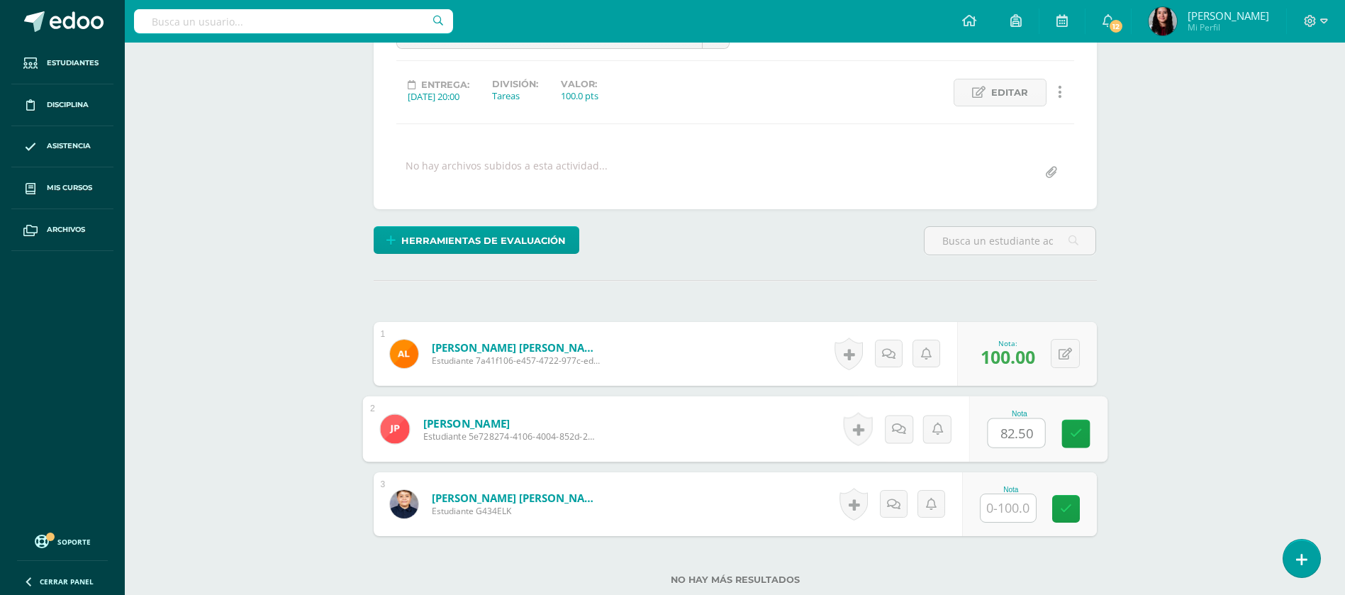
type input "82.50"
type input "95"
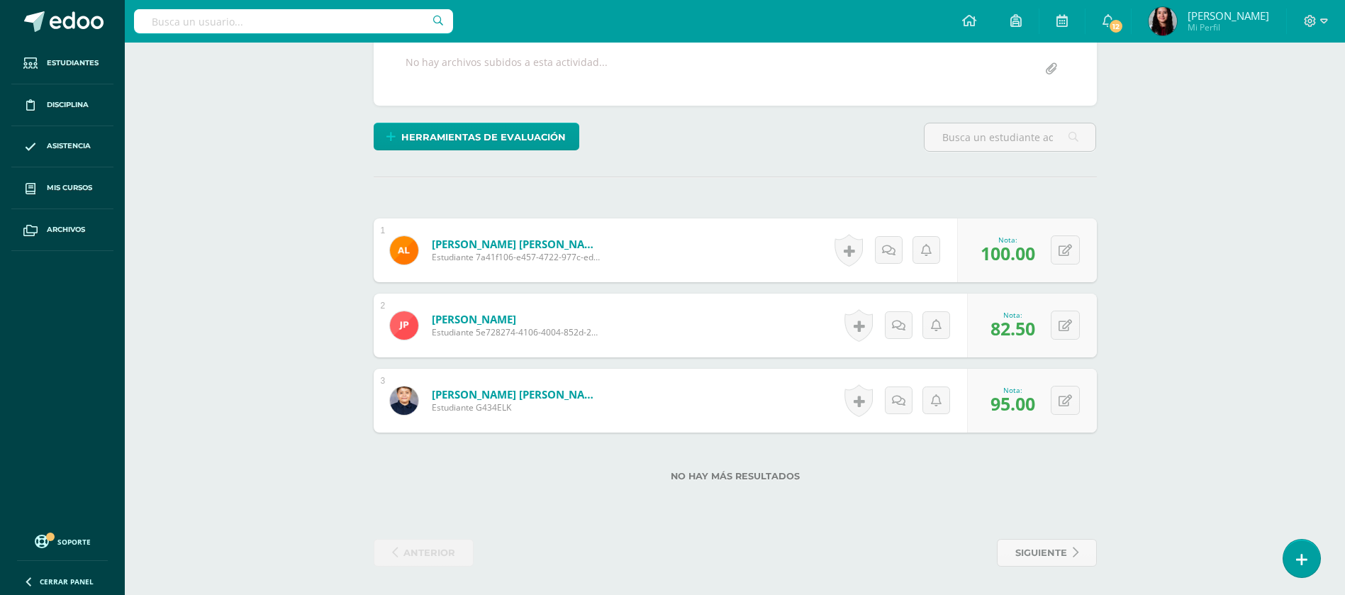
click at [642, 484] on div "No hay más resultados" at bounding box center [735, 465] width 723 height 66
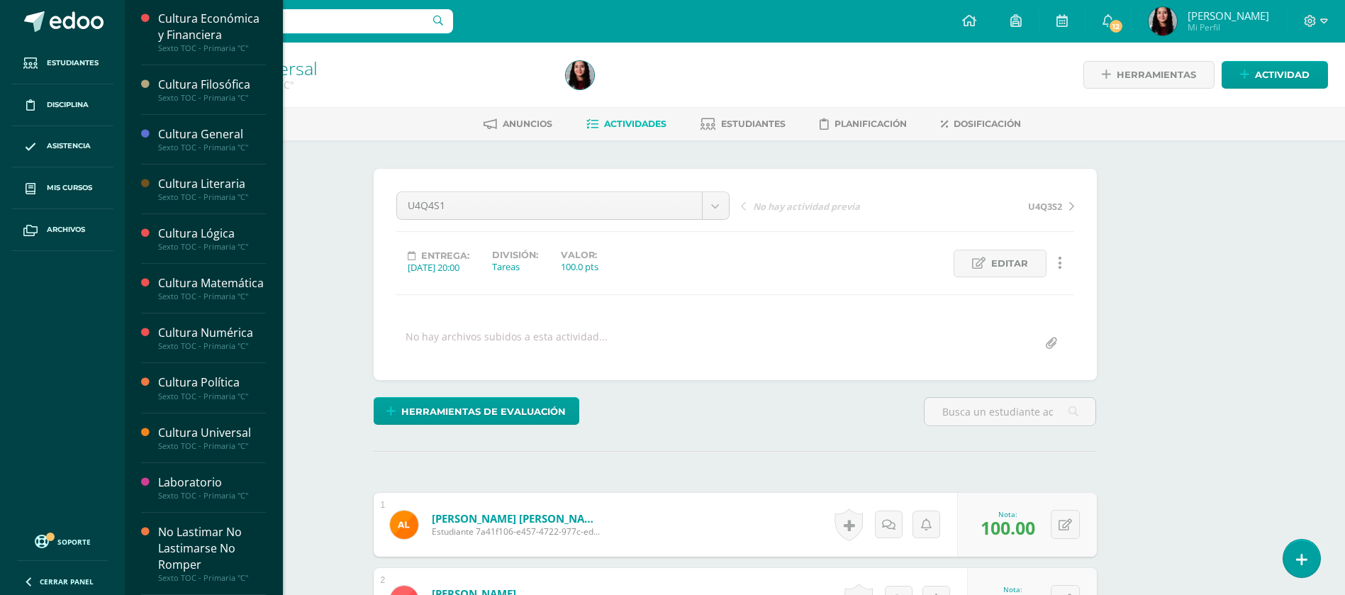
scroll to position [266, 0]
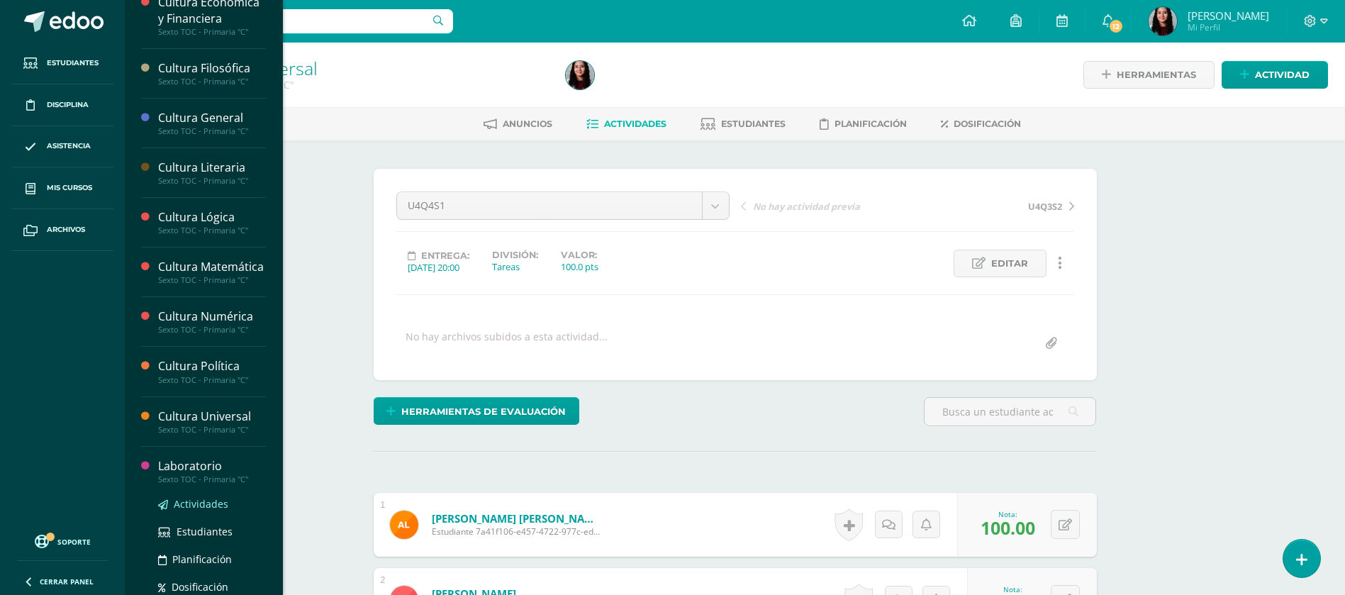
click at [179, 511] on link "Actividades" at bounding box center [212, 503] width 108 height 16
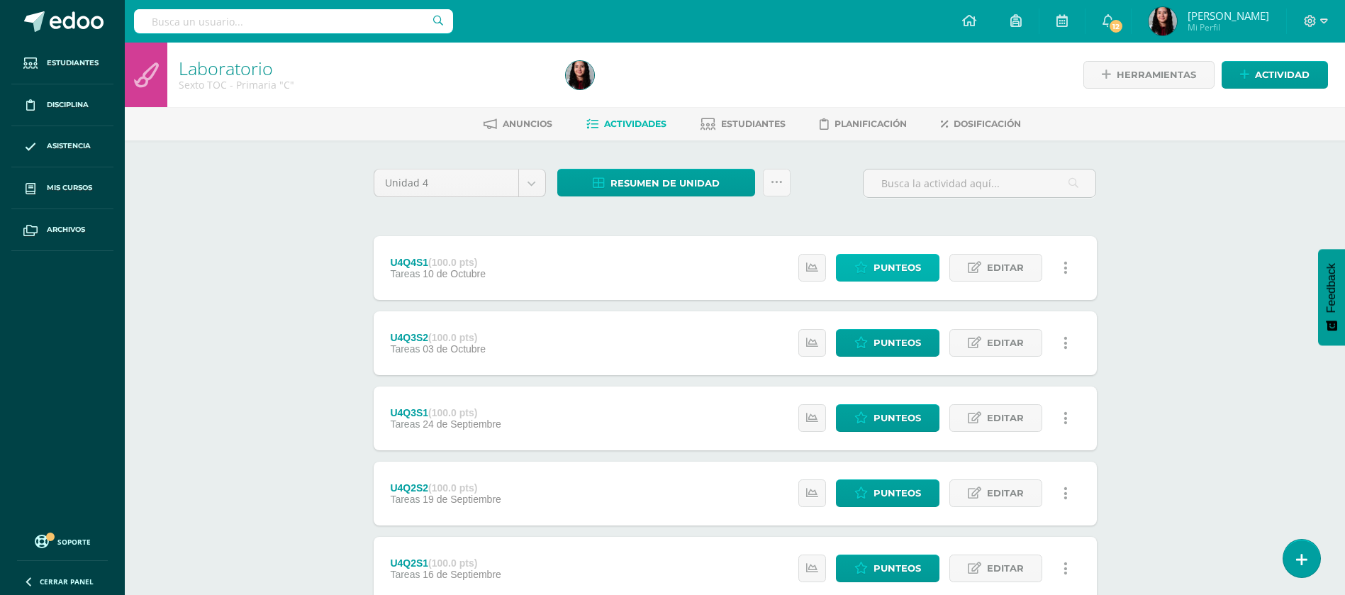
click at [914, 260] on span "Punteos" at bounding box center [896, 267] width 47 height 26
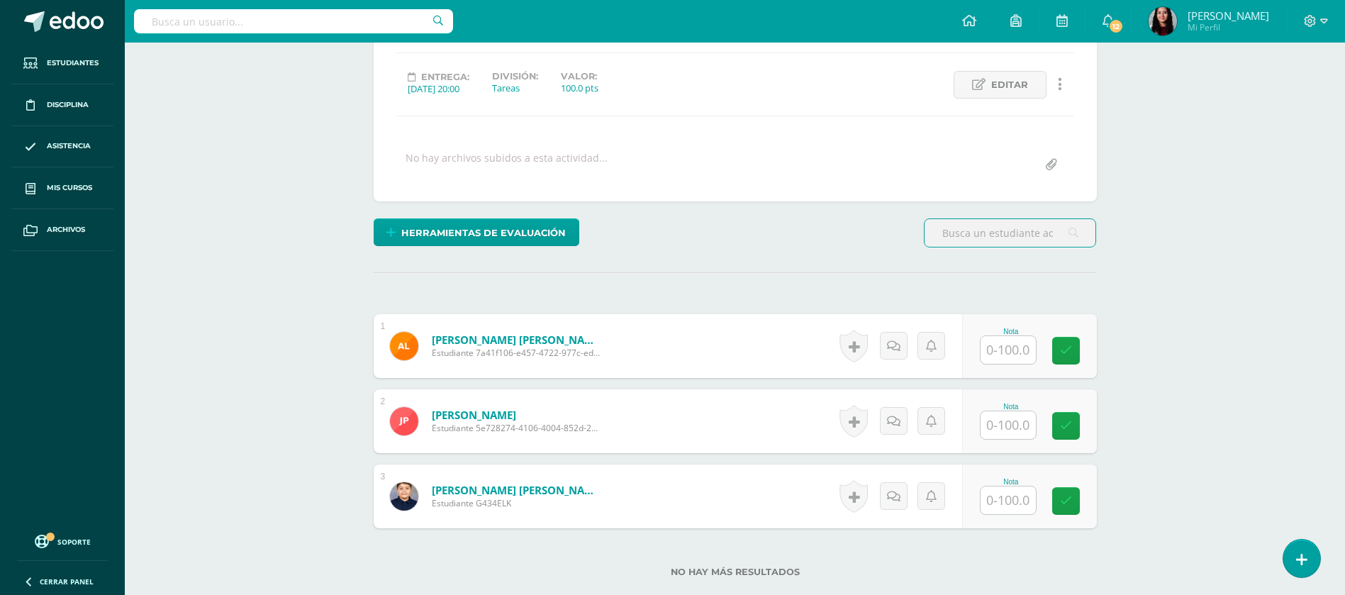
scroll to position [191, 0]
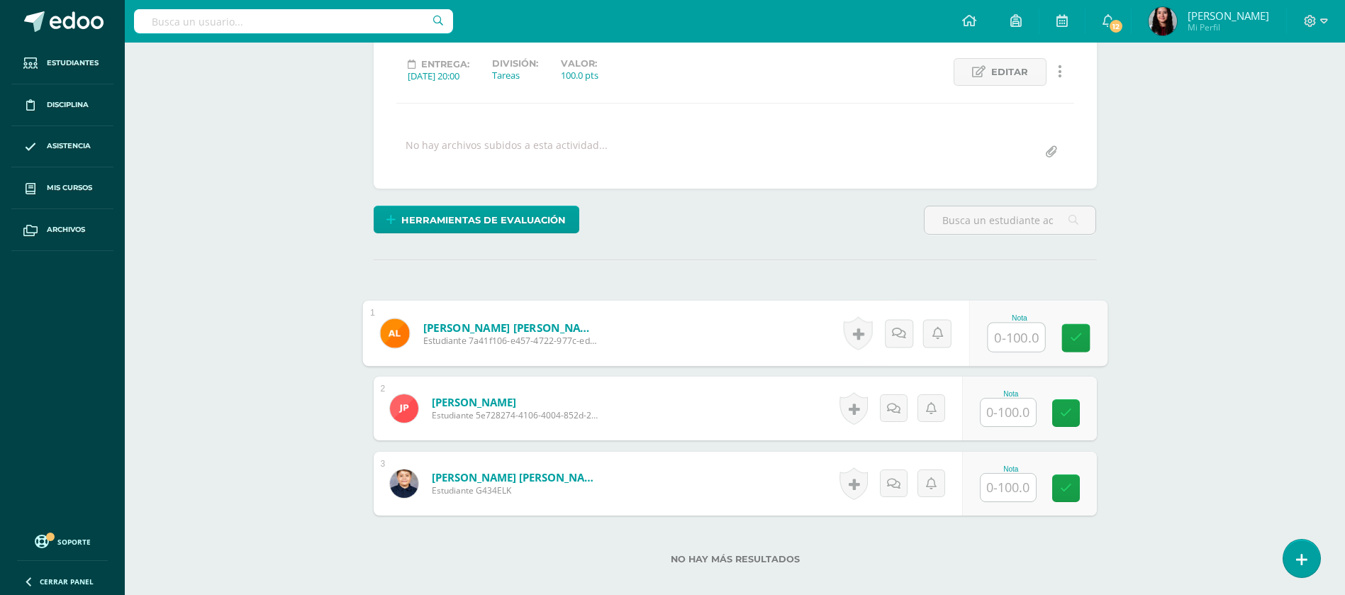
click at [984, 337] on div "Nota" at bounding box center [1037, 334] width 138 height 66
type input "100"
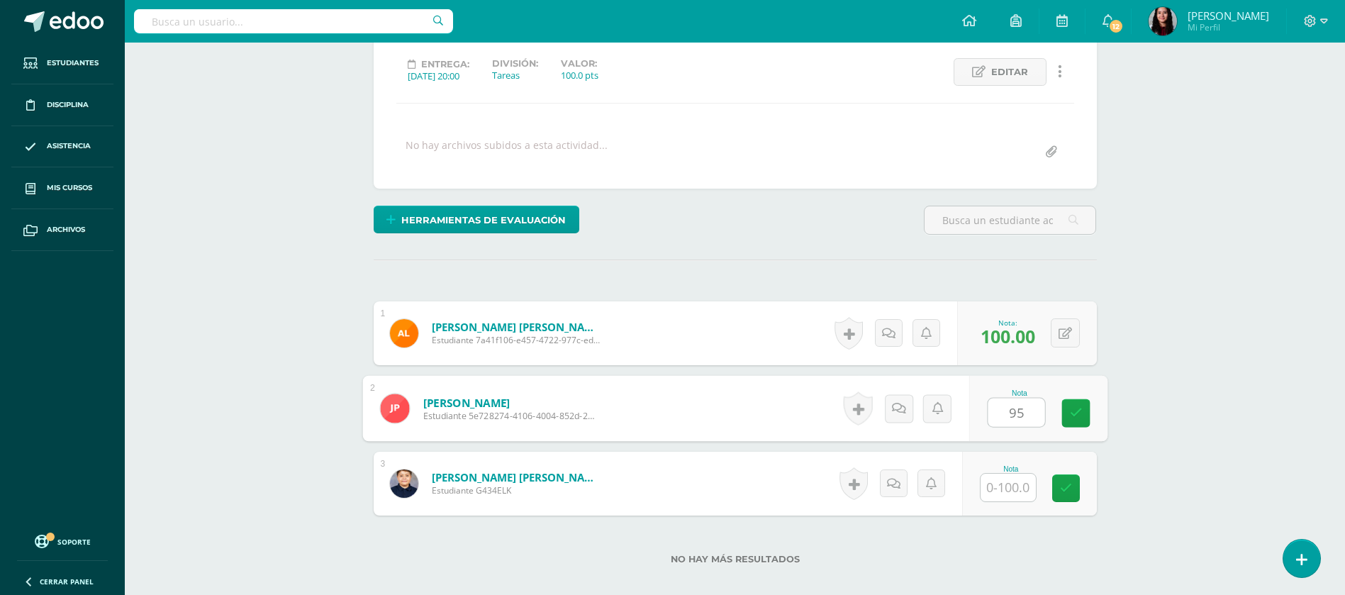
type input "95"
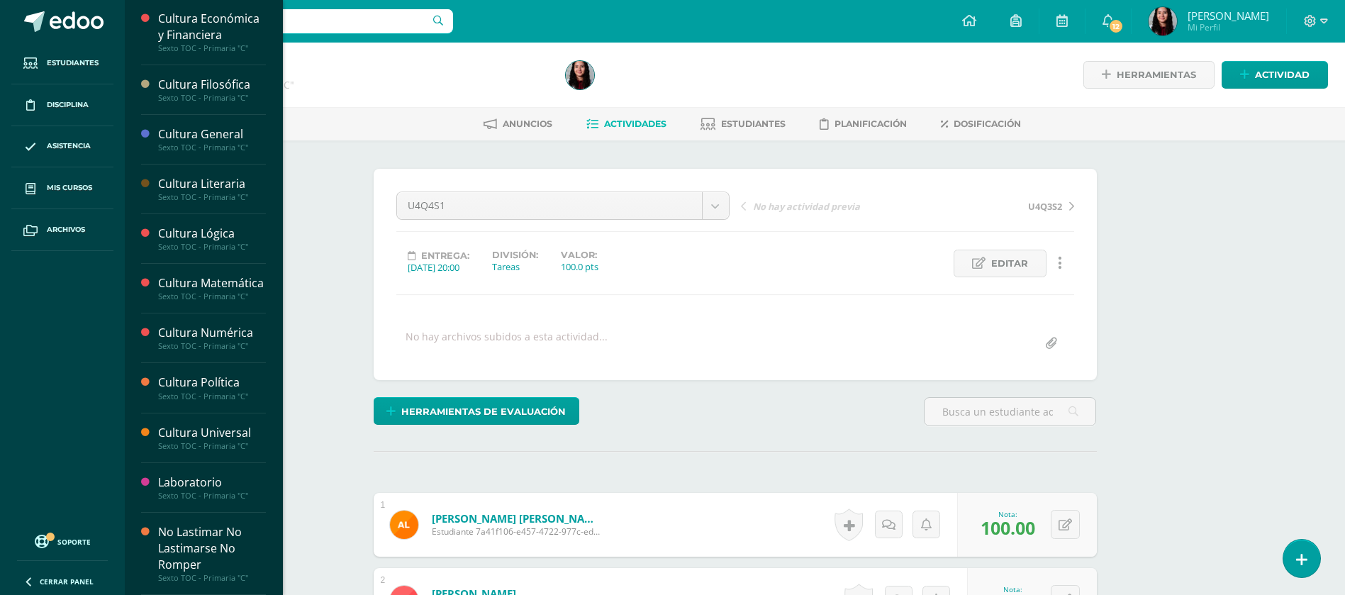
scroll to position [266, 0]
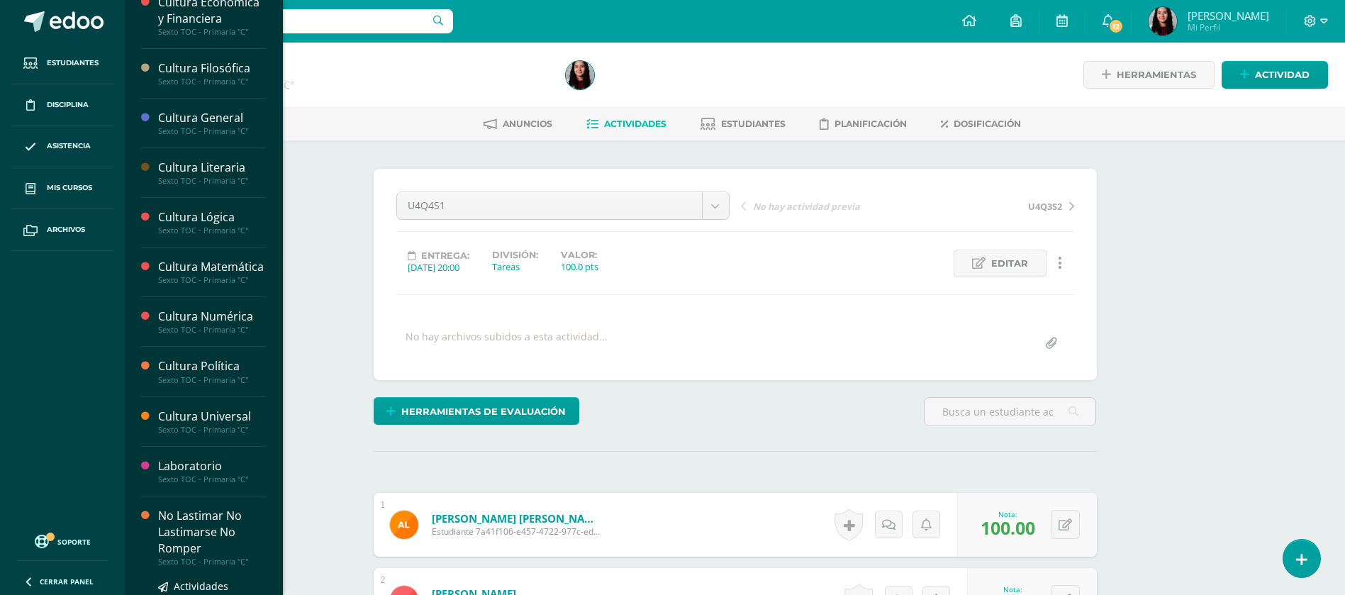
click at [198, 544] on div "No Lastimar No Lastimarse No Romper" at bounding box center [212, 532] width 108 height 49
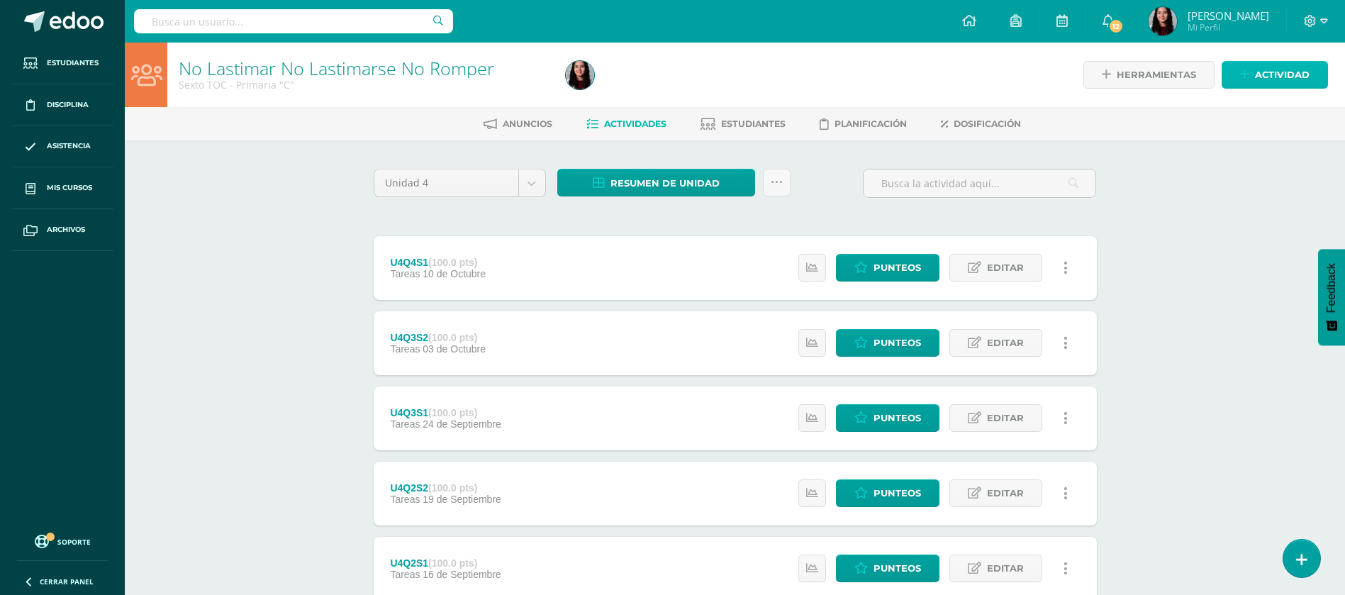
click at [1266, 65] on span "Actividad" at bounding box center [1282, 75] width 55 height 26
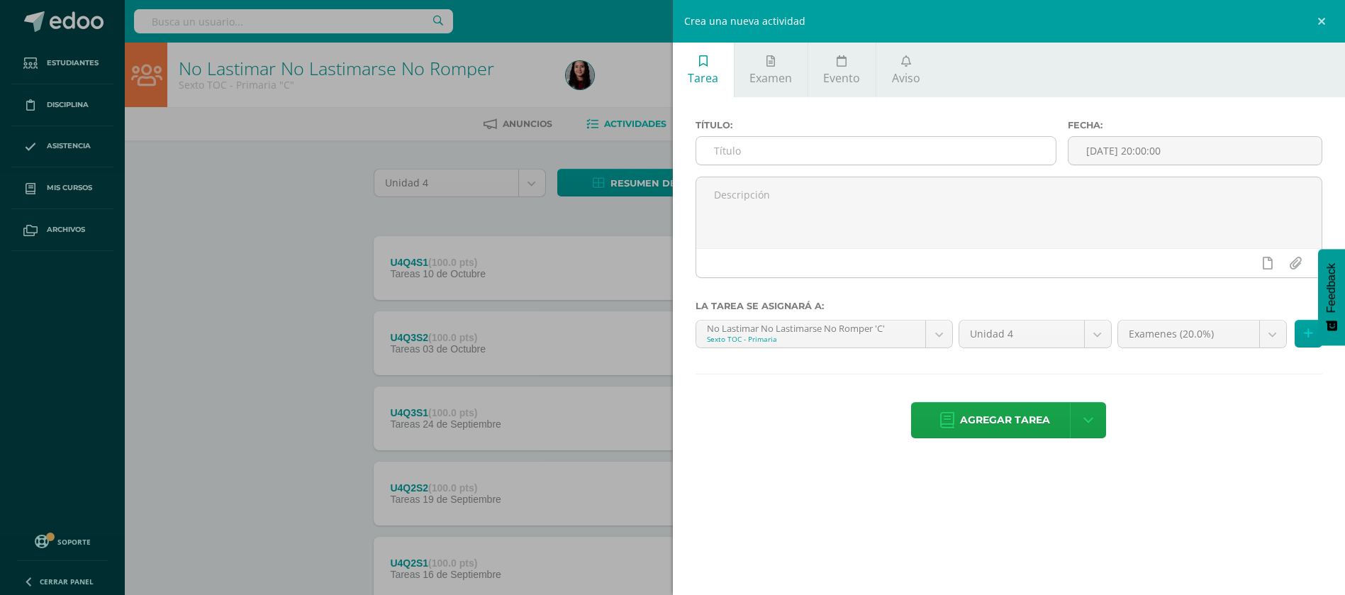
click at [933, 150] on input "text" at bounding box center [875, 151] width 359 height 28
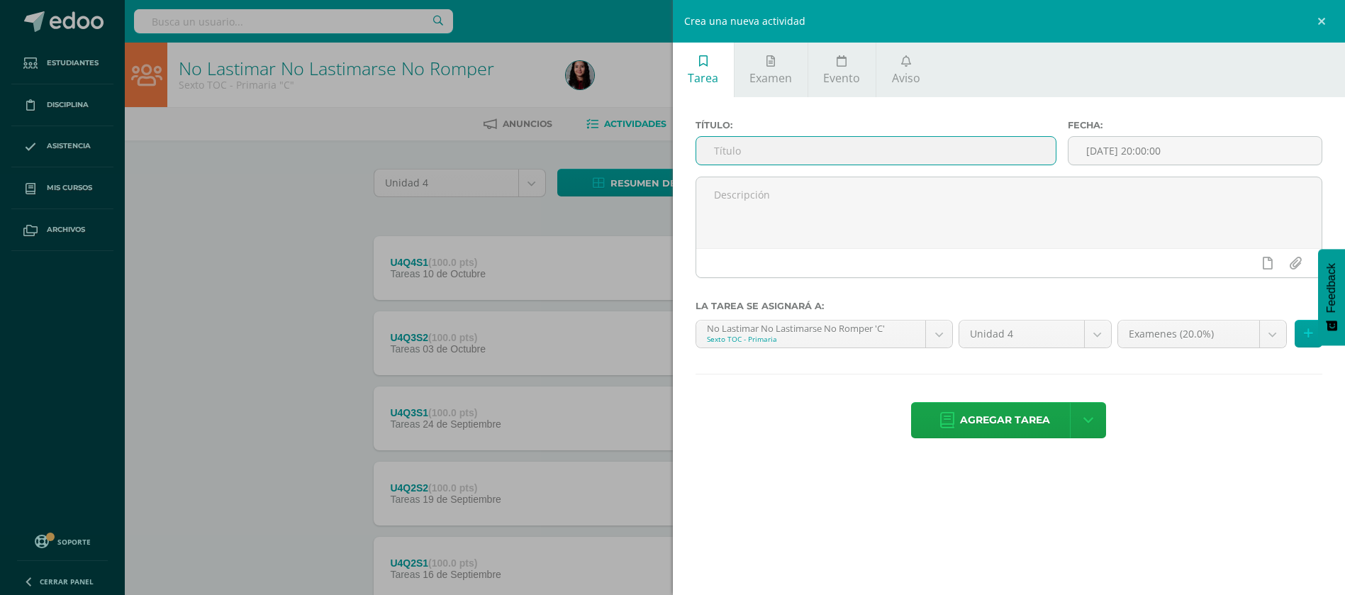
paste input "U4Q4S1"
type input "U4Q4S1"
click at [1316, 19] on link at bounding box center [1323, 21] width 43 height 43
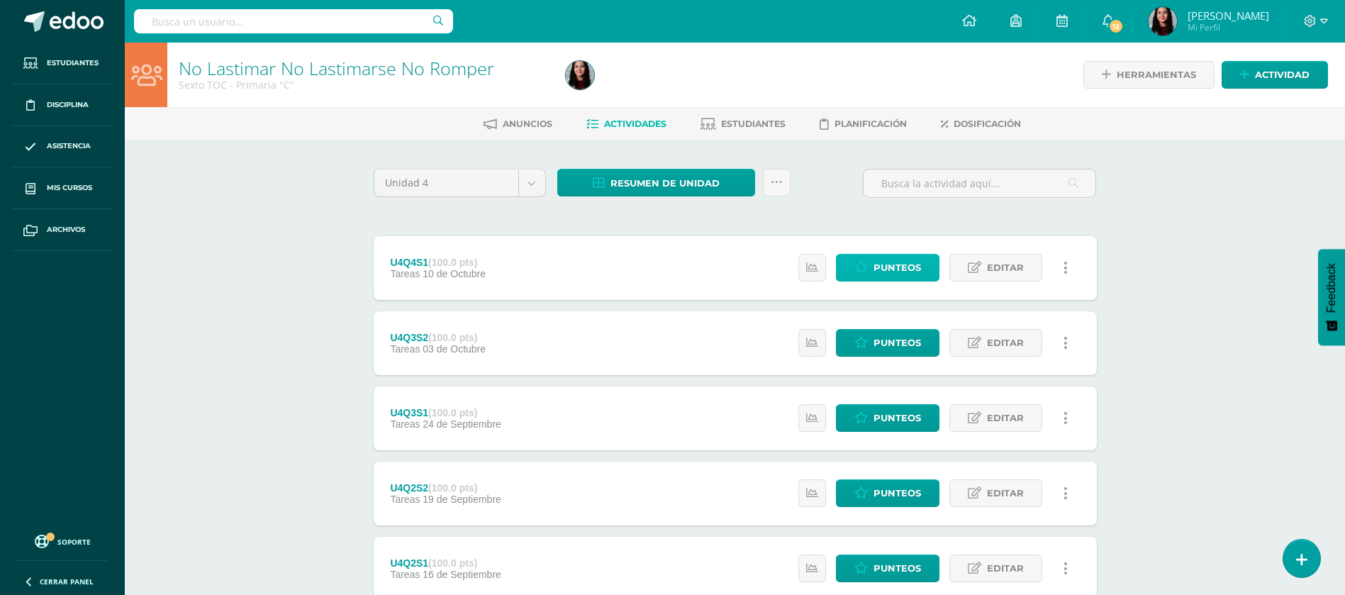
click at [877, 267] on span "Punteos" at bounding box center [896, 267] width 47 height 26
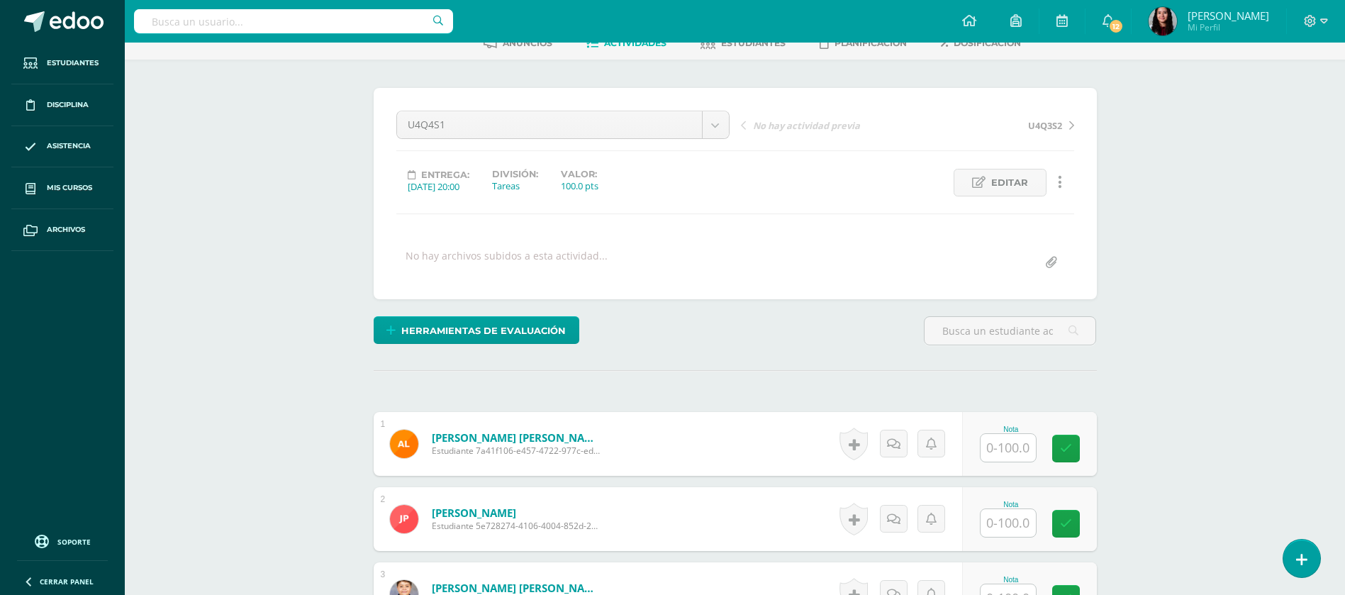
scroll to position [82, 0]
click at [995, 450] on input "text" at bounding box center [1007, 447] width 55 height 28
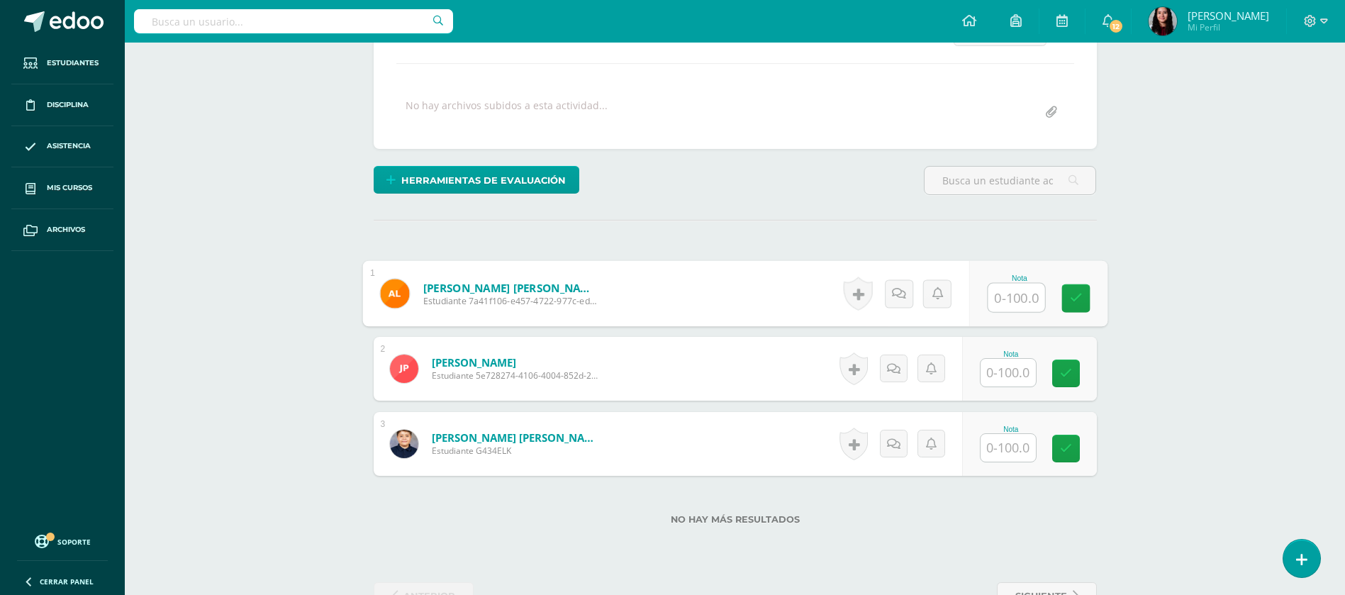
scroll to position [240, 0]
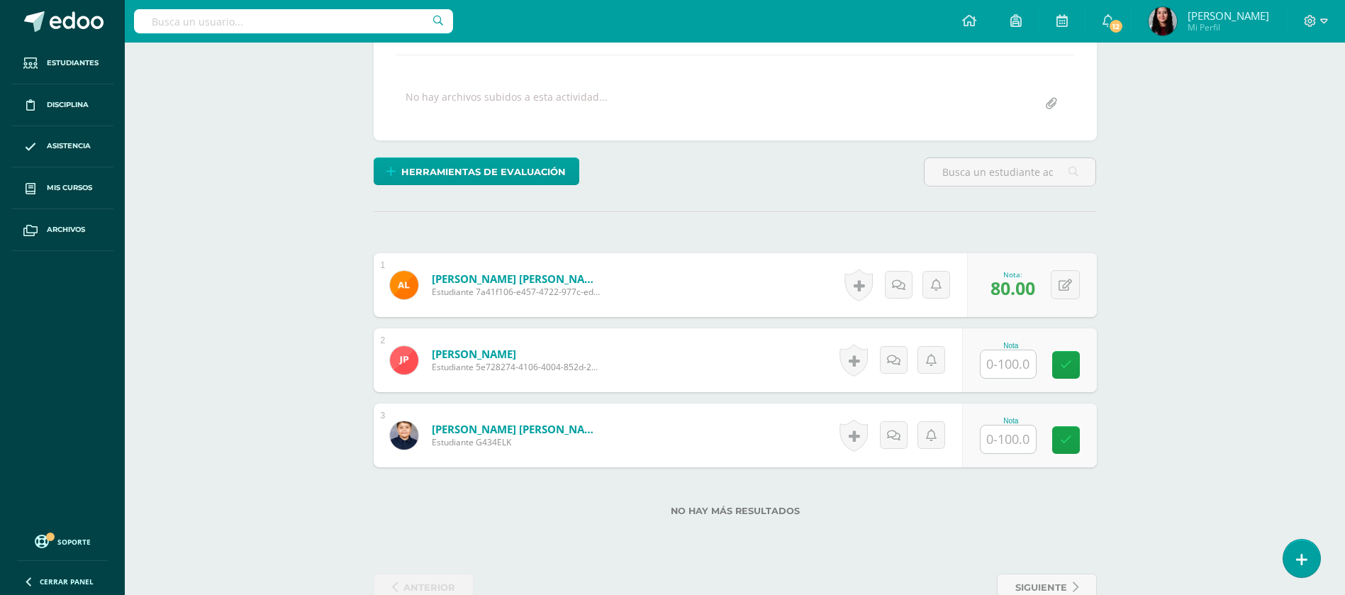
click at [1084, 276] on div "0 [GEOGRAPHIC_DATA] Logros obtenidos Aún no hay logros agregados Nota: 80.00" at bounding box center [1032, 285] width 130 height 64
click at [1063, 284] on icon at bounding box center [1064, 285] width 13 height 12
type input "90"
type input "80"
type input "95"
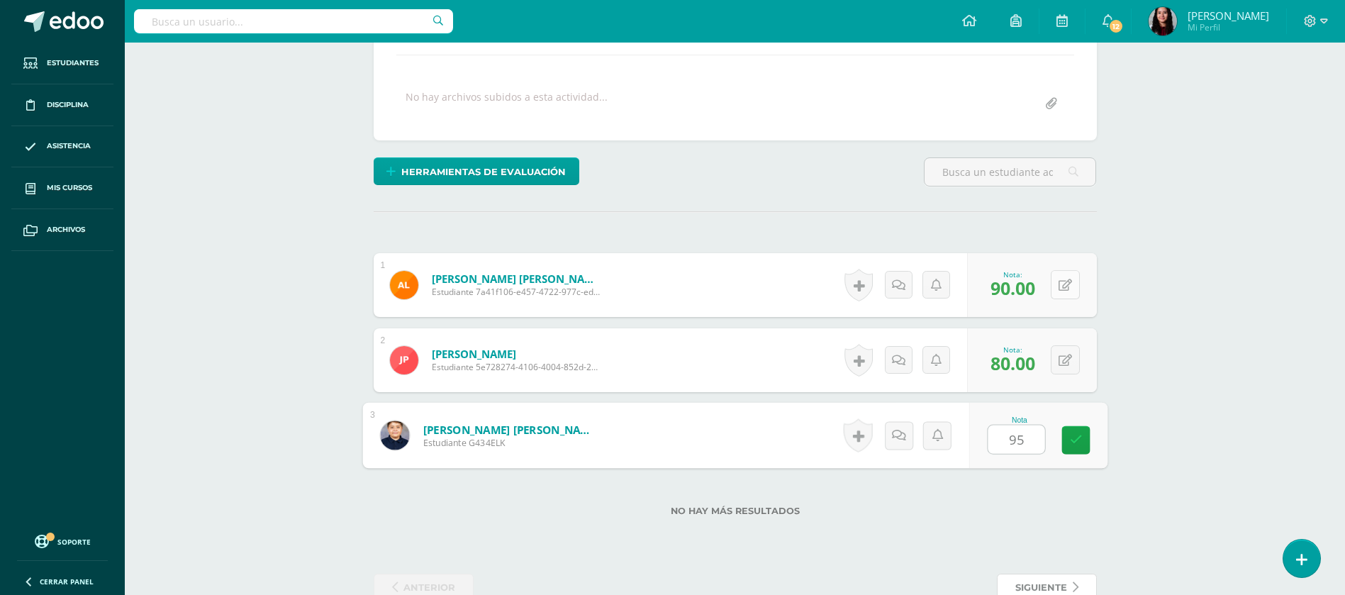
scroll to position [246, 0]
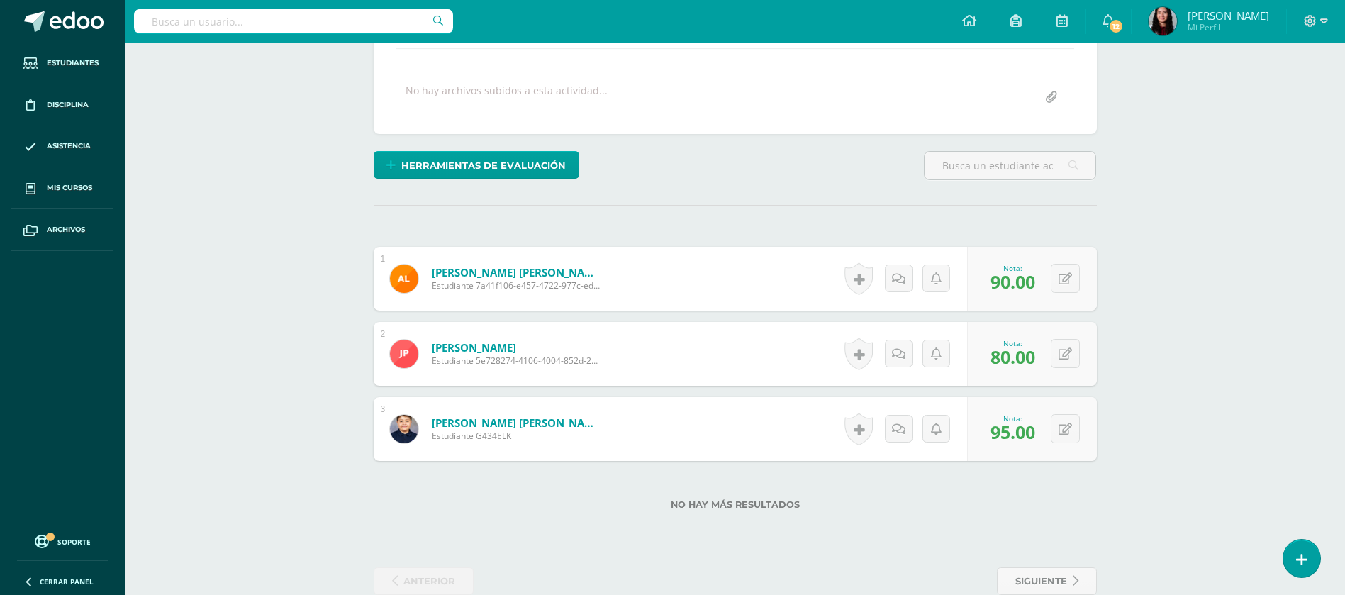
click at [756, 511] on div "No hay más resultados" at bounding box center [735, 494] width 723 height 66
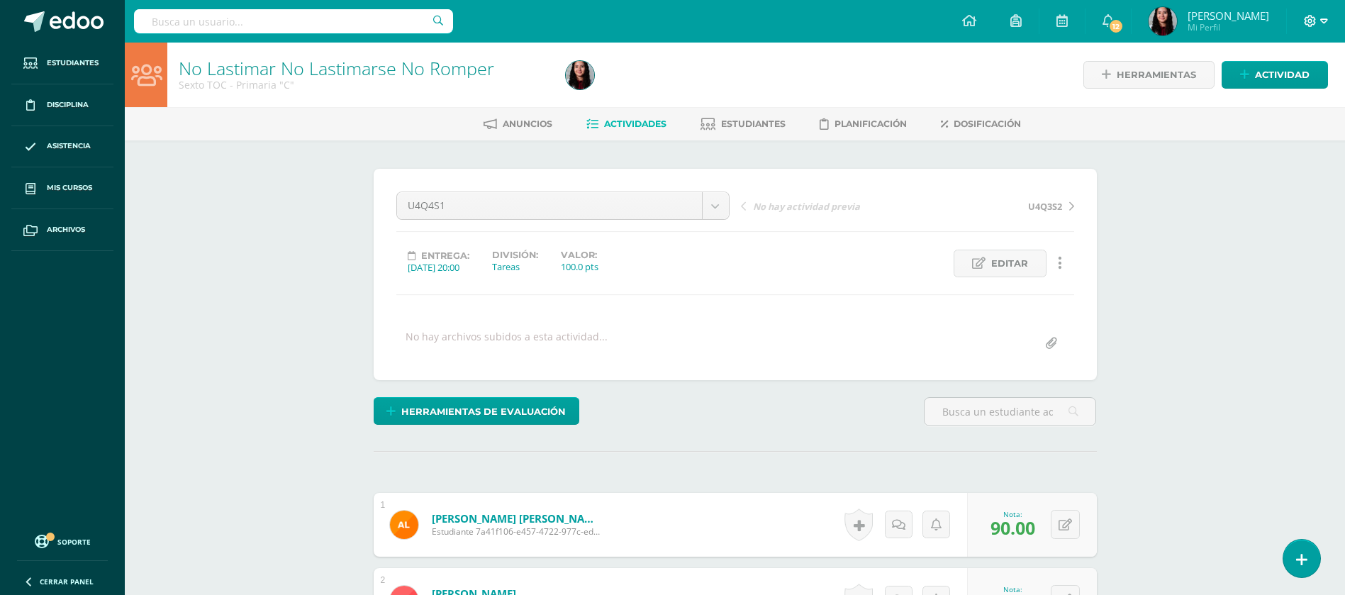
click at [1318, 18] on span at bounding box center [1316, 21] width 24 height 16
click at [1260, 93] on span "Cerrar sesión" at bounding box center [1280, 96] width 64 height 13
